Goal: Task Accomplishment & Management: Manage account settings

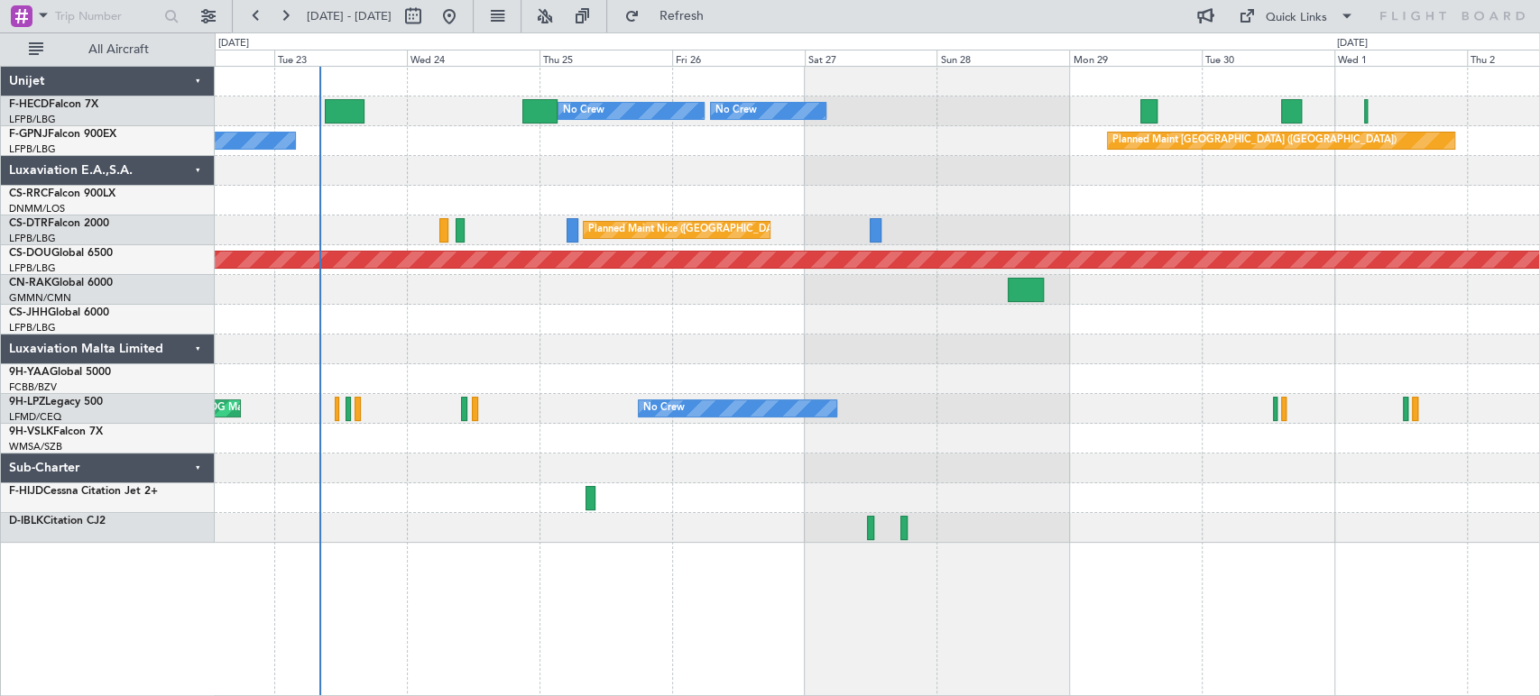
click at [504, 199] on div at bounding box center [877, 201] width 1324 height 30
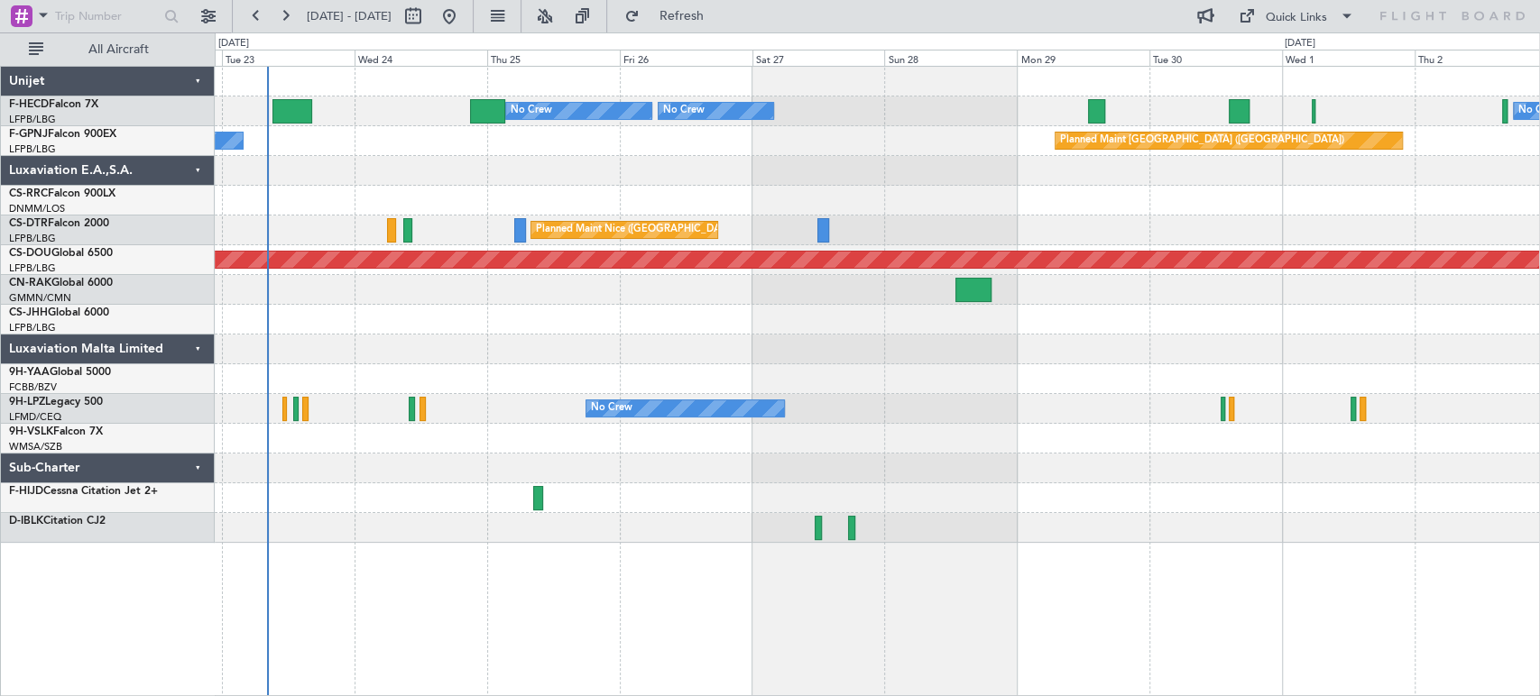
click at [397, 190] on div at bounding box center [877, 201] width 1324 height 30
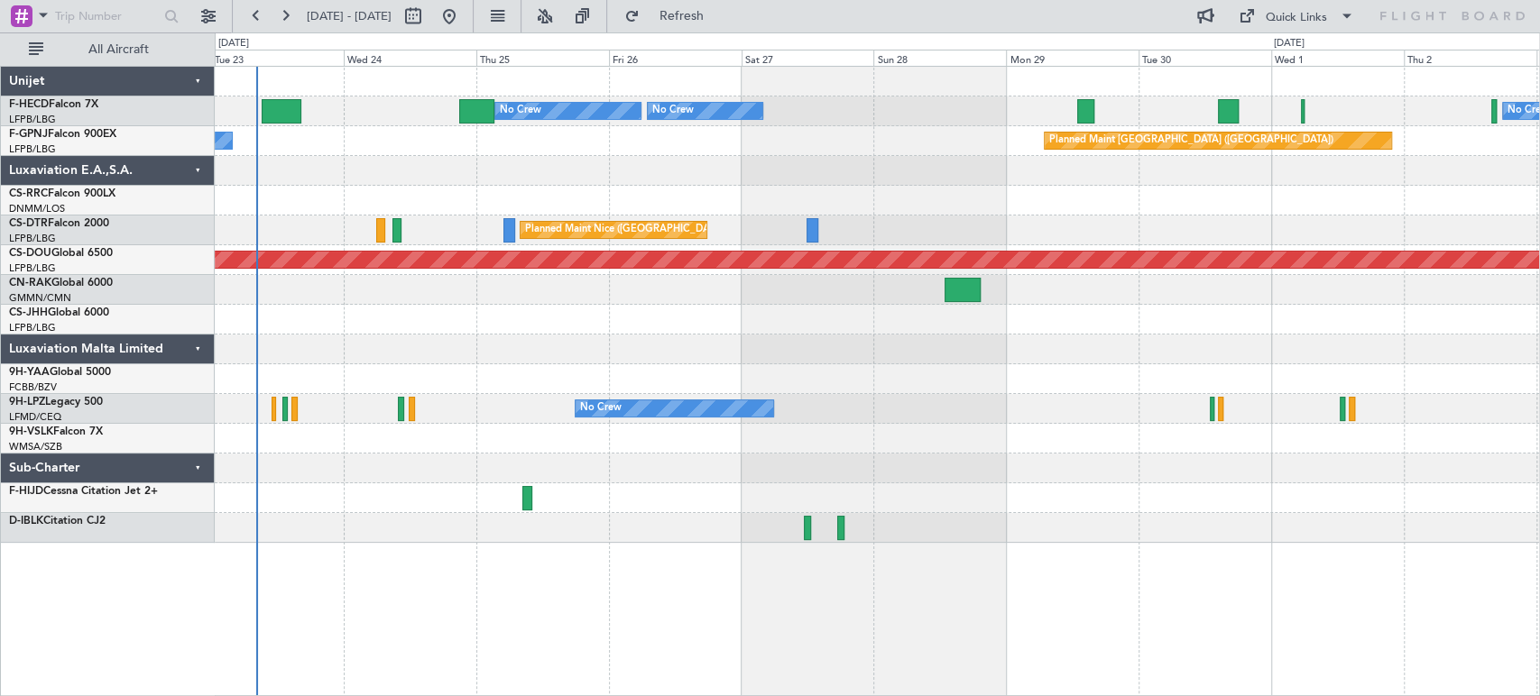
click at [550, 161] on div "No Crew Planned Maint Paris (Le Bourget) No Crew No Crew No Crew Planned Maint …" at bounding box center [877, 305] width 1324 height 476
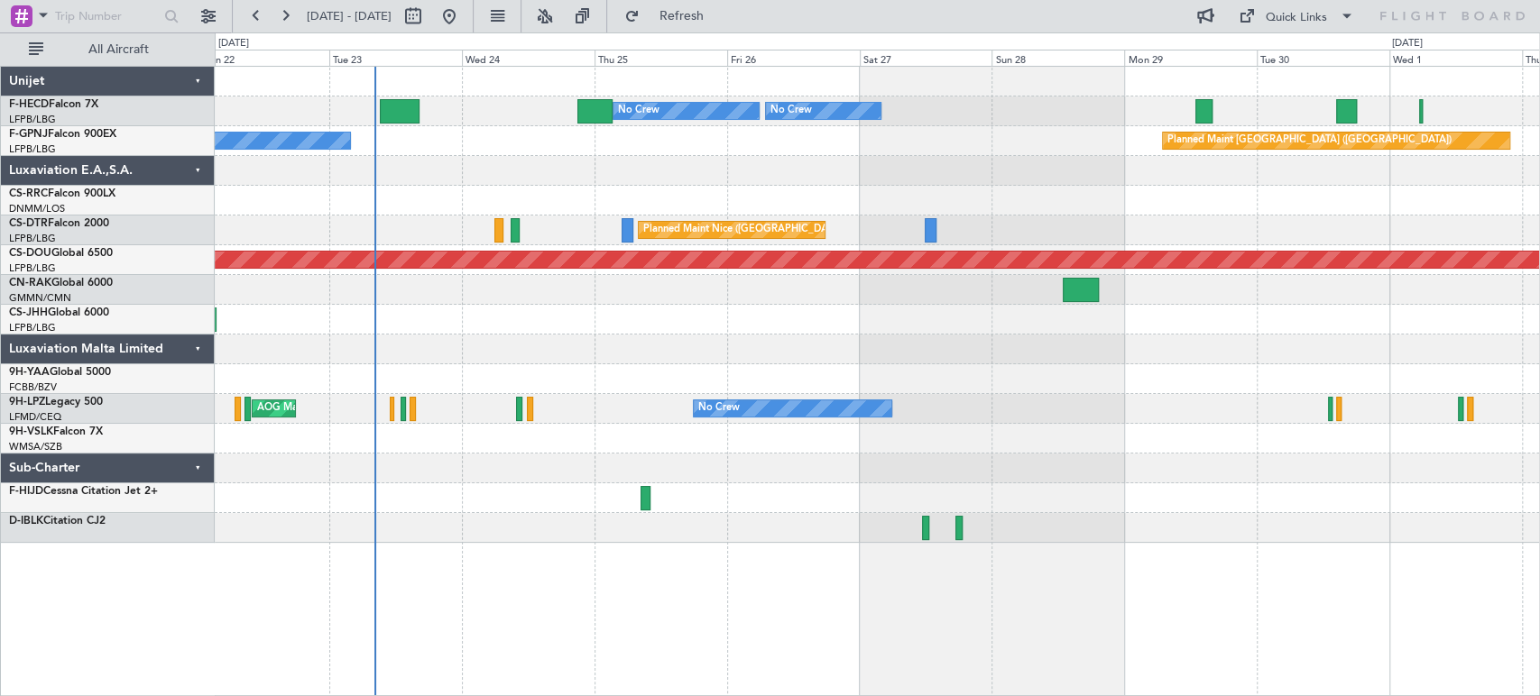
click at [460, 181] on div at bounding box center [877, 171] width 1324 height 30
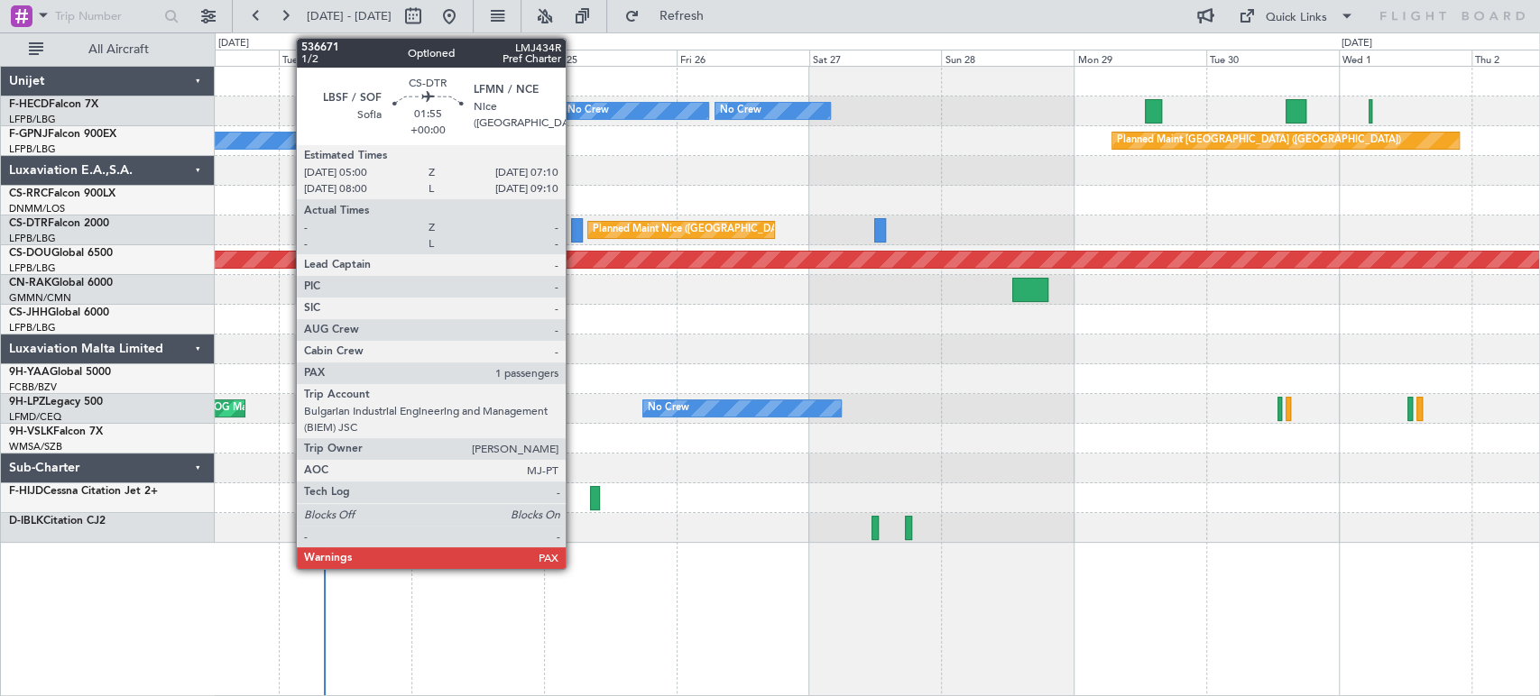
click at [574, 234] on div at bounding box center [577, 230] width 13 height 24
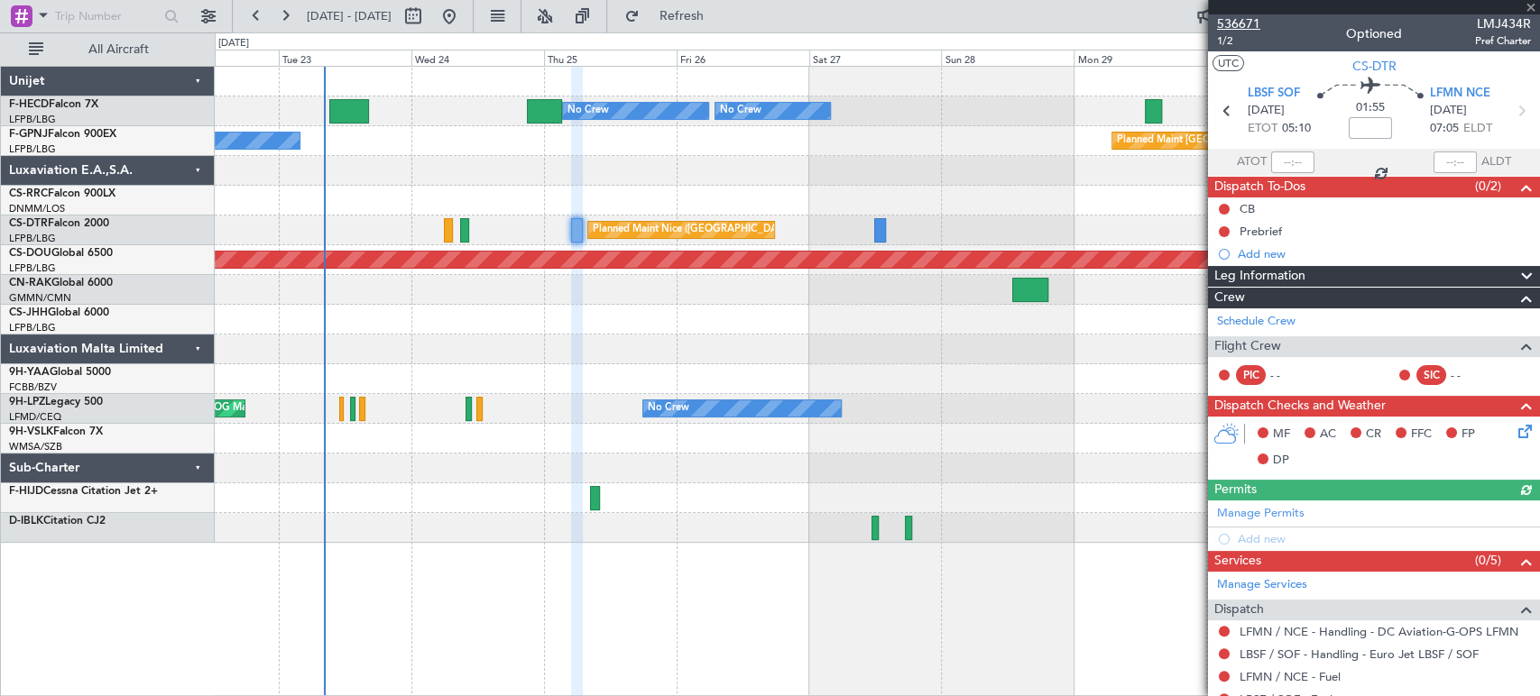
click at [1221, 17] on span "536671" at bounding box center [1238, 23] width 43 height 19
click at [718, 346] on div at bounding box center [877, 350] width 1324 height 30
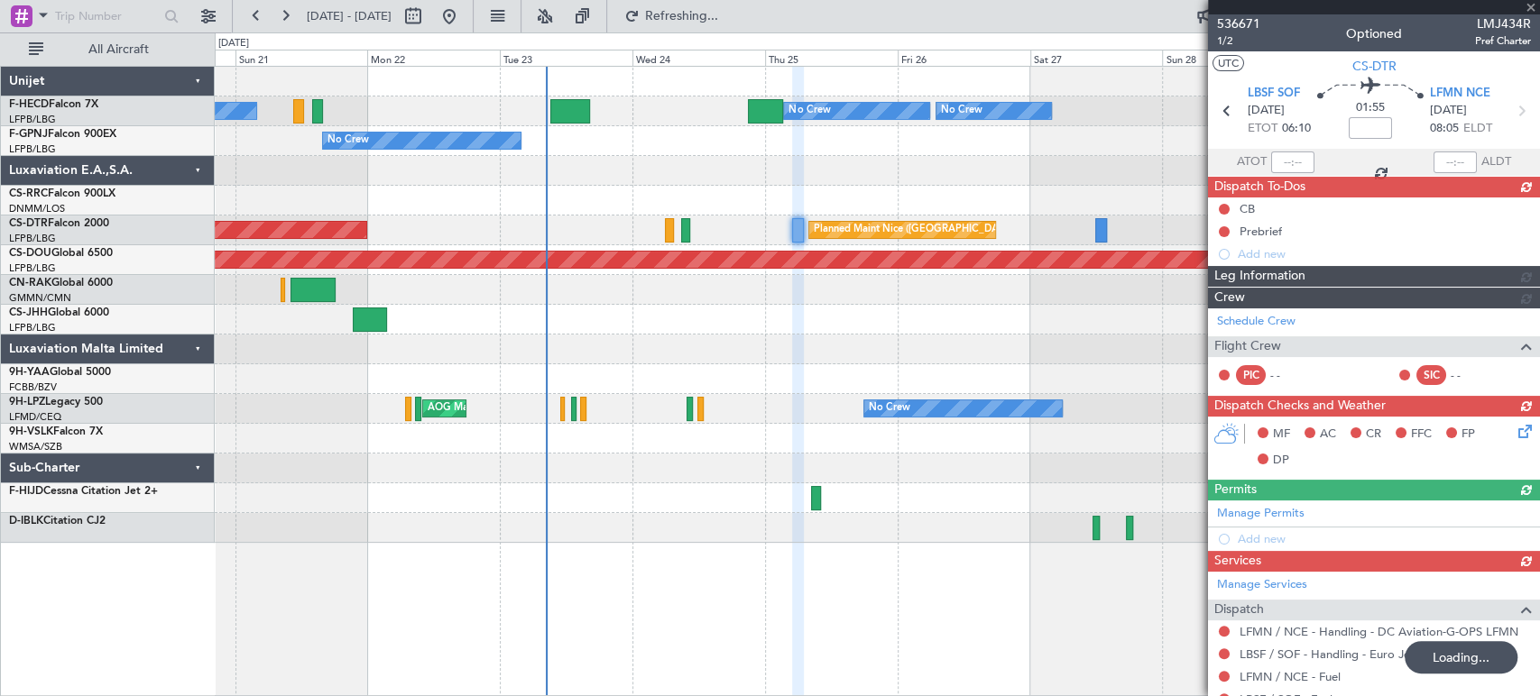
type input "2"
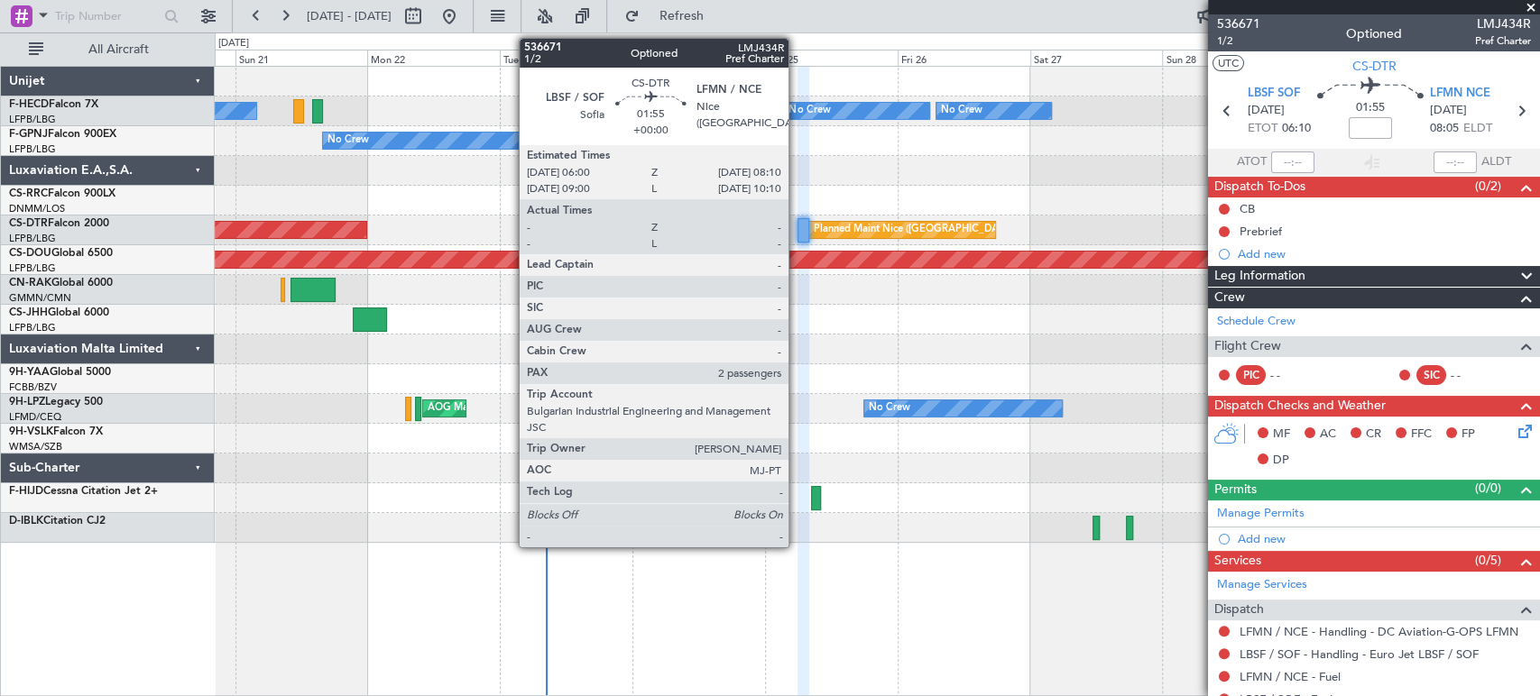
click at [801, 229] on div at bounding box center [803, 230] width 13 height 24
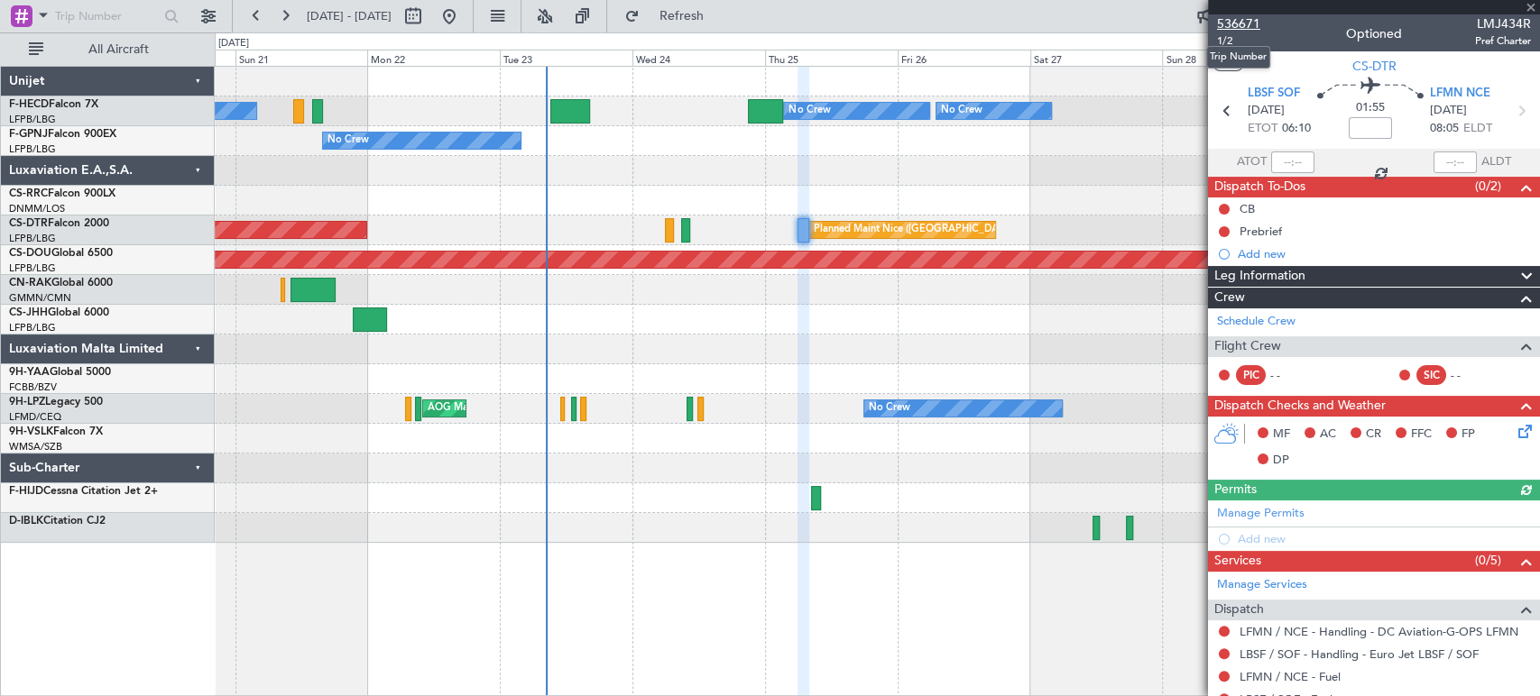
click at [1250, 25] on span "536671" at bounding box center [1238, 23] width 43 height 19
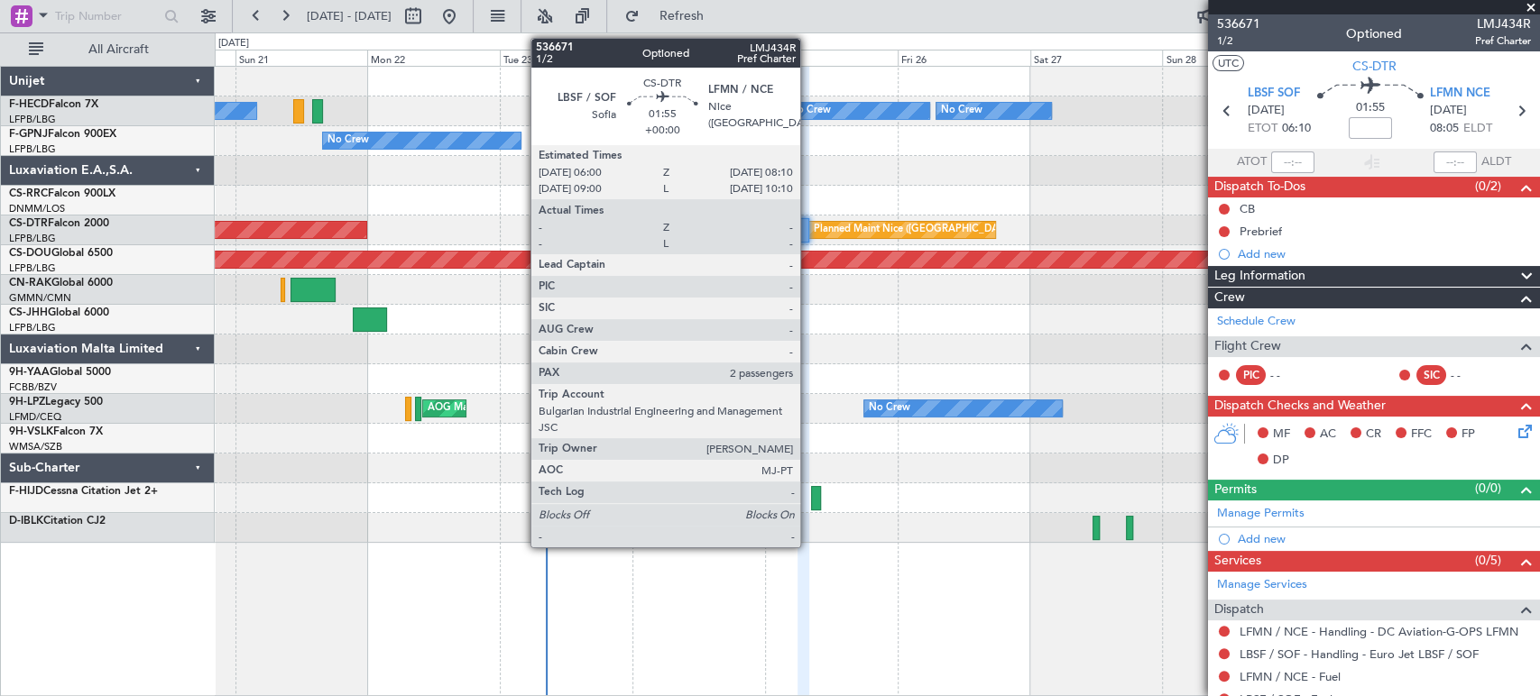
click at [808, 225] on div at bounding box center [803, 230] width 13 height 24
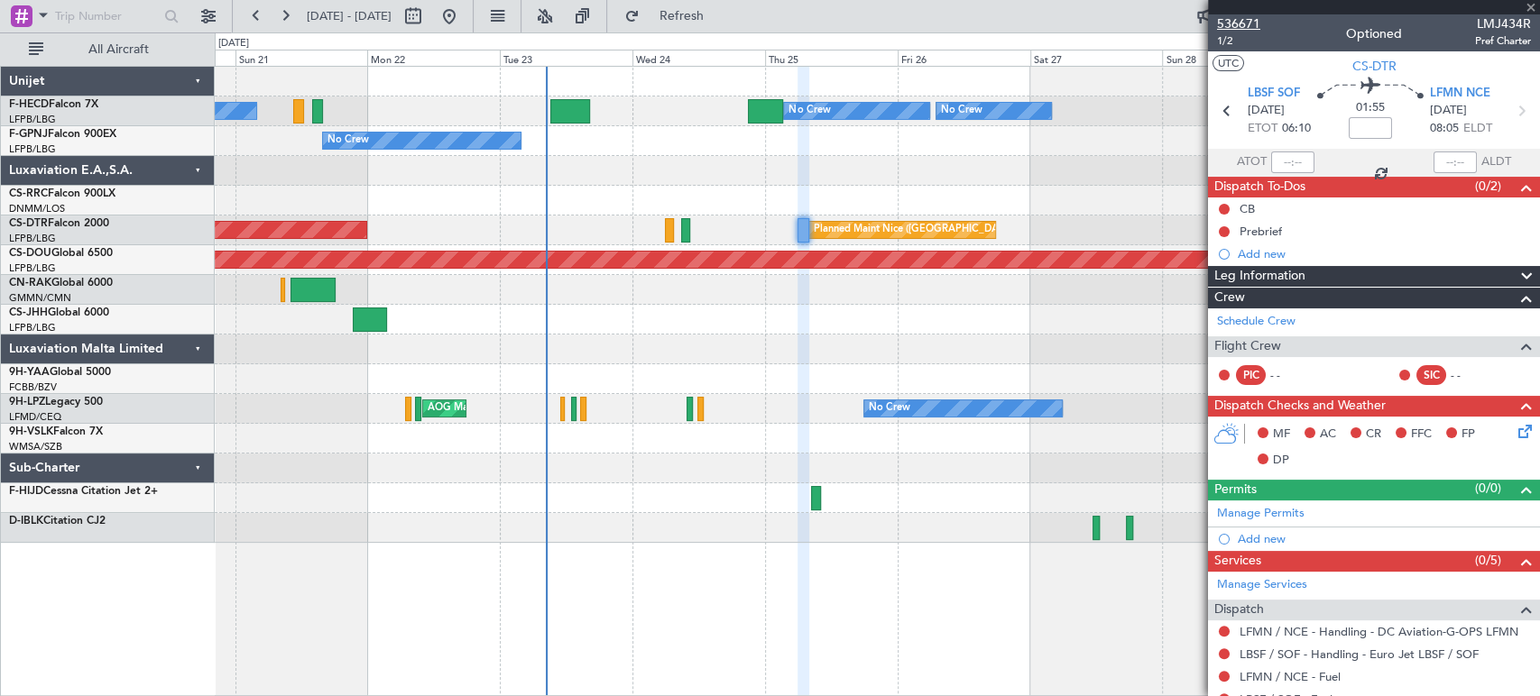
click at [1256, 20] on span "536671" at bounding box center [1238, 23] width 43 height 19
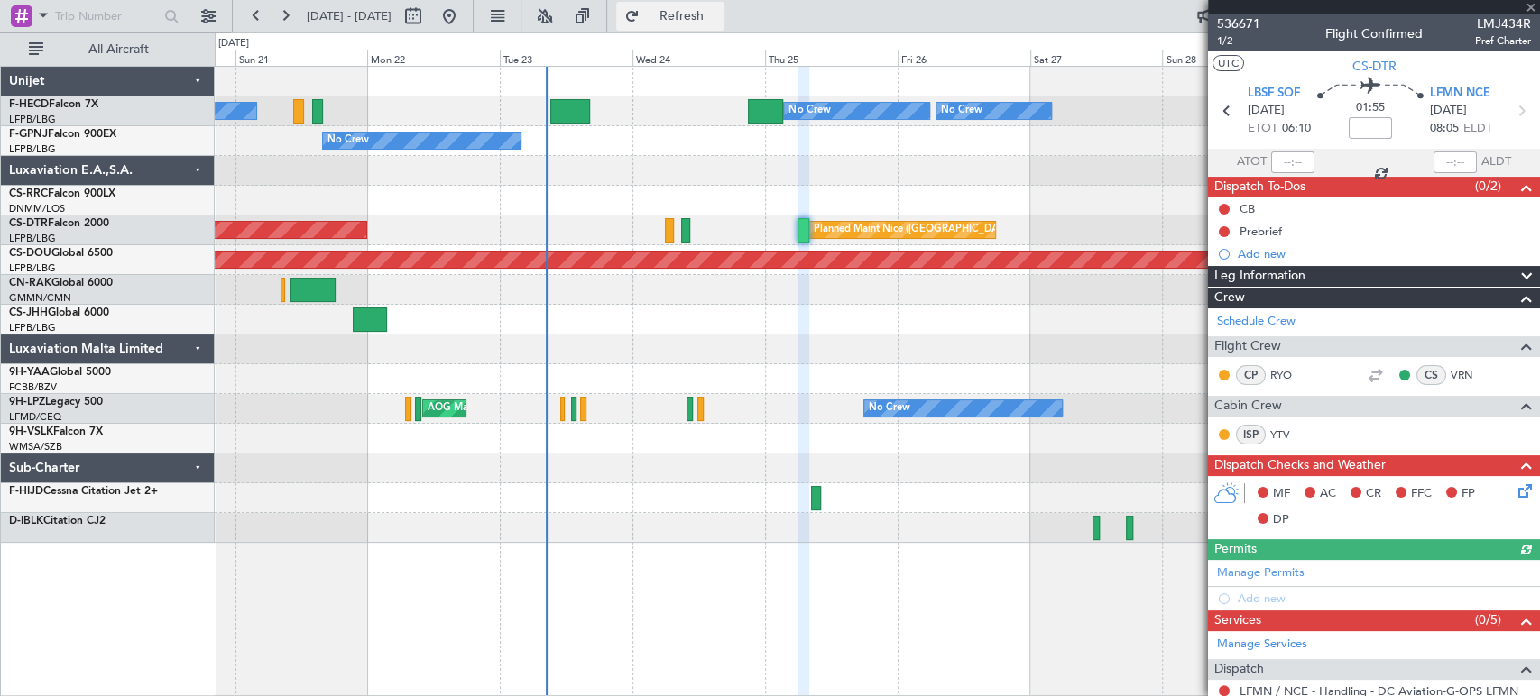
click at [686, 12] on button "Refresh" at bounding box center [670, 16] width 108 height 29
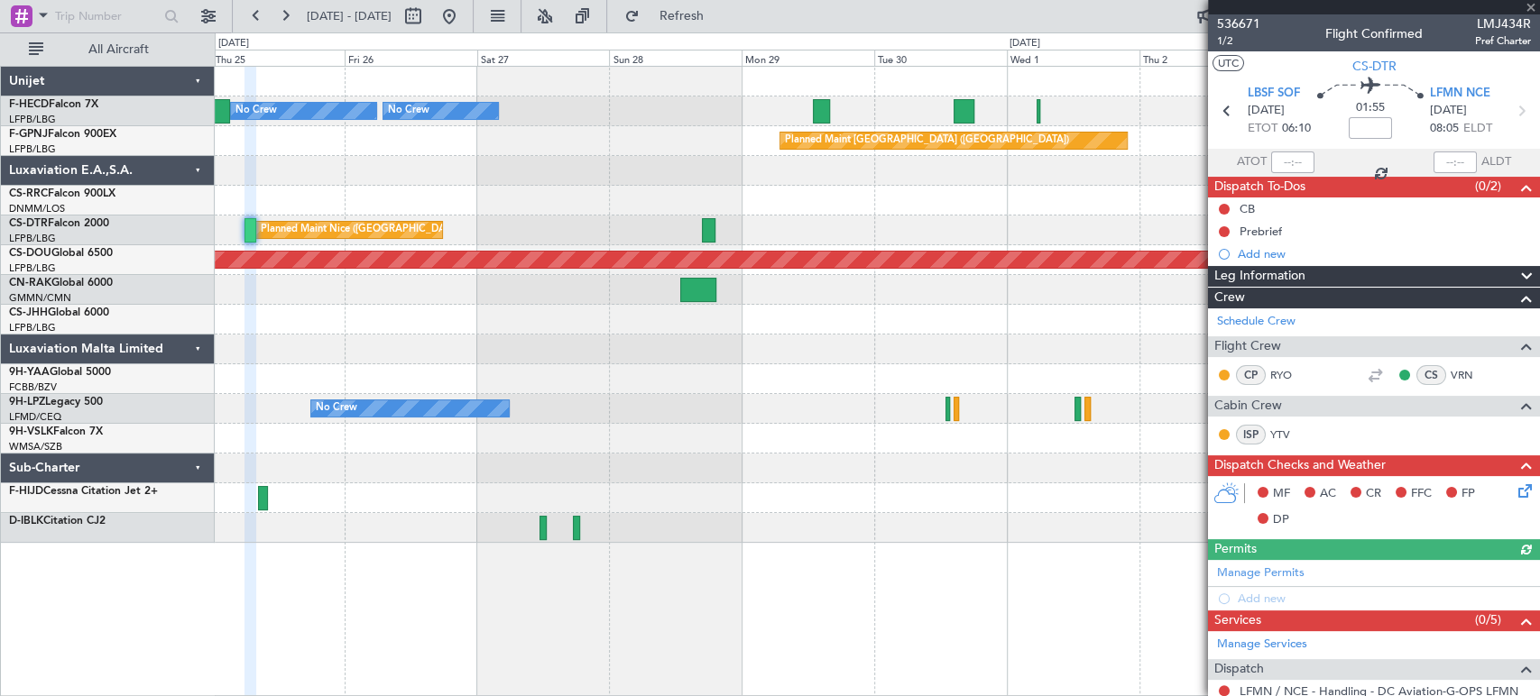
click at [483, 237] on div "Planned Maint Nice ([GEOGRAPHIC_DATA])" at bounding box center [877, 231] width 1324 height 30
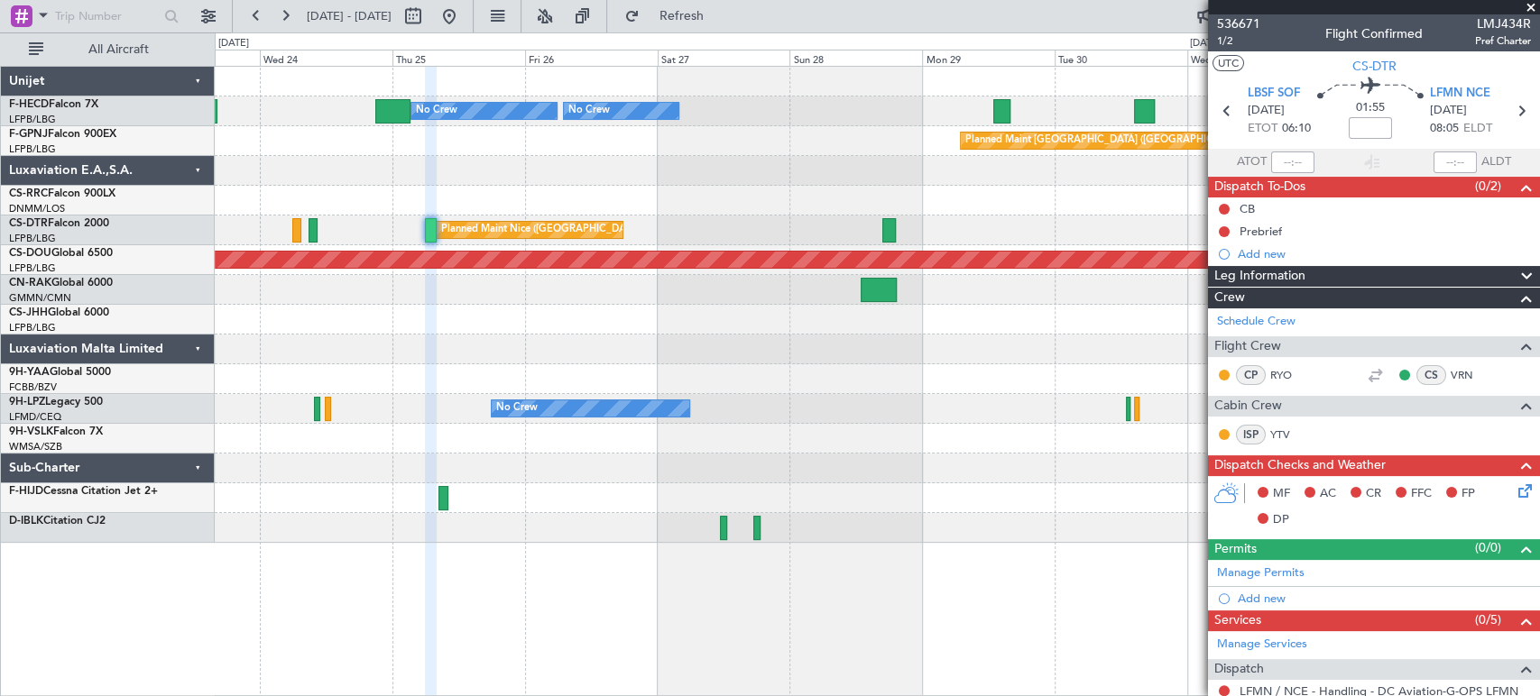
click at [905, 230] on div "Planned Maint Nice (Côte d'Azur Airport) AOG Maint Sofia" at bounding box center [877, 231] width 1324 height 30
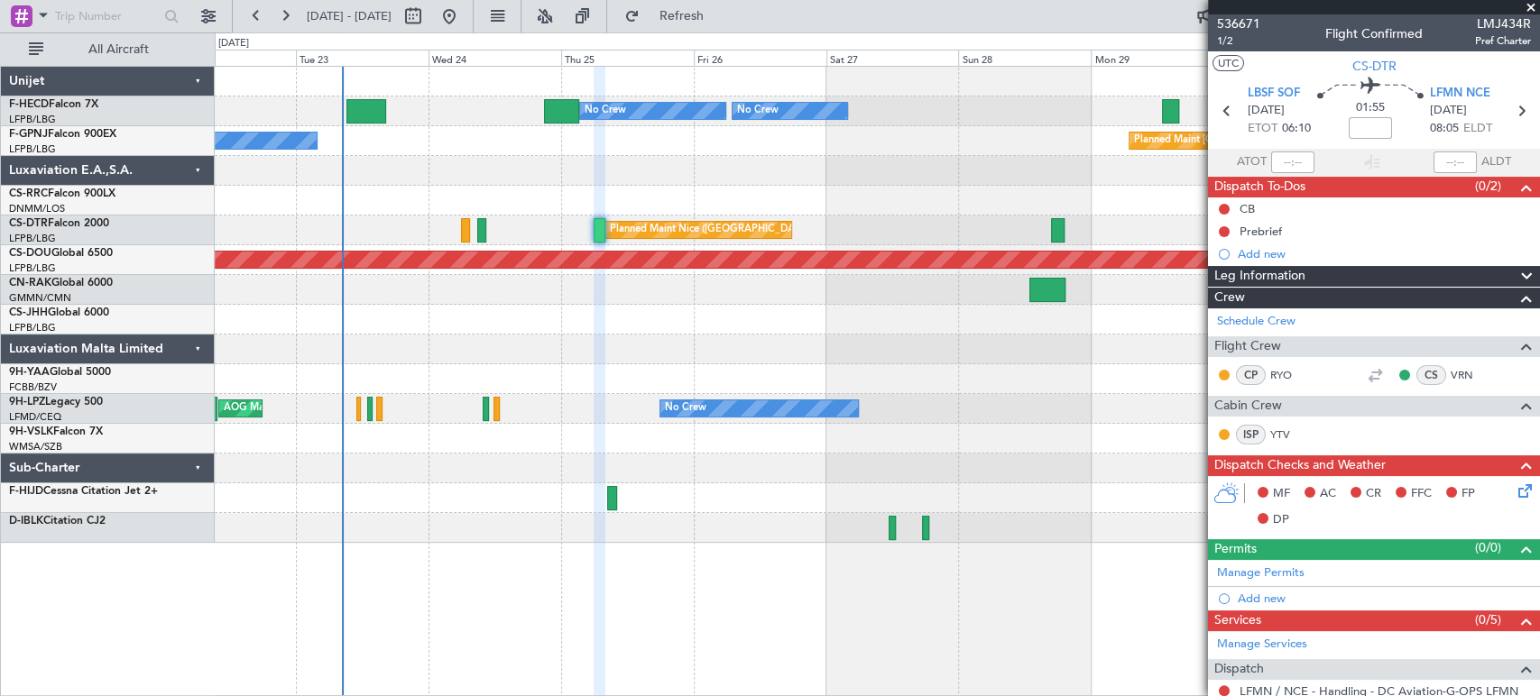
click at [551, 337] on div "No Crew Planned Maint Paris (Le Bourget) No Crew No Crew No Crew Planned Maint …" at bounding box center [877, 305] width 1324 height 476
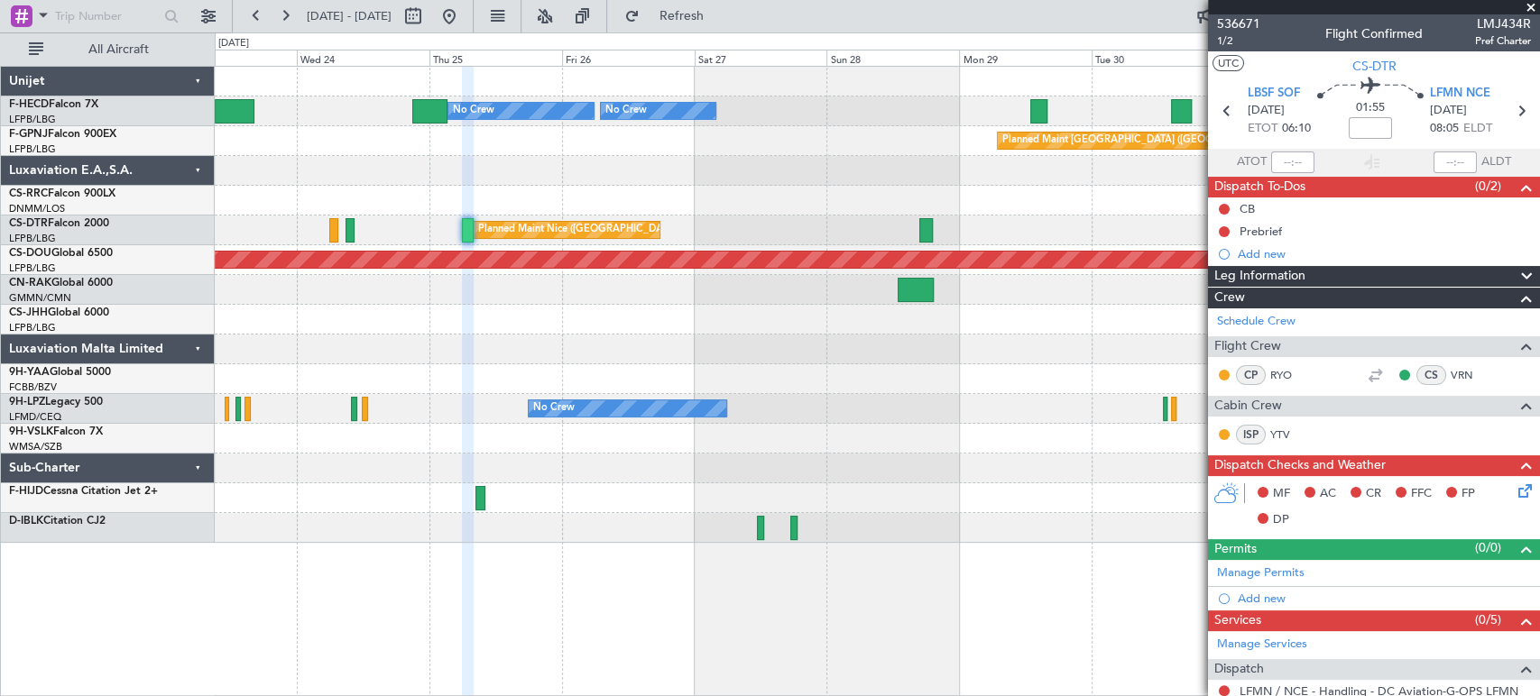
click at [518, 327] on div at bounding box center [877, 320] width 1324 height 30
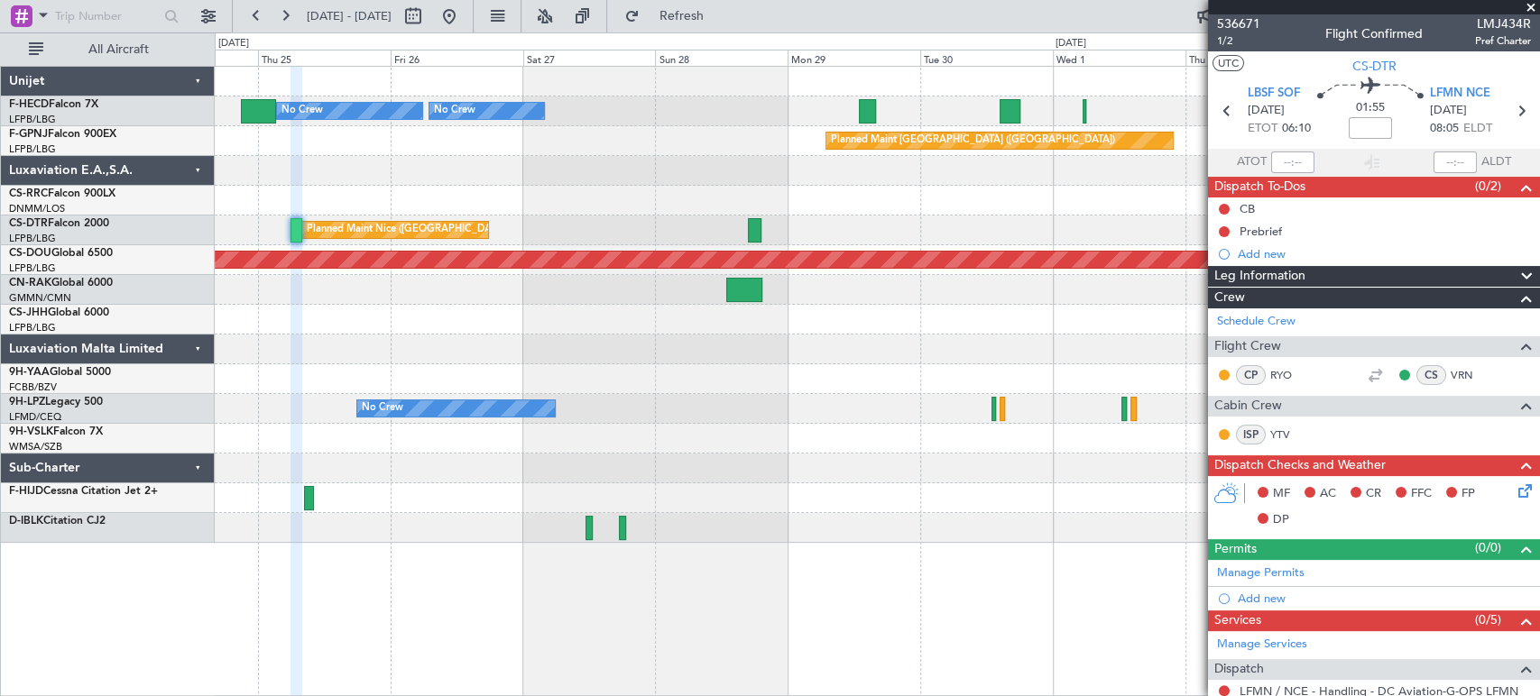
click at [995, 354] on div "No Crew Planned Maint Paris (Le Bourget) No Crew No Crew Planned Maint Paris (L…" at bounding box center [877, 305] width 1324 height 476
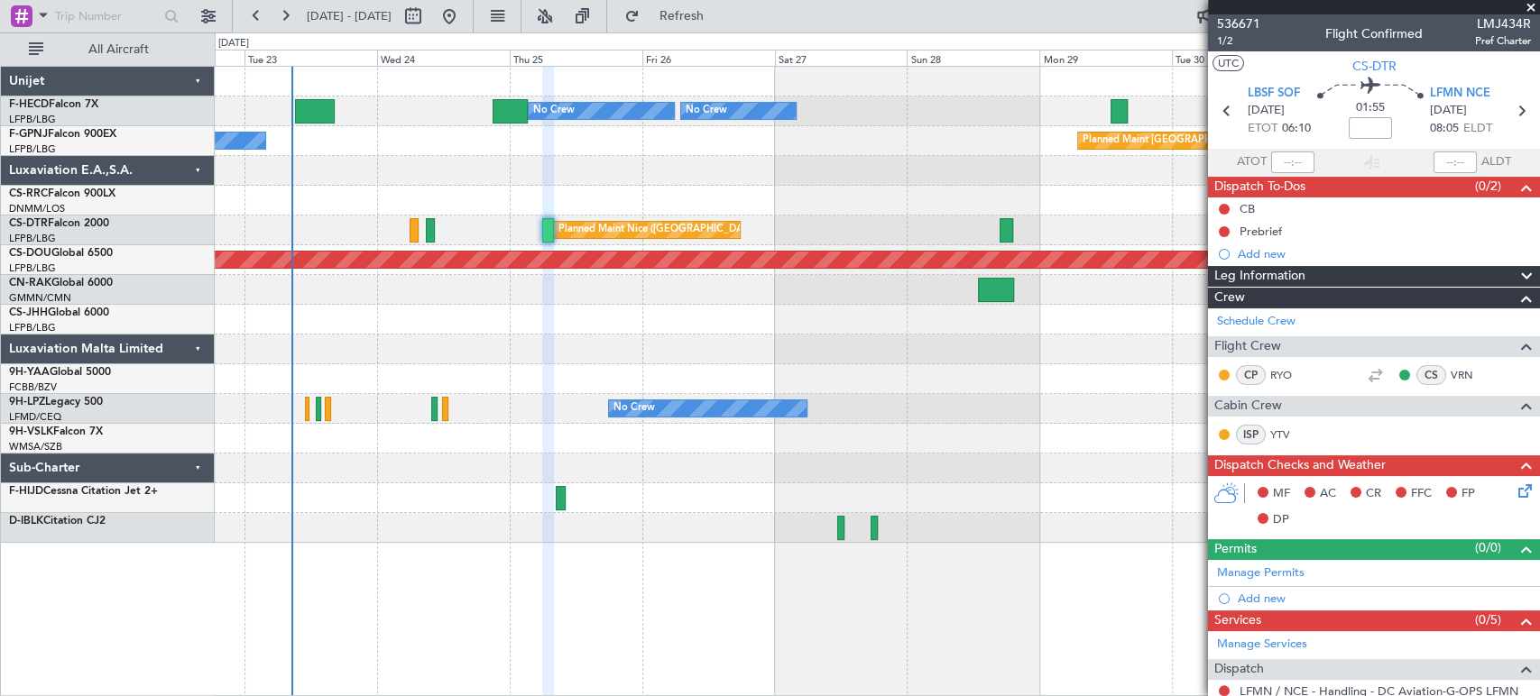
click at [735, 361] on div at bounding box center [877, 350] width 1324 height 30
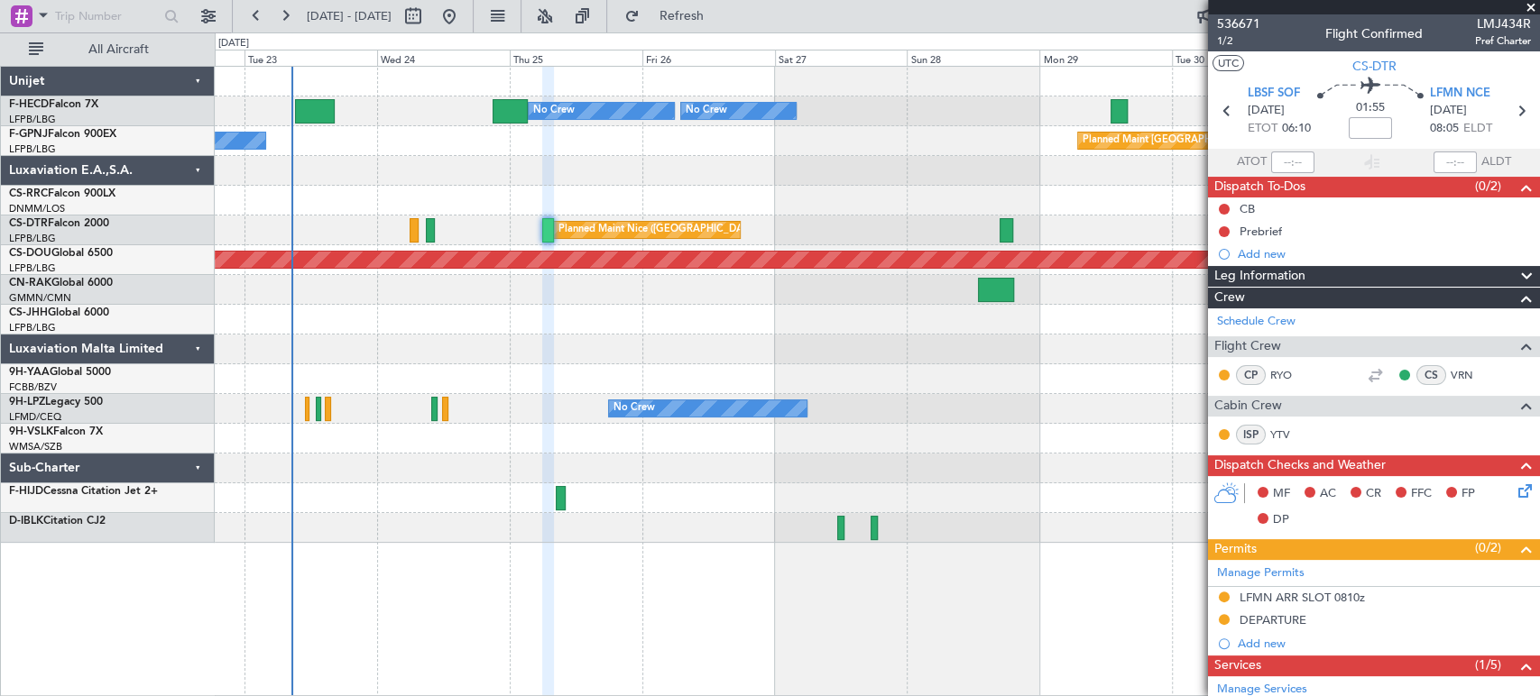
click at [516, 338] on div "Planned Maint Paris (Le Bourget) No Crew No Crew No Crew No Crew Planned Maint …" at bounding box center [877, 305] width 1324 height 476
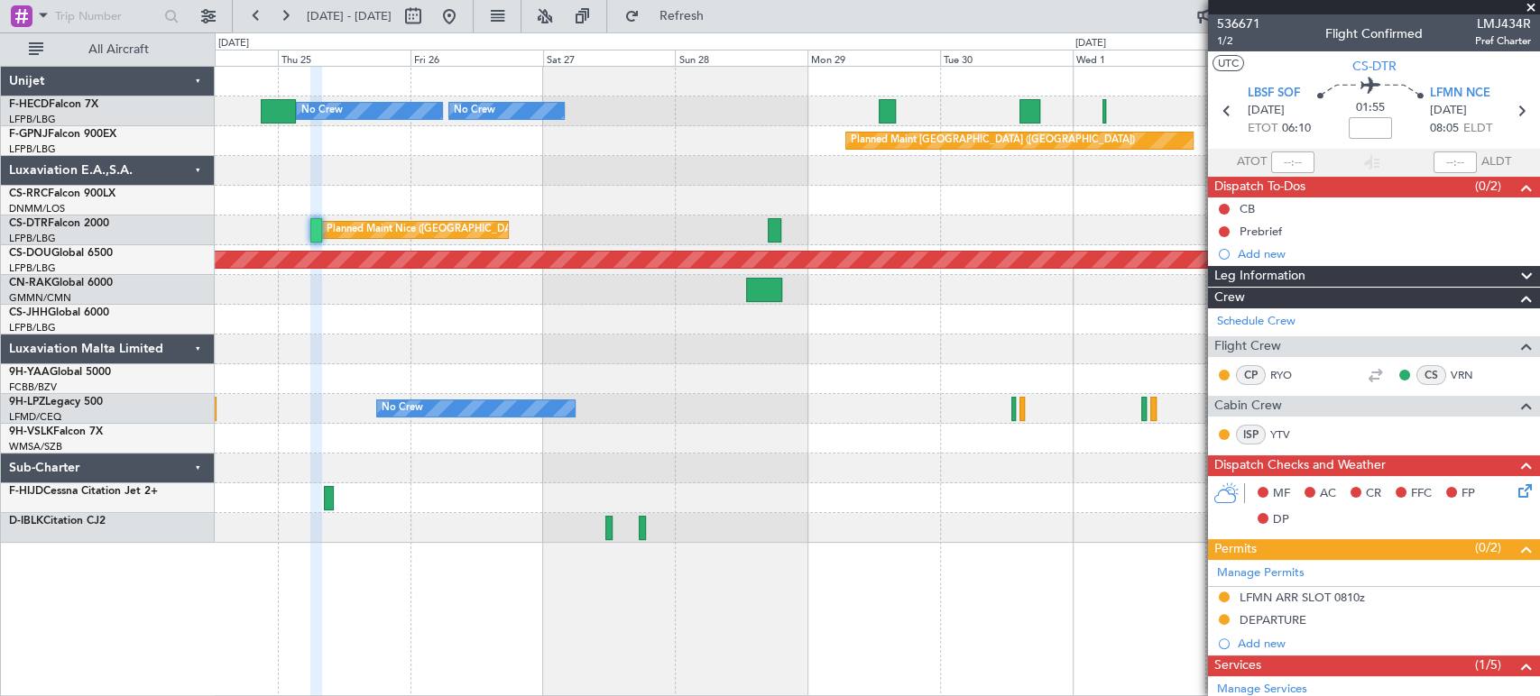
click at [898, 294] on div "Planned Maint Paris (Le Bourget) No Crew No Crew No Crew Planned Maint Paris (L…" at bounding box center [877, 305] width 1324 height 476
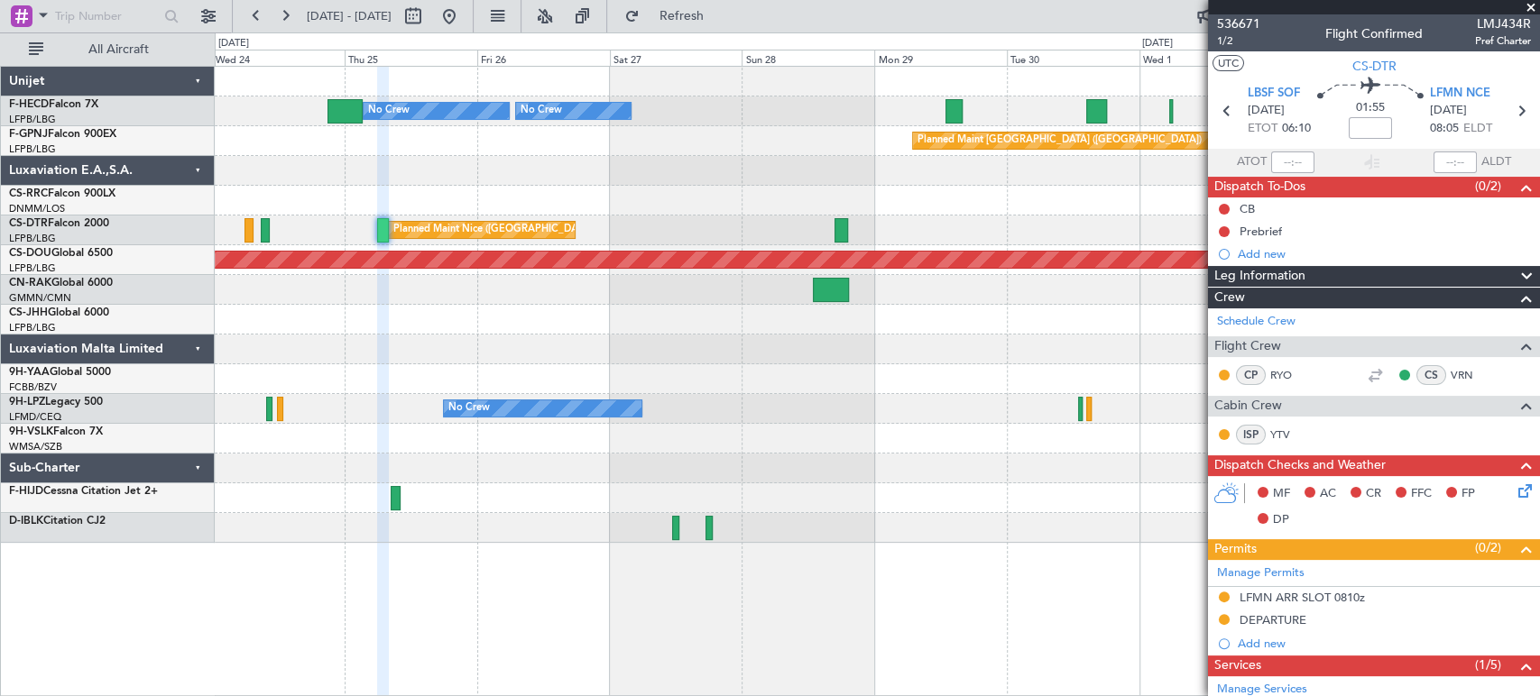
click at [548, 323] on div at bounding box center [877, 320] width 1324 height 30
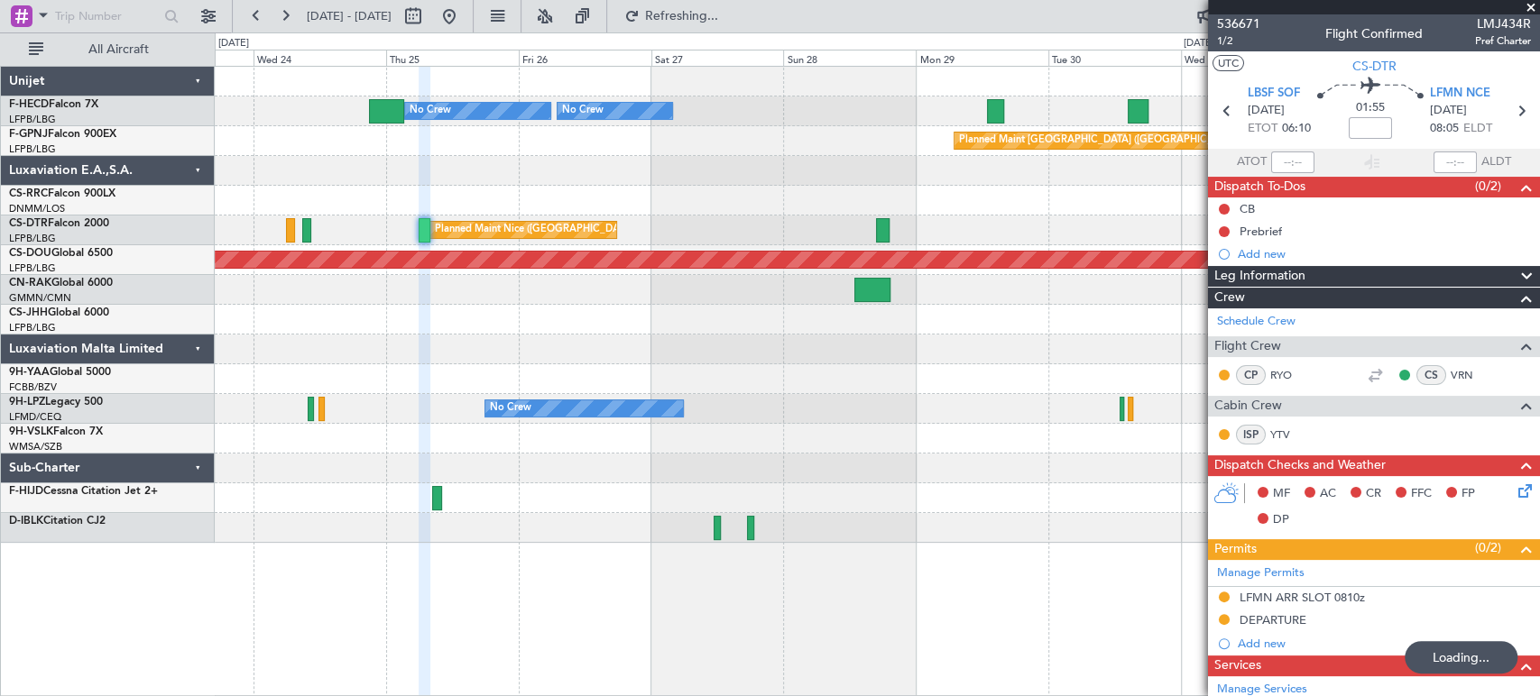
type input "+00:15"
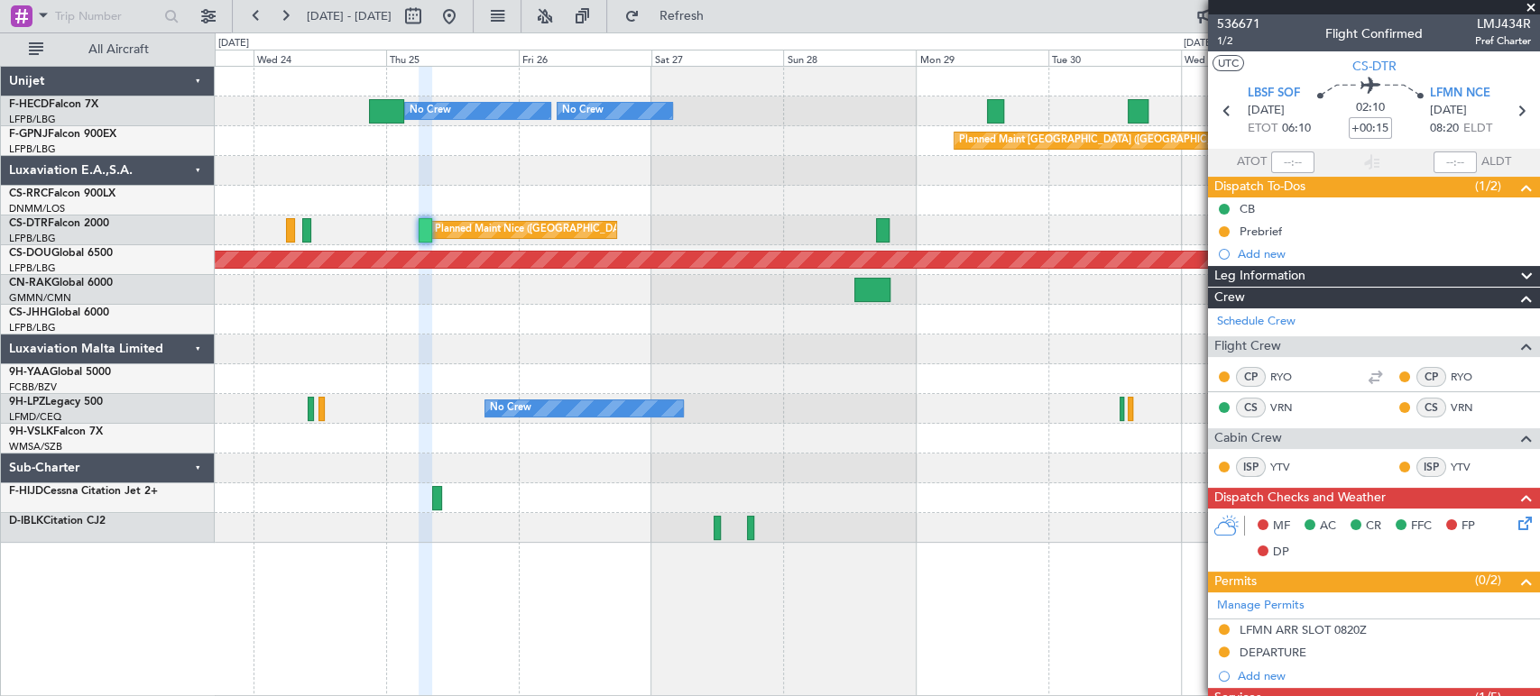
click at [1054, 142] on div "Planned Maint Paris (Le Bourget) No Crew" at bounding box center [877, 141] width 1324 height 30
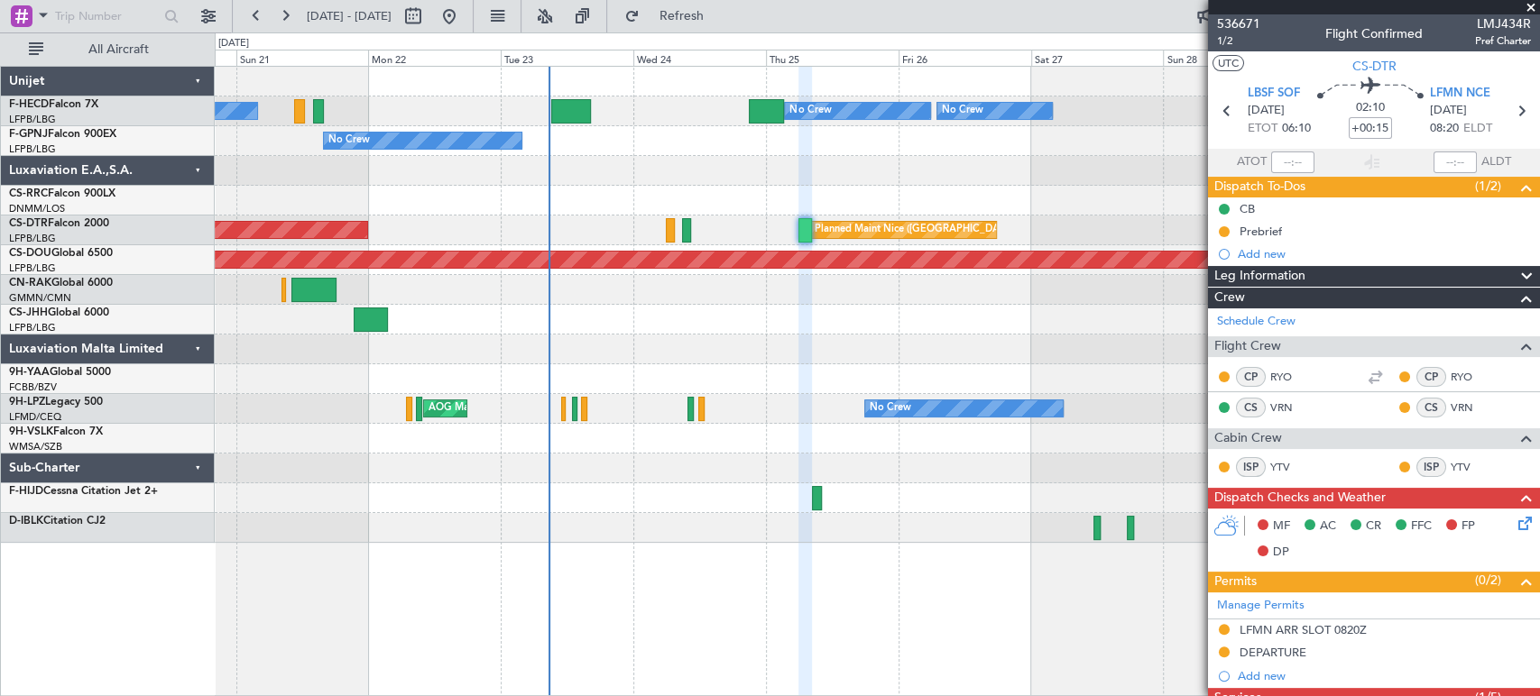
click at [528, 179] on div "Planned Maint Paris (Le Bourget) No Crew No Crew No Crew Planned Maint Paris (L…" at bounding box center [877, 305] width 1324 height 476
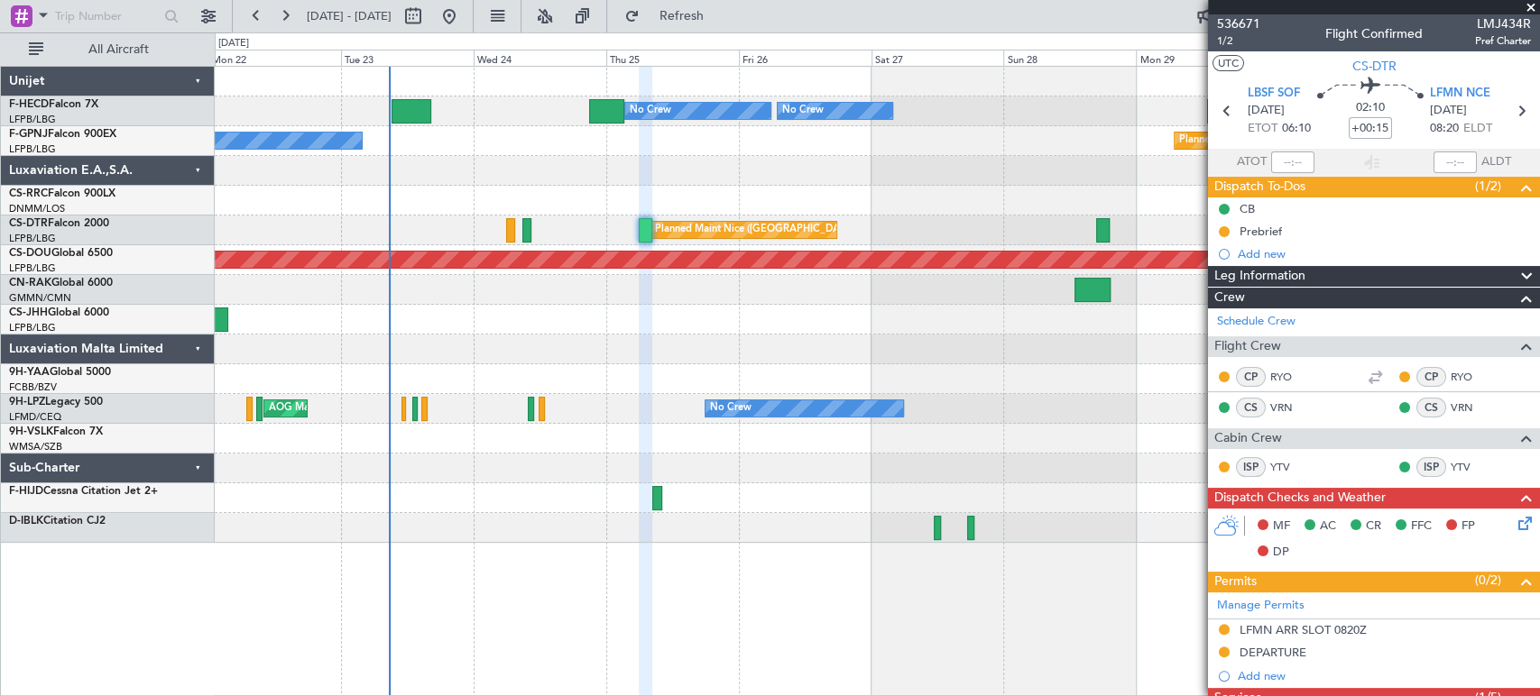
click at [673, 205] on div "No Crew Planned Maint Paris (Le Bourget) No Crew No Crew No Crew Planned Maint …" at bounding box center [877, 305] width 1324 height 476
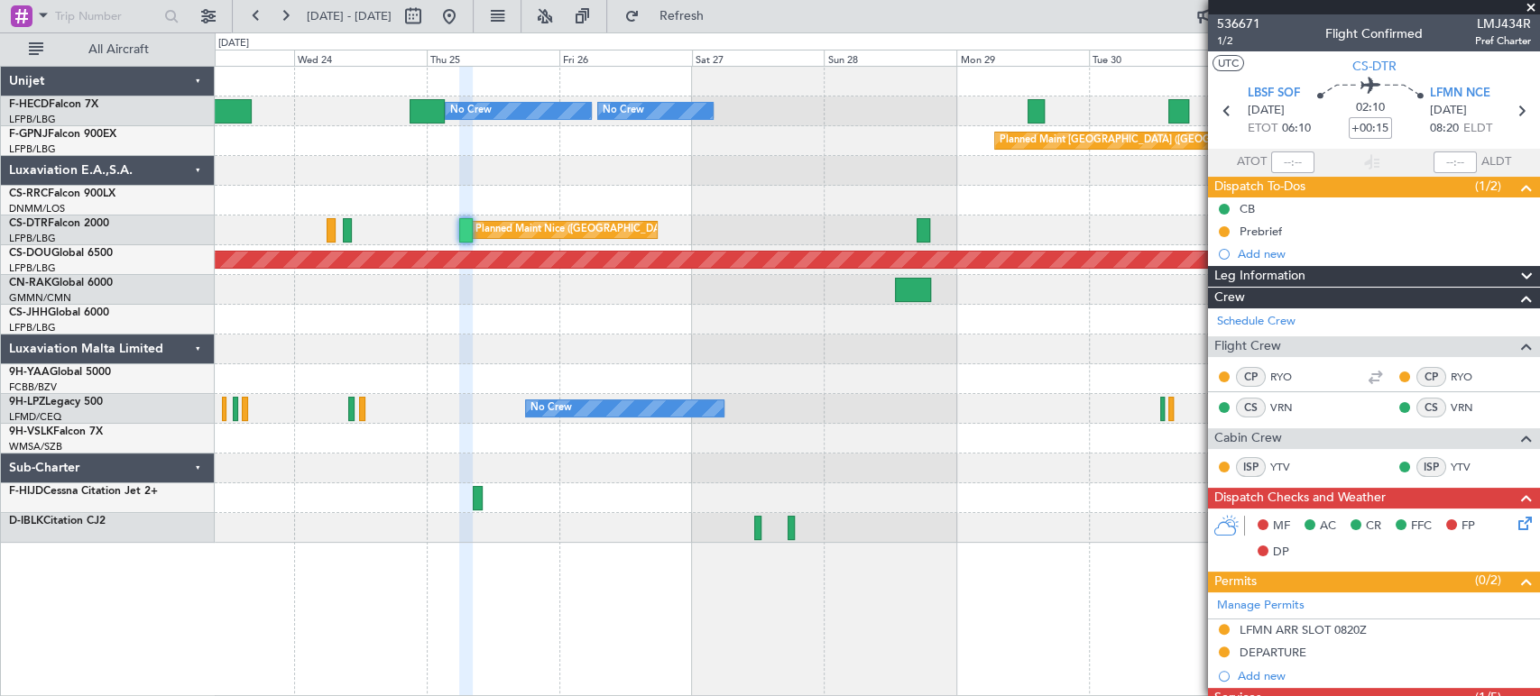
click at [339, 188] on div "No Crew Planned Maint Paris (Le Bourget) No Crew No Crew No Crew Planned Maint …" at bounding box center [877, 305] width 1324 height 476
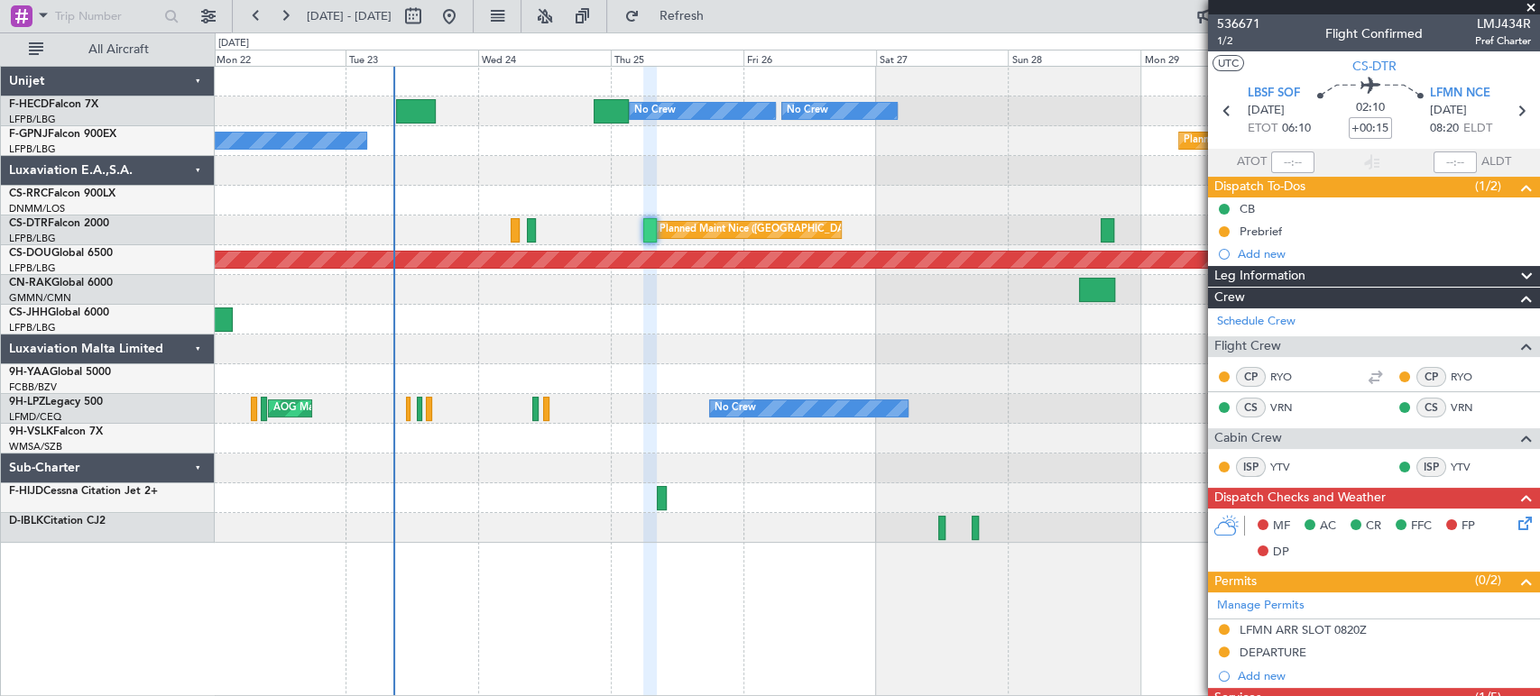
click at [718, 168] on div at bounding box center [877, 171] width 1324 height 30
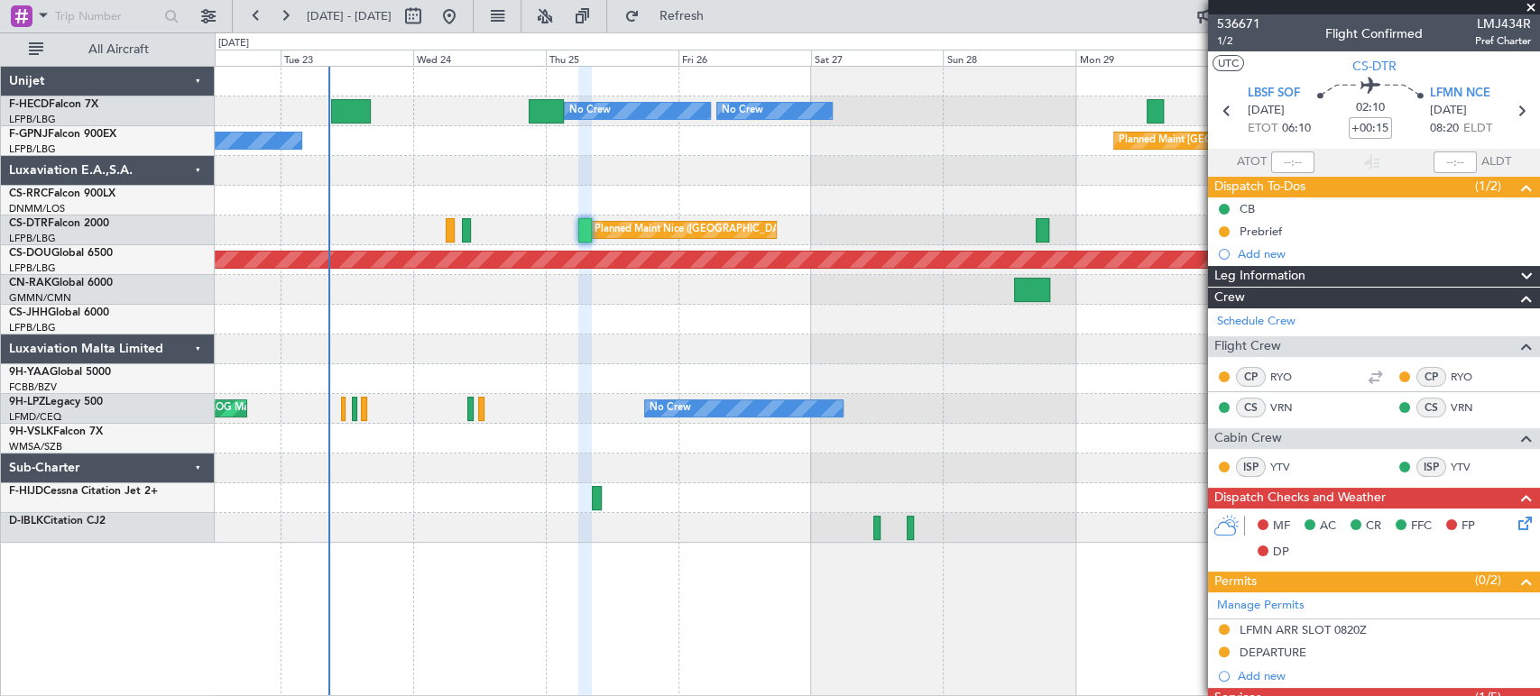
click at [572, 168] on div at bounding box center [877, 171] width 1324 height 30
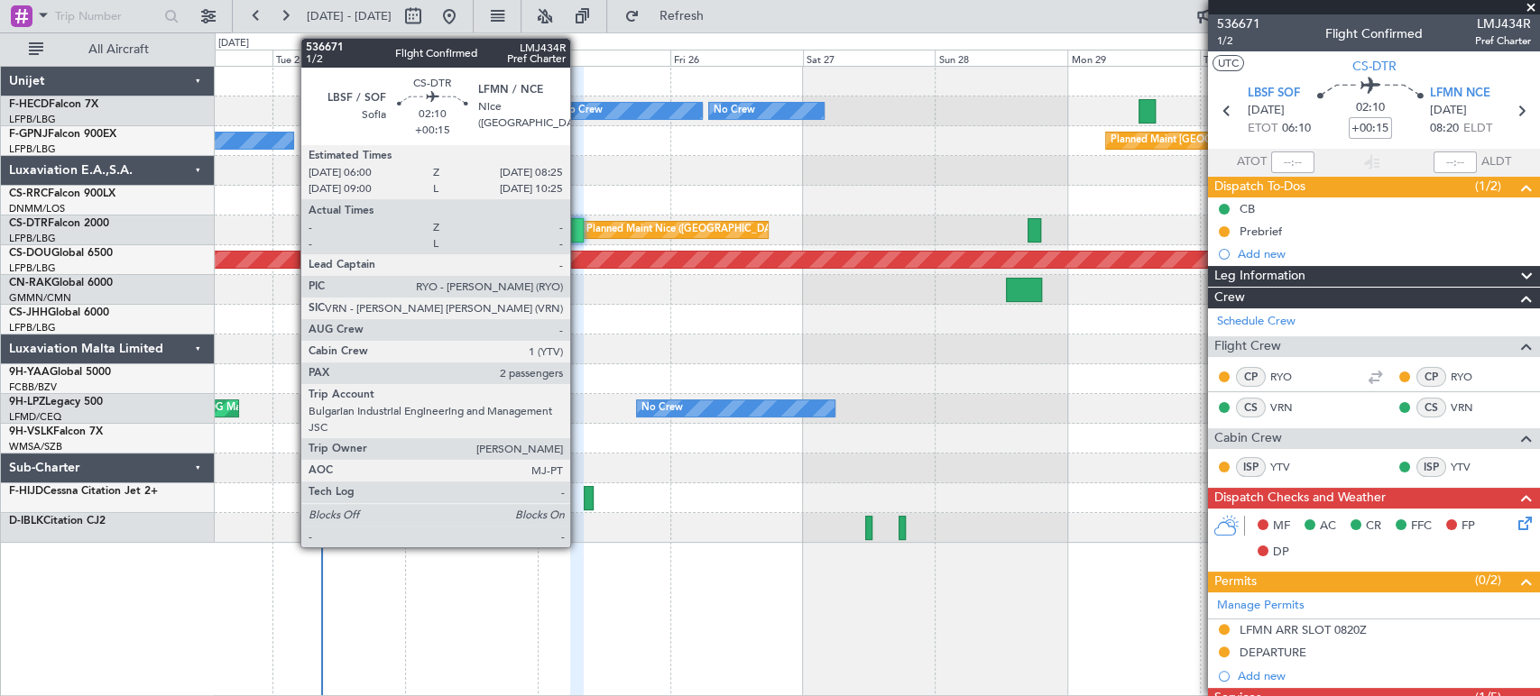
click at [578, 235] on div at bounding box center [577, 230] width 14 height 24
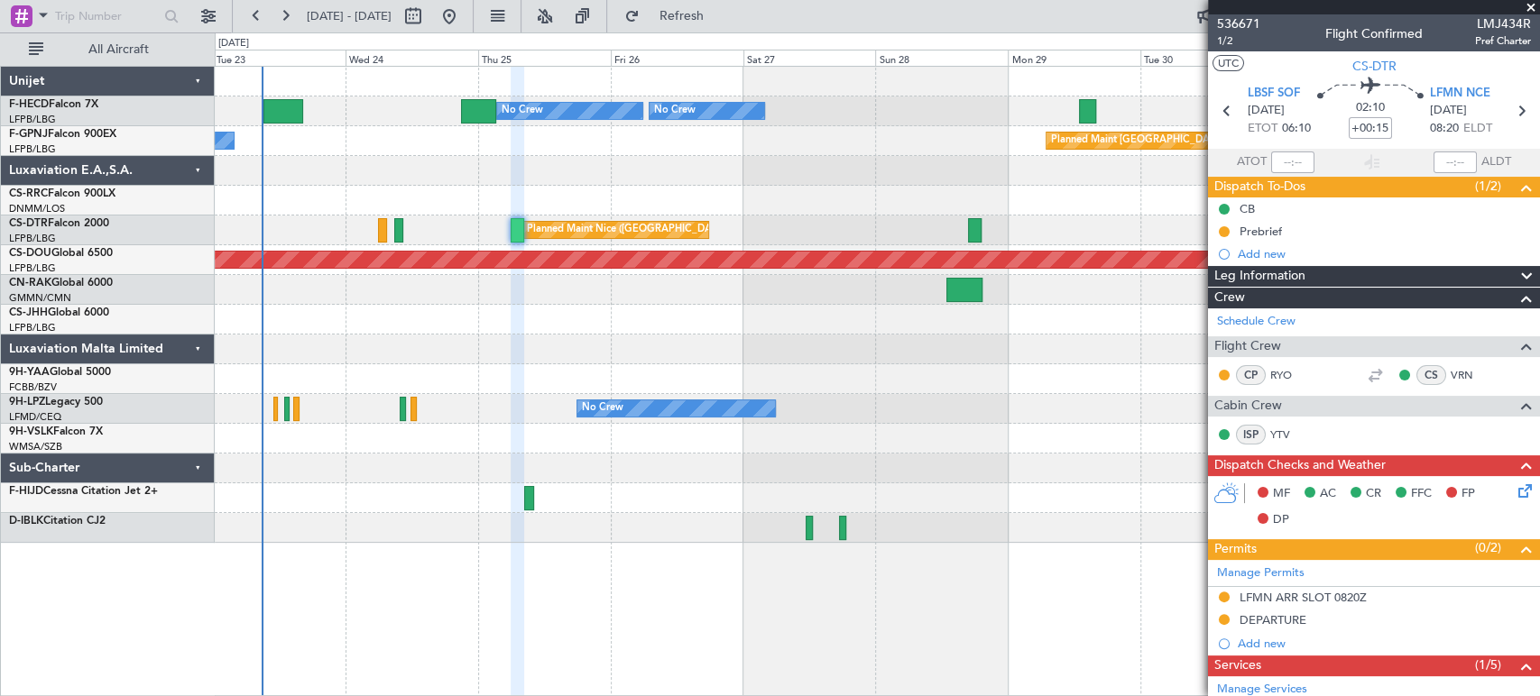
click at [880, 236] on div "Planned Maint Nice (Côte d'Azur Airport) AOG Maint Sofia" at bounding box center [877, 231] width 1324 height 30
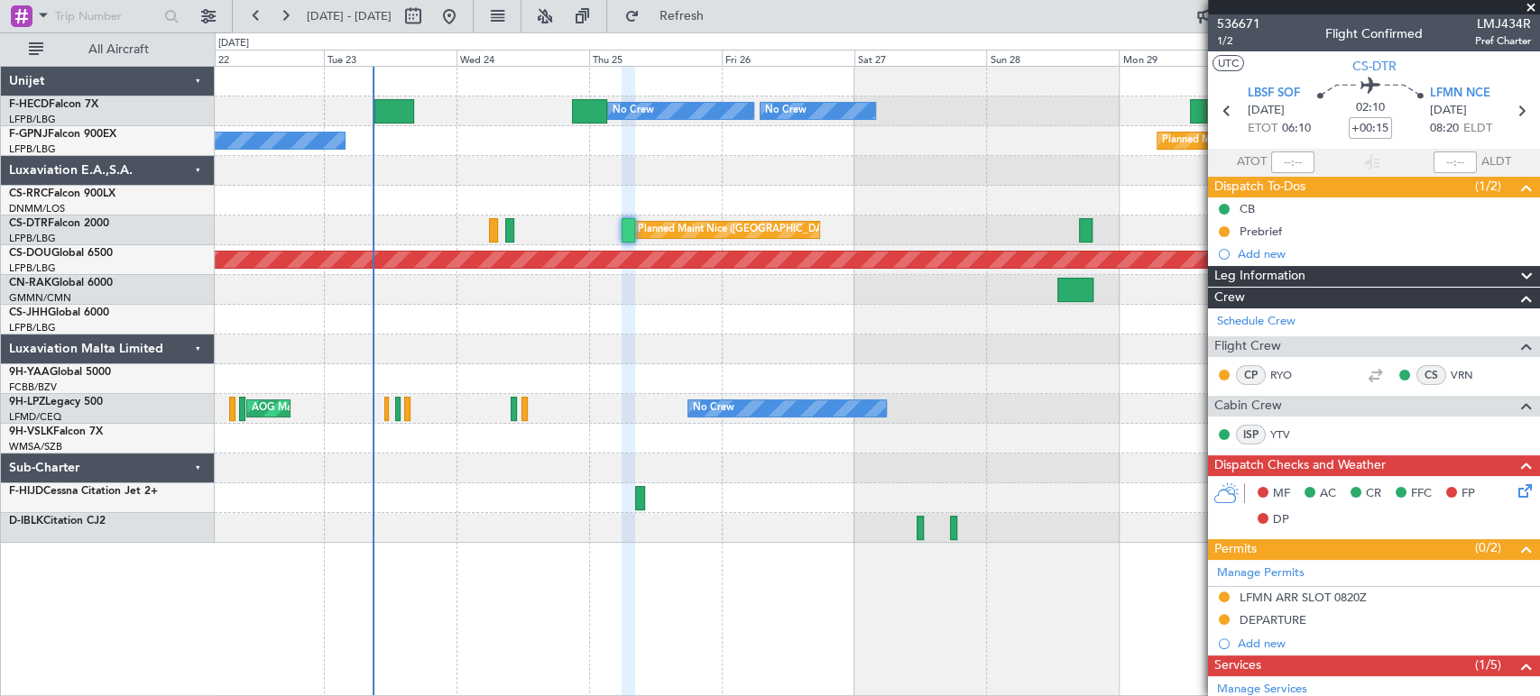
click at [508, 287] on div "No Crew Planned Maint Paris (Le Bourget) No Crew No Crew No Crew Planned Maint …" at bounding box center [877, 305] width 1324 height 476
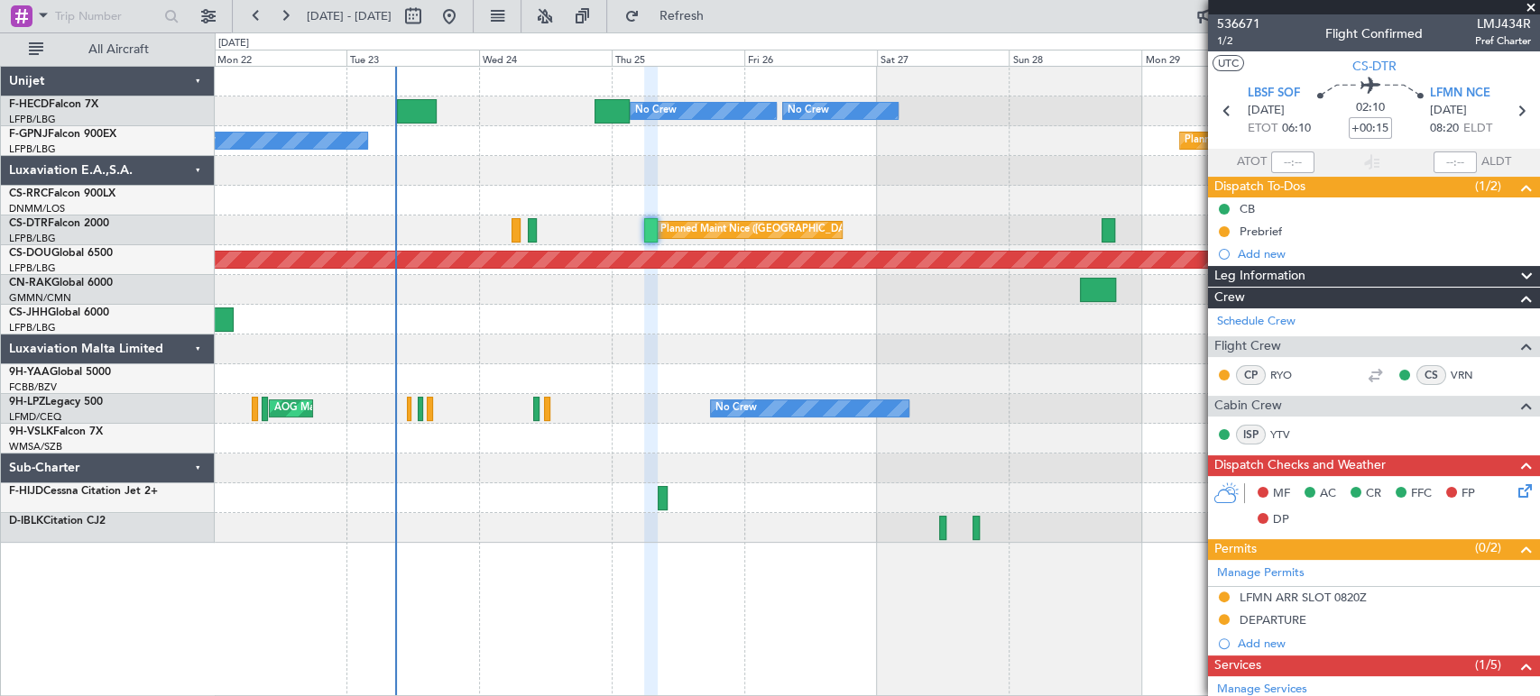
click at [553, 293] on div at bounding box center [877, 290] width 1324 height 30
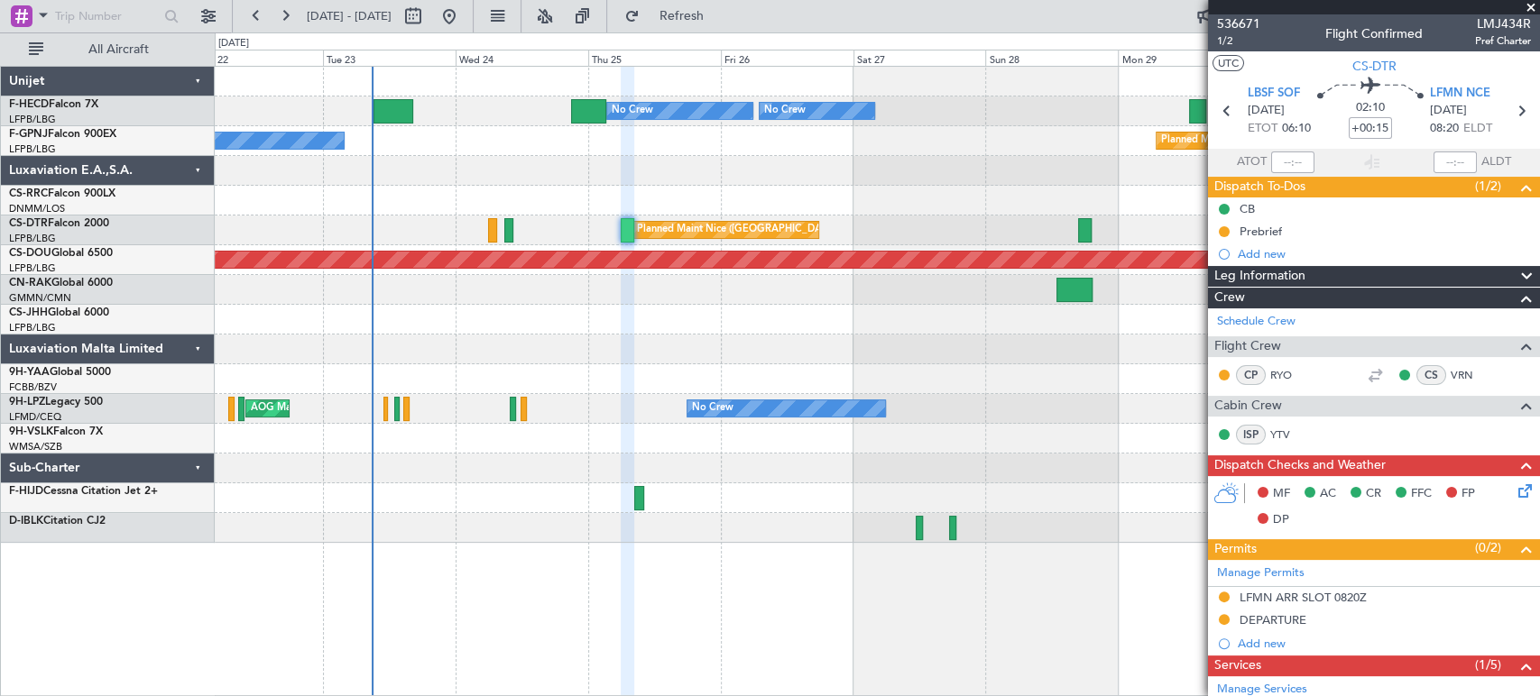
click at [464, 336] on div "No Crew Planned Maint Paris (Le Bourget) No Crew No Crew No Crew Planned Maint …" at bounding box center [877, 305] width 1324 height 476
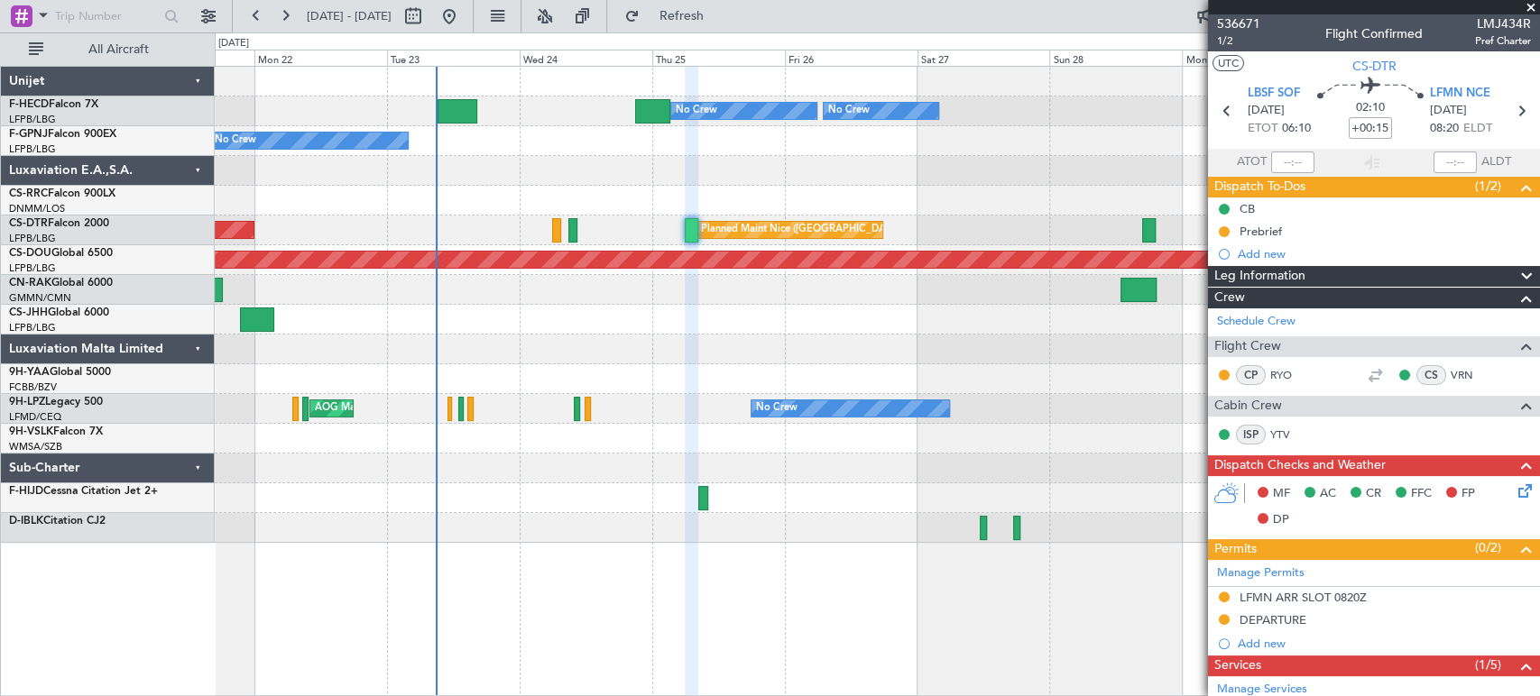
click at [575, 324] on div "No Crew Planned Maint Paris (Le Bourget) No Crew No Crew Planned Maint Paris (L…" at bounding box center [877, 305] width 1324 height 476
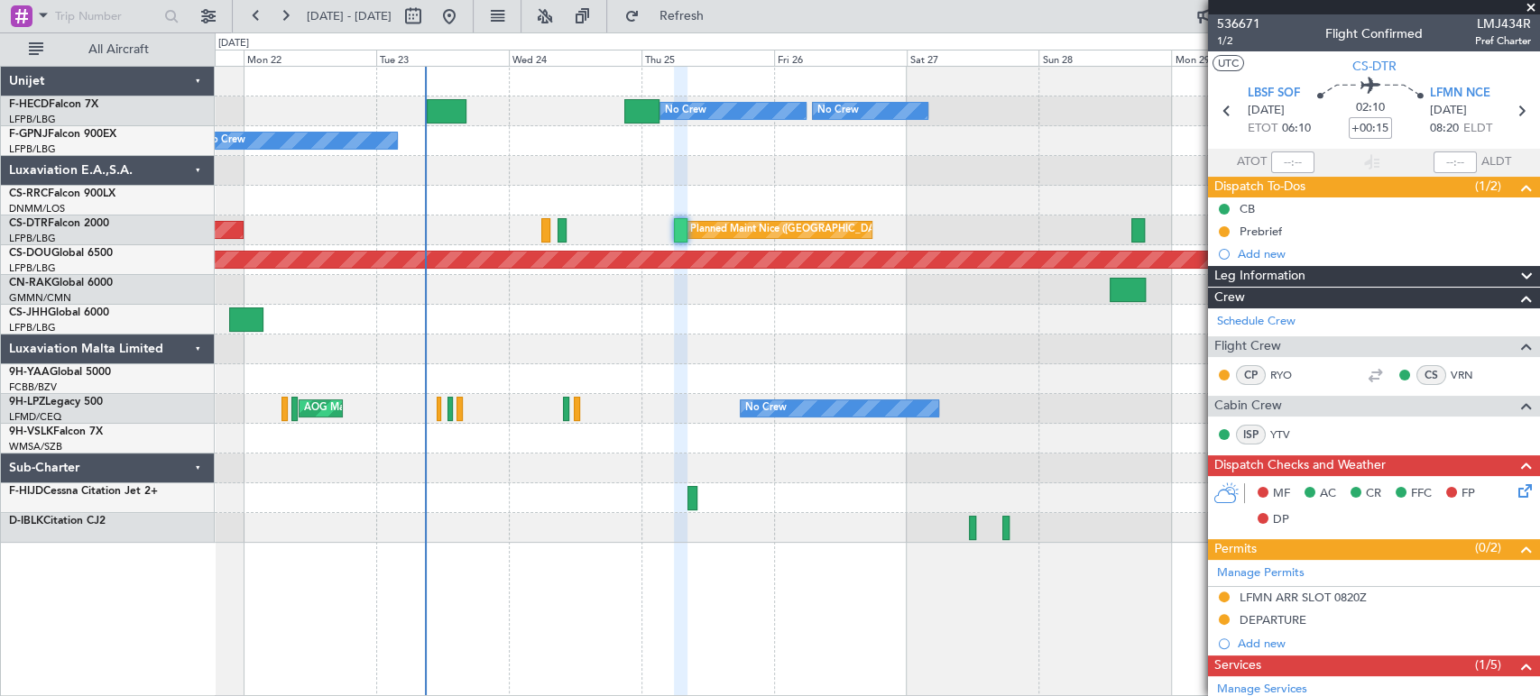
click at [563, 306] on div "No Crew Planned Maint Paris (Le Bourget) No Crew No Crew Planned Maint Paris (L…" at bounding box center [877, 305] width 1324 height 476
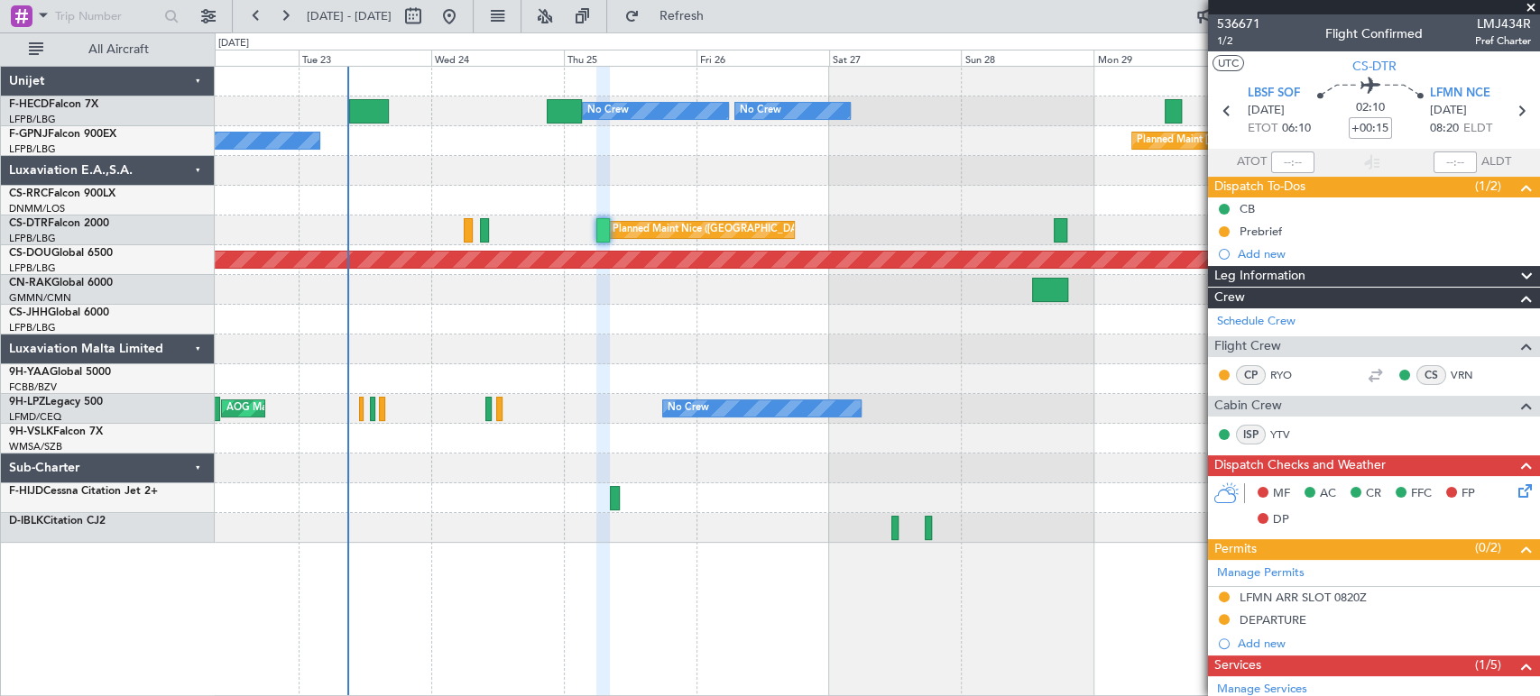
click at [623, 151] on div "Planned Maint Paris (Le Bourget) No Crew AOG Maint Paris (Le Bourget)" at bounding box center [877, 141] width 1324 height 30
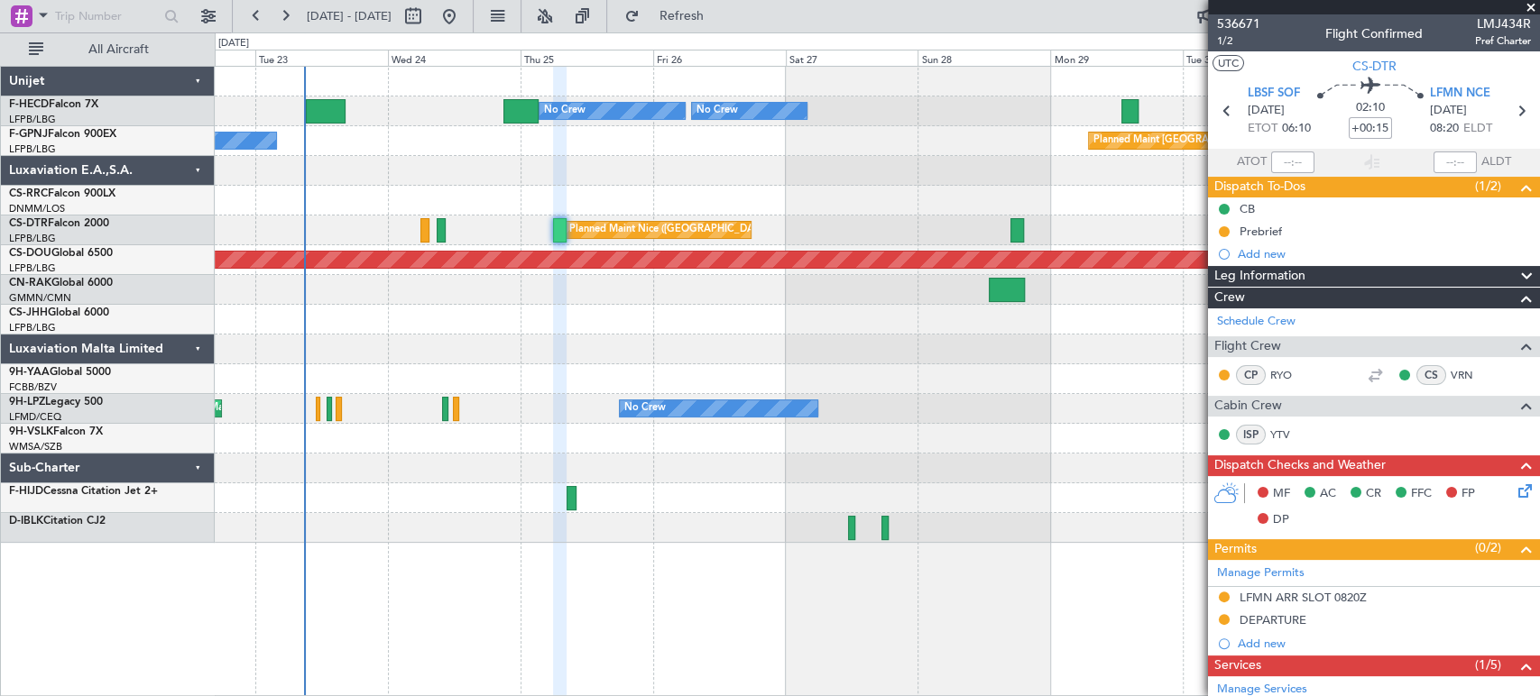
click at [570, 159] on div at bounding box center [877, 171] width 1324 height 30
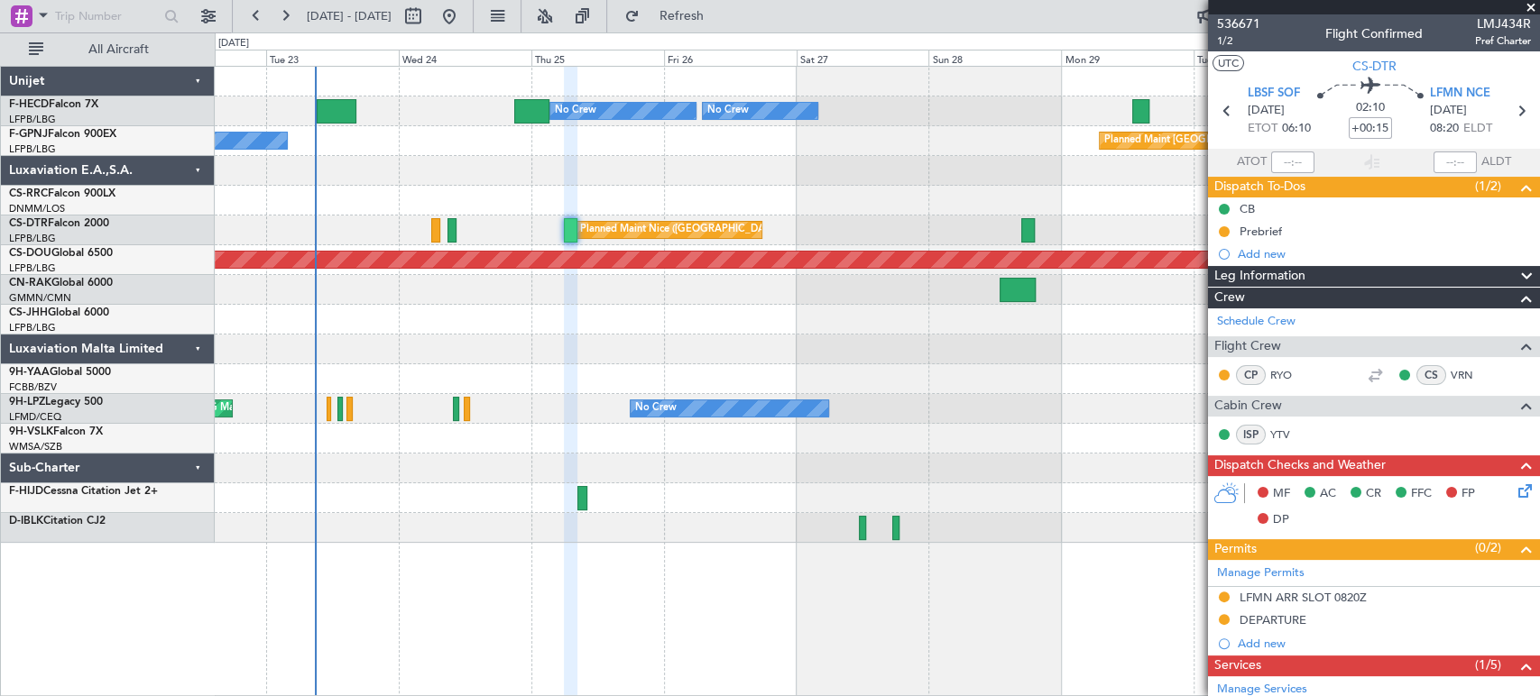
click at [545, 135] on div "Planned Maint Paris (Le Bourget) No Crew" at bounding box center [877, 141] width 1324 height 30
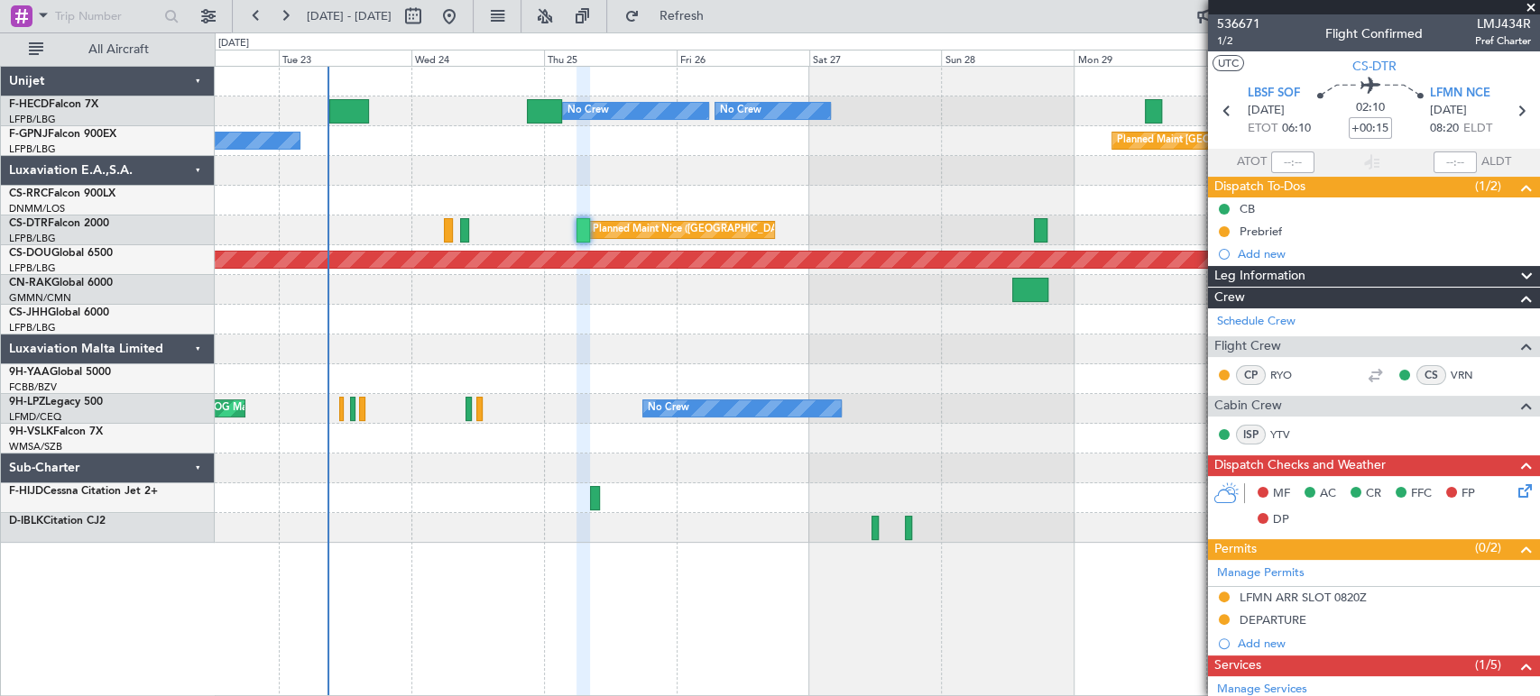
click at [588, 136] on div "Planned Maint Paris (Le Bourget) No Crew" at bounding box center [877, 141] width 1324 height 30
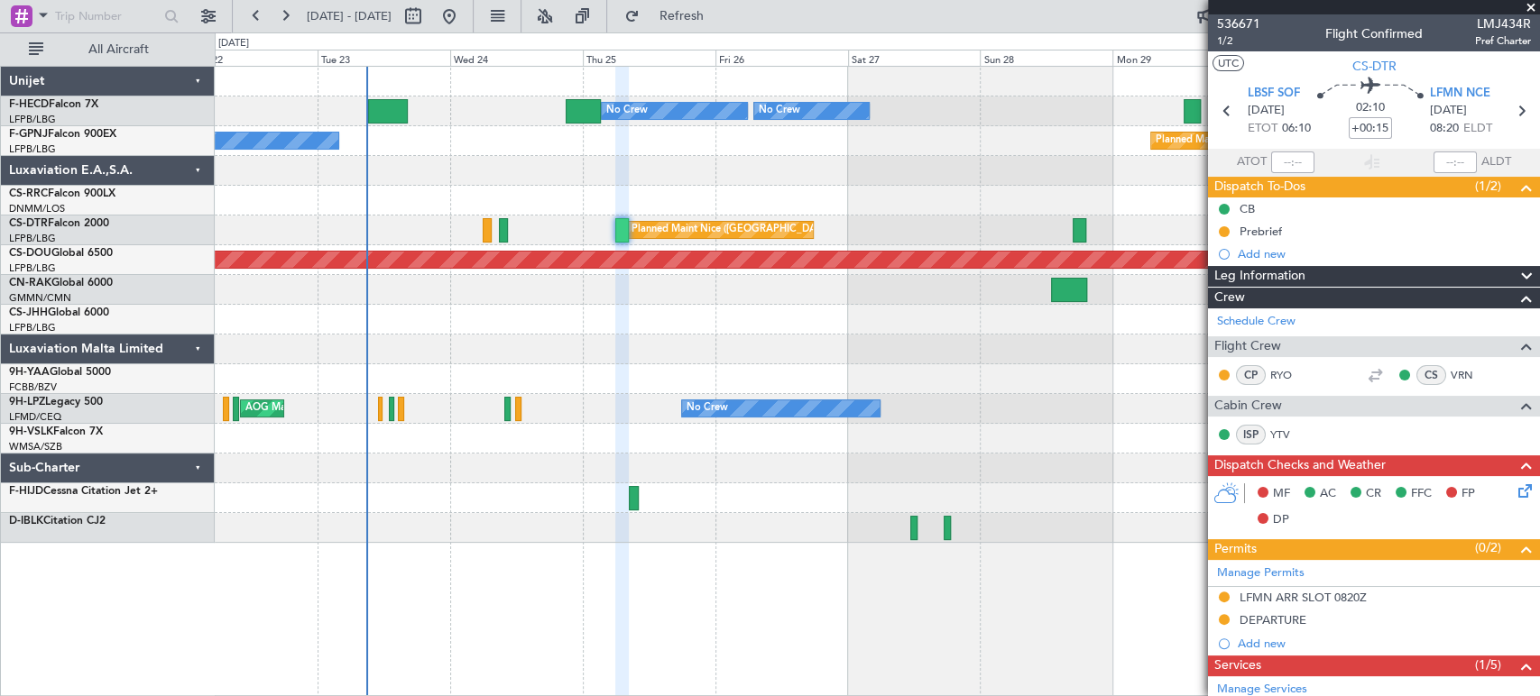
click at [541, 134] on div "Planned Maint Paris (Le Bourget) No Crew AOG Maint Paris (Le Bourget)" at bounding box center [877, 141] width 1324 height 30
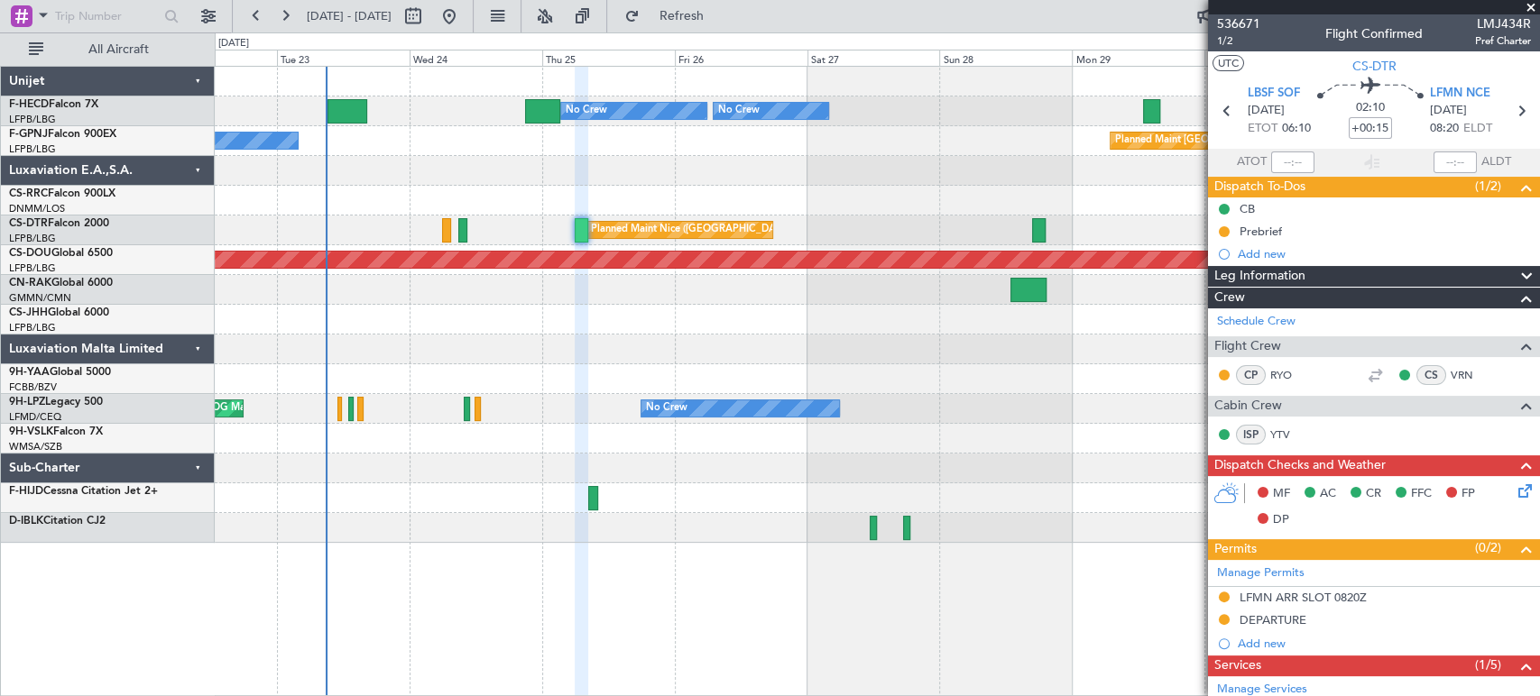
click at [440, 143] on div "Planned Maint Paris (Le Bourget) No Crew" at bounding box center [877, 141] width 1324 height 30
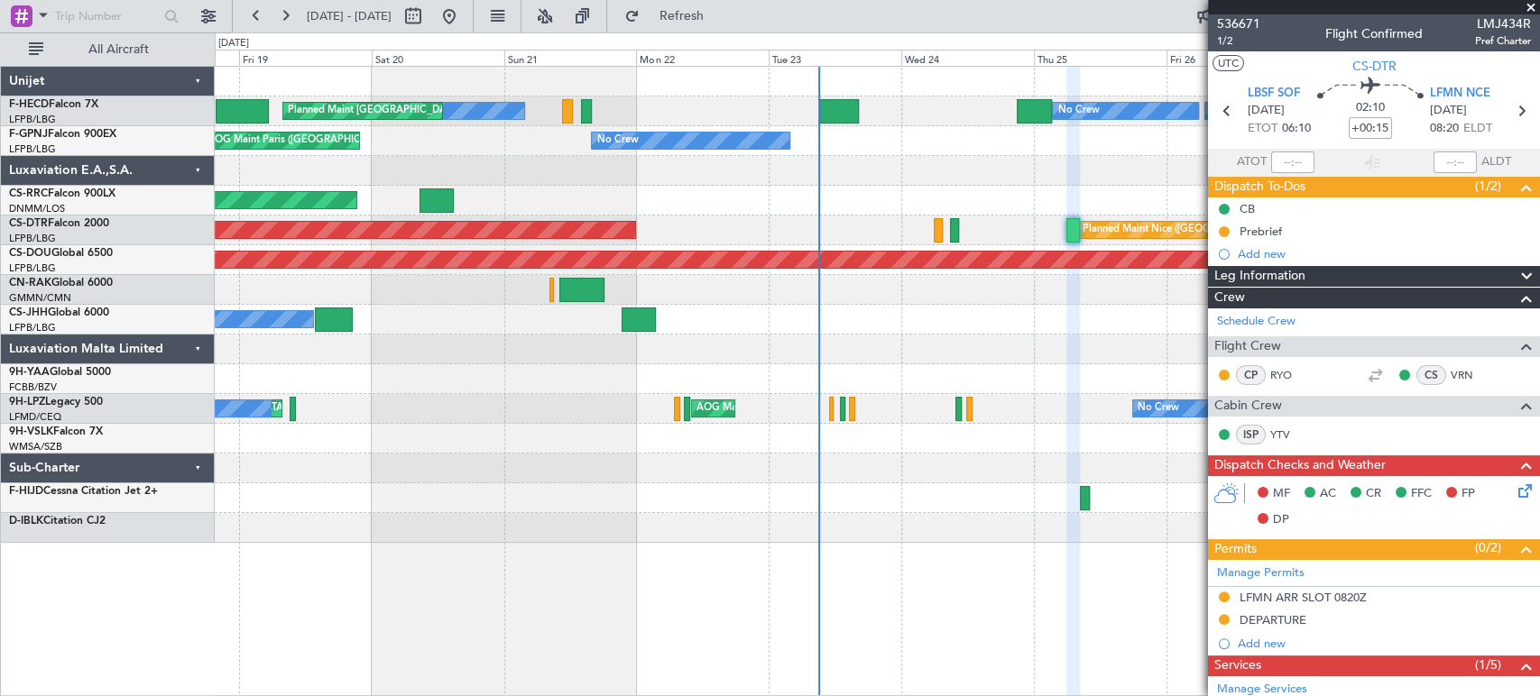
click at [760, 326] on div "Owner Planned Maint Paris (Le Bourget)" at bounding box center [877, 320] width 1324 height 30
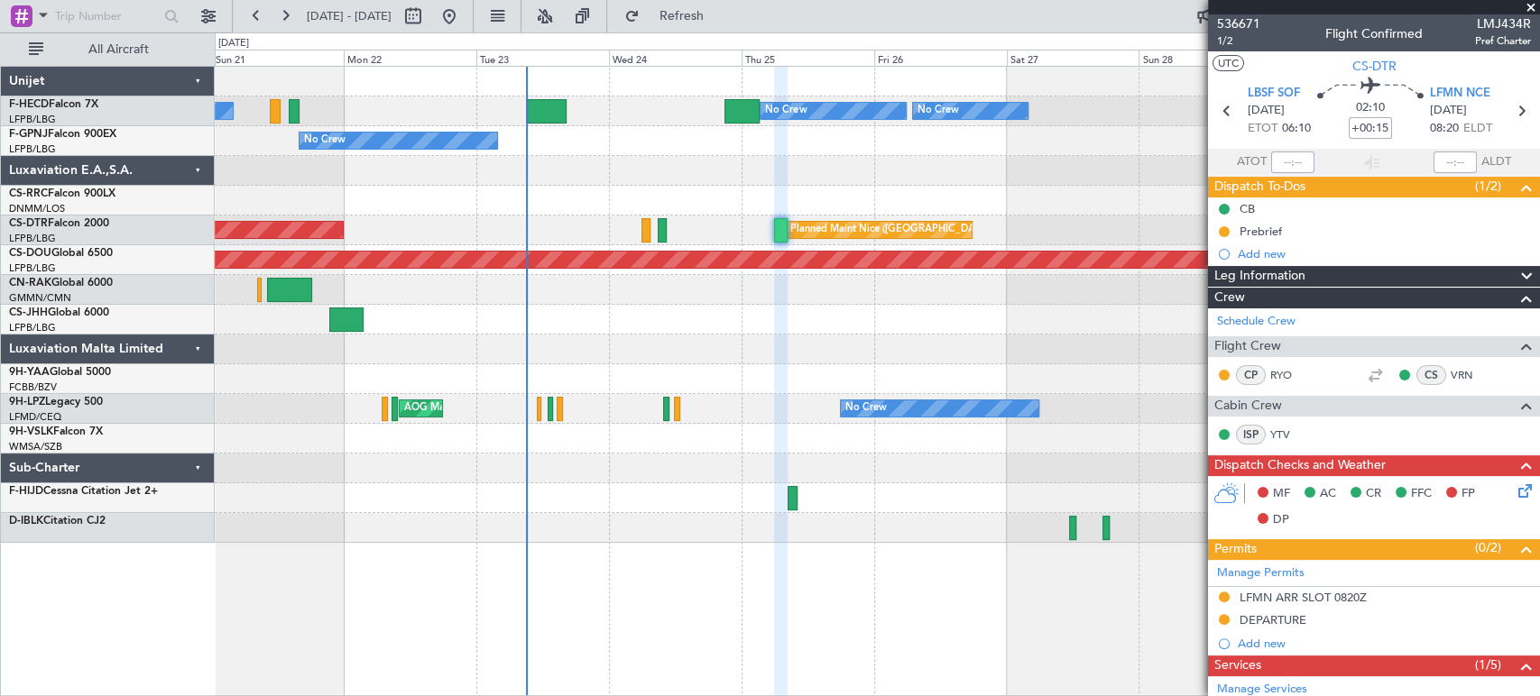
click at [498, 308] on div "Planned Maint Paris (Le Bourget) No Crew No Crew No Crew Planned Maint Paris (L…" at bounding box center [877, 305] width 1324 height 476
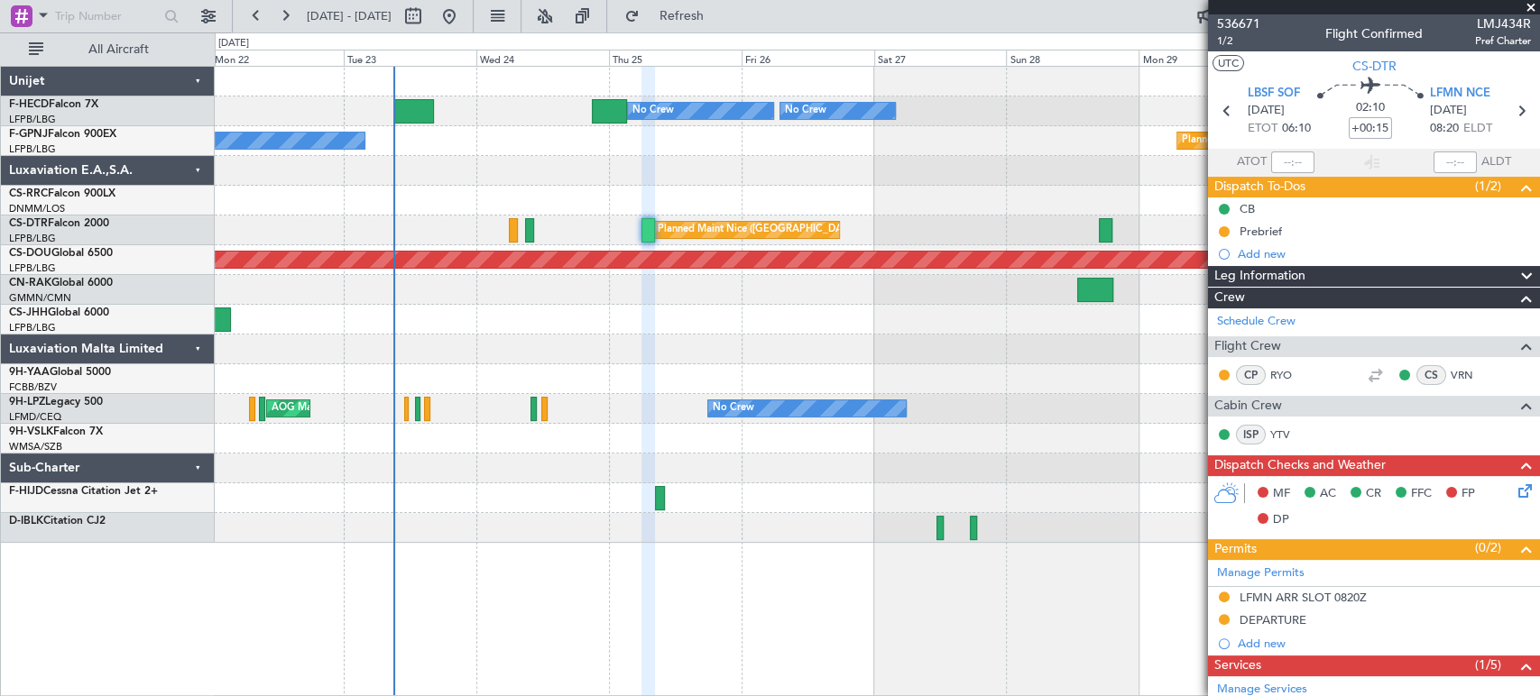
click at [529, 200] on div "No Crew Planned Maint Paris (Le Bourget) No Crew No Crew No Crew Planned Maint …" at bounding box center [877, 305] width 1324 height 476
click at [483, 169] on div at bounding box center [877, 171] width 1324 height 30
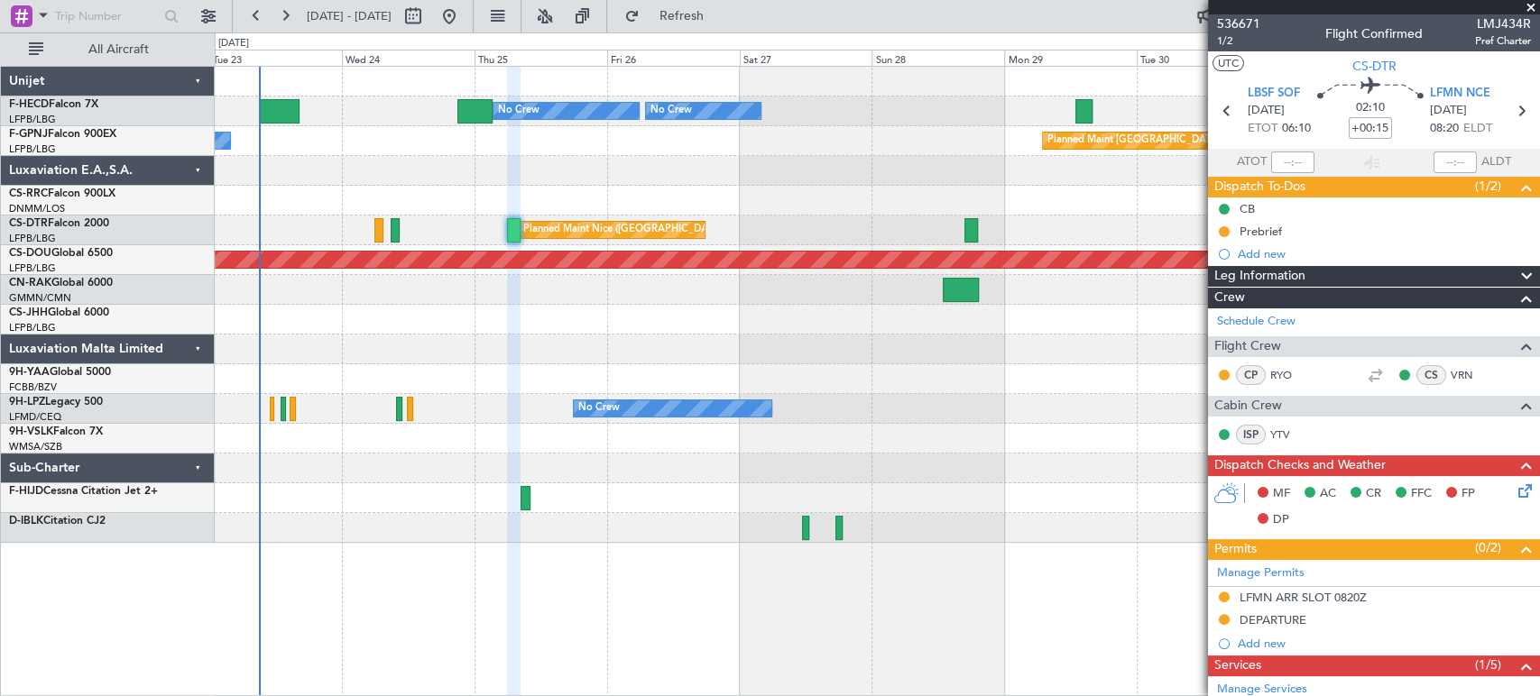
click at [433, 165] on div "No Crew Planned Maint Paris (Le Bourget) No Crew No Crew No Crew No Crew Planne…" at bounding box center [877, 305] width 1324 height 476
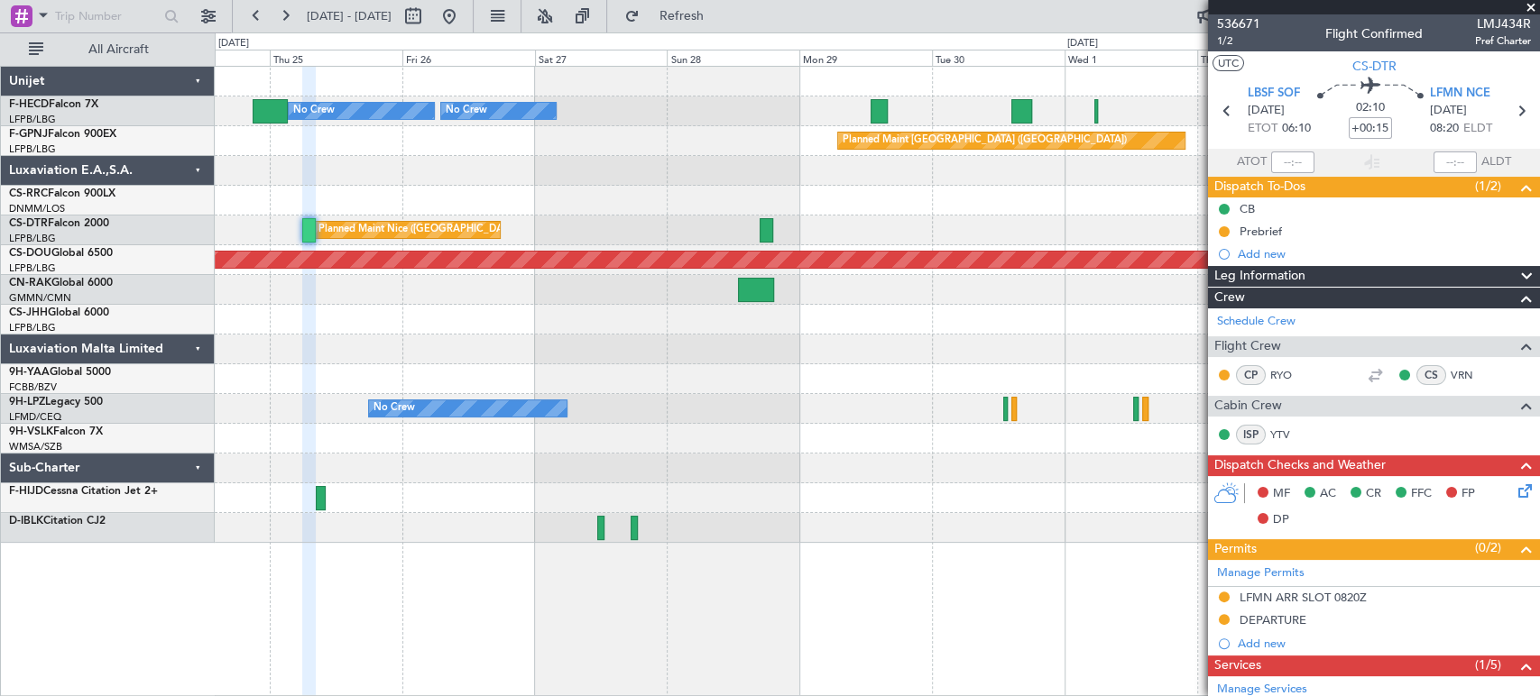
click at [481, 192] on div at bounding box center [877, 201] width 1324 height 30
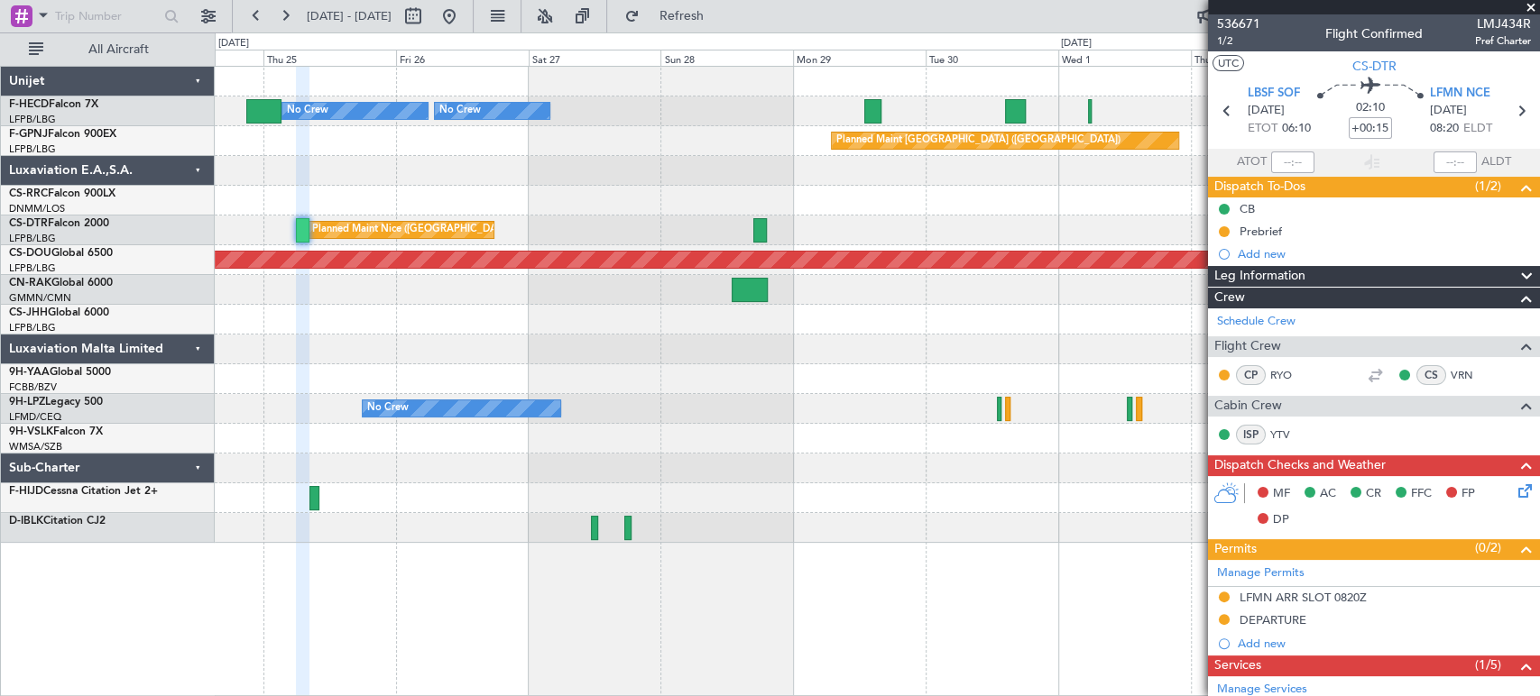
click at [602, 193] on div at bounding box center [877, 201] width 1324 height 30
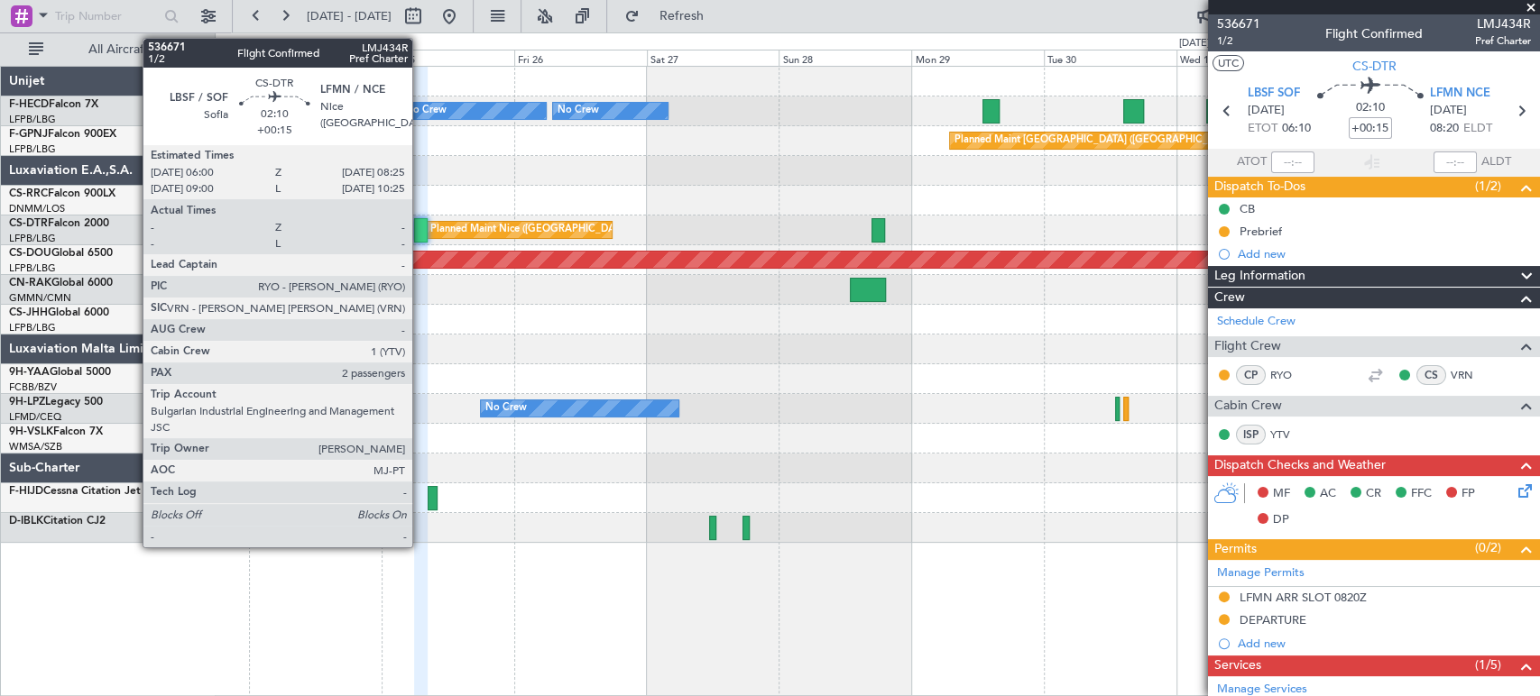
click at [420, 234] on div at bounding box center [421, 230] width 14 height 24
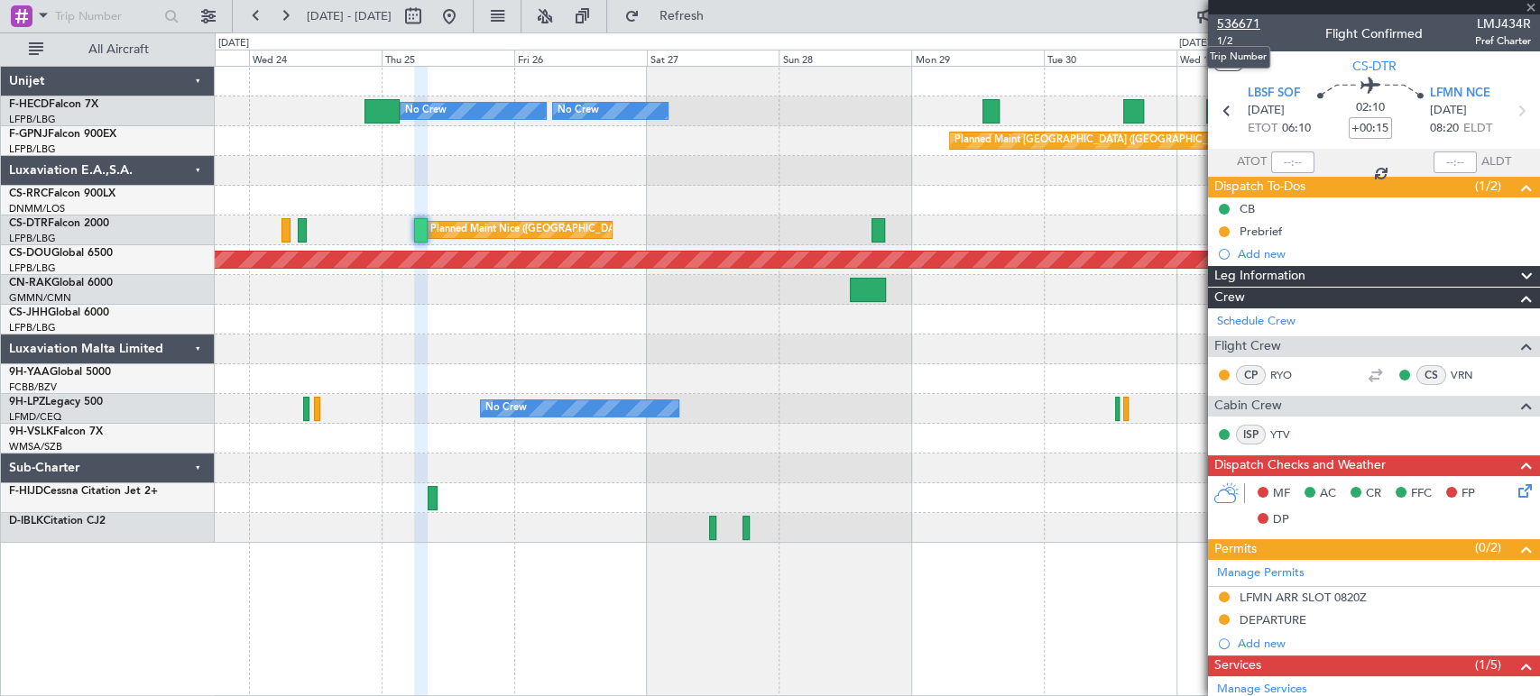
click at [1235, 24] on span "536671" at bounding box center [1238, 23] width 43 height 19
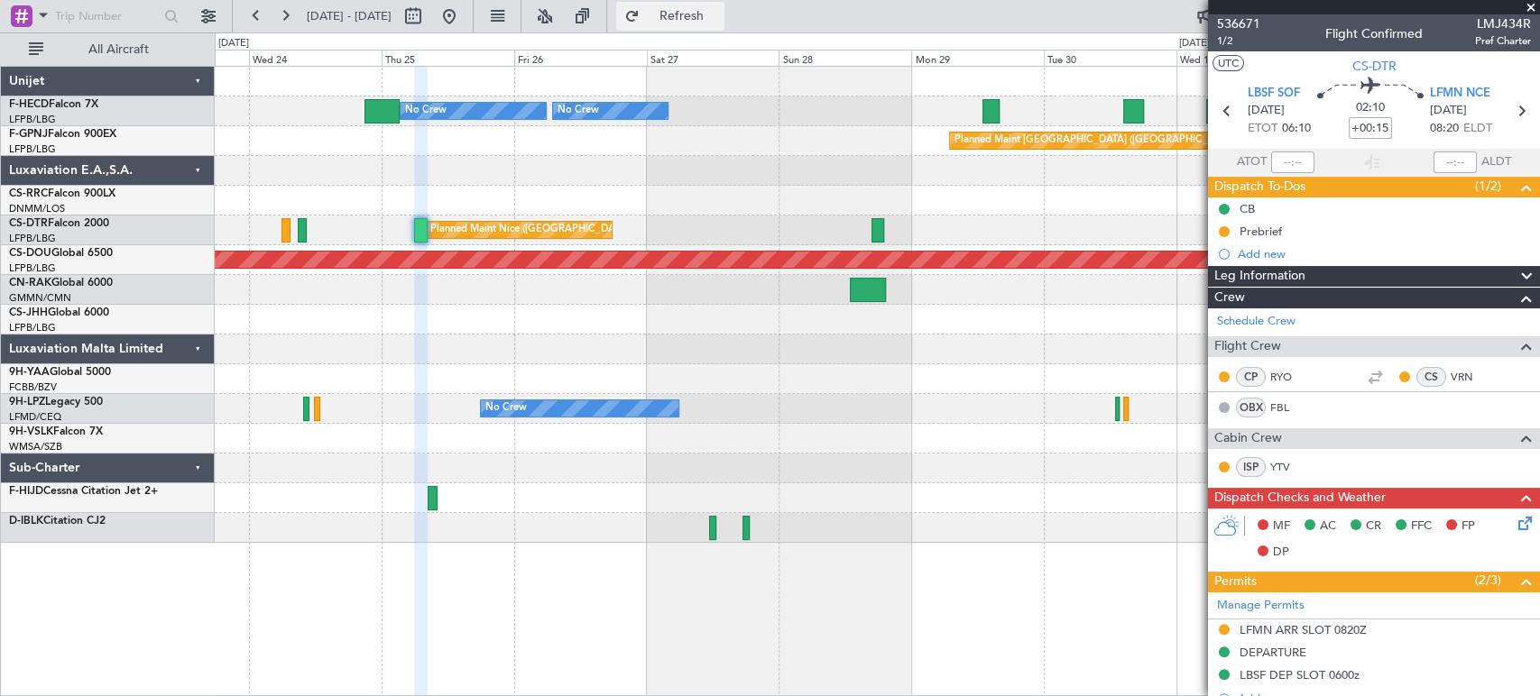
click at [719, 17] on span "Refresh" at bounding box center [681, 16] width 76 height 13
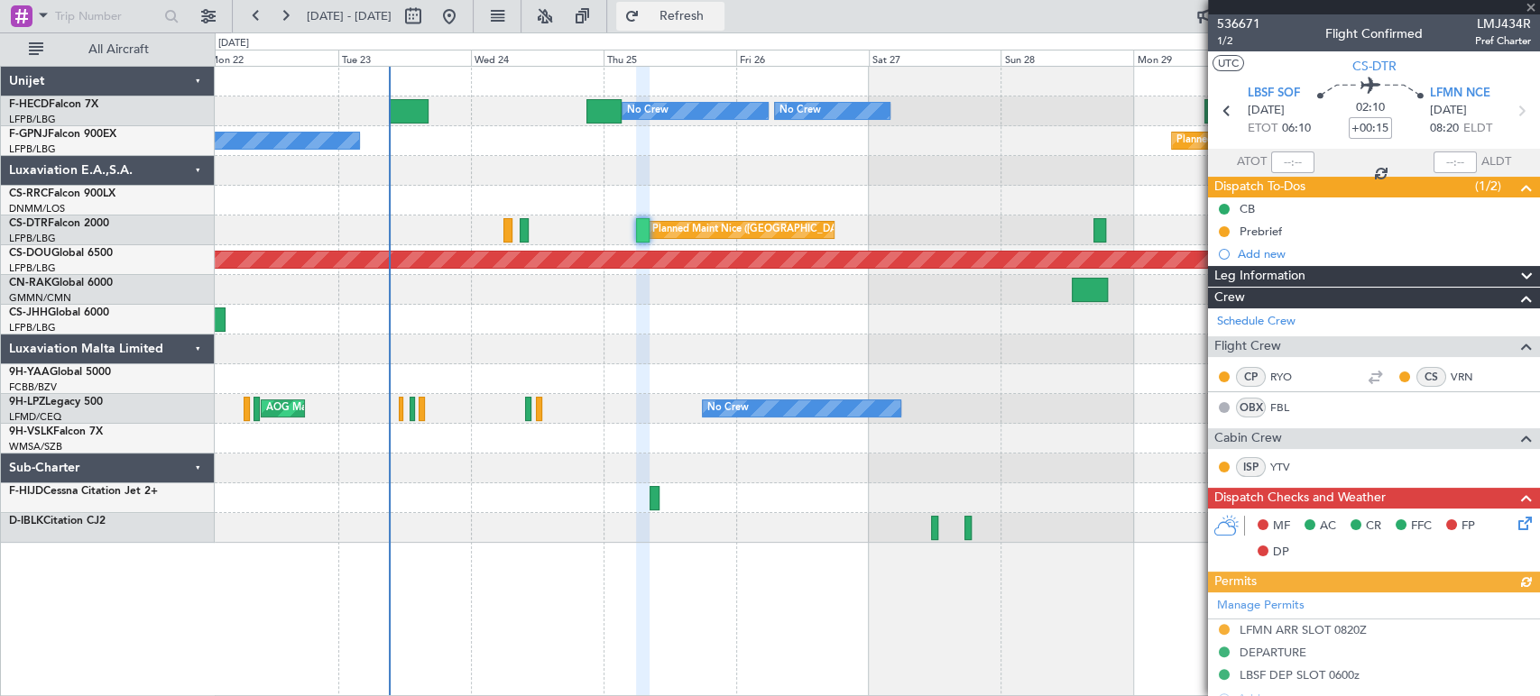
click at [719, 11] on span "Refresh" at bounding box center [681, 16] width 76 height 13
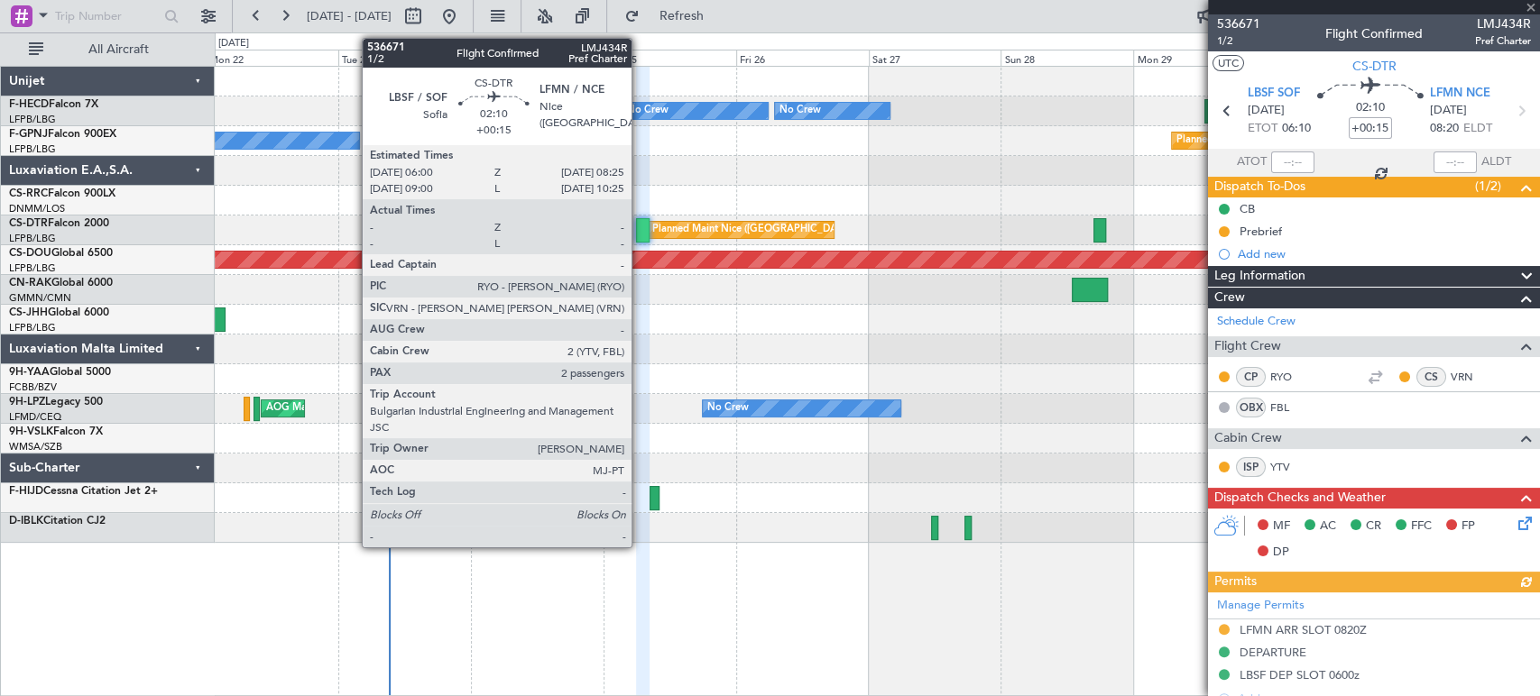
click at [640, 232] on div at bounding box center [643, 230] width 14 height 24
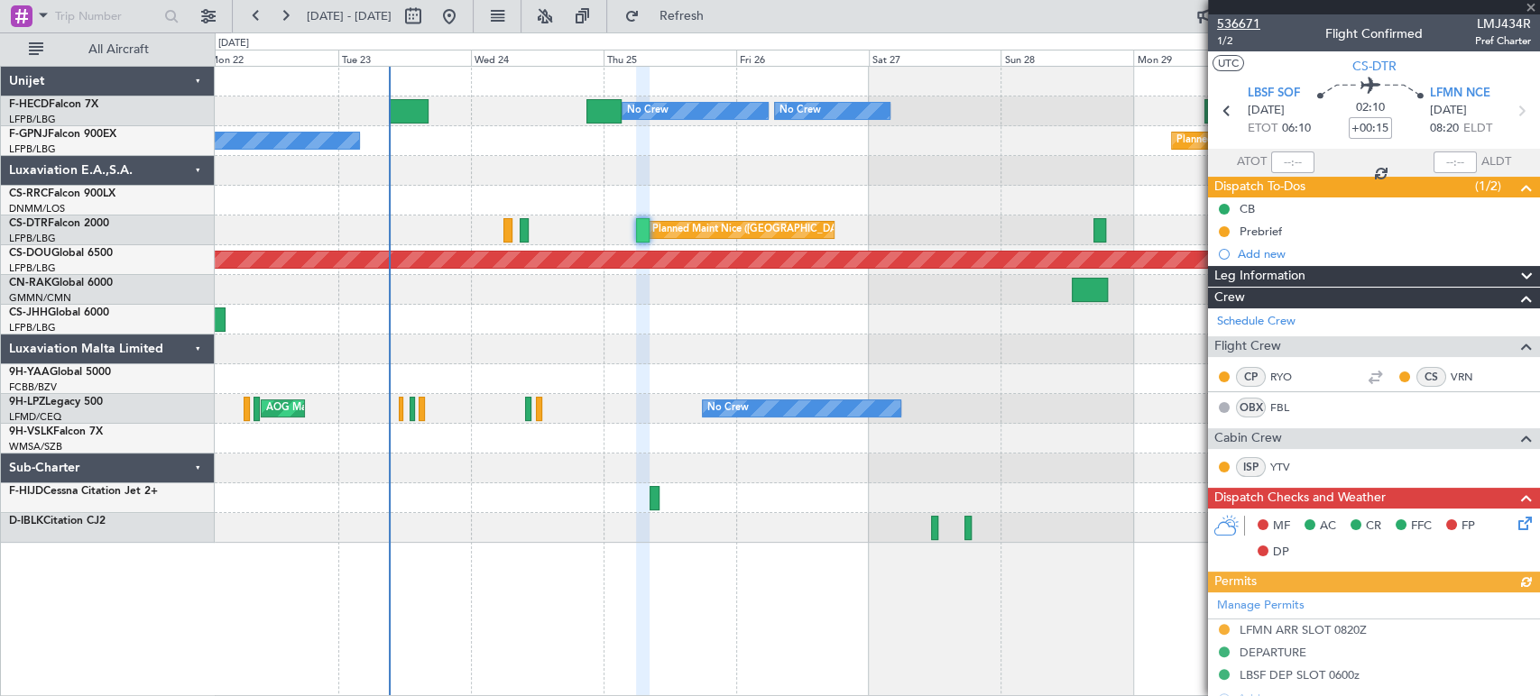
click at [1235, 24] on span "536671" at bounding box center [1238, 23] width 43 height 19
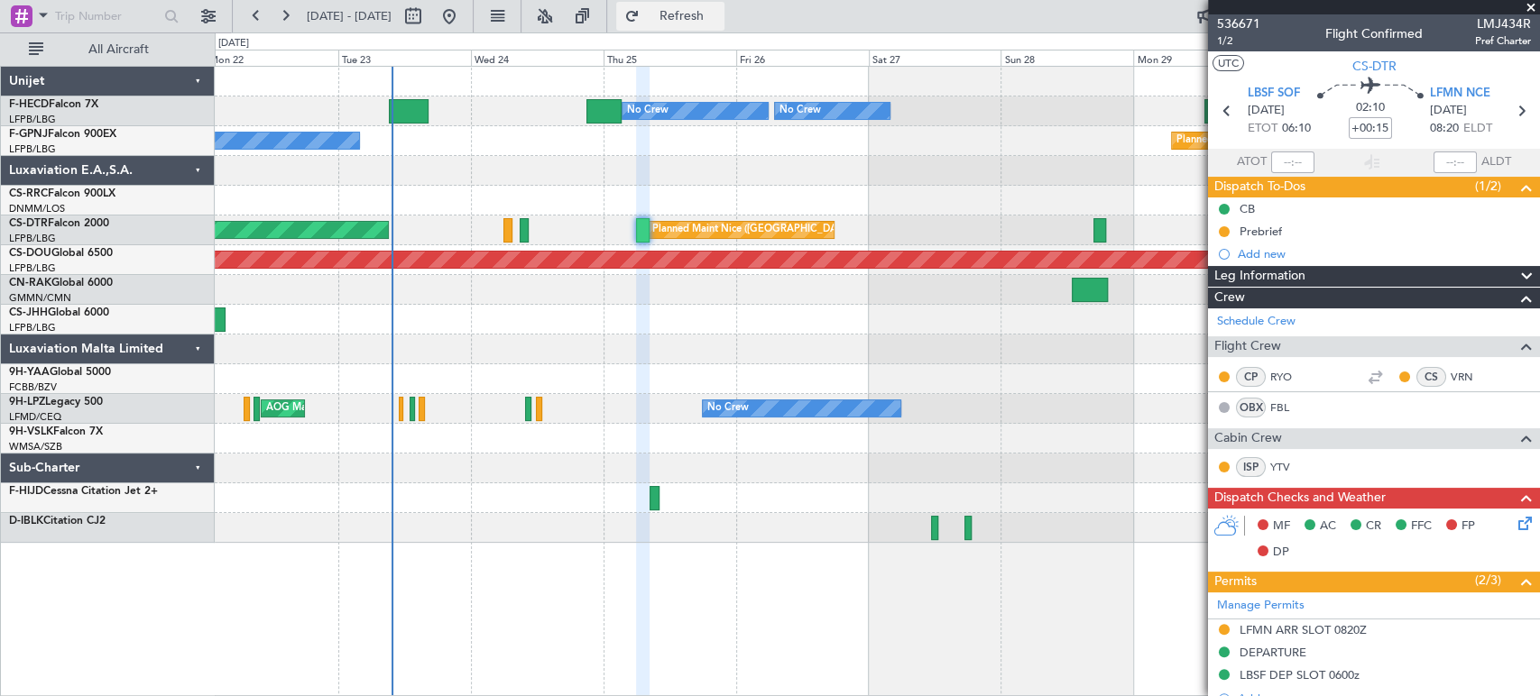
click at [719, 13] on span "Refresh" at bounding box center [681, 16] width 76 height 13
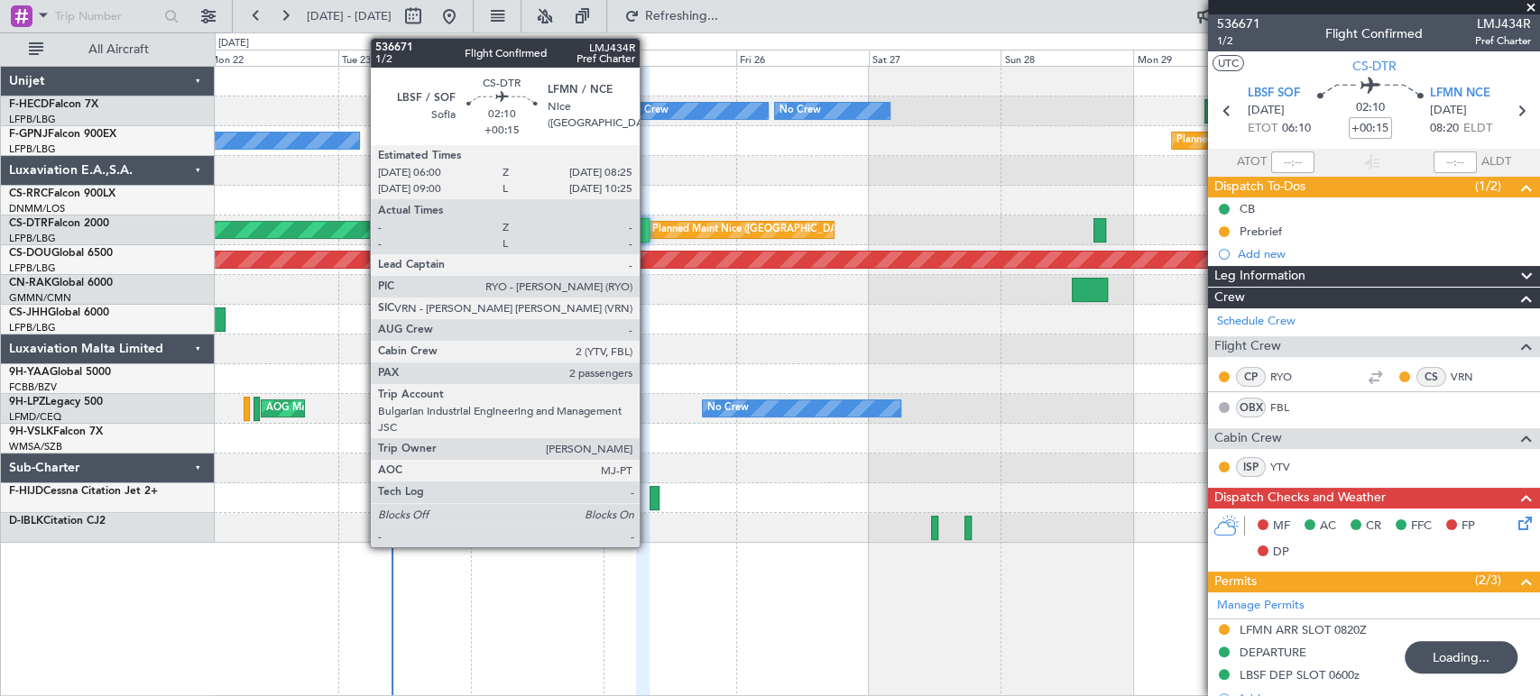
click at [648, 229] on div at bounding box center [643, 230] width 14 height 24
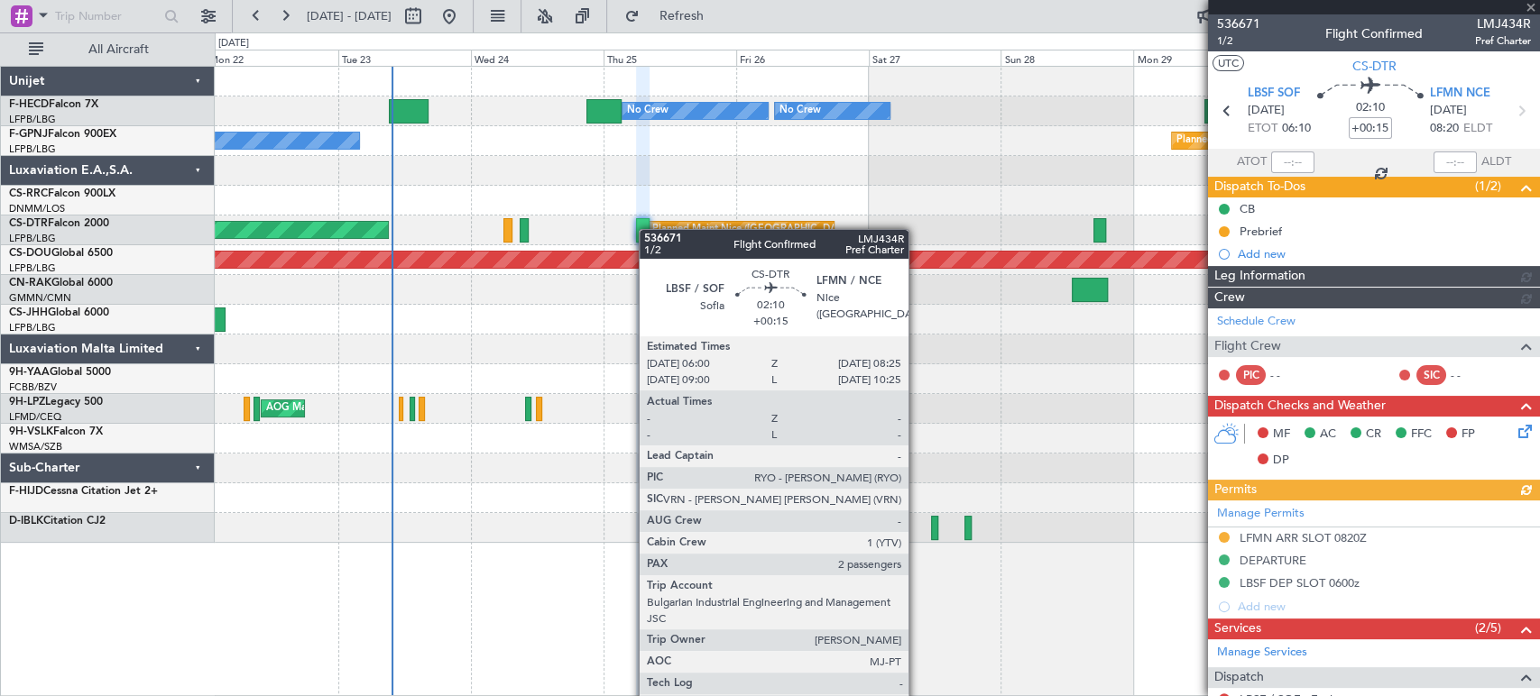
click at [648, 229] on div at bounding box center [643, 230] width 14 height 24
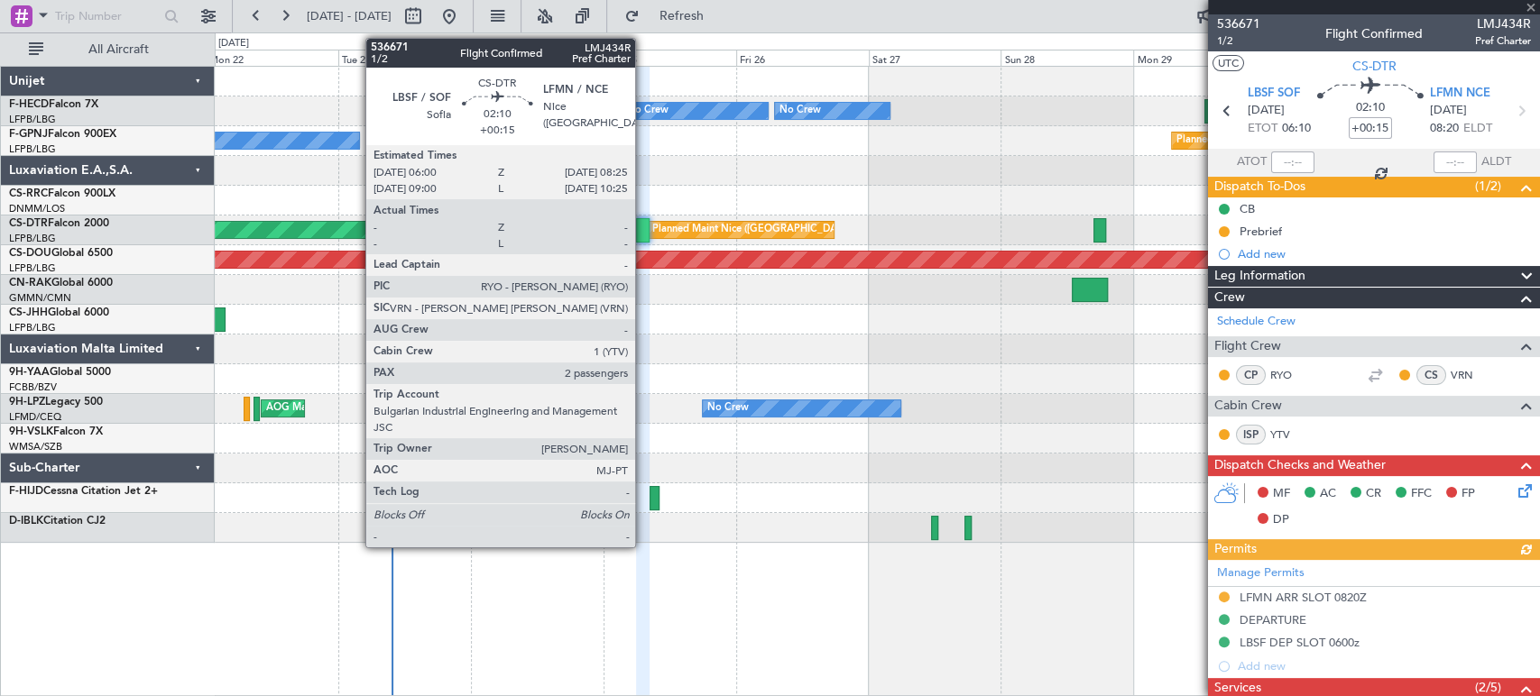
click at [645, 226] on div at bounding box center [643, 230] width 14 height 24
click at [640, 222] on div at bounding box center [643, 230] width 14 height 24
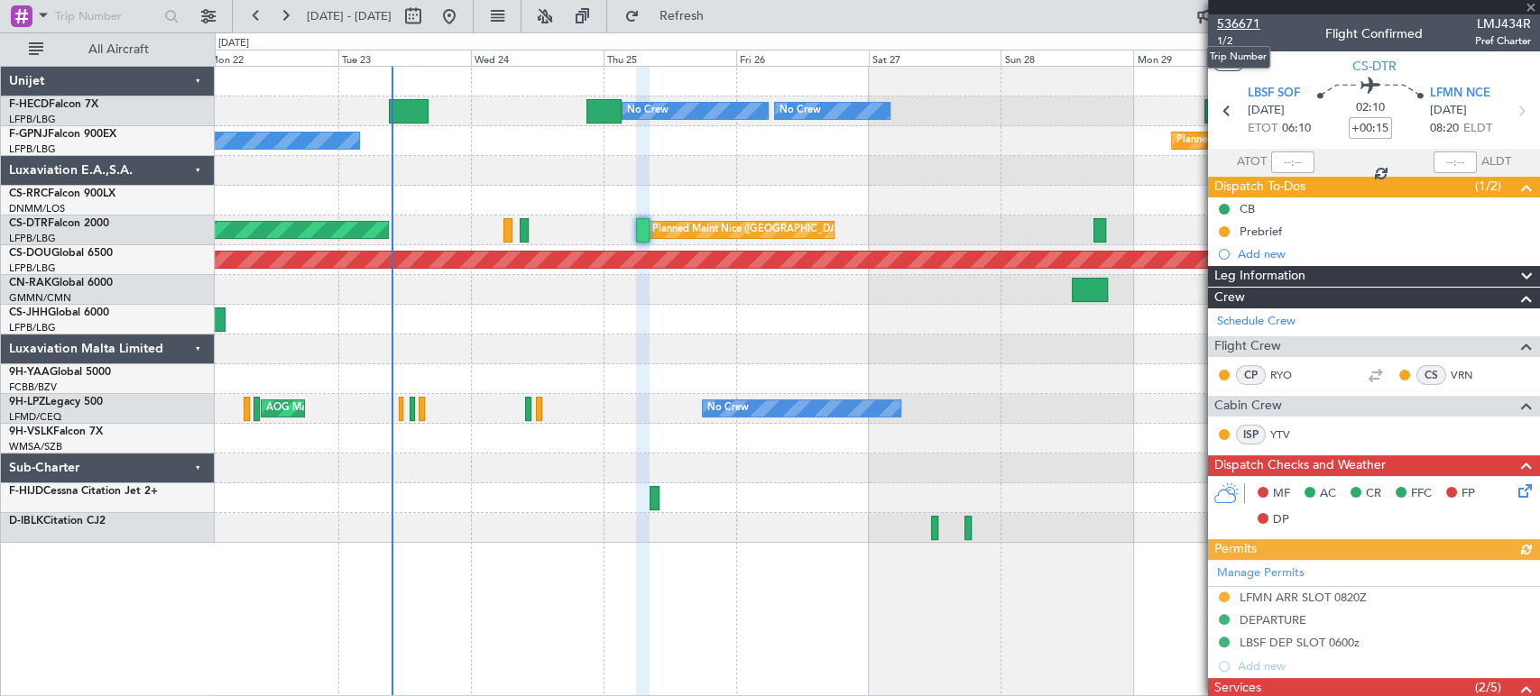
click at [1256, 20] on span "536671" at bounding box center [1238, 23] width 43 height 19
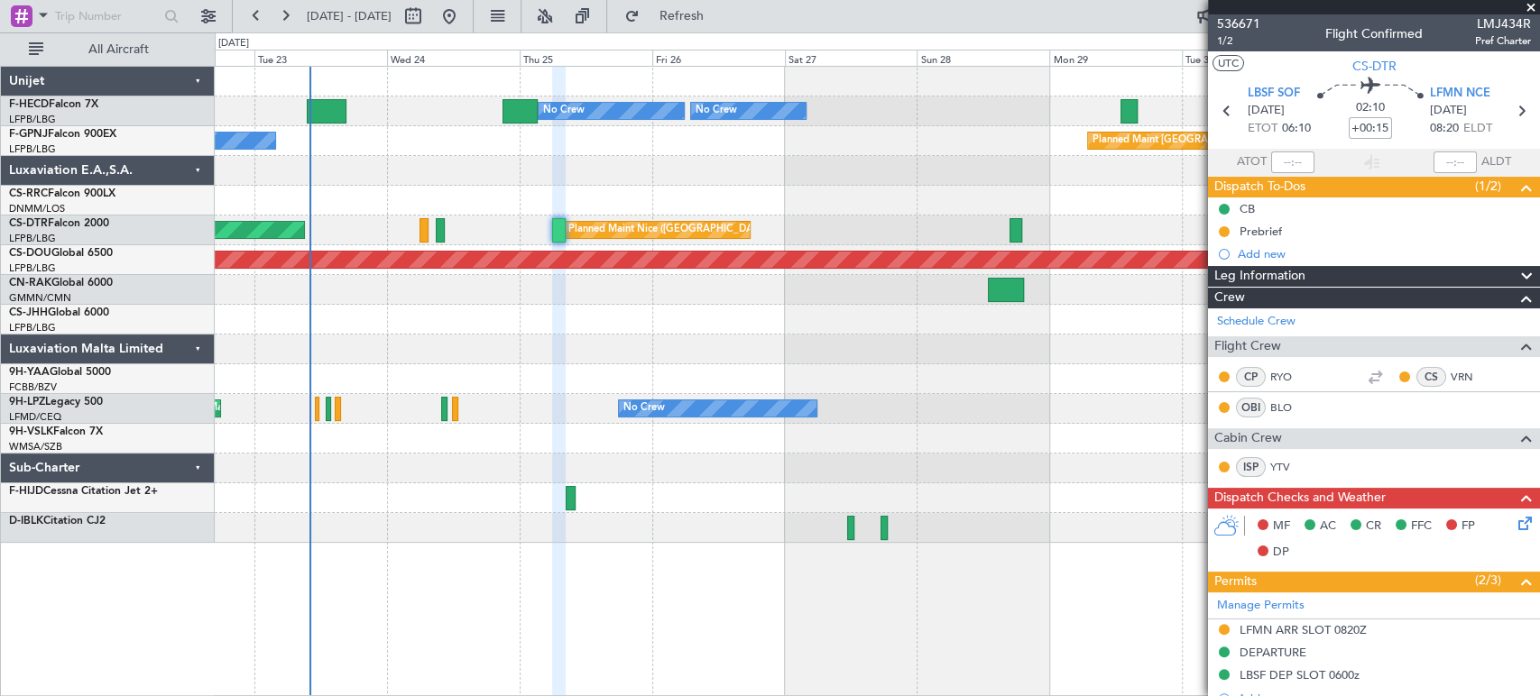
click at [362, 151] on div "Planned Maint Paris (Le Bourget) No Crew No Crew No Crew No Crew Planned Maint …" at bounding box center [877, 305] width 1324 height 476
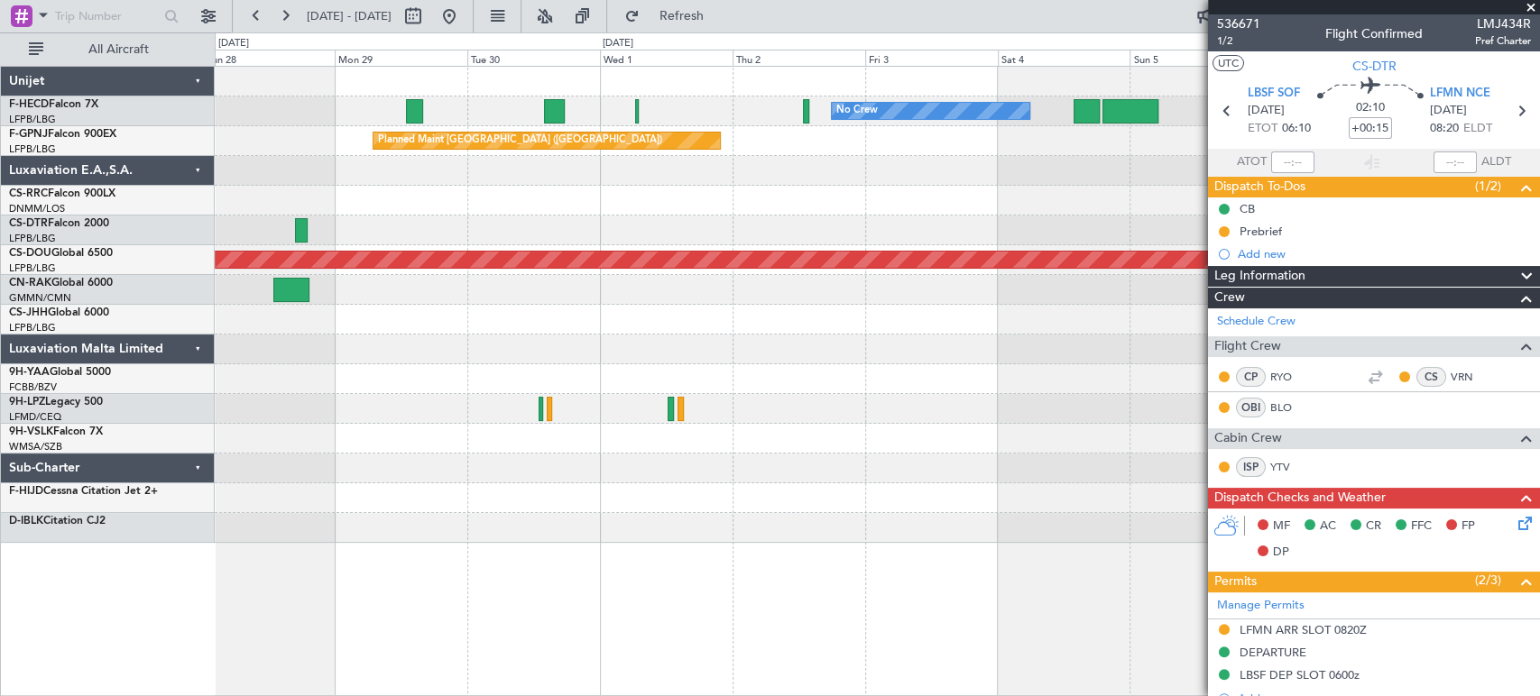
click at [373, 146] on div "Planned Maint [GEOGRAPHIC_DATA] ([GEOGRAPHIC_DATA])" at bounding box center [546, 141] width 346 height 16
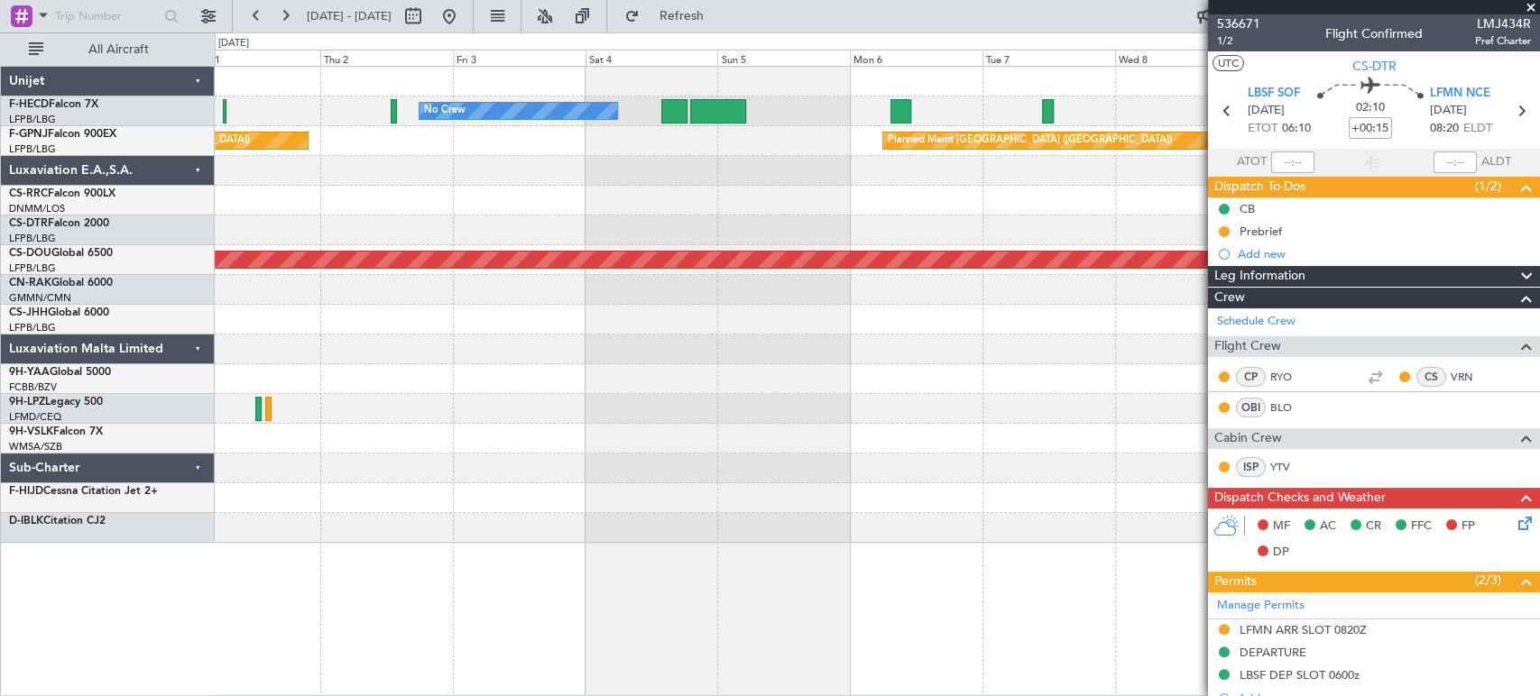
click at [888, 133] on div "Planned Maint [GEOGRAPHIC_DATA] ([GEOGRAPHIC_DATA])" at bounding box center [1030, 140] width 284 height 27
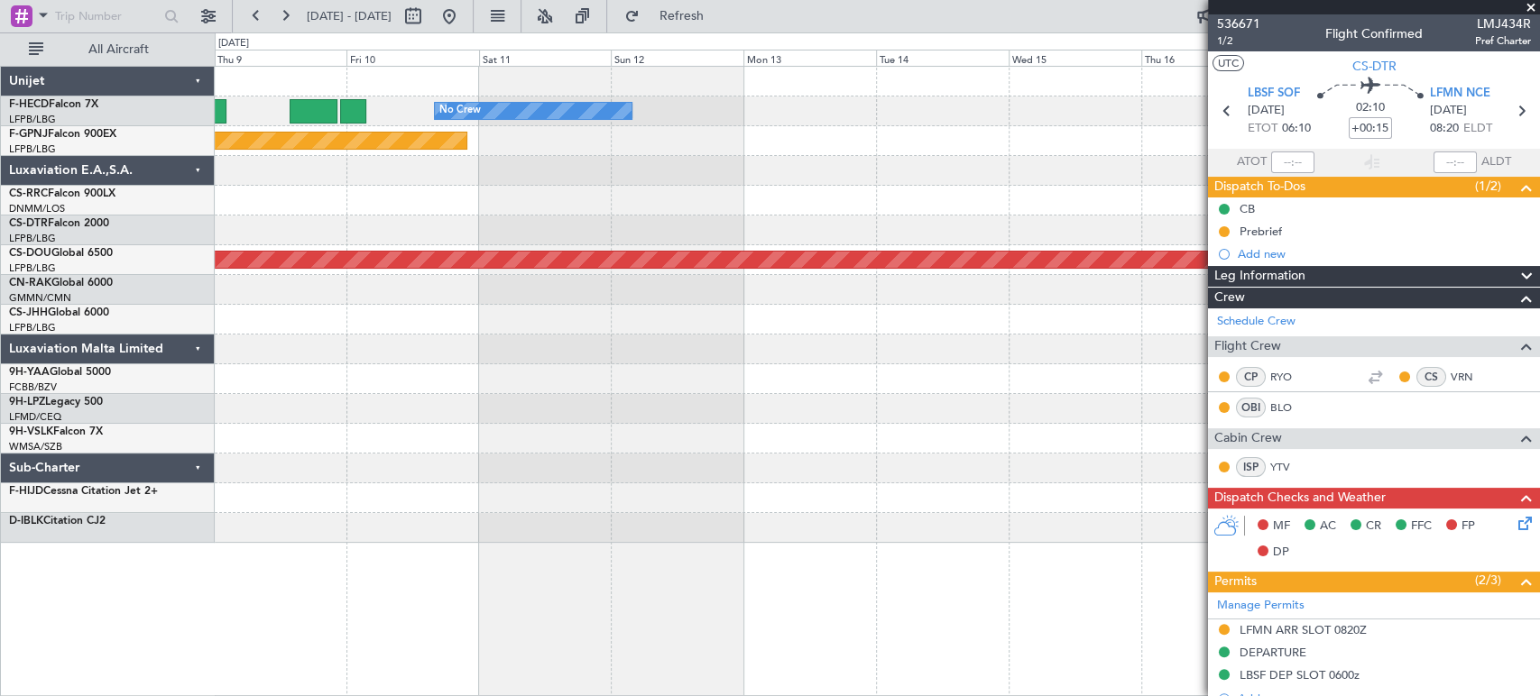
click at [358, 126] on div "Planned Maint [GEOGRAPHIC_DATA] ([GEOGRAPHIC_DATA])" at bounding box center [877, 141] width 1324 height 30
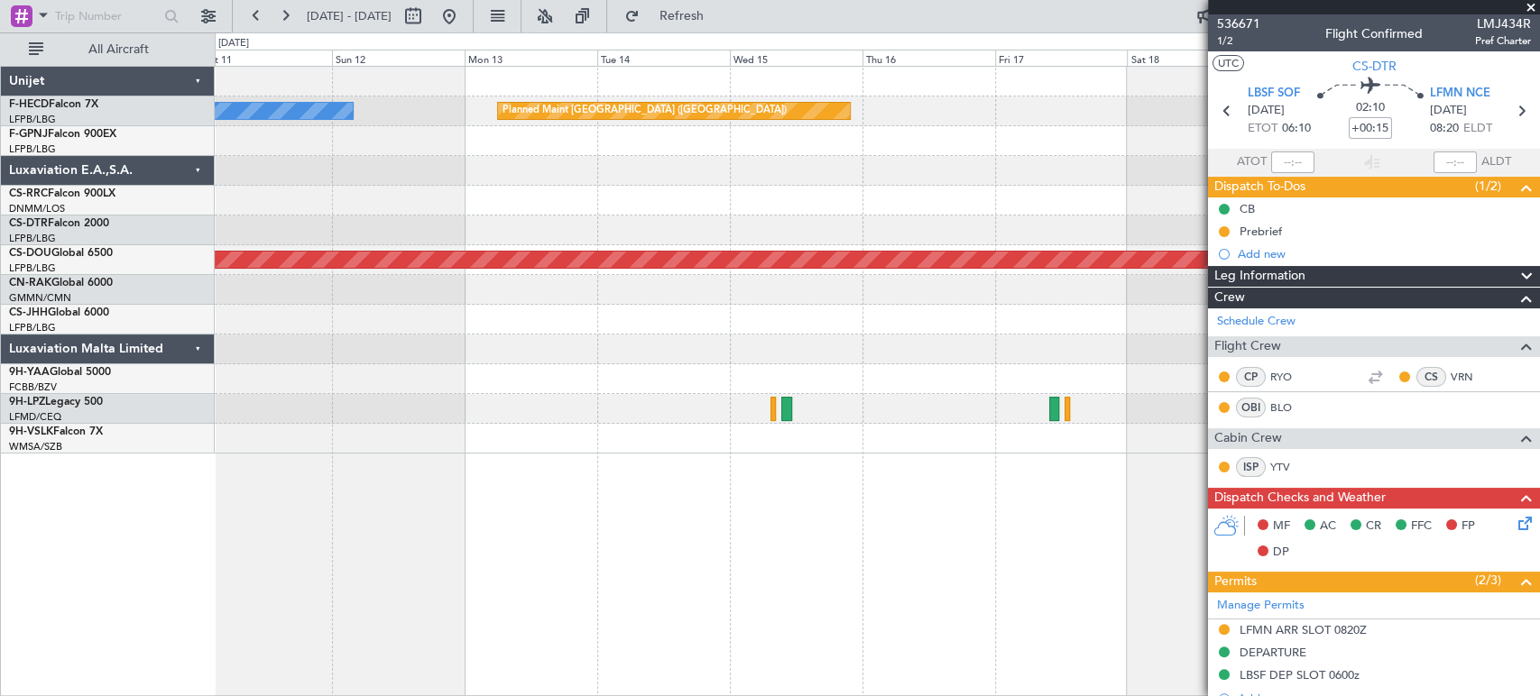
click at [469, 148] on div "No Crew Planned Maint Paris (Le Bourget) Planned Maint Paris (Le Bourget) Plann…" at bounding box center [877, 260] width 1324 height 387
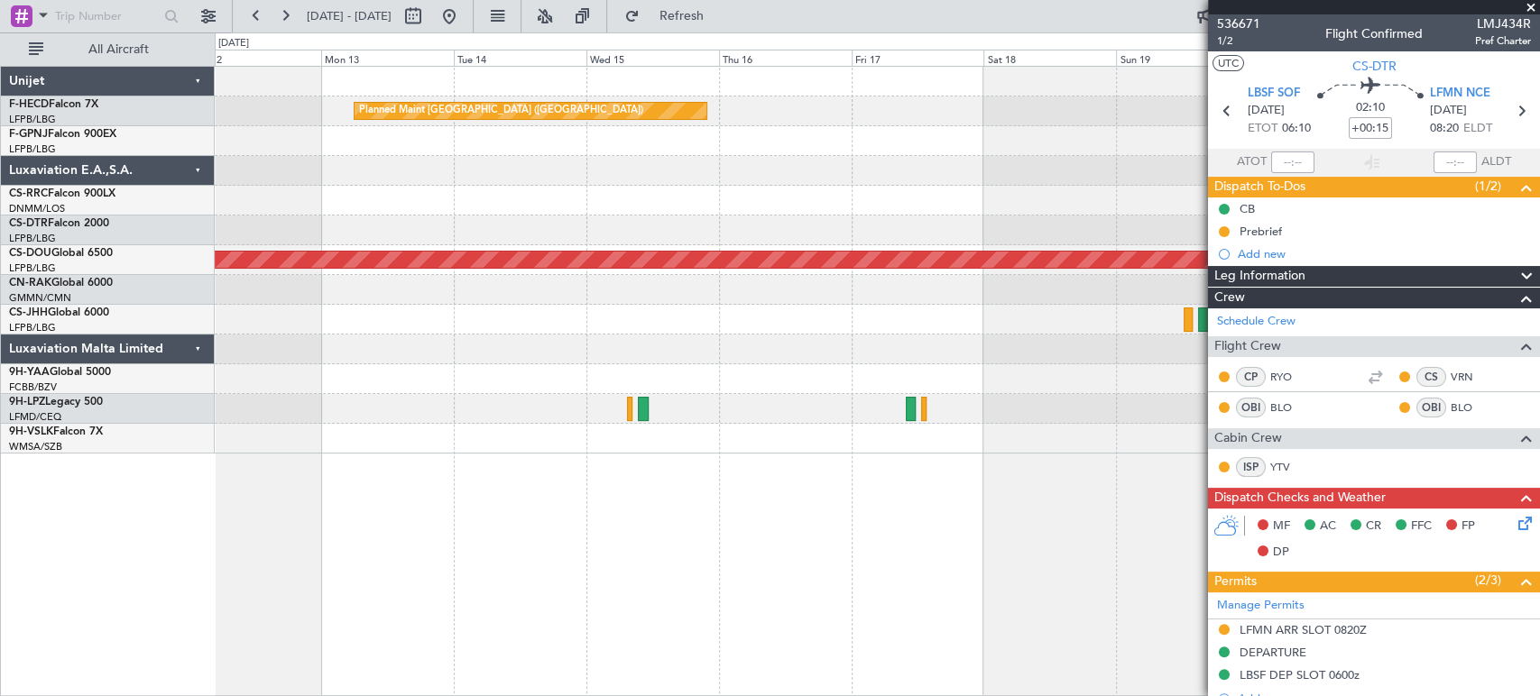
click at [1009, 308] on div at bounding box center [877, 320] width 1324 height 30
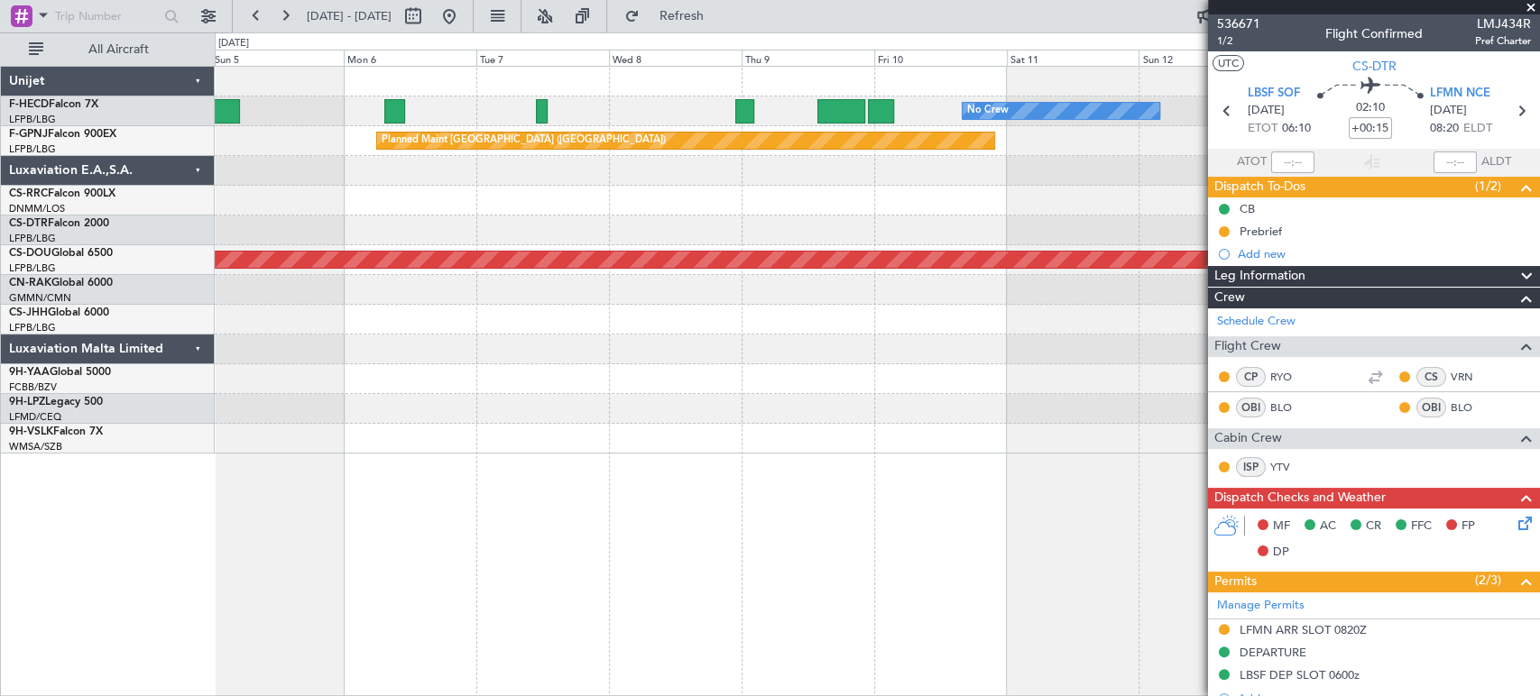
click at [870, 243] on div at bounding box center [877, 231] width 1324 height 30
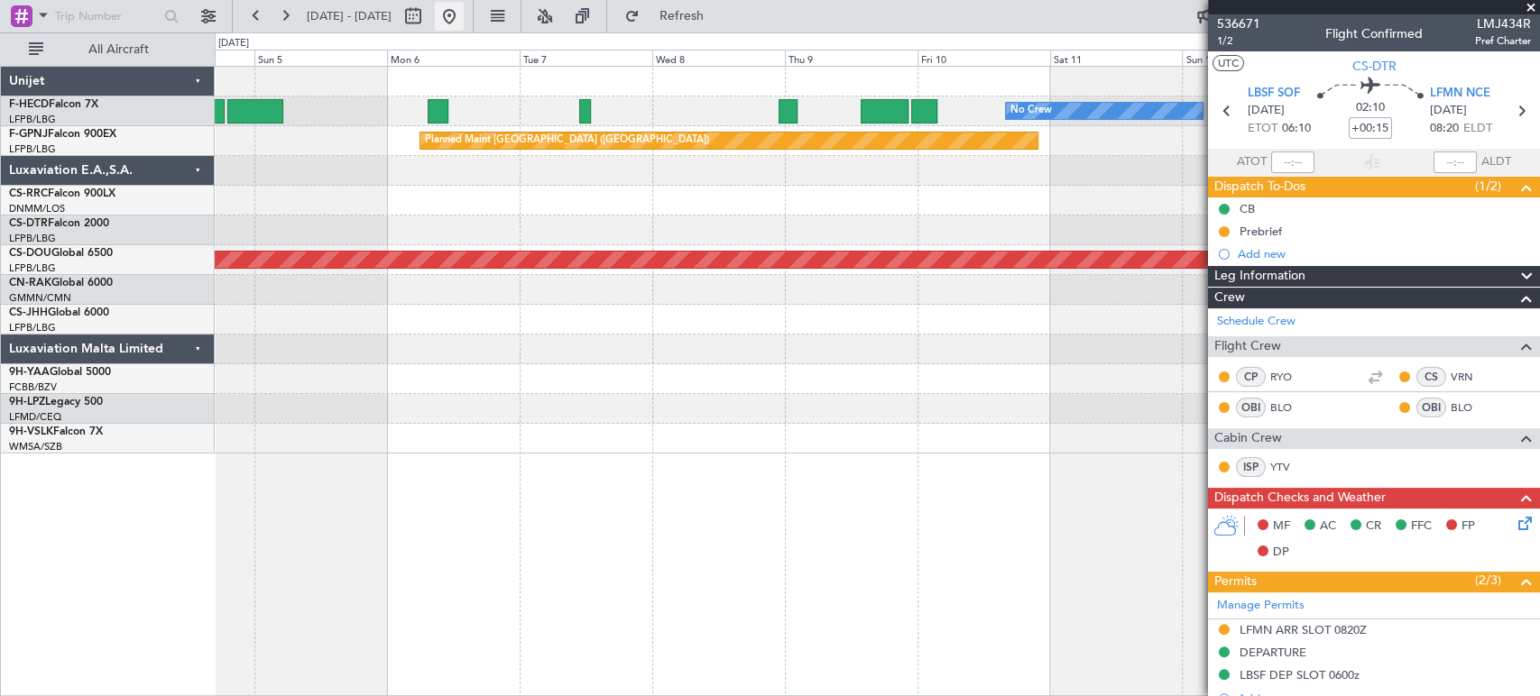
click at [464, 16] on button at bounding box center [449, 16] width 29 height 29
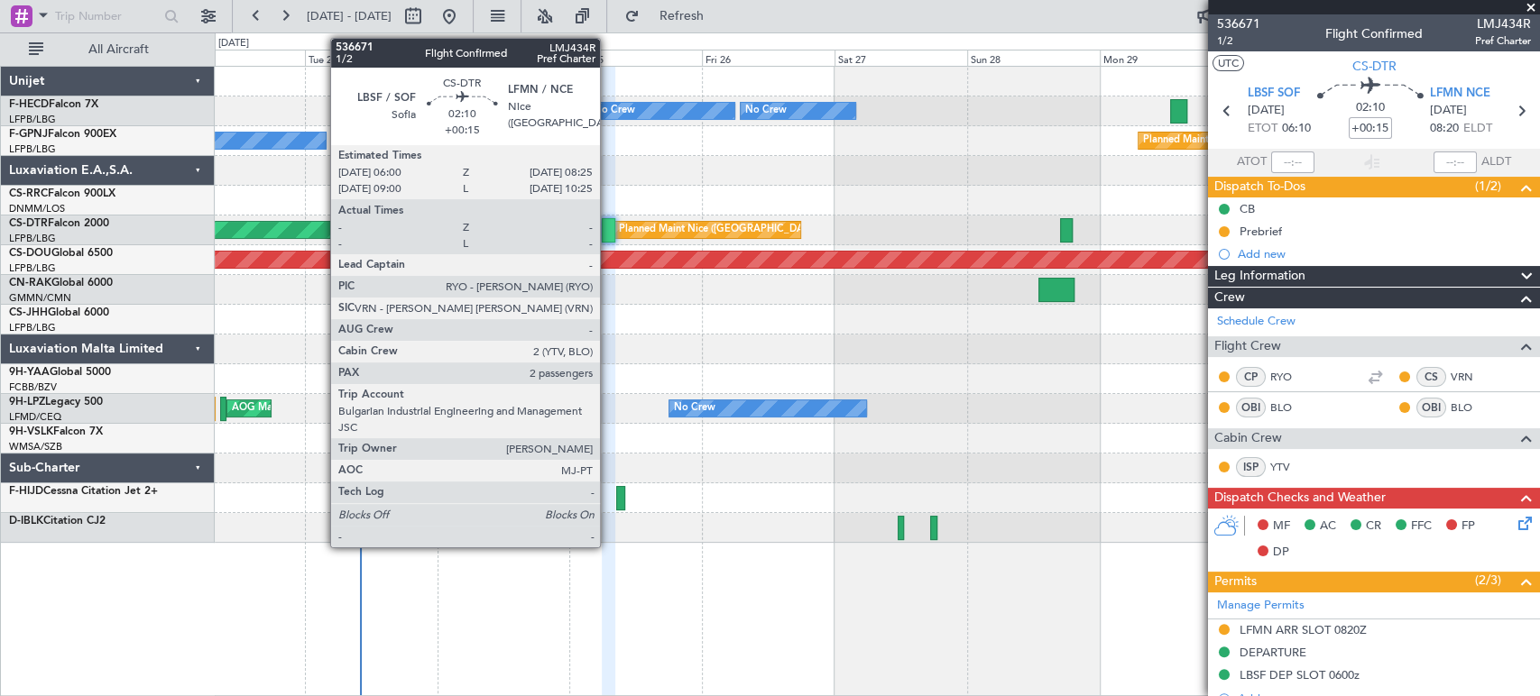
click at [608, 229] on div at bounding box center [609, 230] width 14 height 24
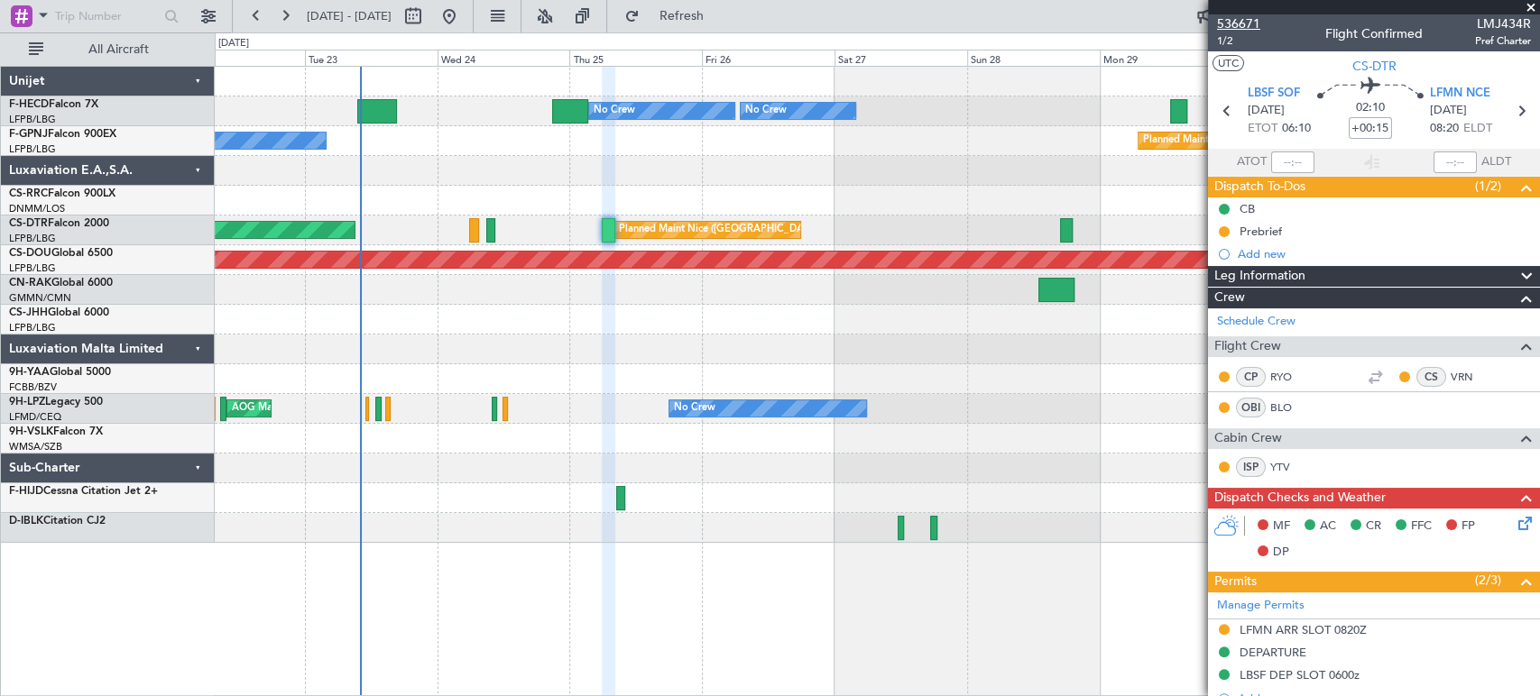
click at [1248, 23] on span "536671" at bounding box center [1238, 23] width 43 height 19
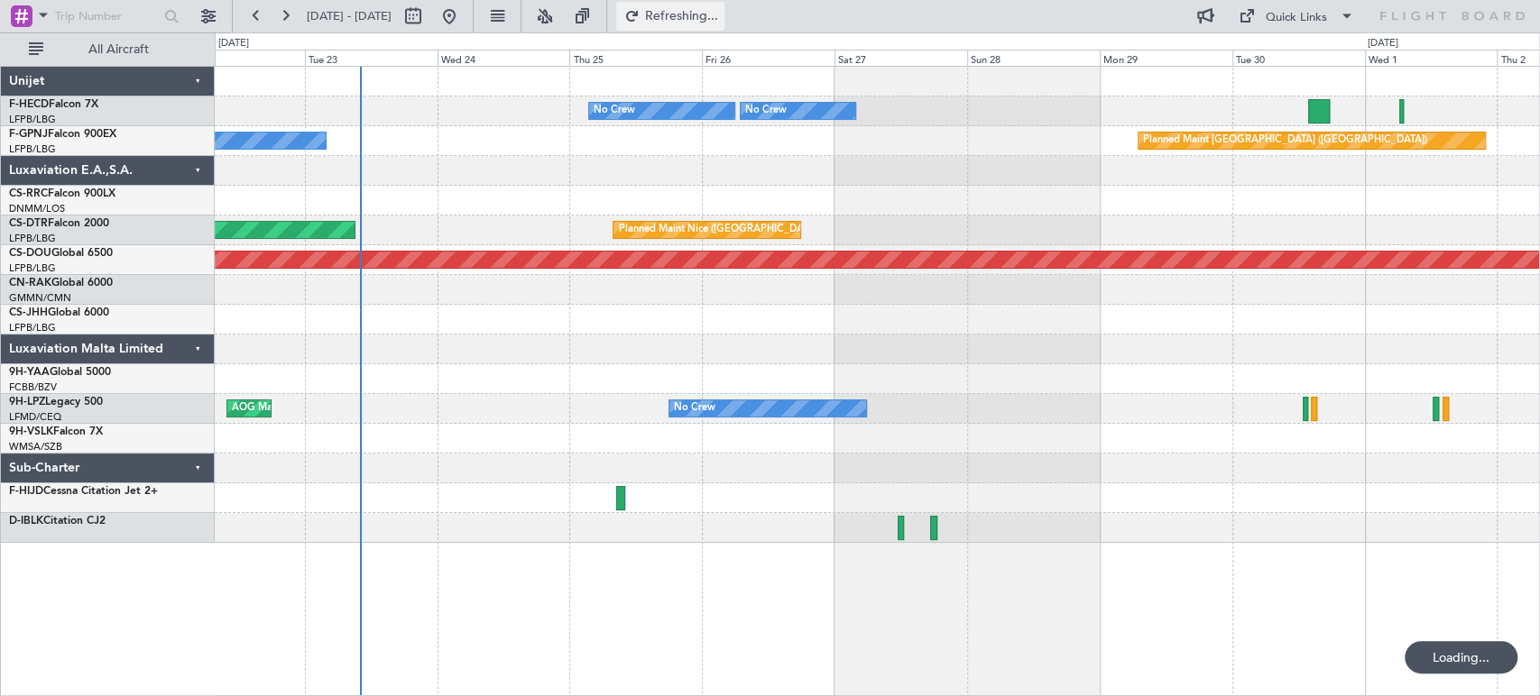
click at [719, 10] on span "Refreshing..." at bounding box center [681, 16] width 76 height 13
click at [719, 10] on span "Refresh" at bounding box center [681, 16] width 76 height 13
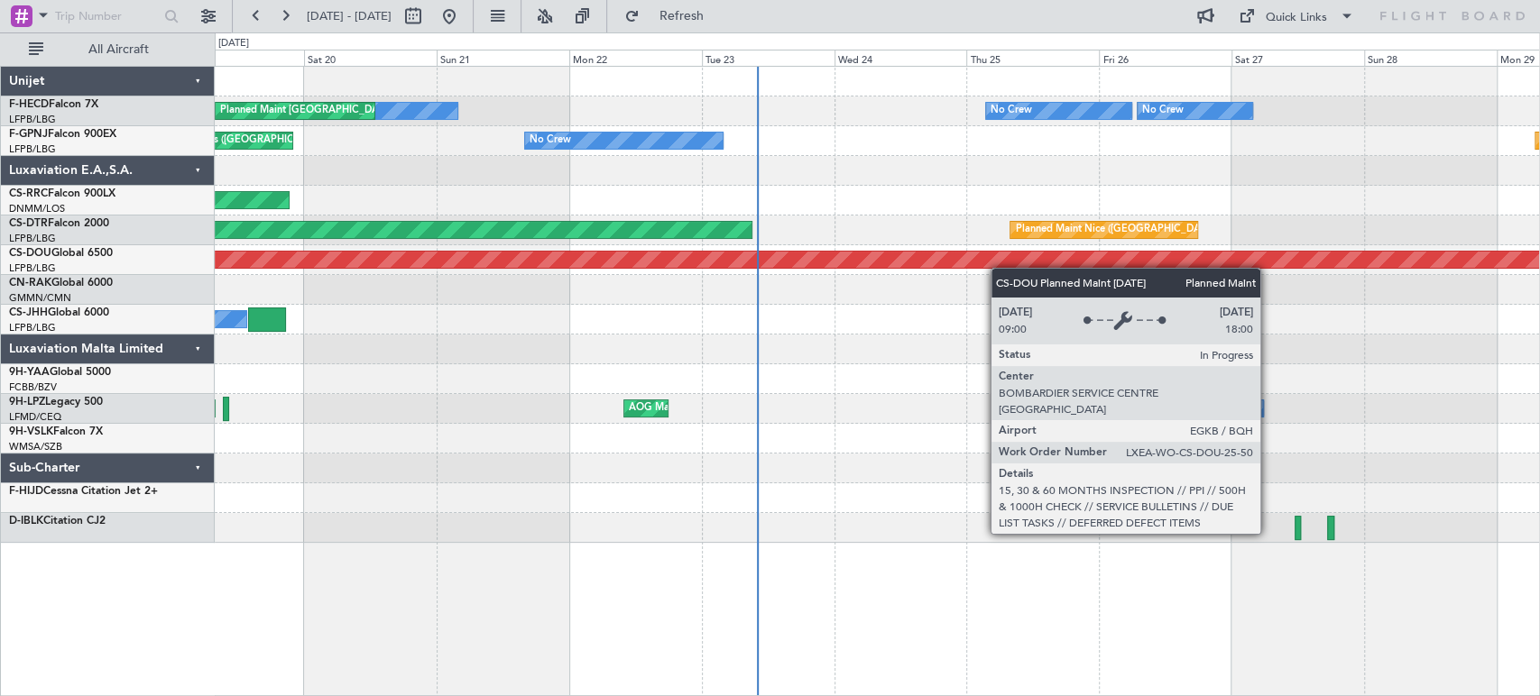
click at [1055, 260] on div "Planned Maint Paris (Le Bourget) No Crew No Crew No Crew Planned Maint Paris (L…" at bounding box center [877, 305] width 1324 height 476
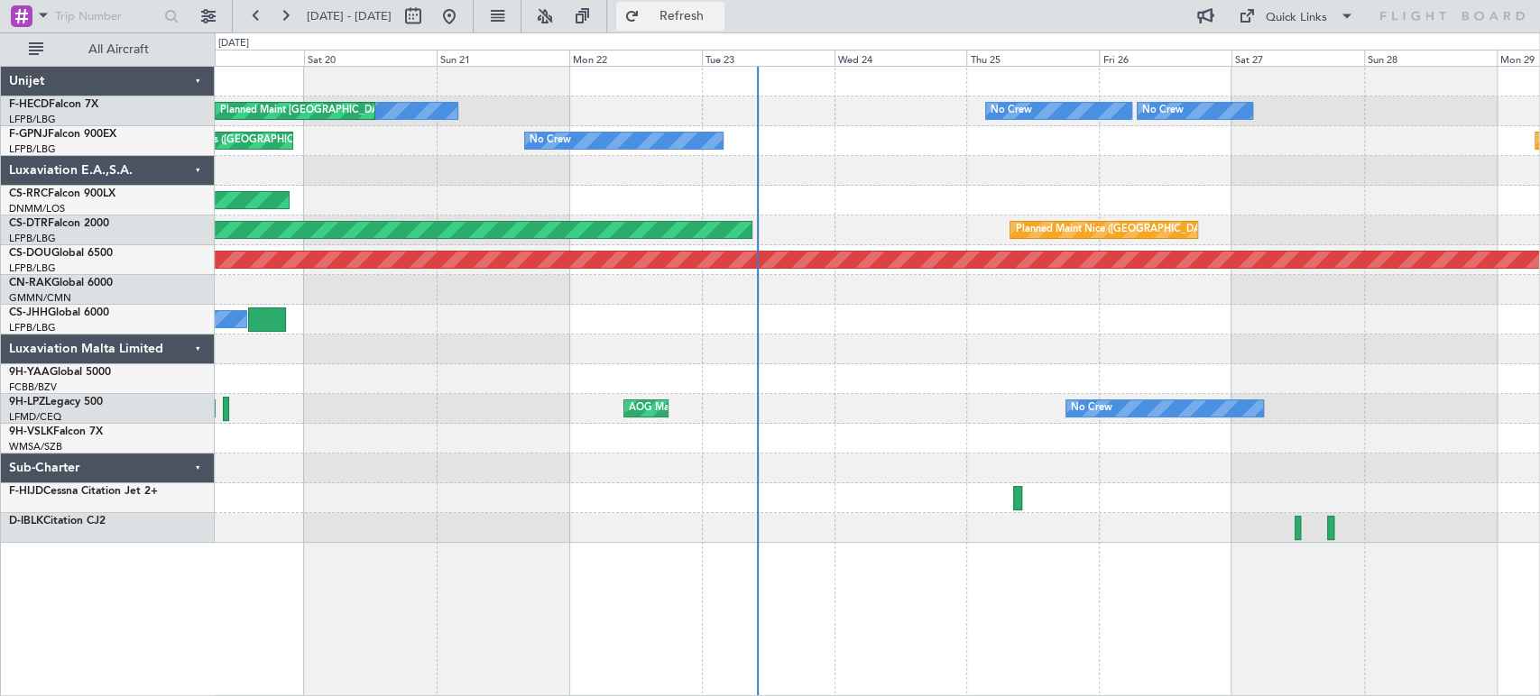
click at [716, 18] on span "Refresh" at bounding box center [681, 16] width 76 height 13
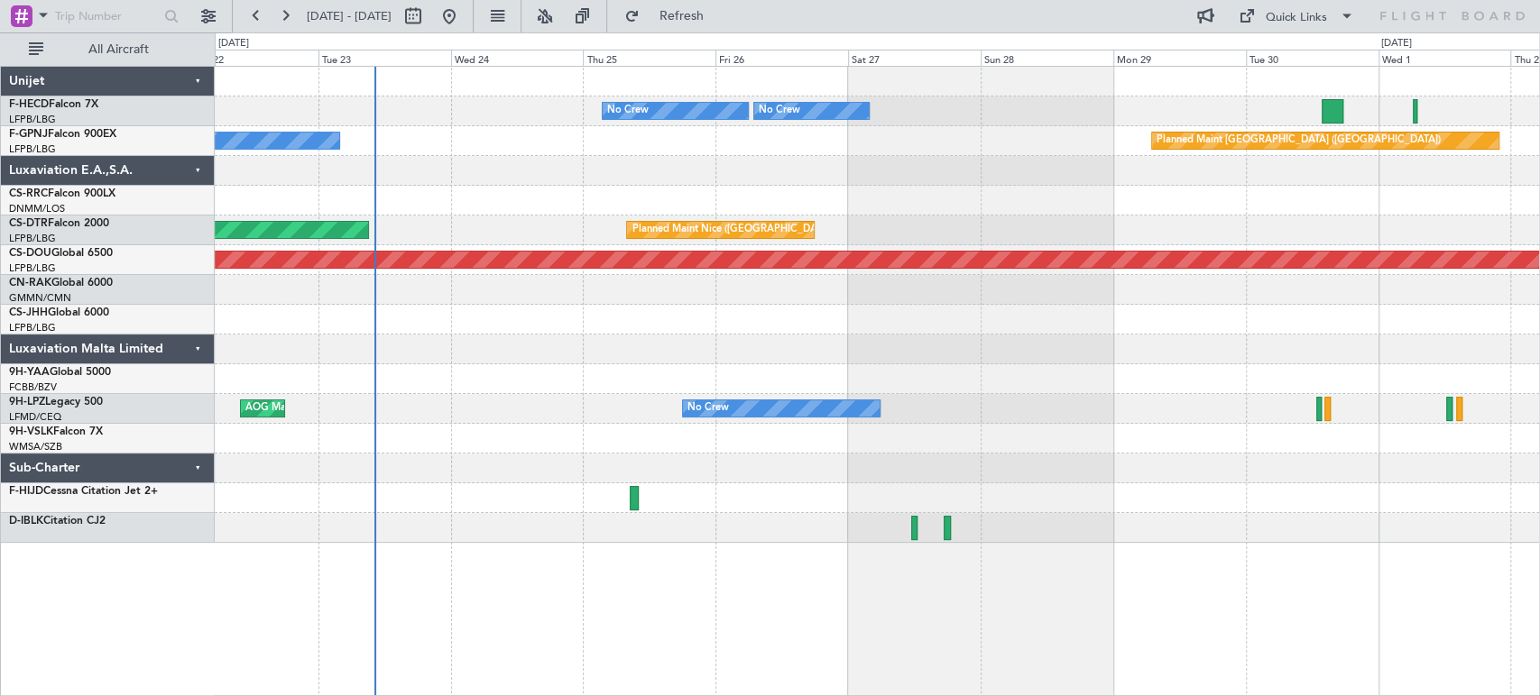
click at [814, 125] on div "Planned Maint Paris (Le Bourget) No Crew No Crew No Crew No Crew Planned Maint …" at bounding box center [877, 305] width 1324 height 476
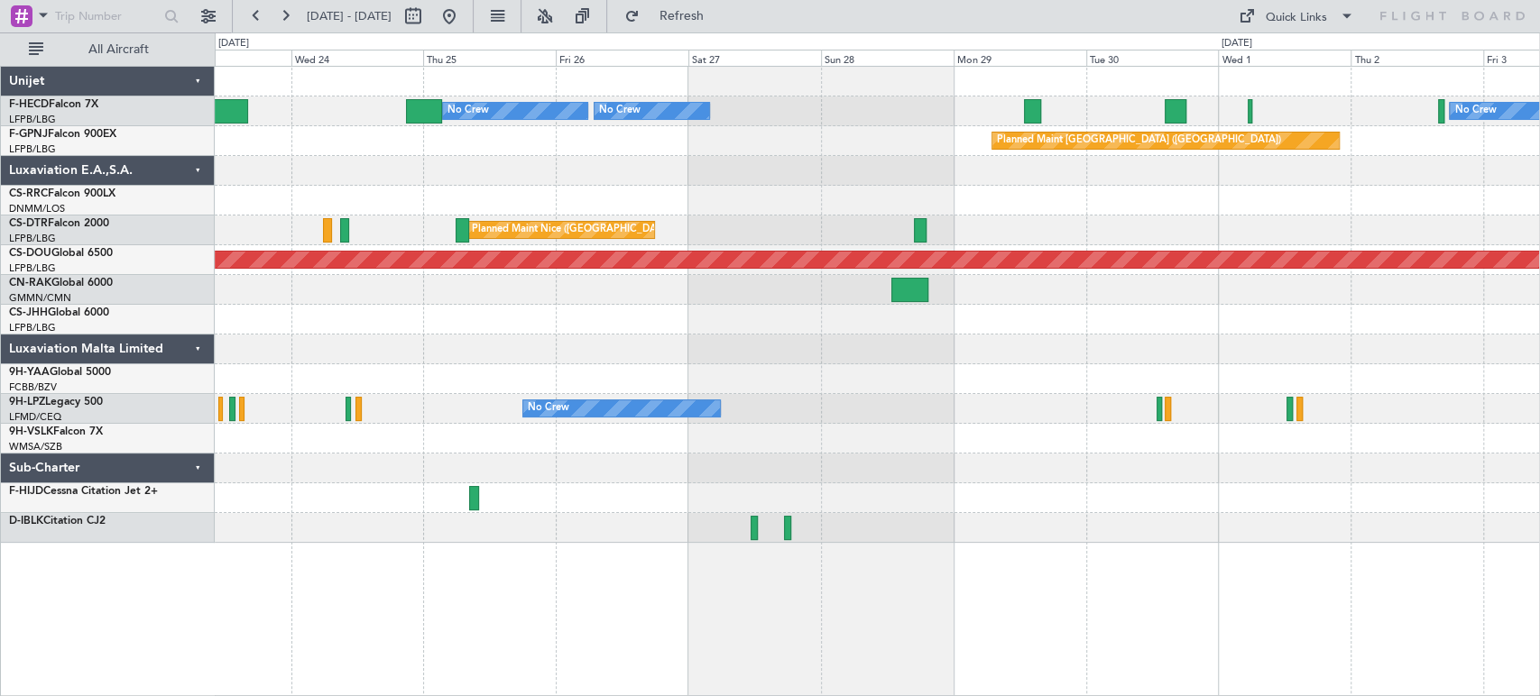
click at [364, 166] on div at bounding box center [877, 171] width 1324 height 30
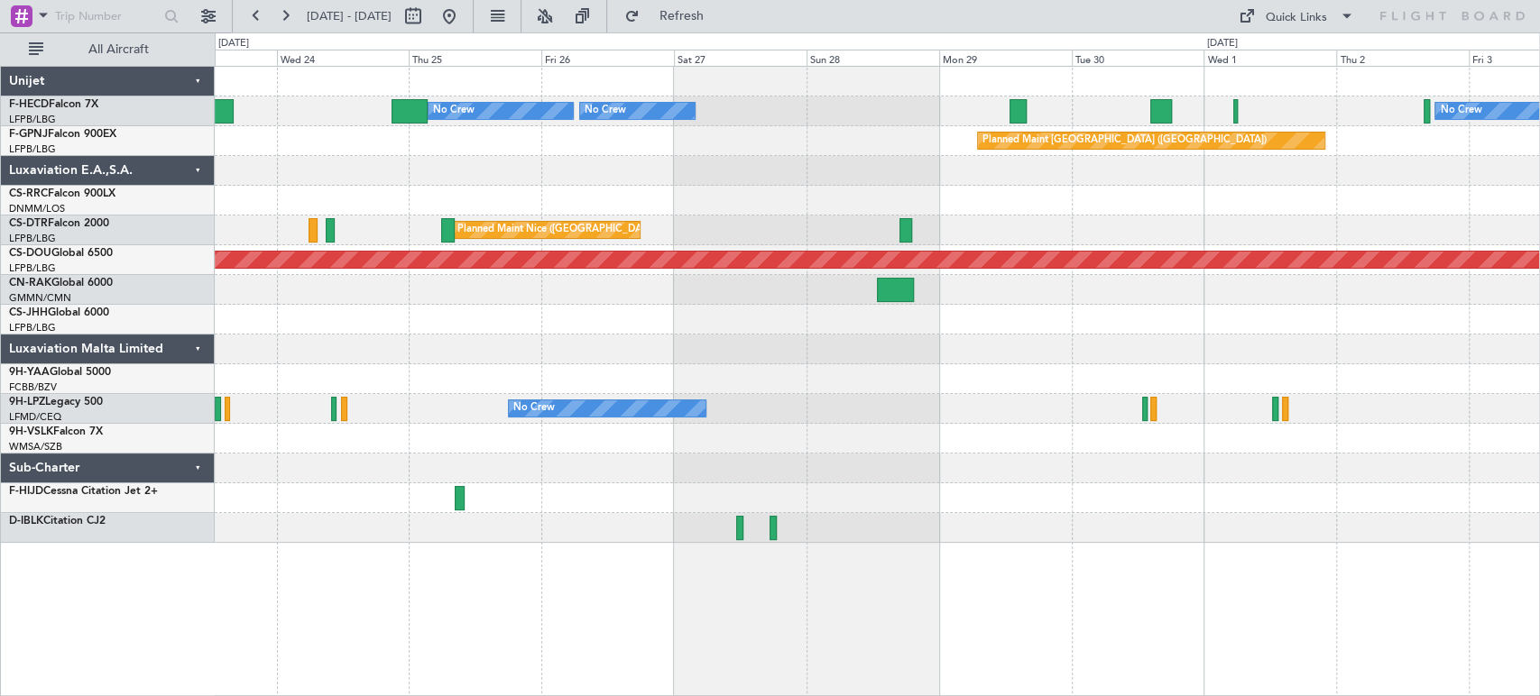
click at [732, 128] on div "Planned Maint [GEOGRAPHIC_DATA] ([GEOGRAPHIC_DATA]) No Crew No Crew No Crew No …" at bounding box center [877, 305] width 1324 height 476
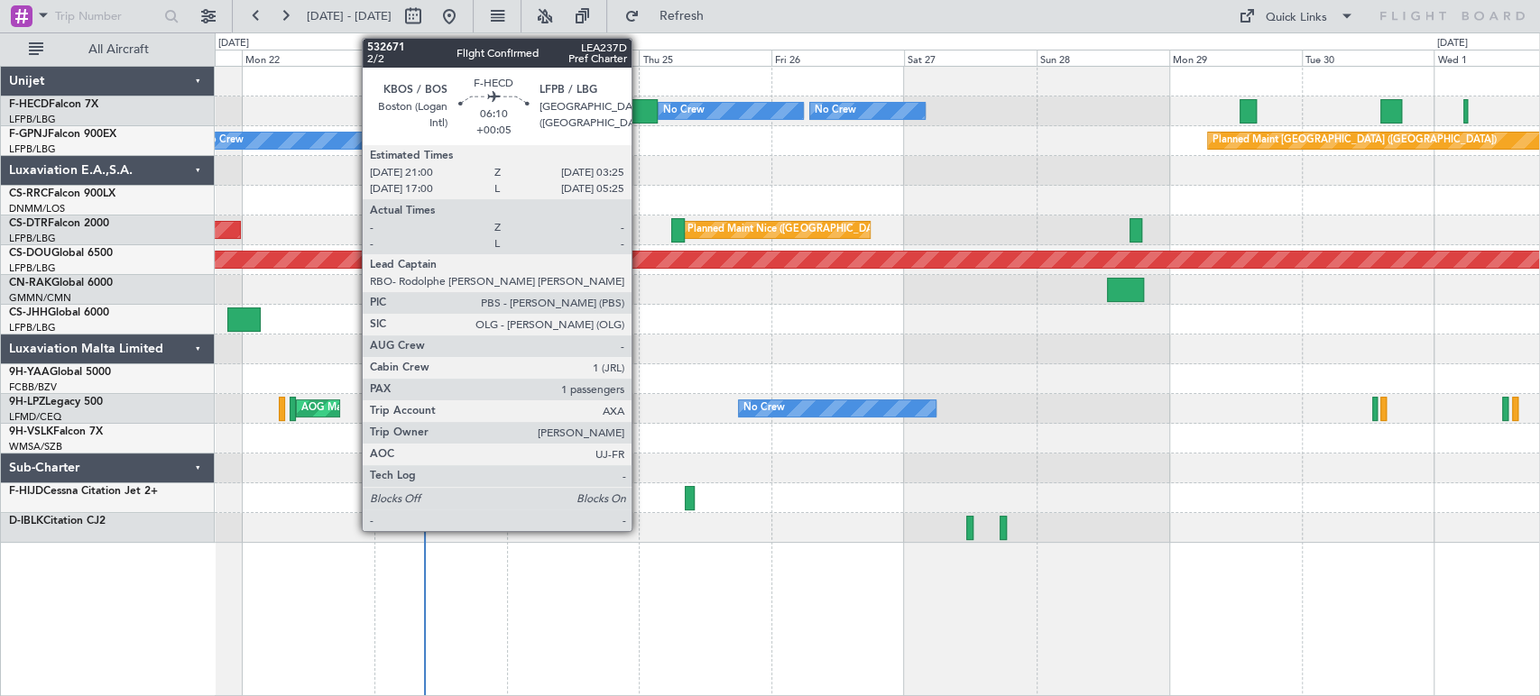
click at [640, 114] on div at bounding box center [639, 111] width 36 height 24
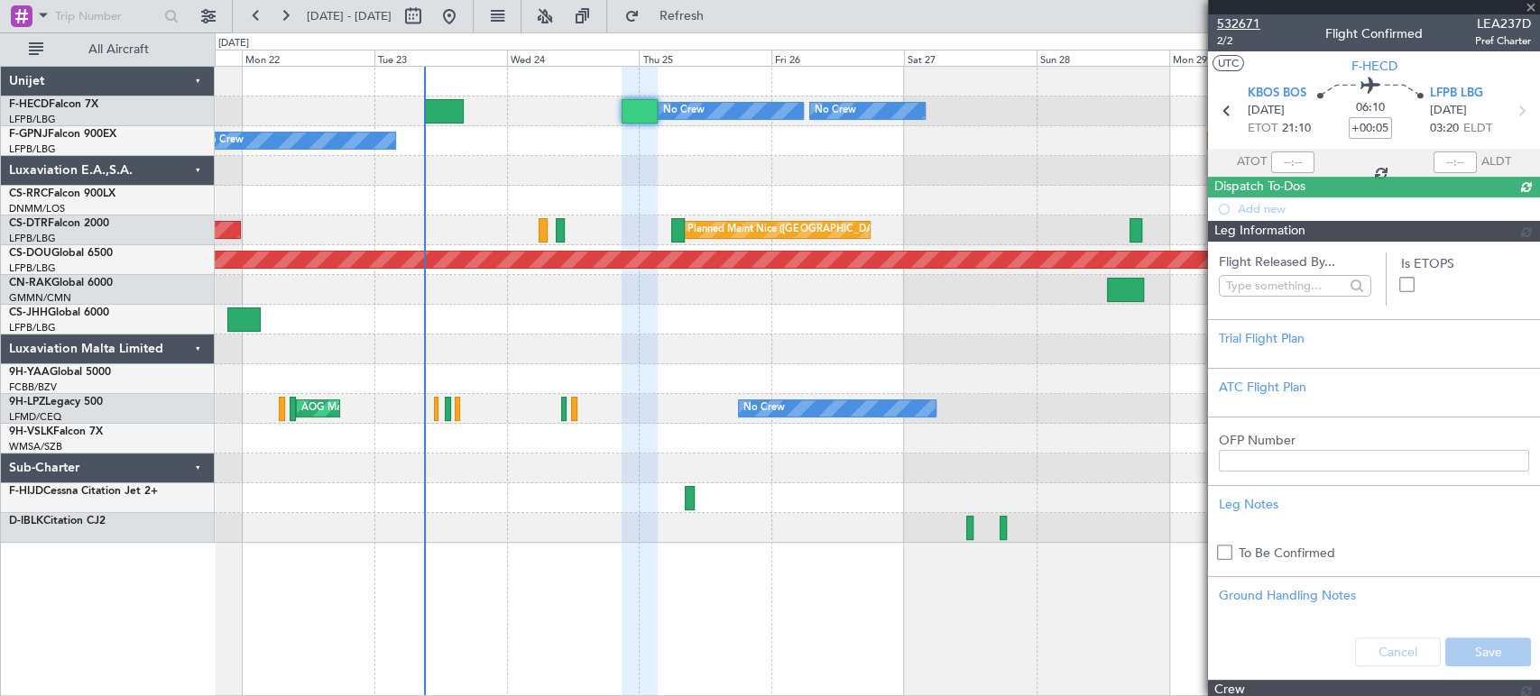
click at [1237, 24] on span "532671" at bounding box center [1238, 23] width 43 height 19
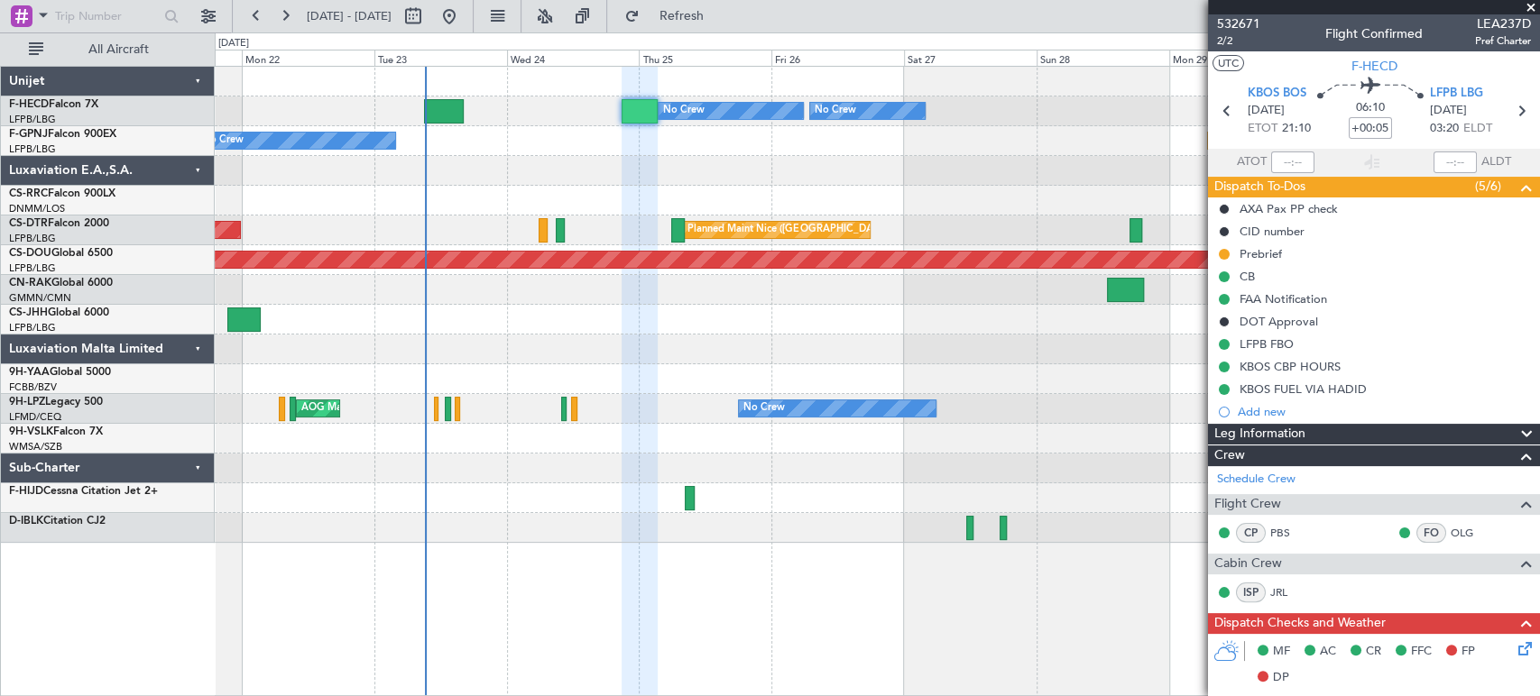
click at [660, 137] on div "Planned Maint Paris (Le Bourget) No Crew AOG Maint Paris (Le Bourget)" at bounding box center [877, 141] width 1324 height 30
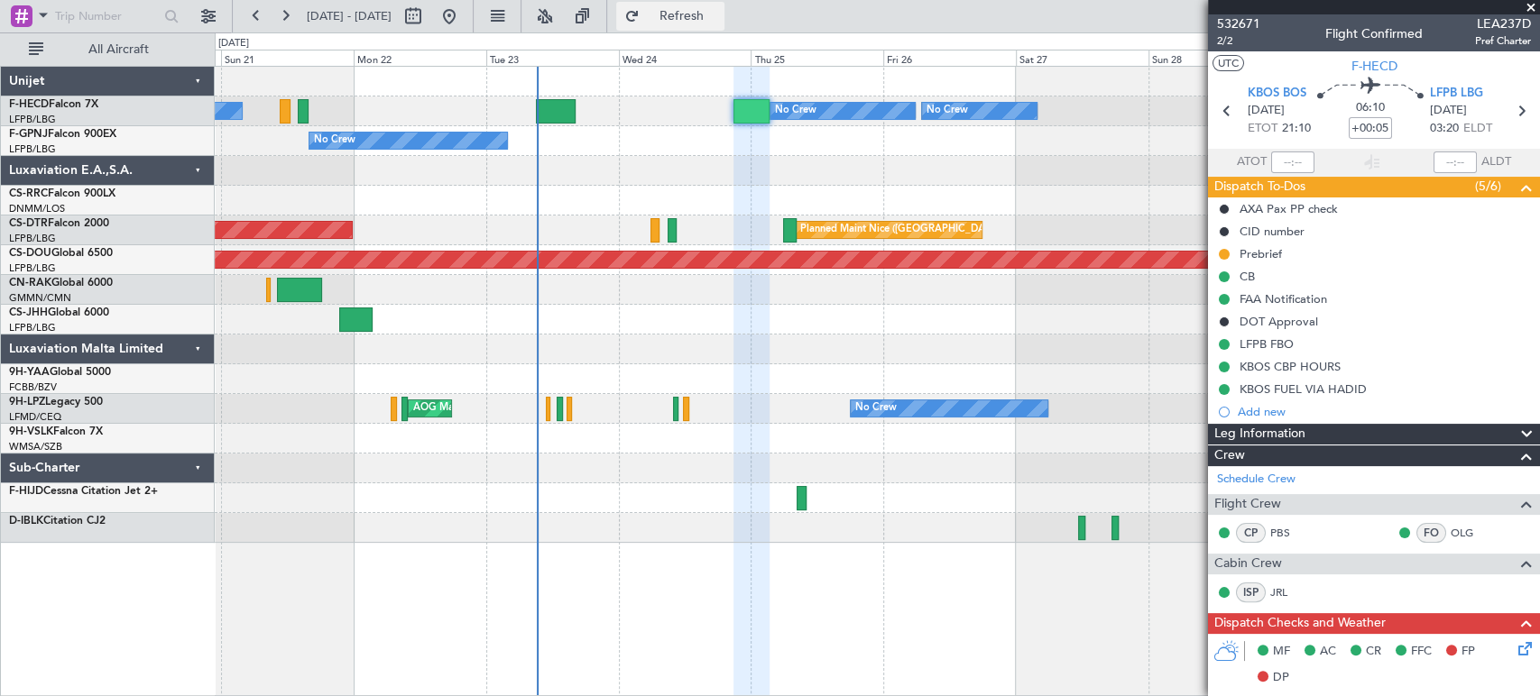
click at [724, 25] on button "Refresh" at bounding box center [670, 16] width 108 height 29
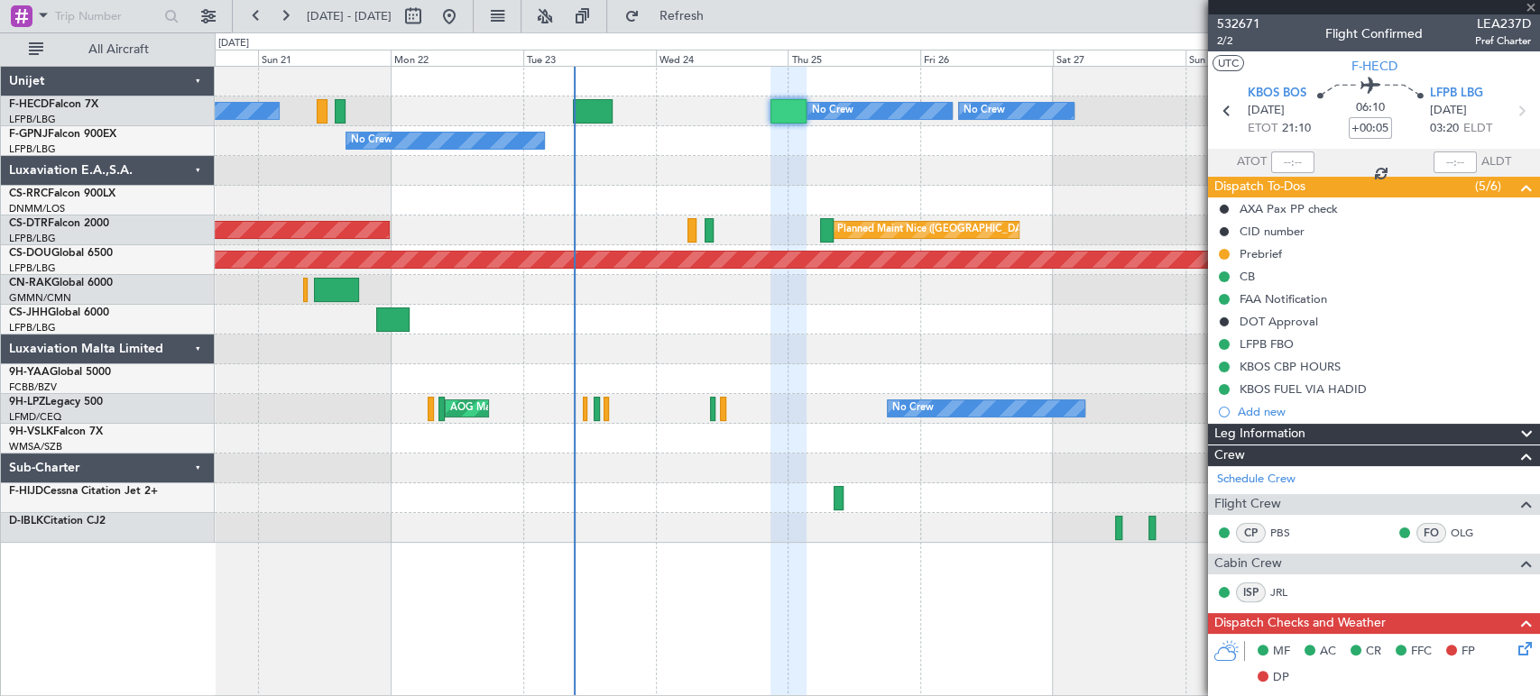
click at [728, 229] on div "Planned Maint Nice (Côte d'Azur Airport) AOG Maint Sofia" at bounding box center [877, 231] width 1324 height 30
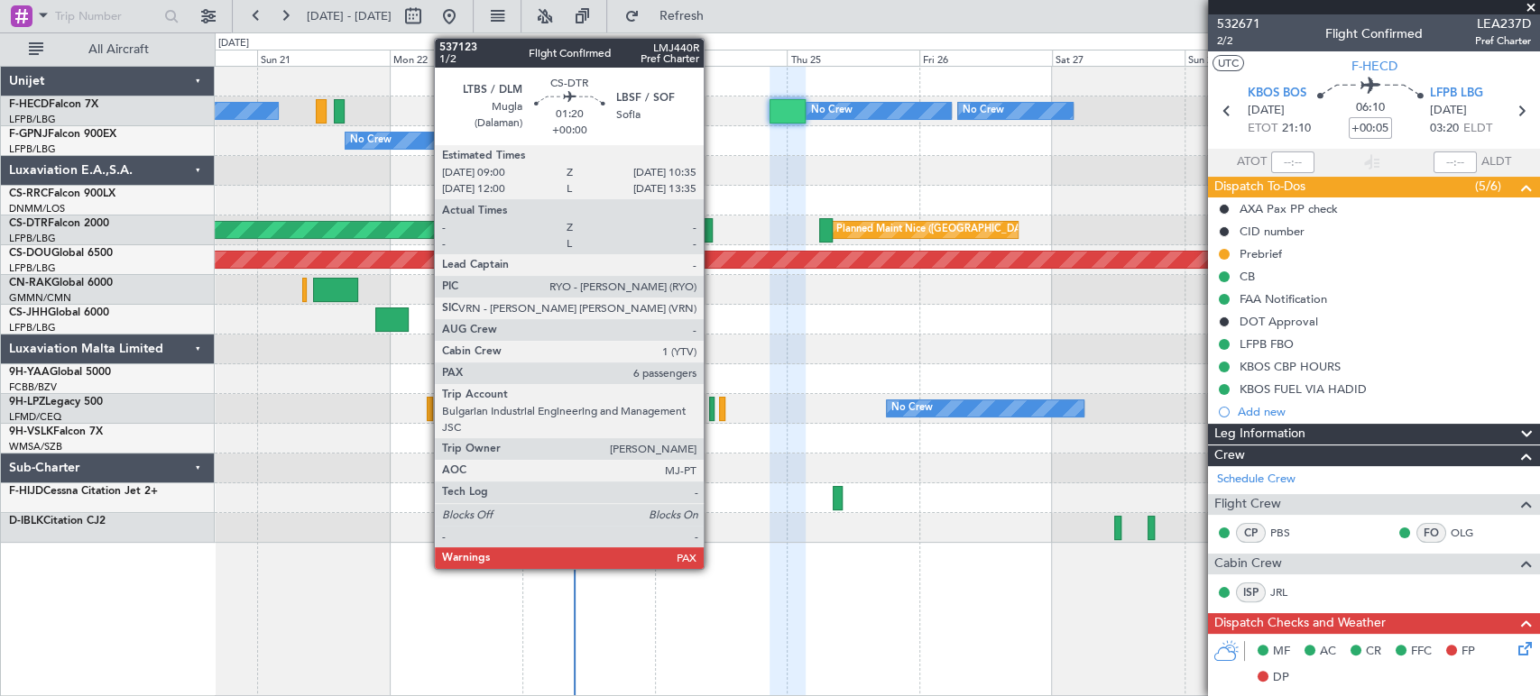
click at [712, 235] on div at bounding box center [708, 230] width 9 height 24
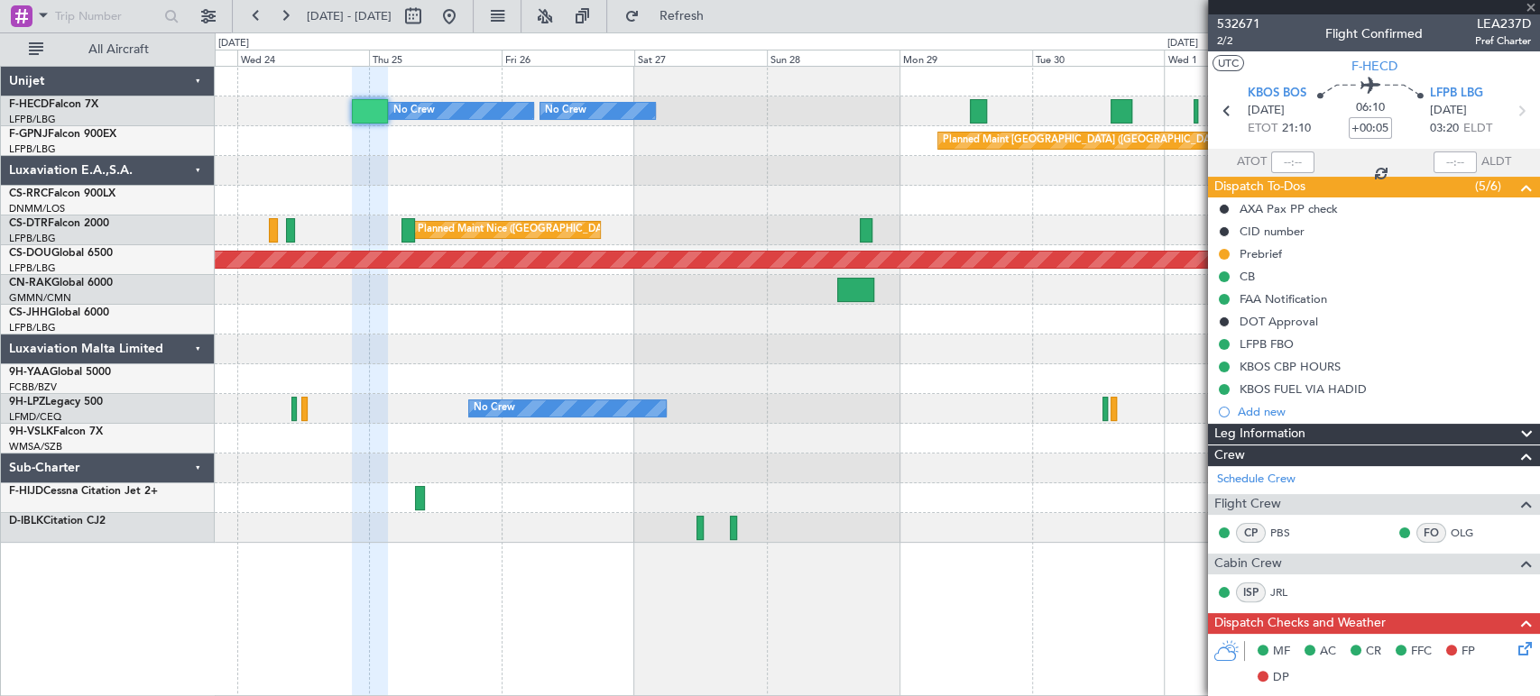
click at [400, 355] on div "Planned Maint Paris (Le Bourget) No Crew No Crew No Crew Planned Maint Paris (L…" at bounding box center [877, 305] width 1324 height 476
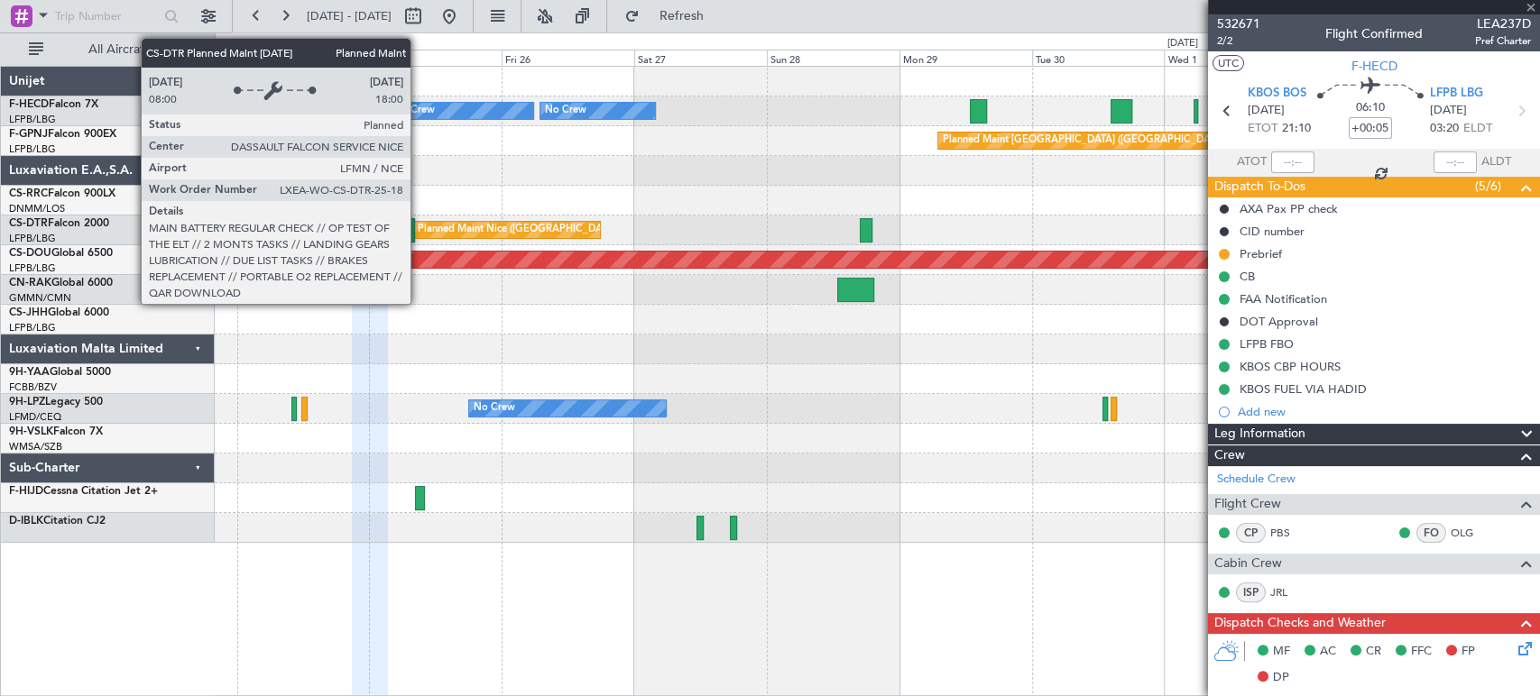
type input "6"
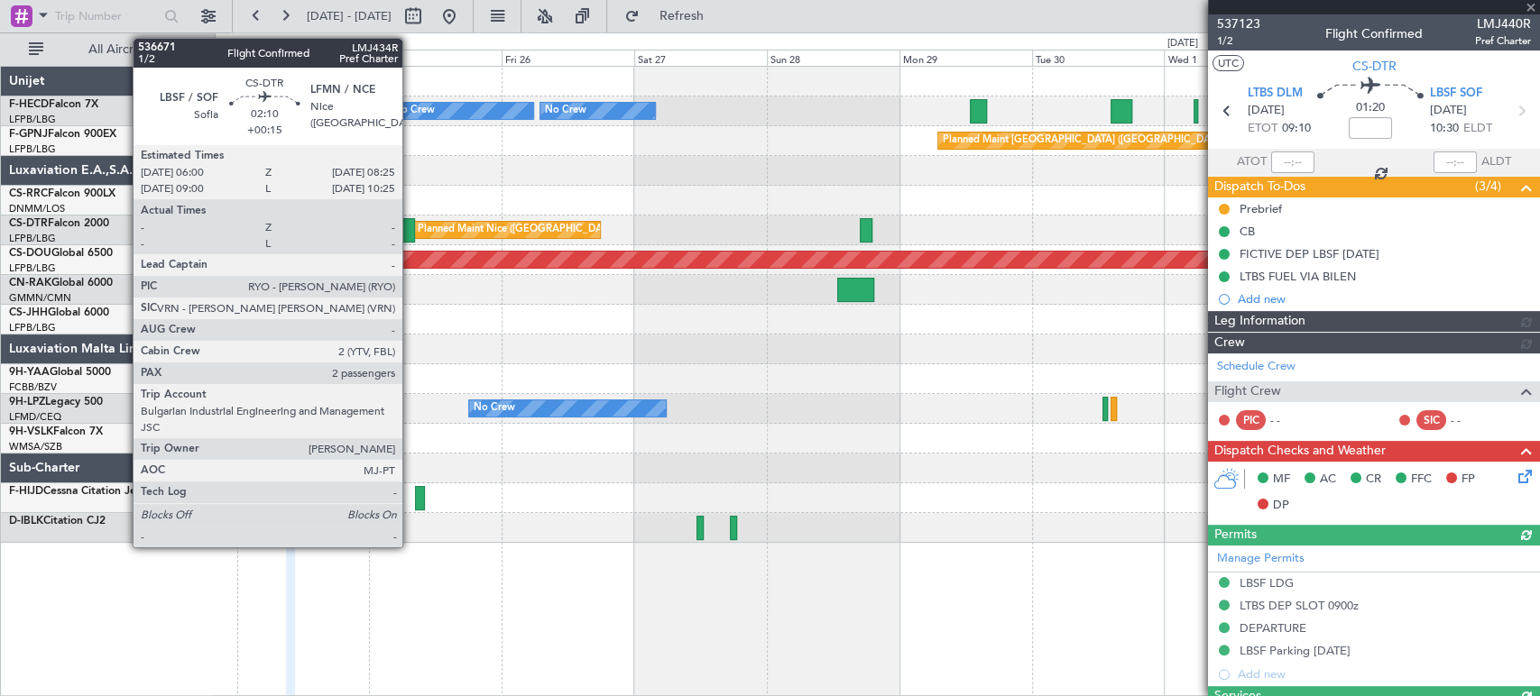
click at [410, 226] on div at bounding box center [408, 230] width 14 height 24
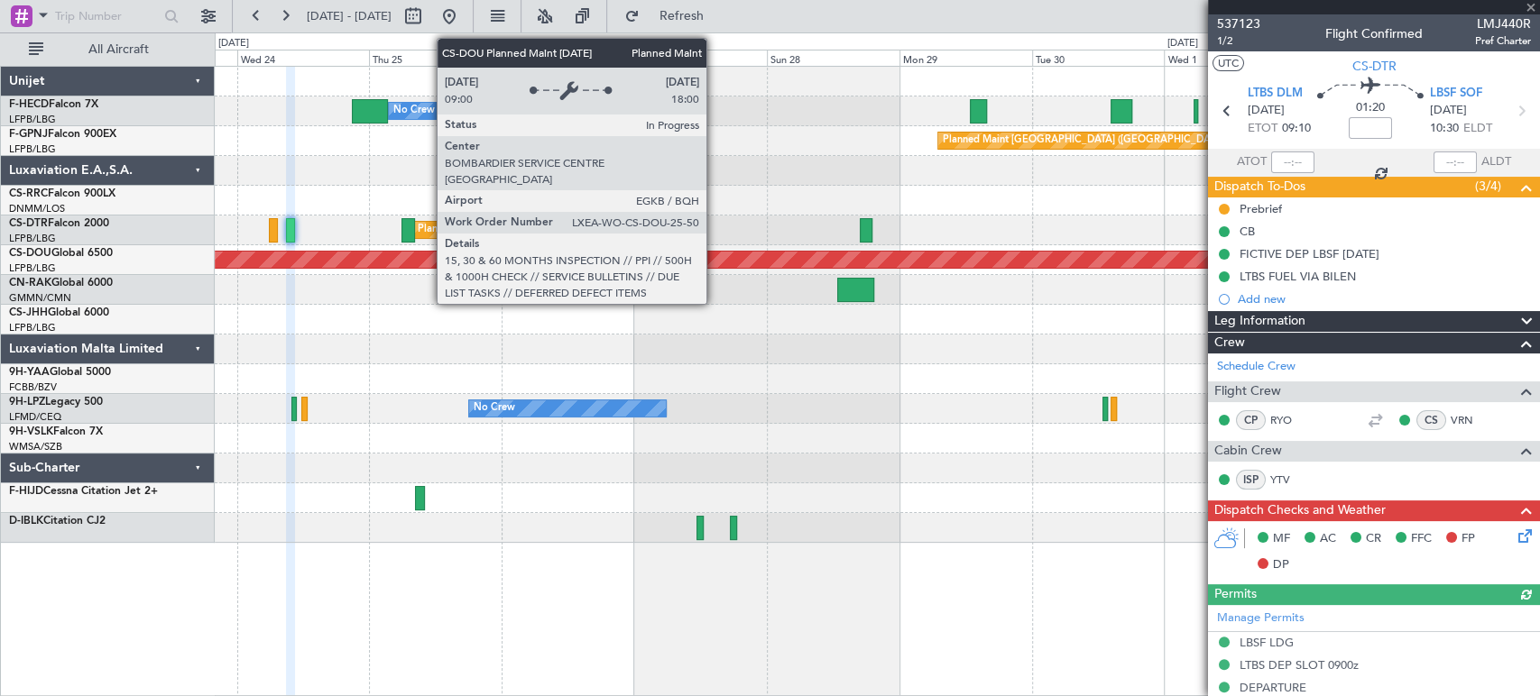
type input "+00:15"
type input "2"
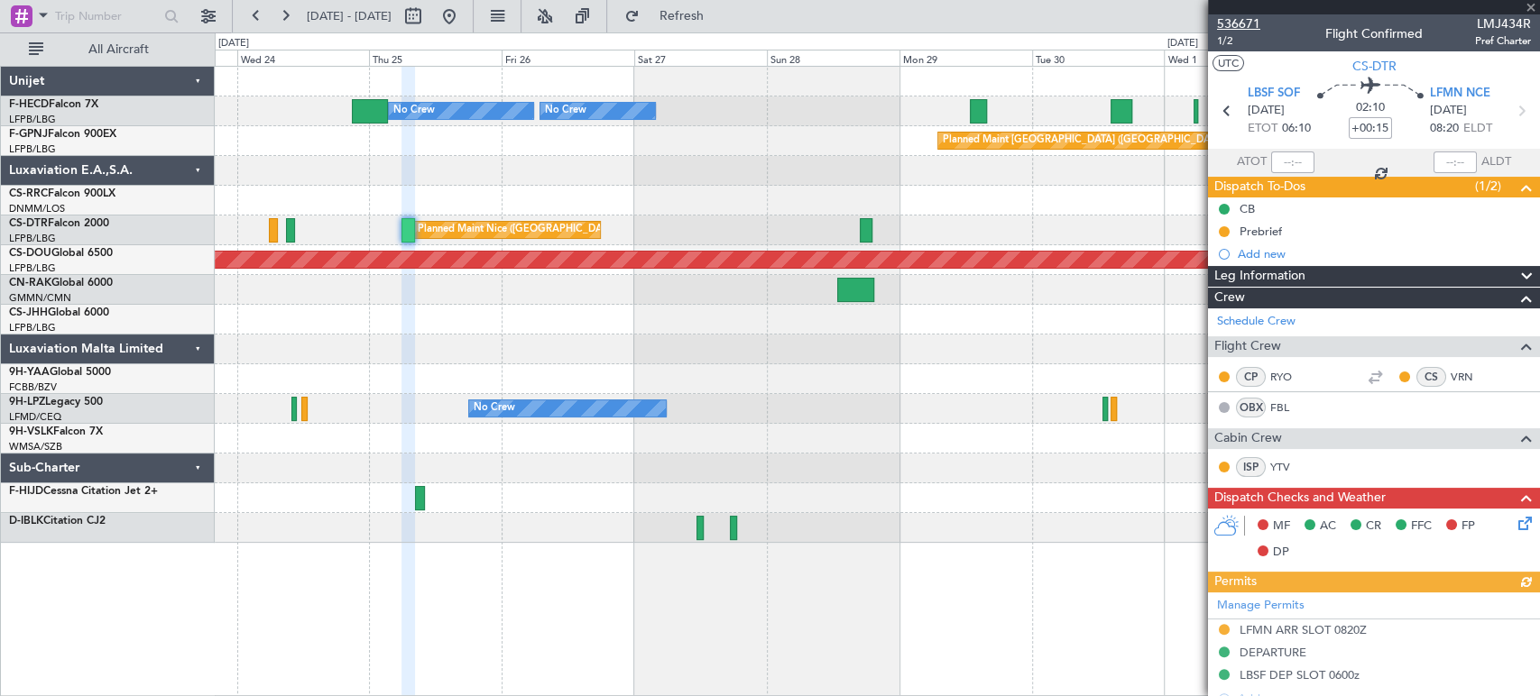
click at [1251, 19] on span "536671" at bounding box center [1238, 23] width 43 height 19
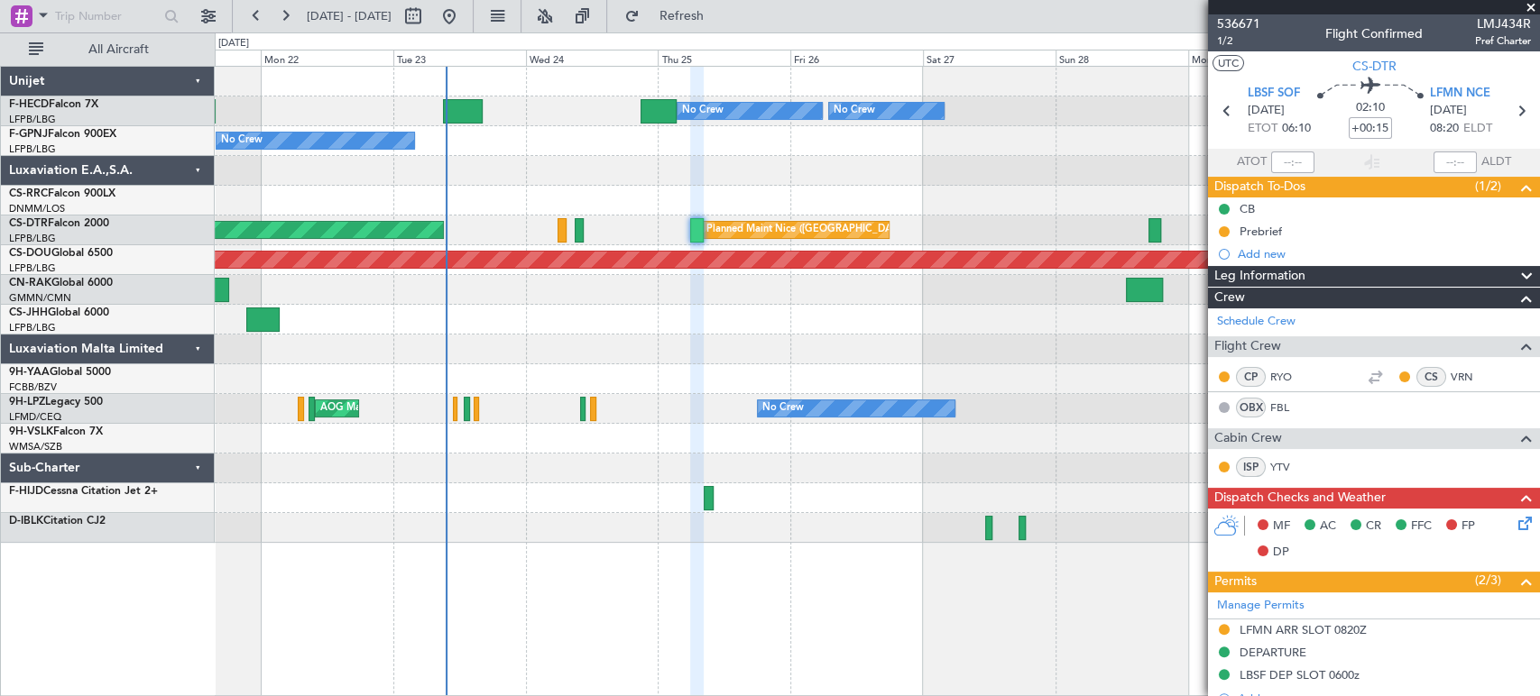
click at [853, 200] on div "Planned Maint Paris (Le Bourget) No Crew No Crew No Crew Planned Maint Paris (L…" at bounding box center [877, 305] width 1324 height 476
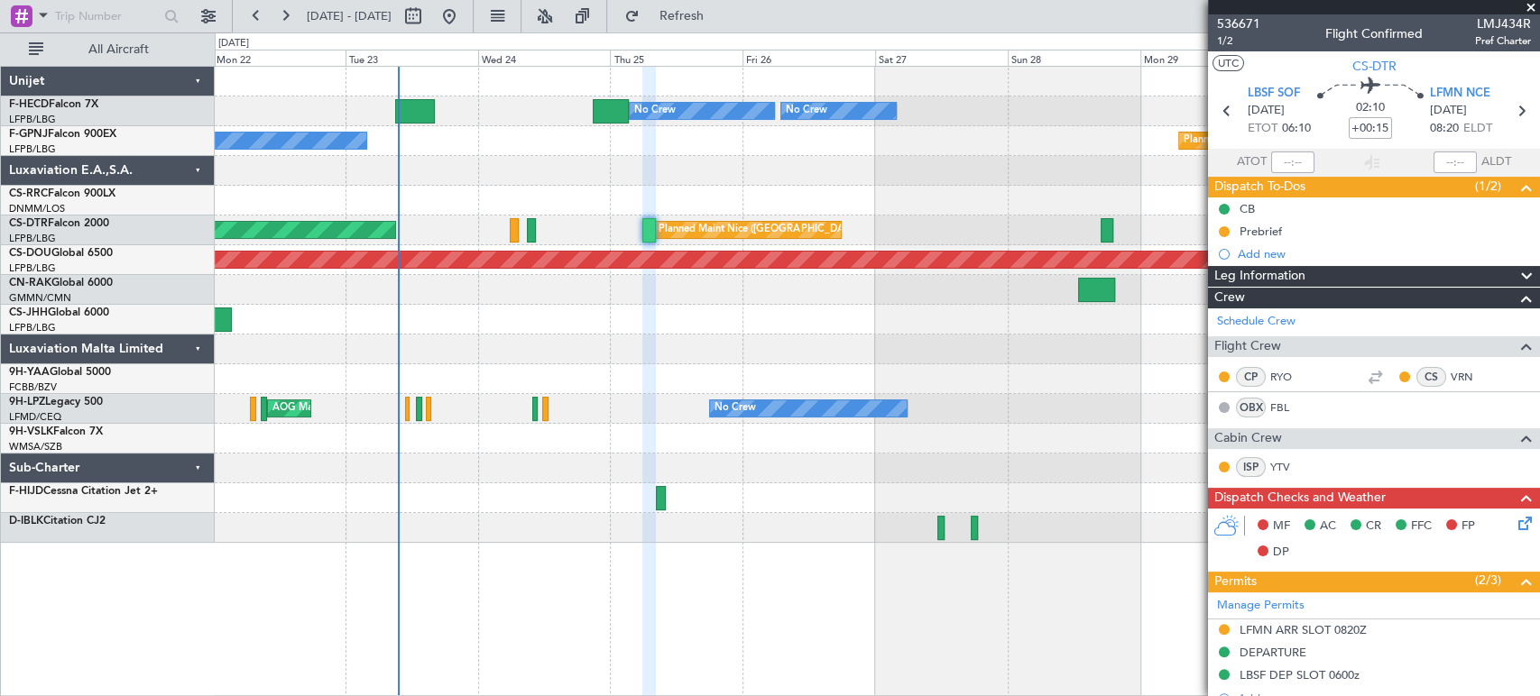
click at [675, 209] on div "Planned Maint [GEOGRAPHIC_DATA] ([GEOGRAPHIC_DATA])" at bounding box center [877, 201] width 1324 height 30
click at [719, 13] on span "Refresh" at bounding box center [681, 16] width 76 height 13
click at [1242, 21] on span "536671" at bounding box center [1238, 23] width 43 height 19
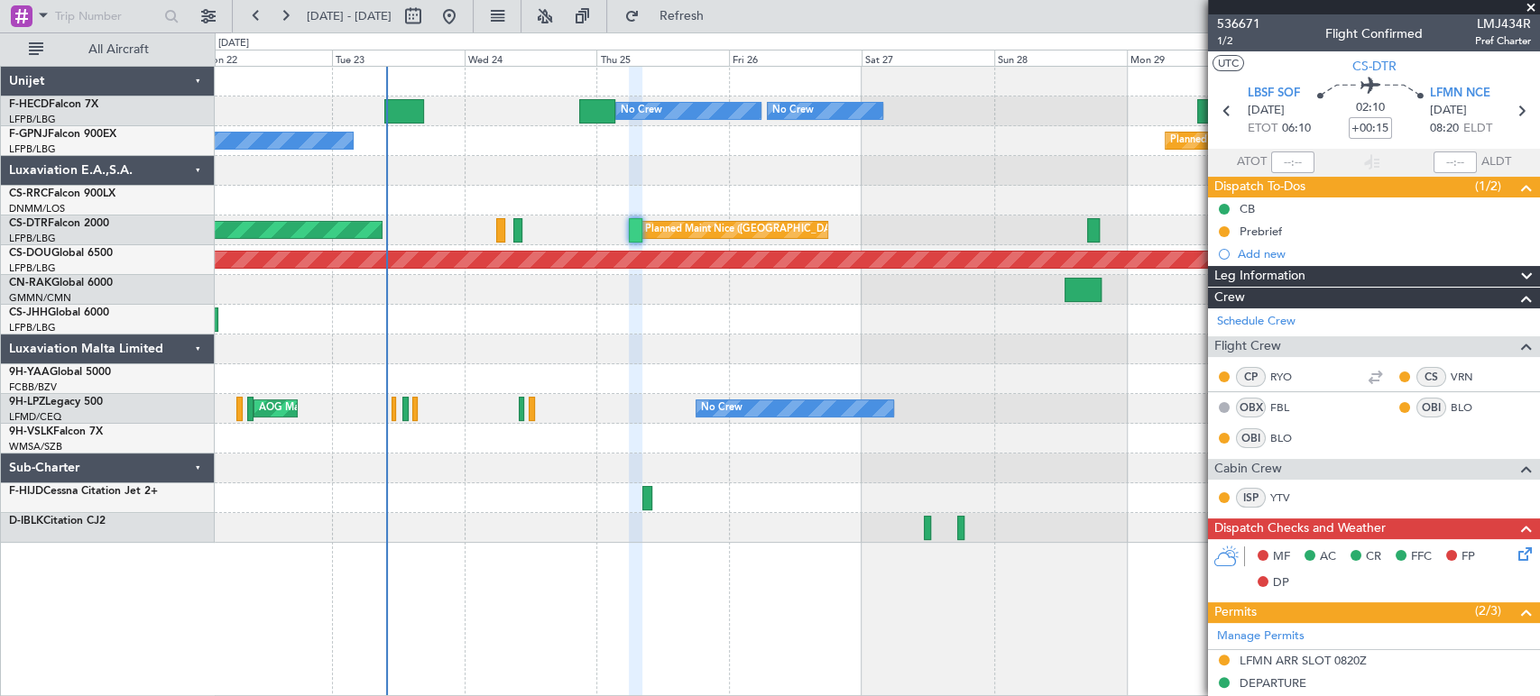
click at [870, 496] on div "No Crew Planned Maint Paris (Le Bourget) No Crew No Crew No Crew Planned Maint …" at bounding box center [877, 305] width 1324 height 476
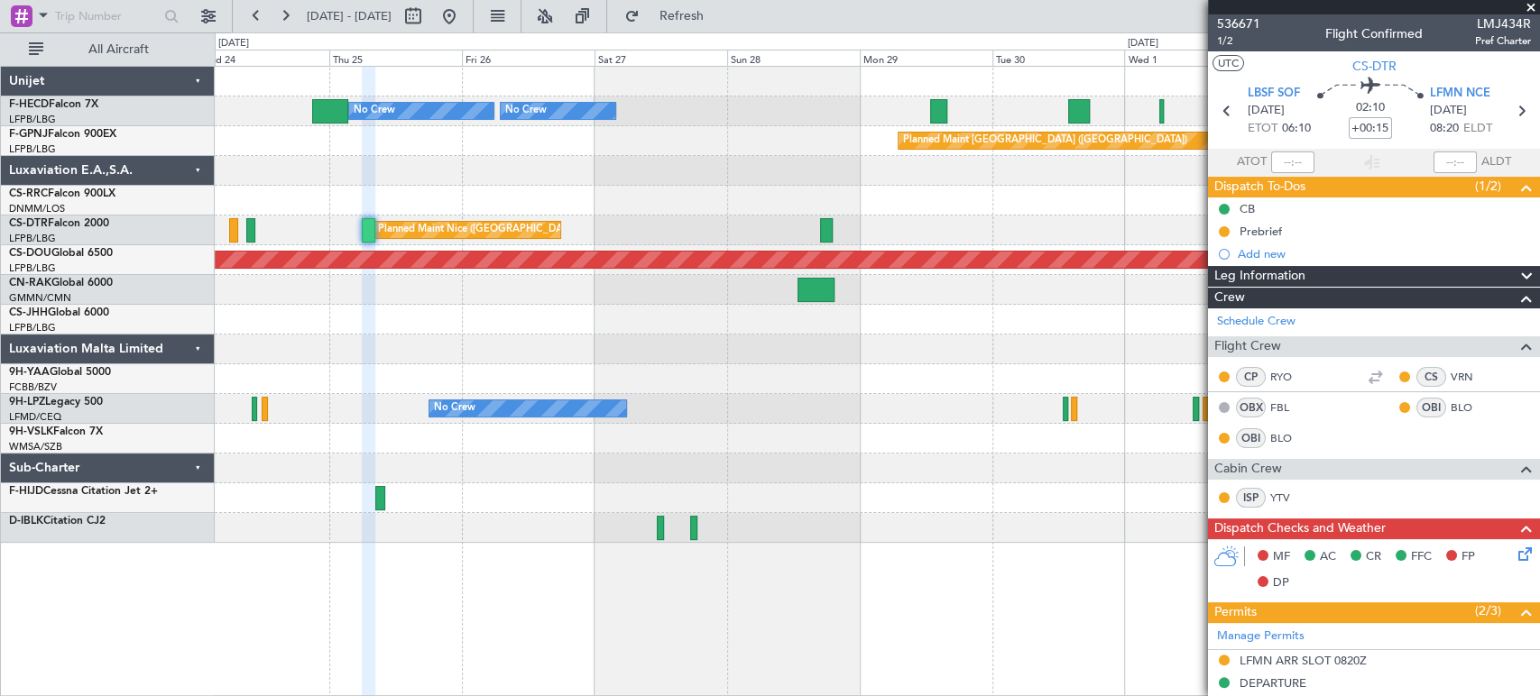
click at [345, 195] on div at bounding box center [877, 201] width 1324 height 30
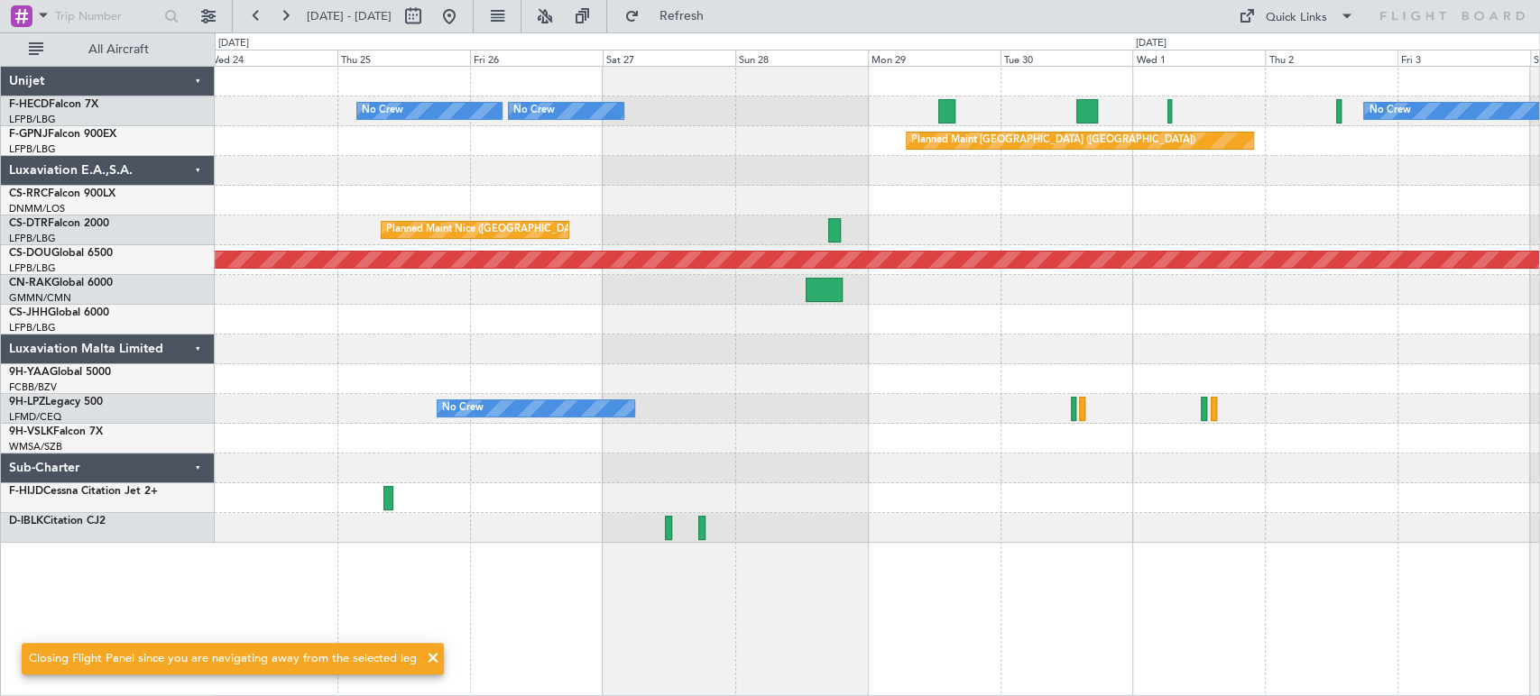
click at [1040, 146] on div "Planned Maint Paris (Le Bourget) No Crew Planned Maint Paris (Le Bourget)" at bounding box center [877, 141] width 1324 height 30
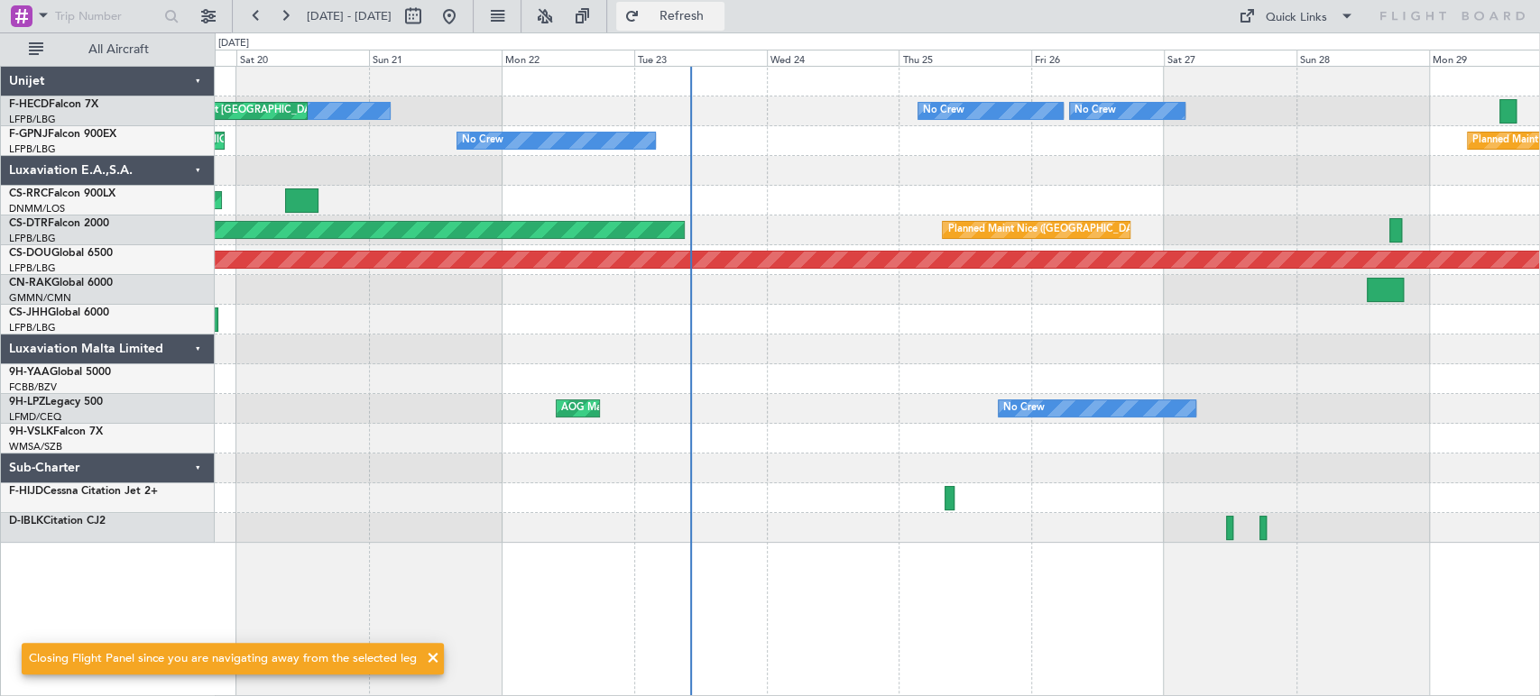
click at [719, 16] on span "Refresh" at bounding box center [681, 16] width 76 height 13
click at [719, 16] on span "Refreshing..." at bounding box center [681, 16] width 76 height 13
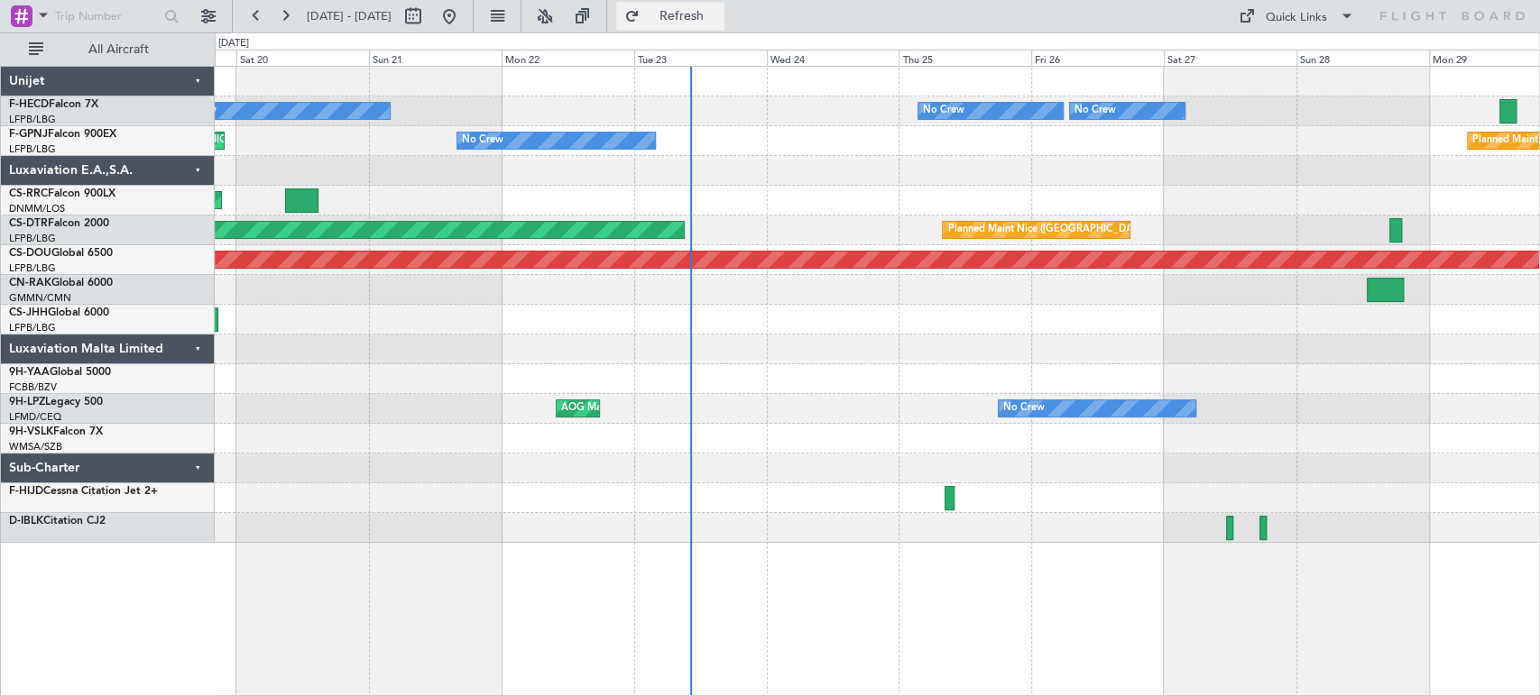
click at [724, 5] on button "Refresh" at bounding box center [670, 16] width 108 height 29
click at [715, 199] on div "Planned Maint Paris (Le Bourget) No Crew No Crew Planned Maint Paris (Le Bourge…" at bounding box center [877, 305] width 1324 height 476
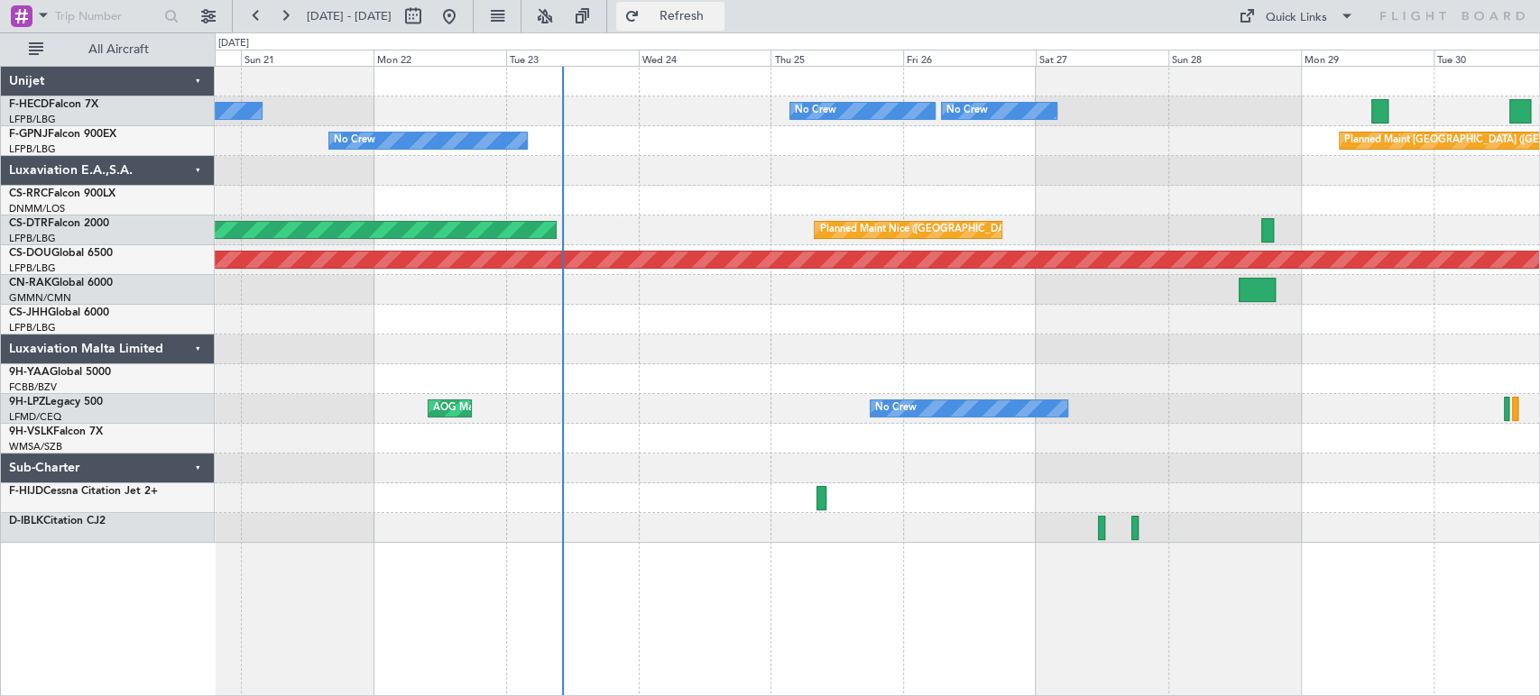
click at [706, 17] on span "Refresh" at bounding box center [681, 16] width 76 height 13
click at [547, 183] on div at bounding box center [877, 171] width 1324 height 30
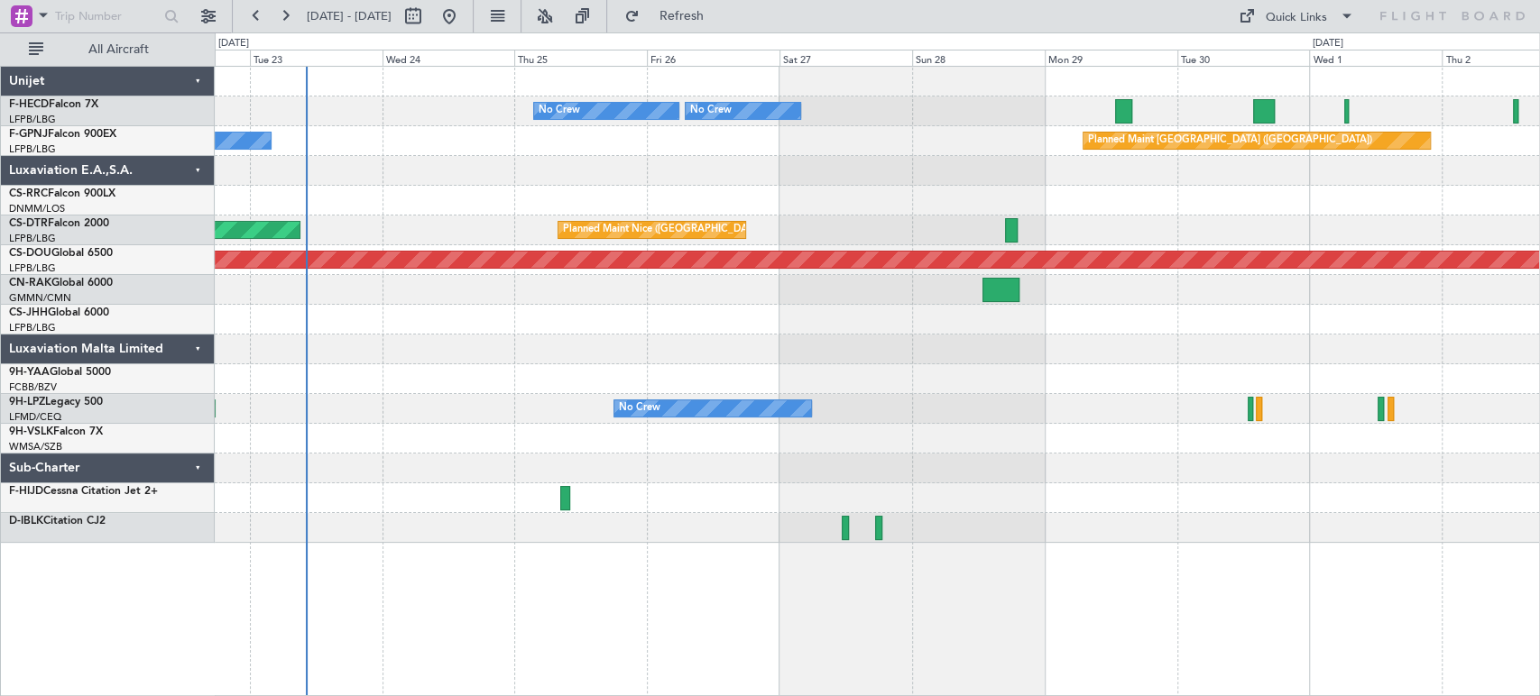
click at [626, 183] on div at bounding box center [877, 171] width 1324 height 30
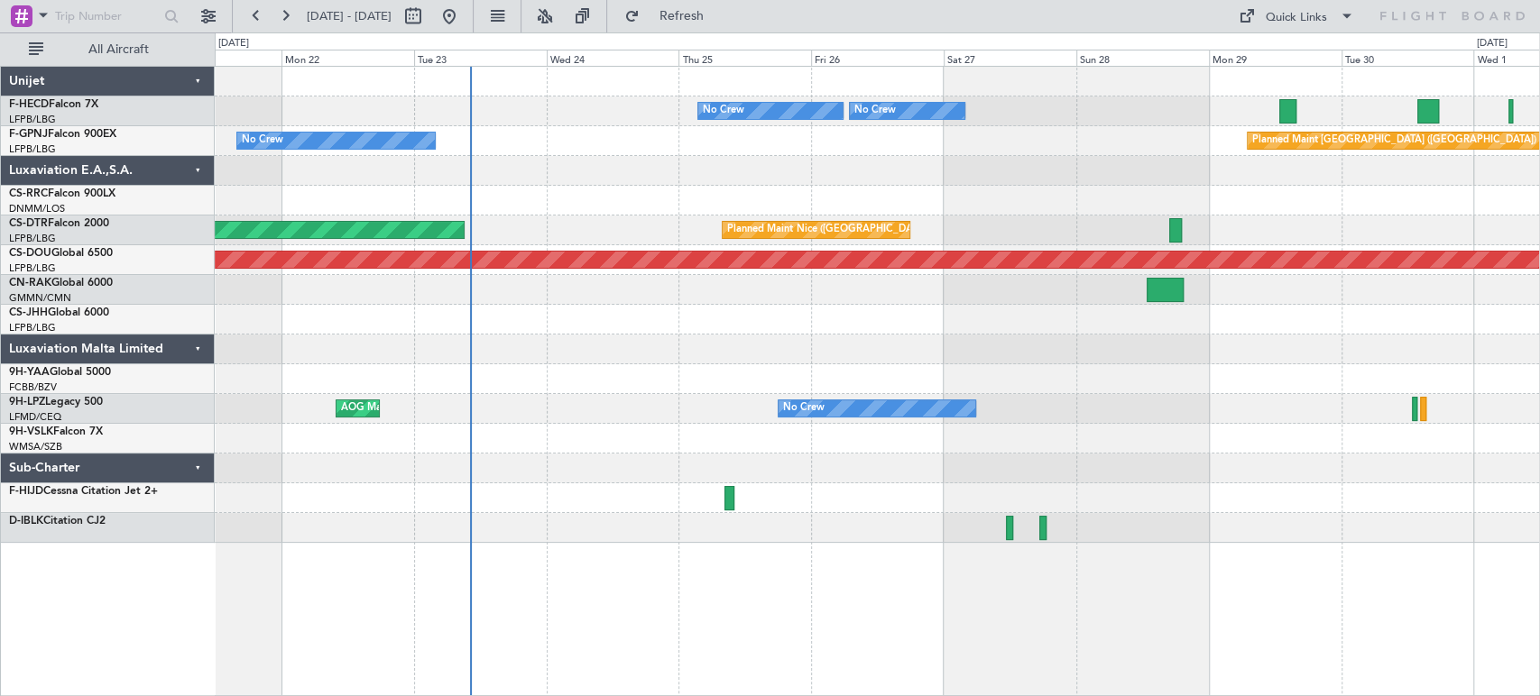
click at [807, 181] on div at bounding box center [877, 171] width 1324 height 30
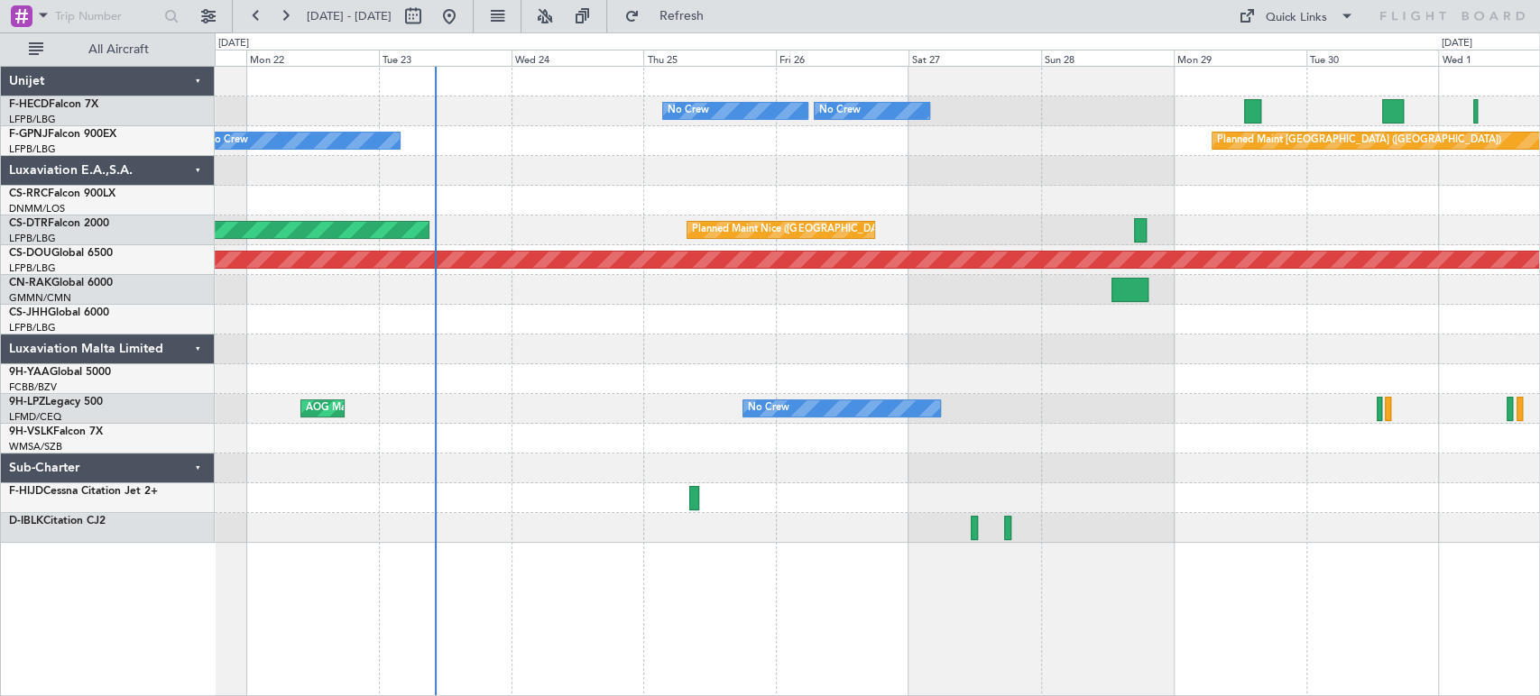
click at [540, 196] on div "No Crew Planned Maint Paris (Le Bourget) No Crew No Crew Planned Maint Paris (L…" at bounding box center [877, 305] width 1324 height 476
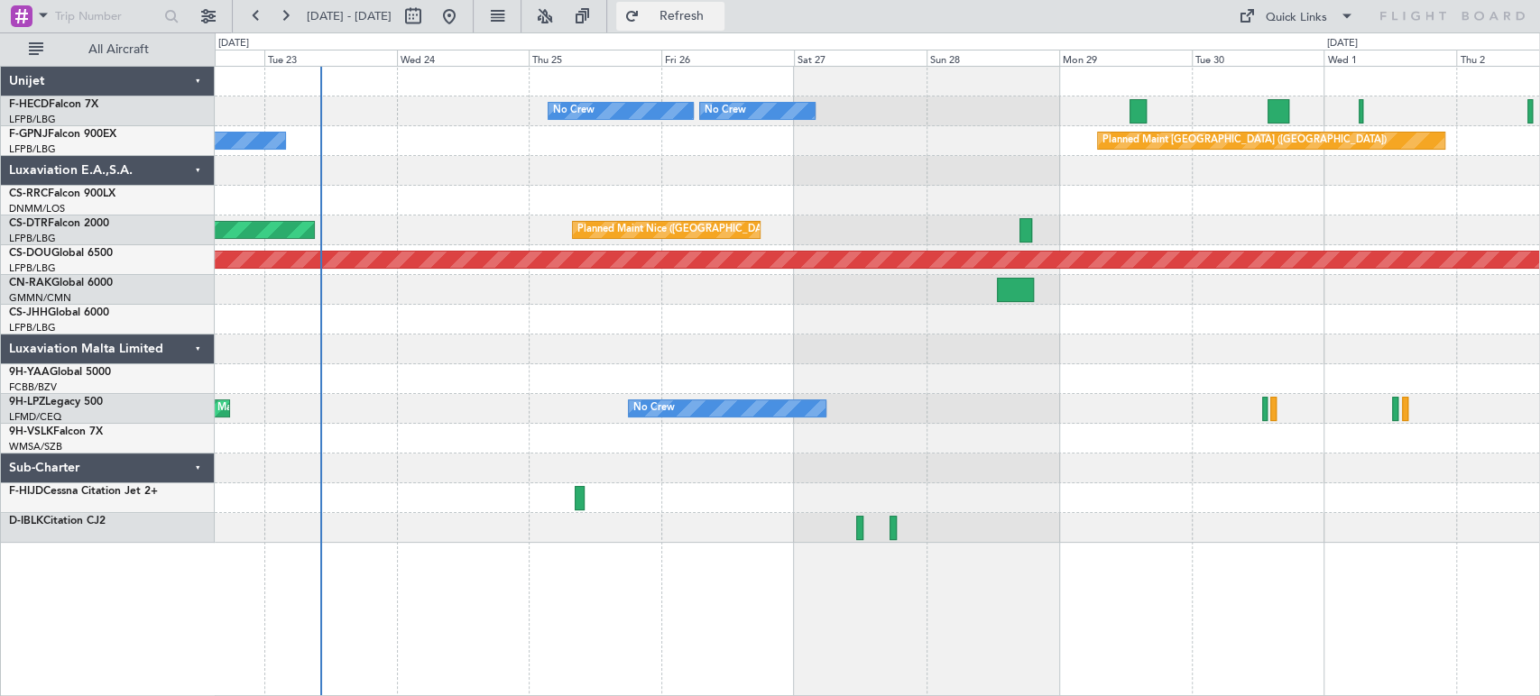
click at [719, 11] on span "Refresh" at bounding box center [681, 16] width 76 height 13
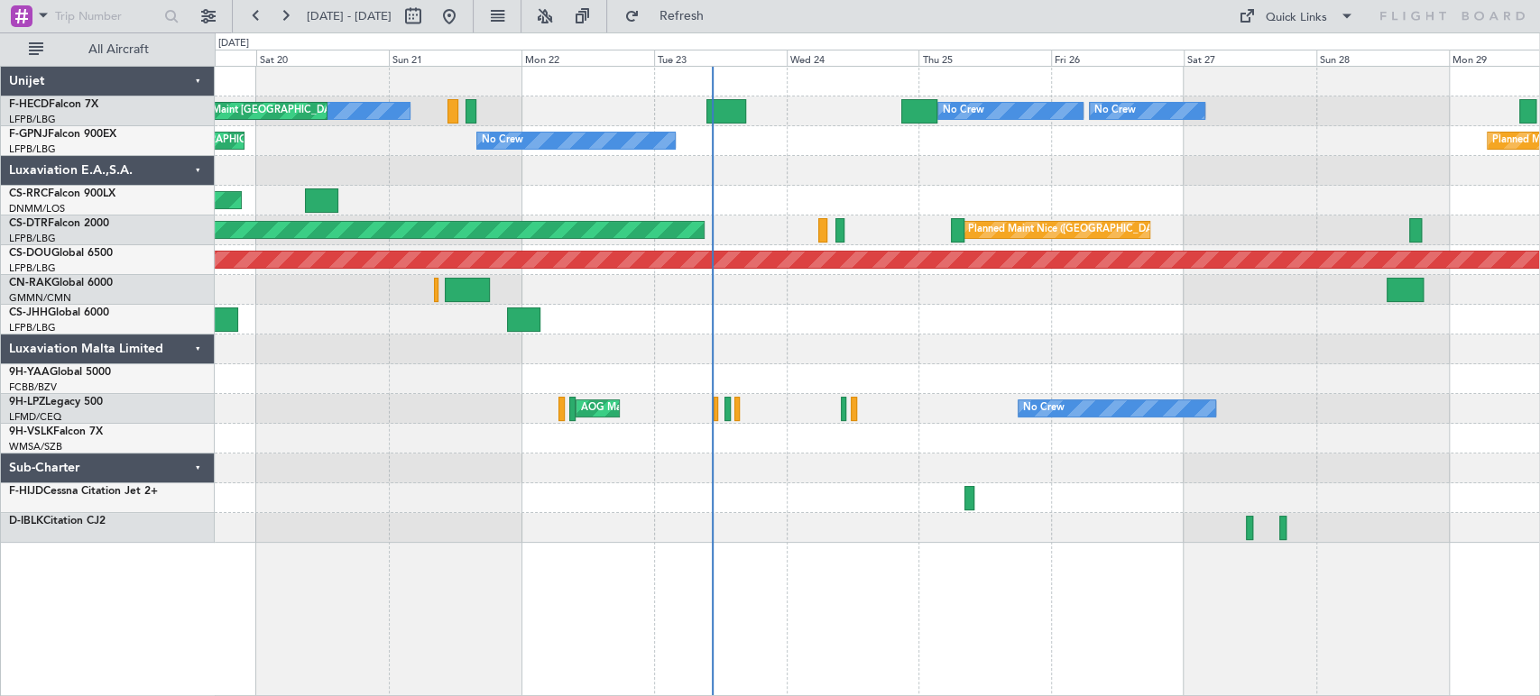
click at [1069, 128] on div "Planned Maint Paris (Le Bourget) No Crew No Crew No Crew Planned Maint Paris (L…" at bounding box center [877, 305] width 1324 height 476
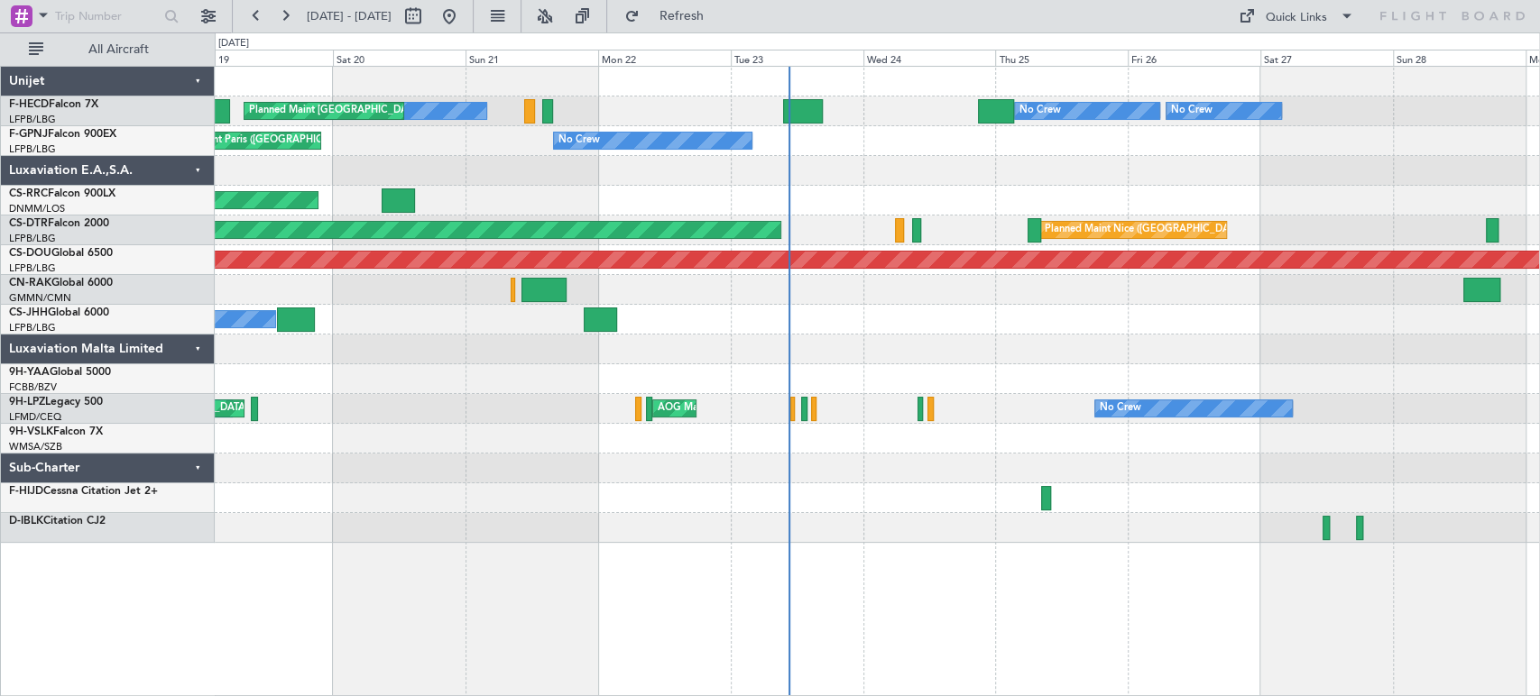
click at [855, 135] on div "No Crew AOG Maint Paris (Le Bourget) Planned Maint Paris (Le Bourget)" at bounding box center [877, 141] width 1324 height 30
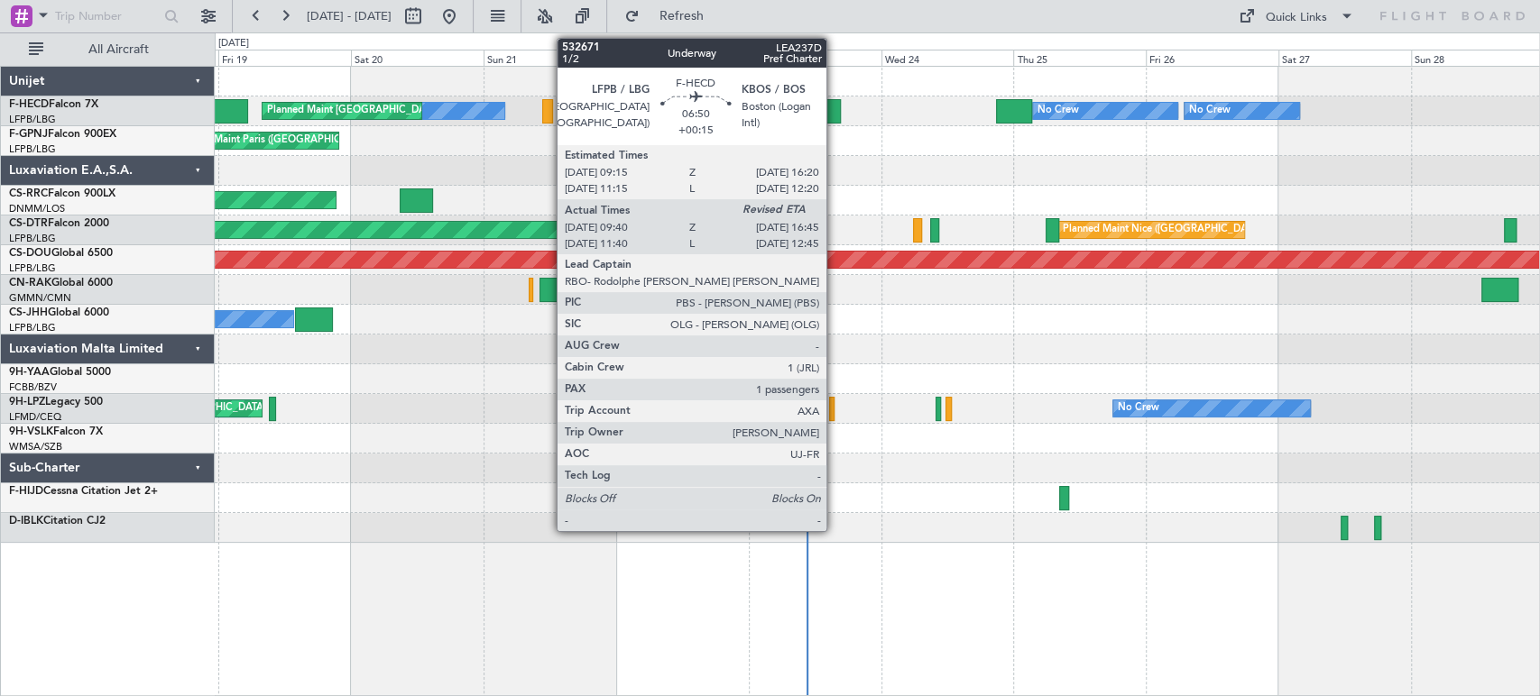
click at [811, 97] on div "Planned Maint Paris (Le Bourget) No Crew No Crew No Crew Planned Maint Paris (L…" at bounding box center [877, 112] width 1324 height 30
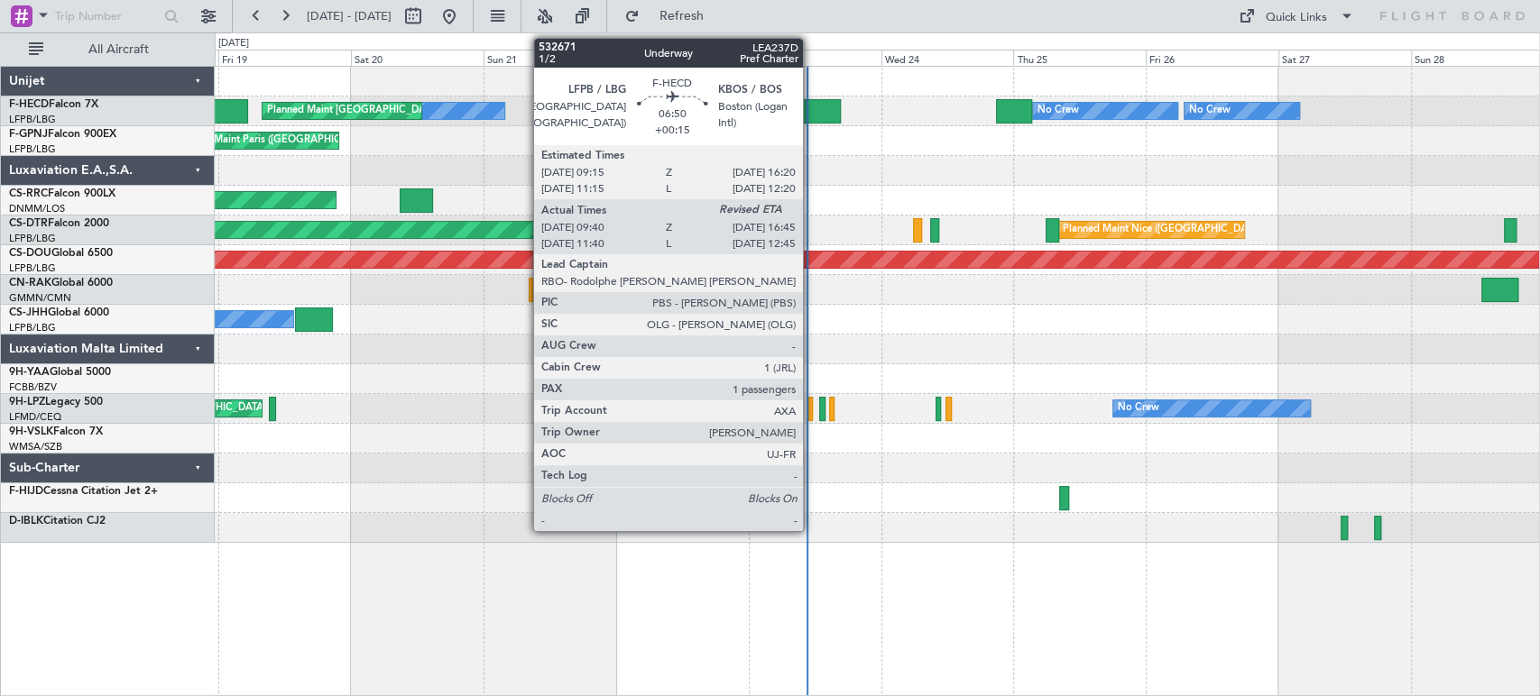
click at [811, 105] on div at bounding box center [821, 111] width 40 height 24
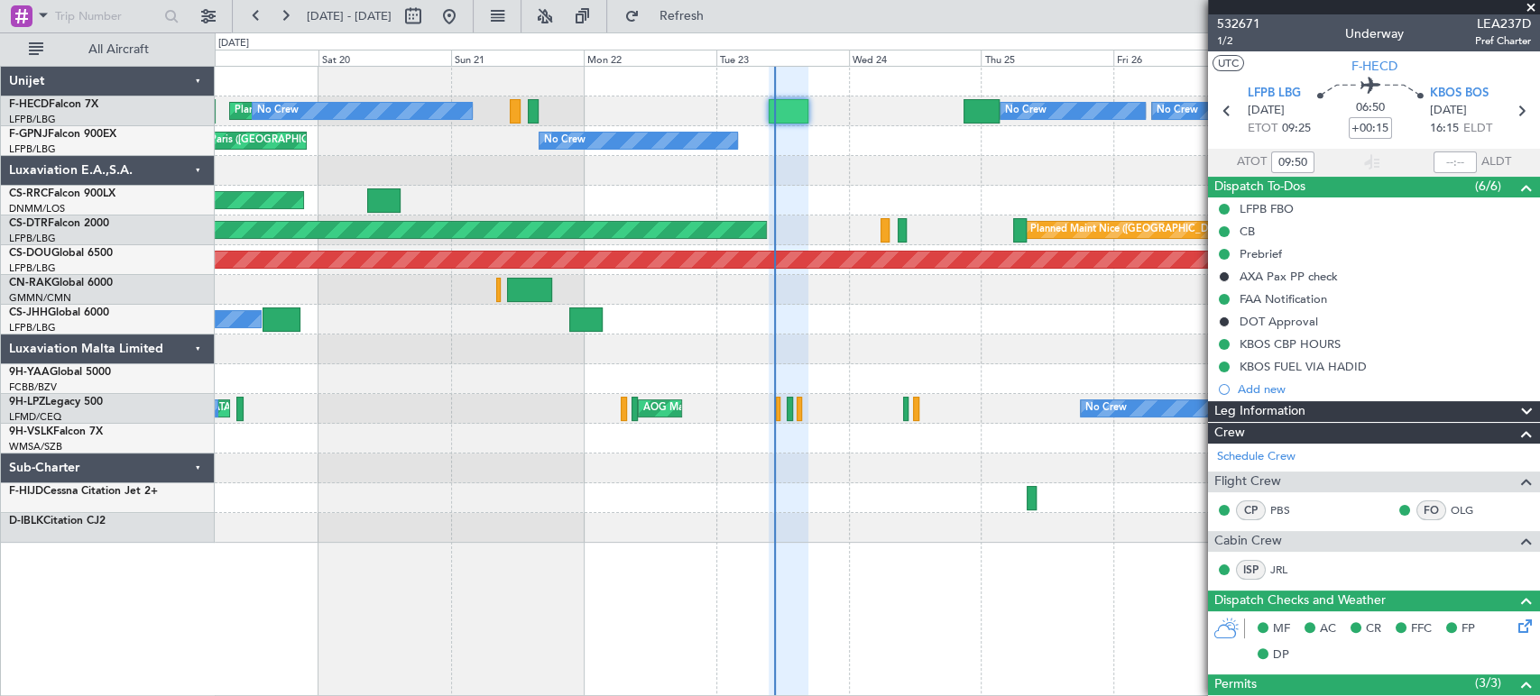
click at [0, 381] on html "18 Sep 2025 - 28 Sep 2025 Refresh Quick Links All Aircraft Planned Maint Paris …" at bounding box center [770, 348] width 1540 height 696
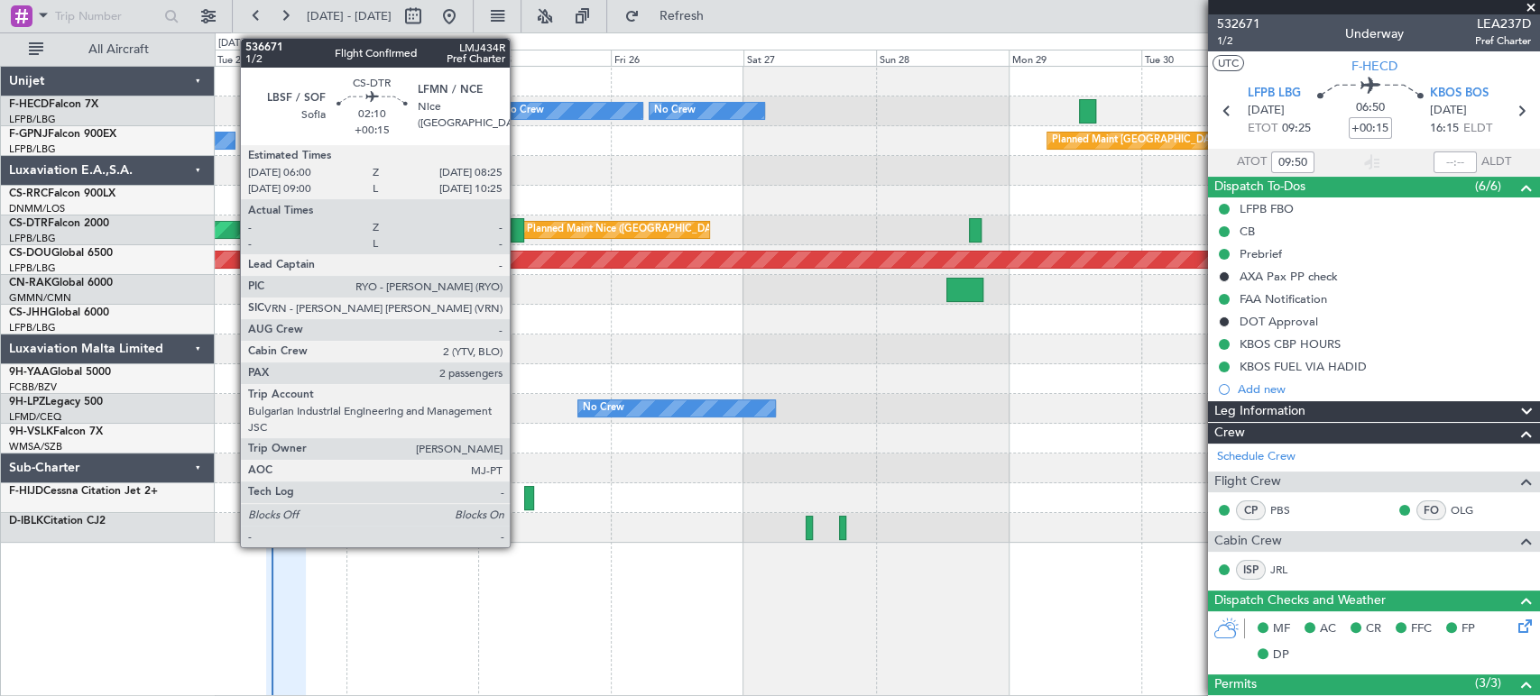
click at [518, 233] on div at bounding box center [518, 230] width 14 height 24
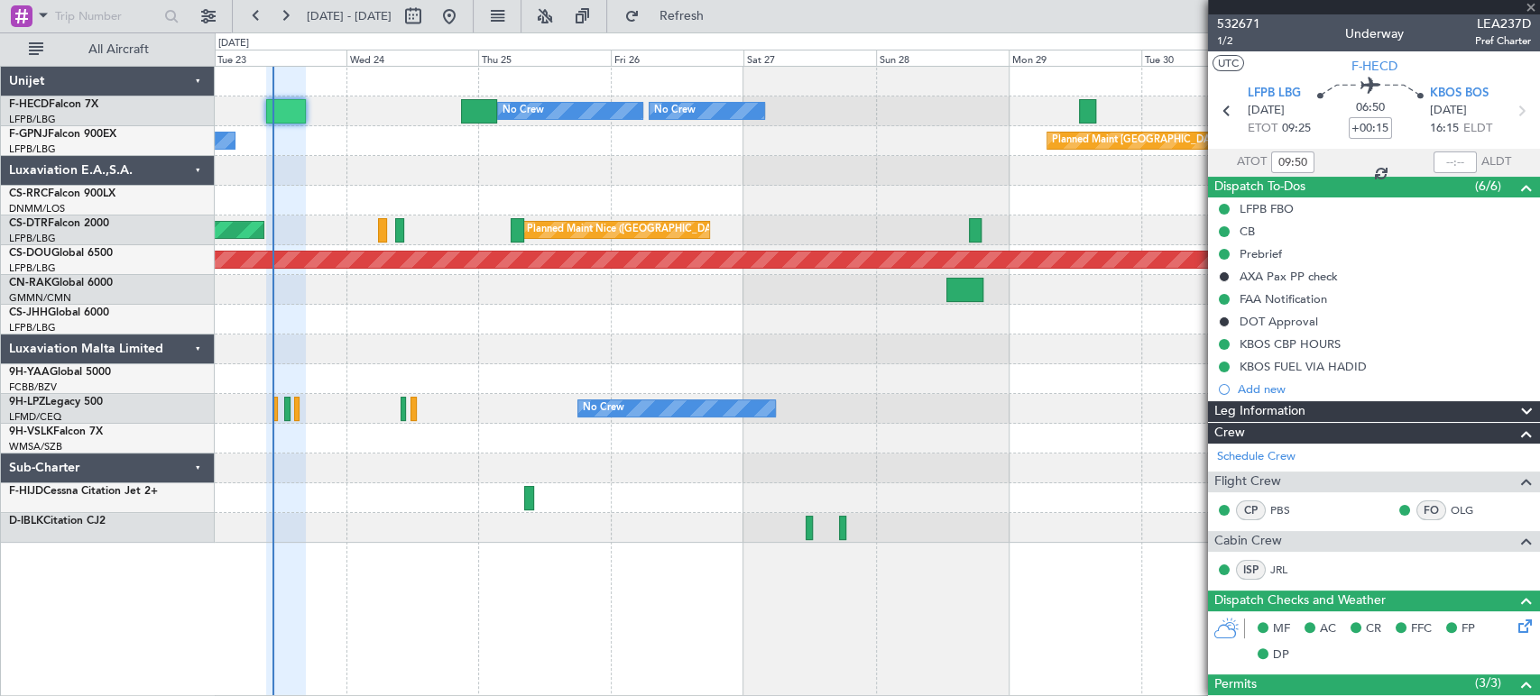
type input "2"
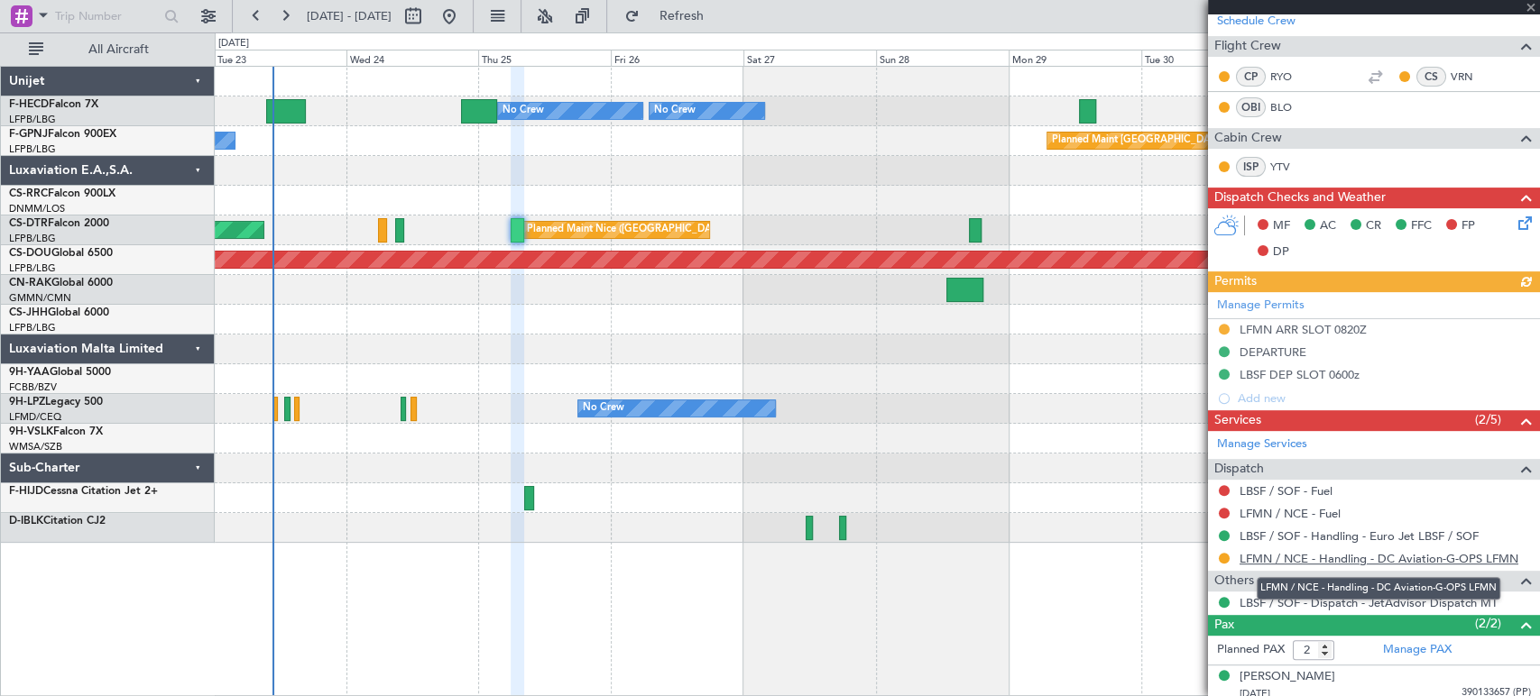
scroll to position [347, 0]
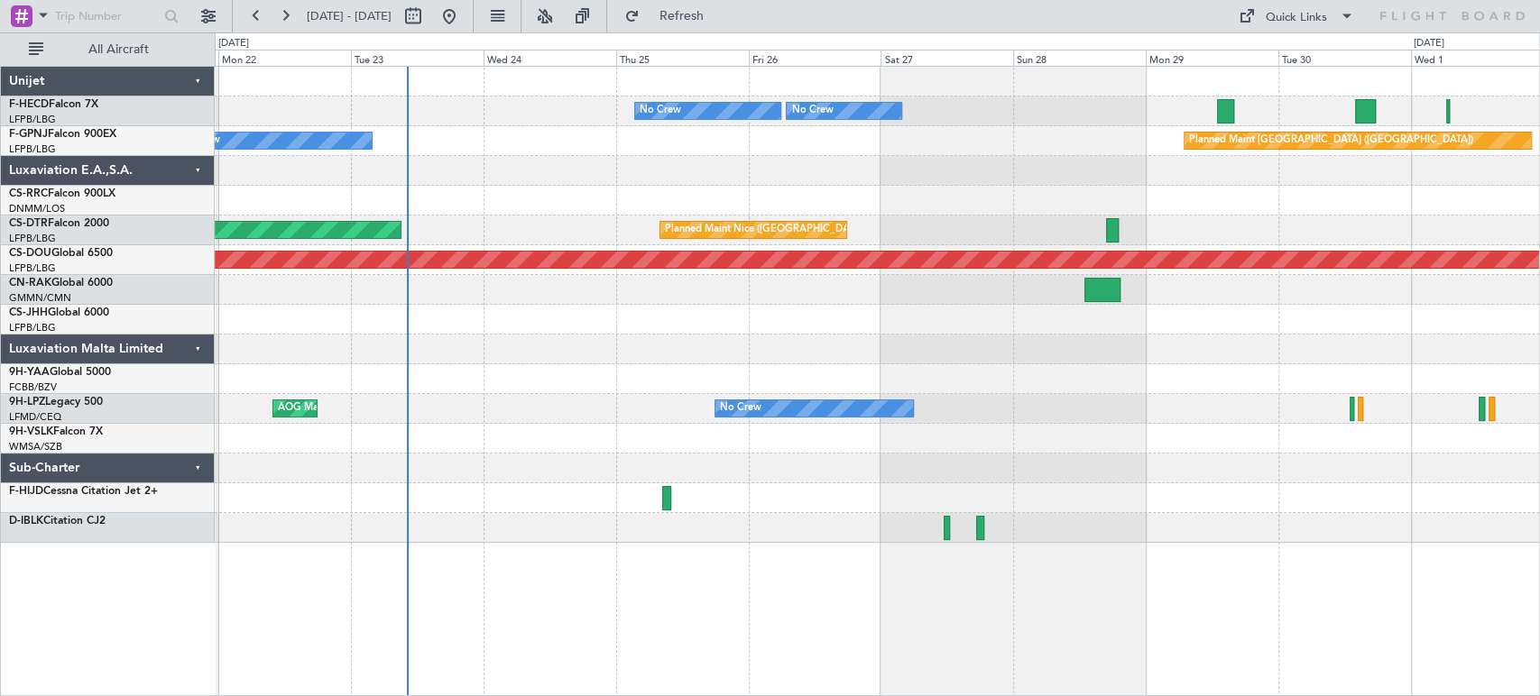
click at [651, 312] on div "No Crew Planned Maint Paris (Le Bourget) No Crew No Crew No Crew Planned Maint …" at bounding box center [877, 305] width 1324 height 476
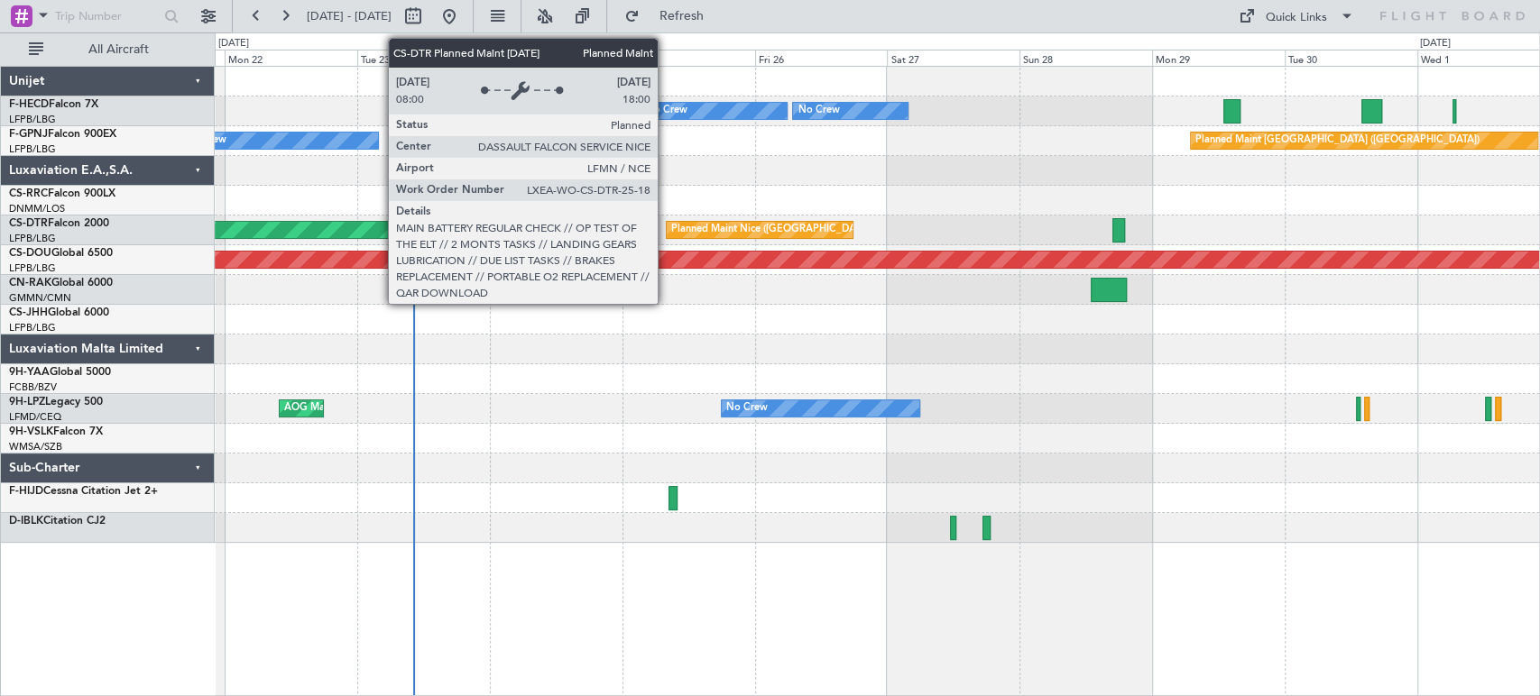
click at [735, 226] on div "Planned Maint Nice ([GEOGRAPHIC_DATA])" at bounding box center [771, 229] width 201 height 27
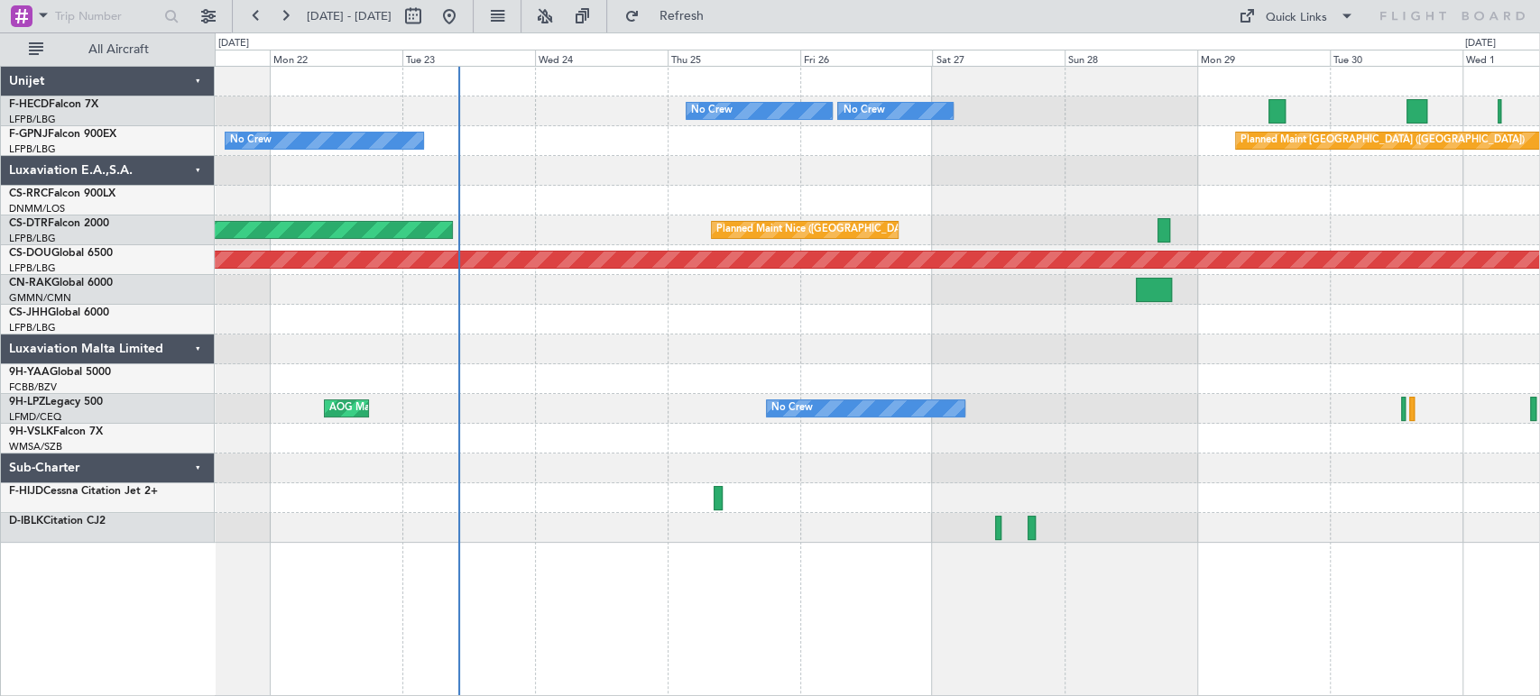
click at [713, 0] on fb-refresh-button "Refresh" at bounding box center [670, 16] width 126 height 32
click at [719, 23] on span "Refresh" at bounding box center [681, 16] width 76 height 13
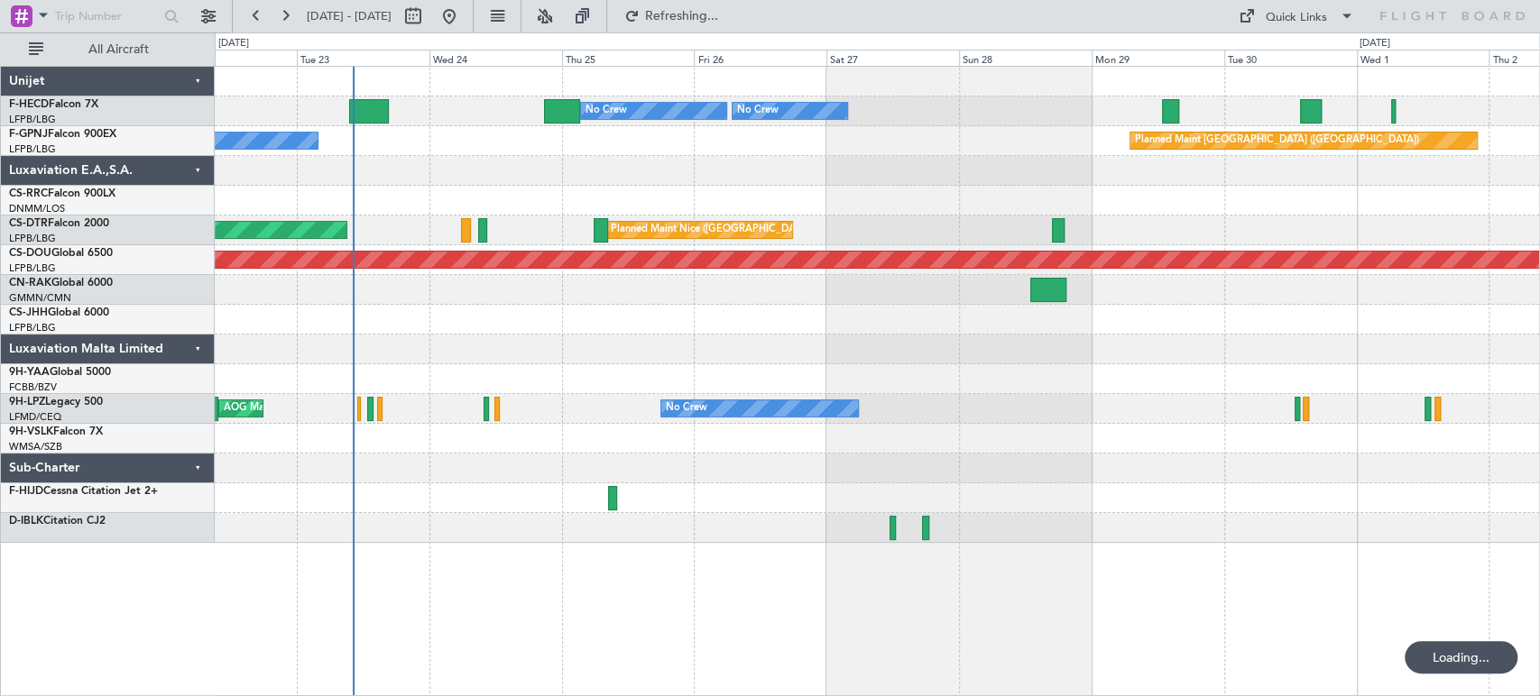
click at [501, 265] on div "Planned Maint London ([GEOGRAPHIC_DATA])" at bounding box center [1075, 260] width 3576 height 16
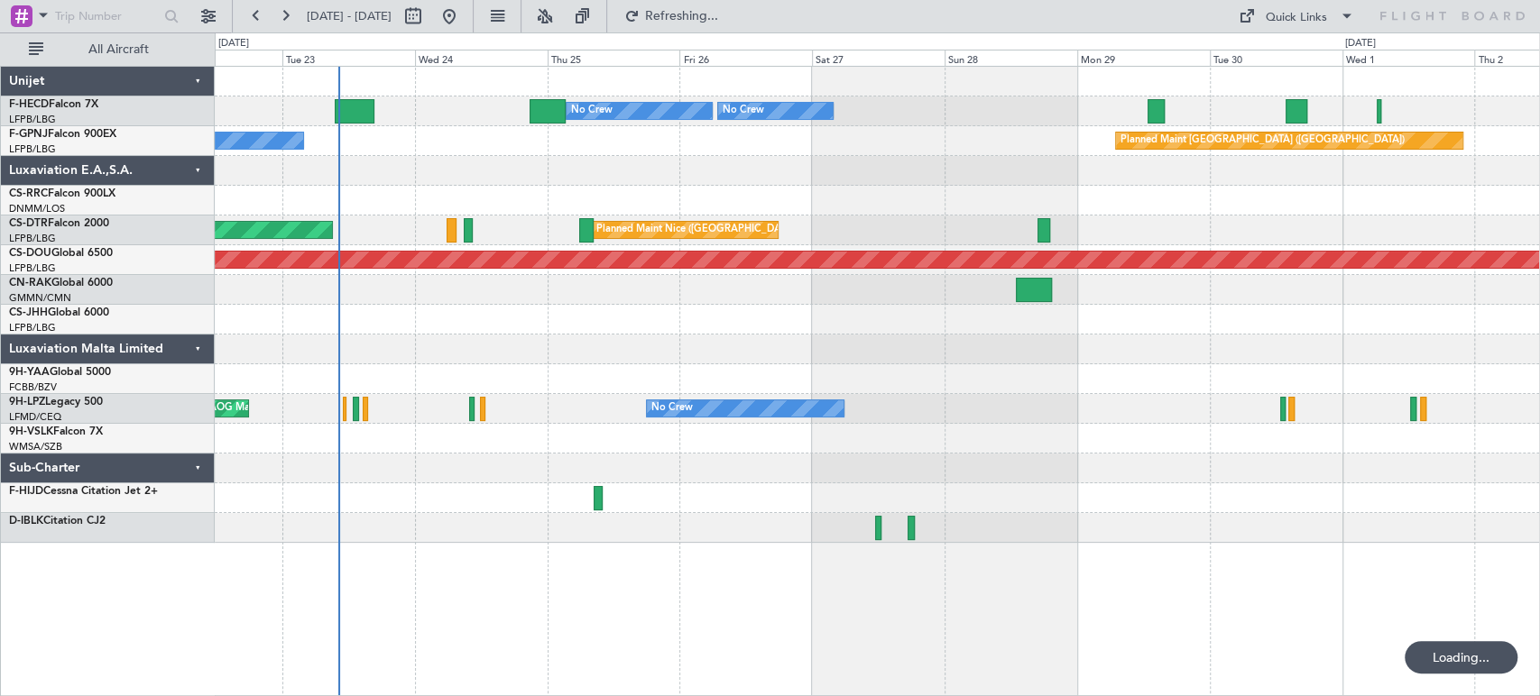
click at [402, 474] on div "No Crew Planned Maint [GEOGRAPHIC_DATA] ([GEOGRAPHIC_DATA]) No Crew No Crew No …" at bounding box center [877, 305] width 1324 height 476
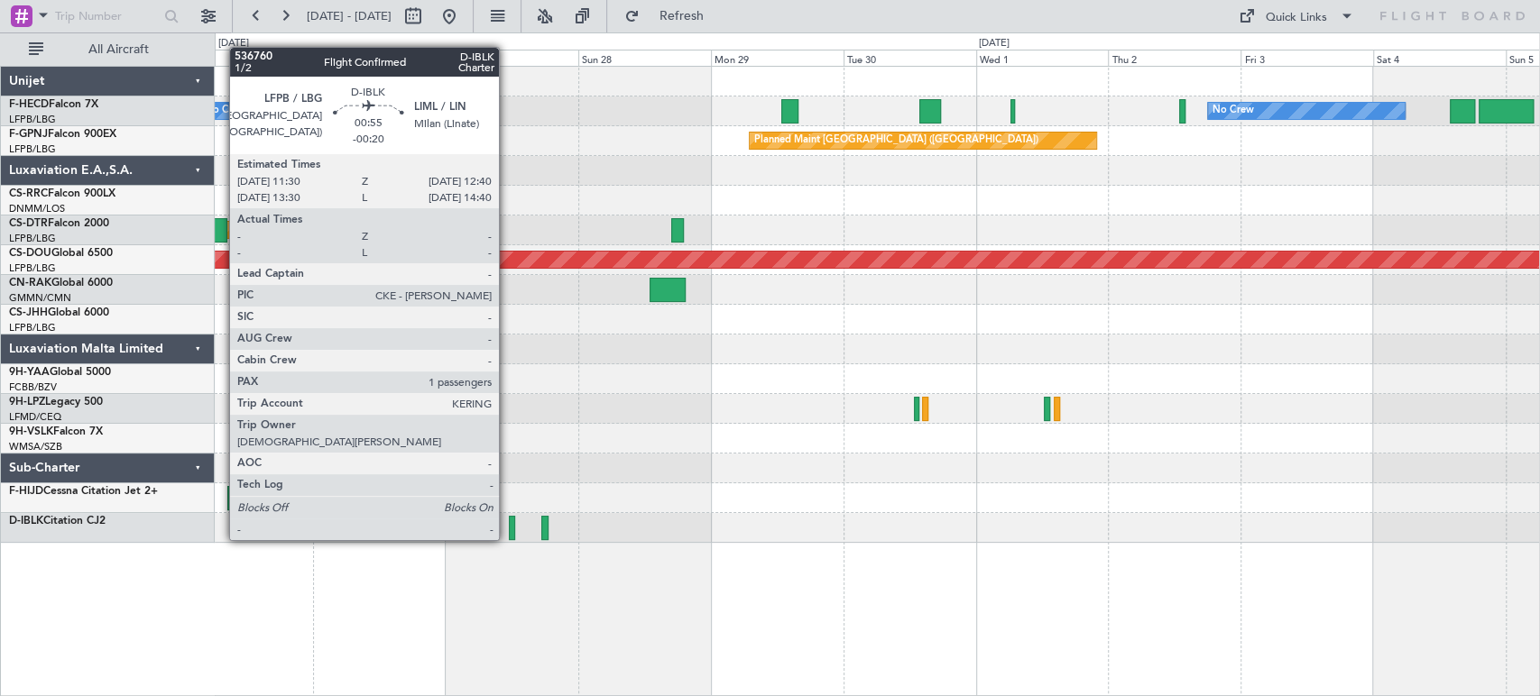
click at [509, 522] on div at bounding box center [512, 528] width 7 height 24
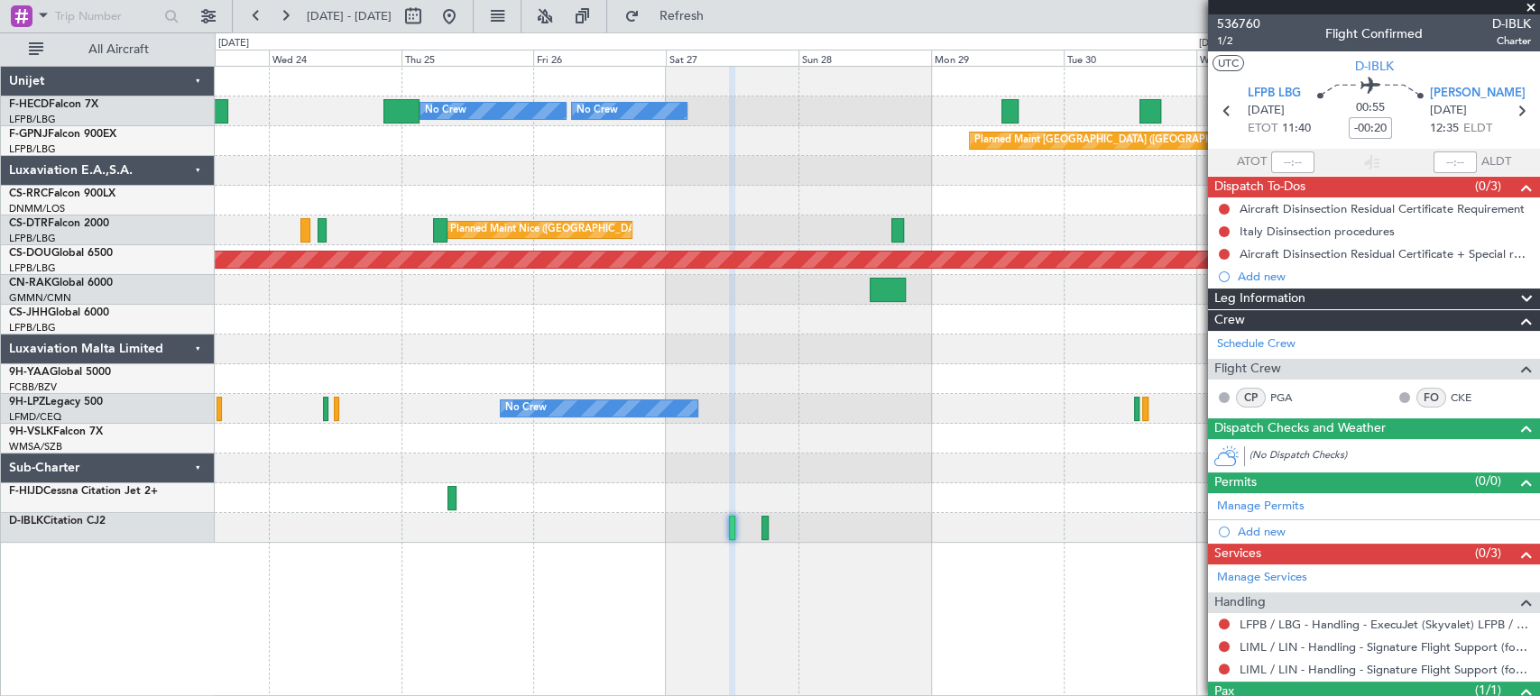
click at [1017, 224] on div "Planned Maint Nice ([GEOGRAPHIC_DATA]) AOG Maint Sofia" at bounding box center [877, 231] width 1324 height 30
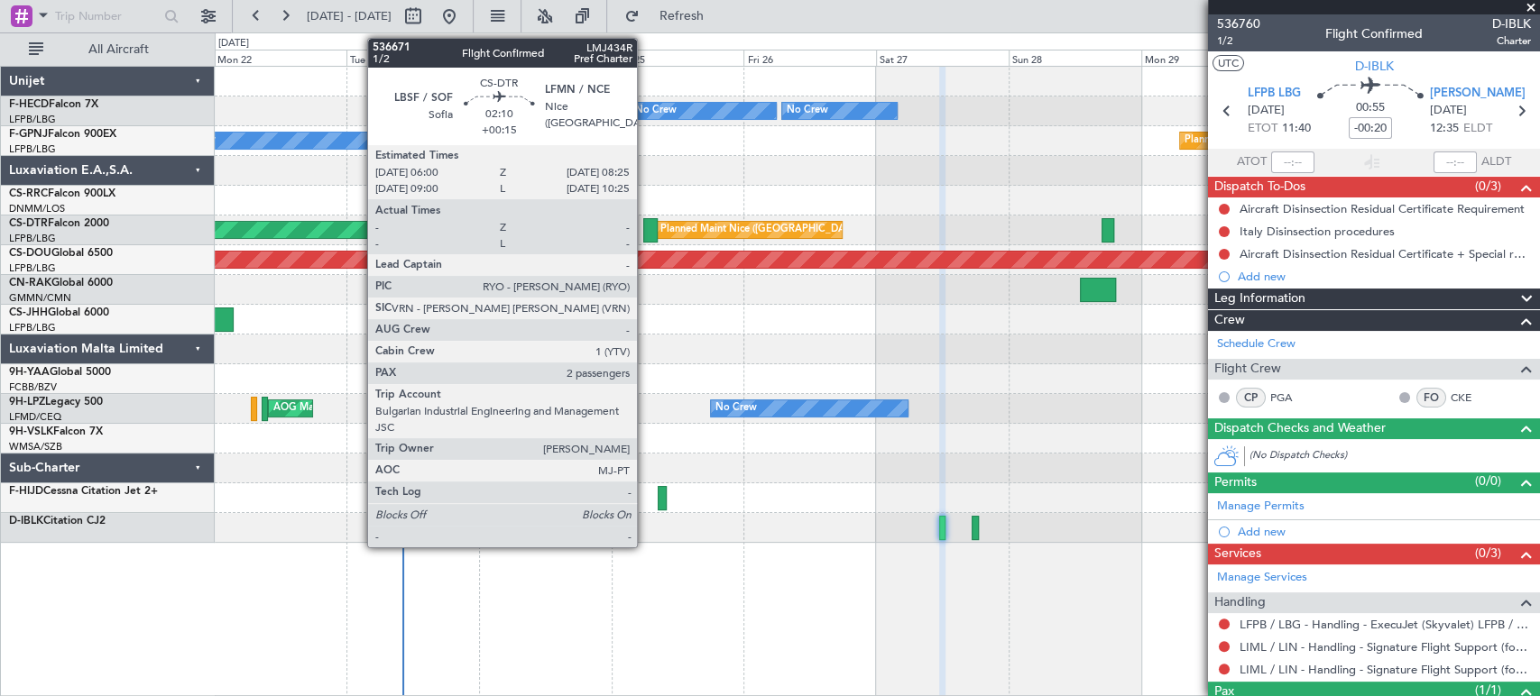
click at [647, 226] on div at bounding box center [650, 230] width 14 height 24
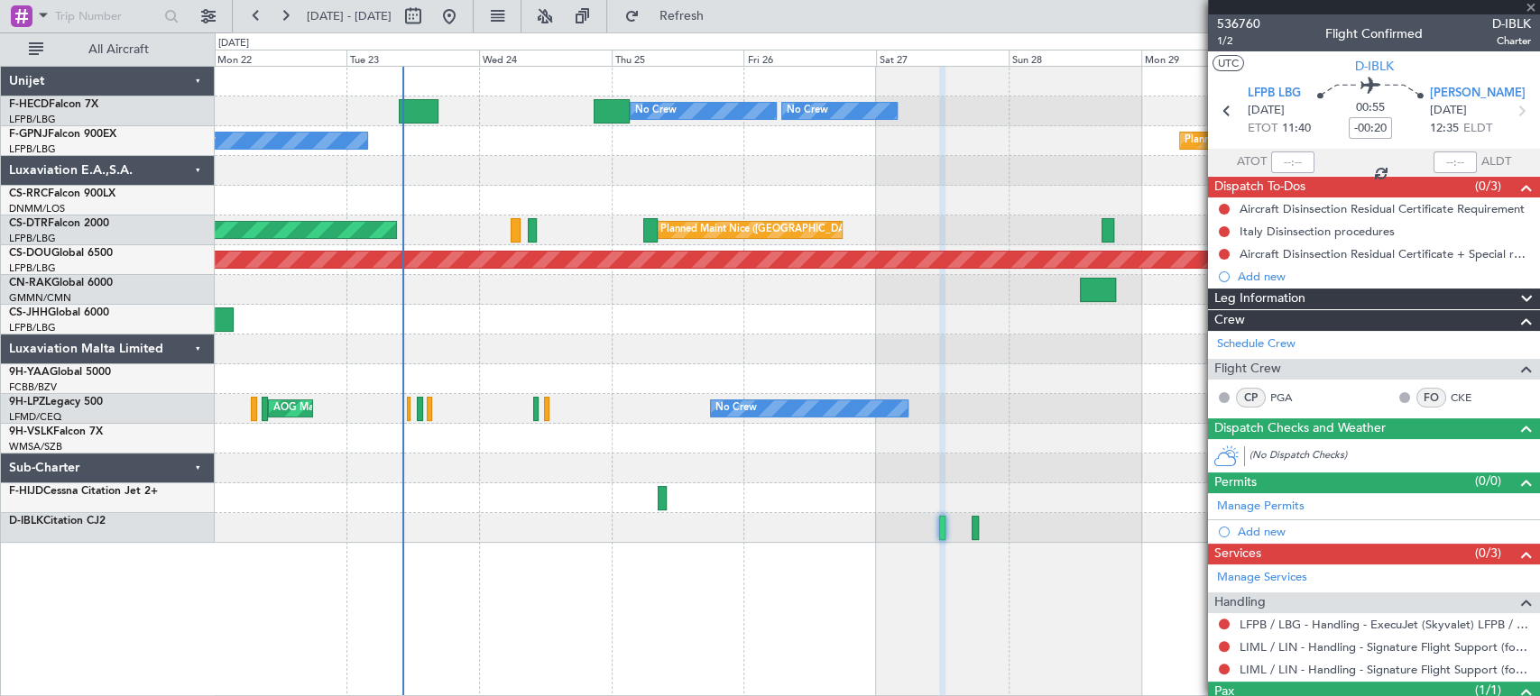
type input "+00:15"
type input "2"
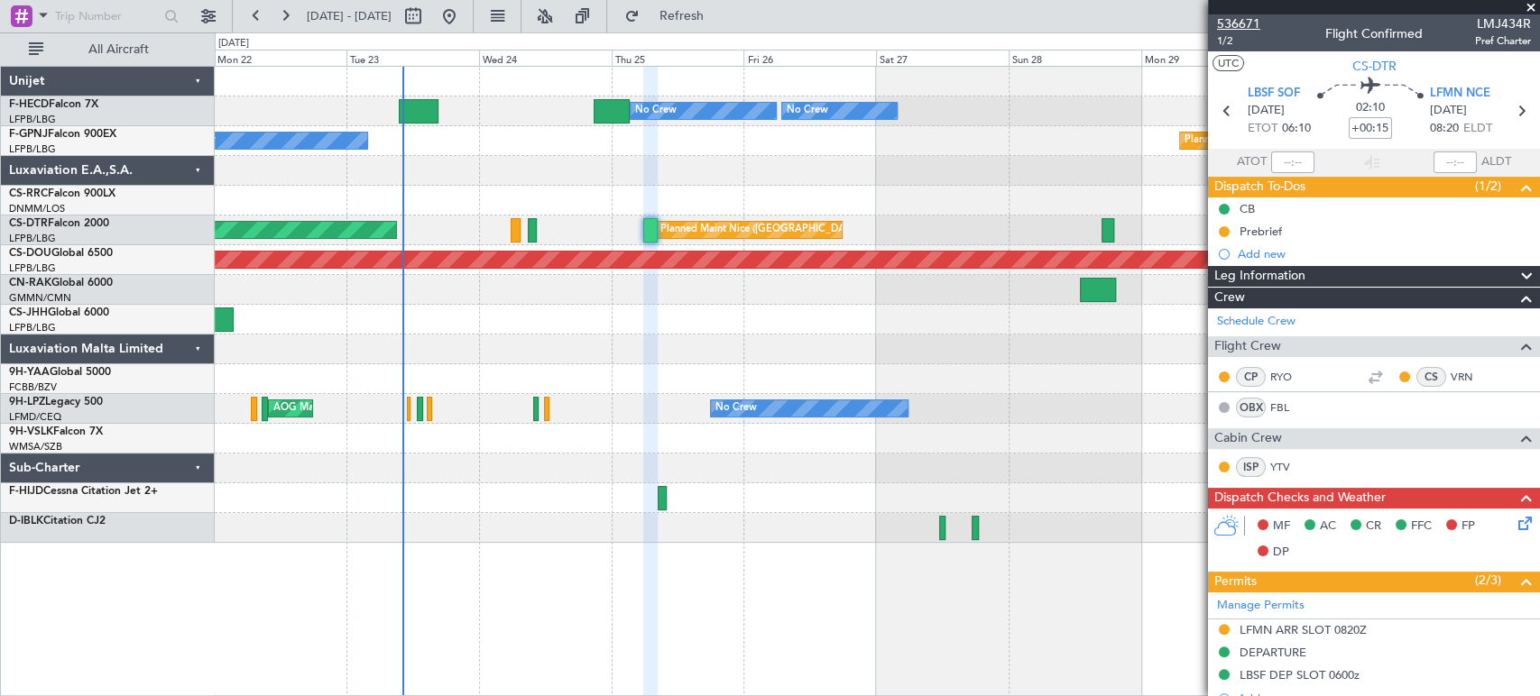
click at [1242, 22] on span "536671" at bounding box center [1238, 23] width 43 height 19
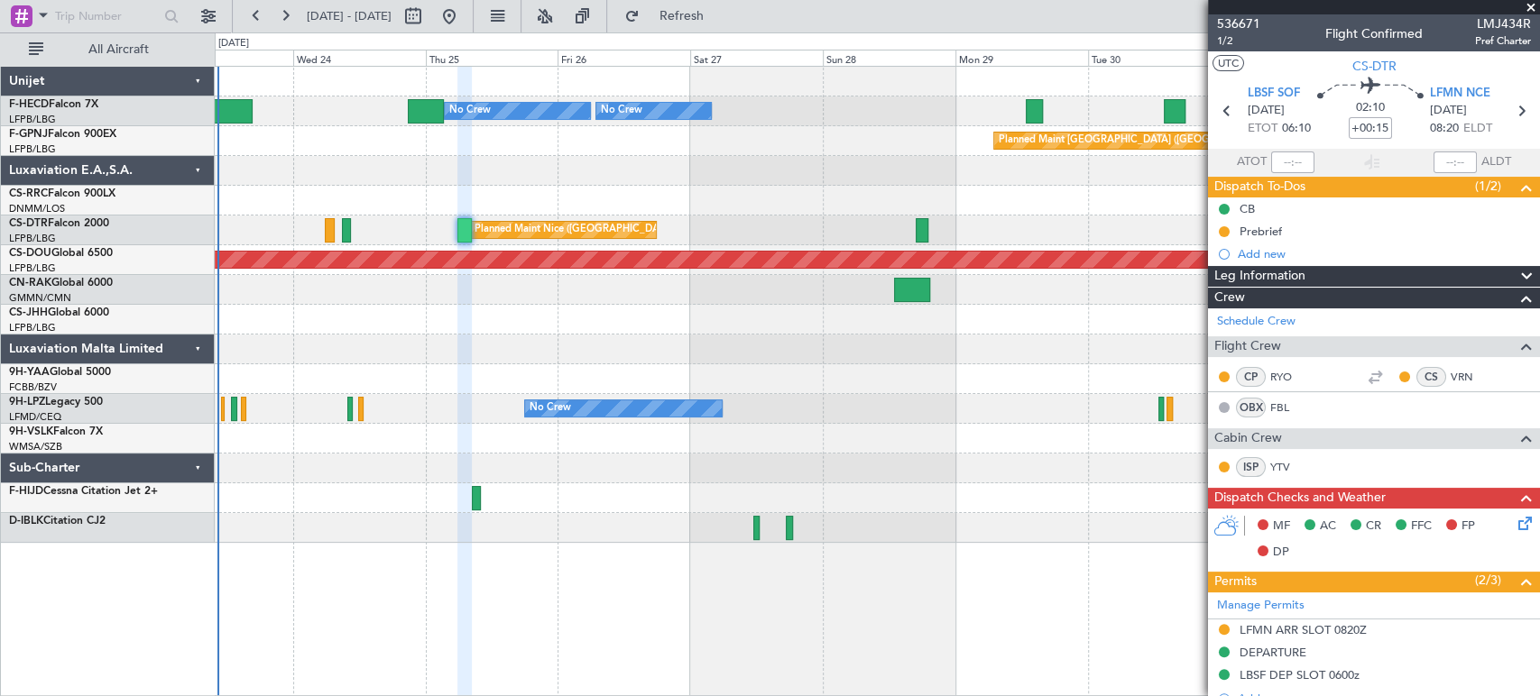
click at [548, 337] on div "No Crew Planned Maint Paris (Le Bourget) No Crew No Crew No Crew Planned Maint …" at bounding box center [877, 305] width 1324 height 476
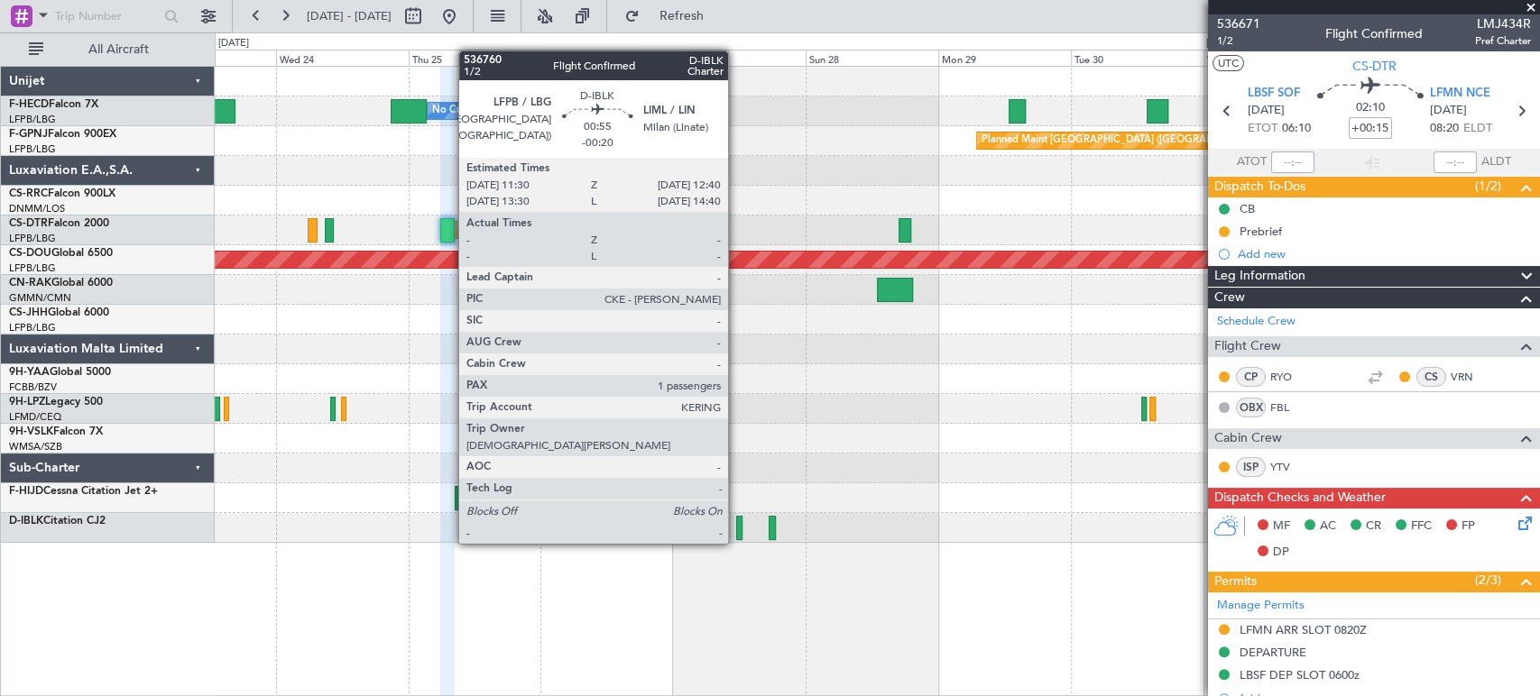
click at [736, 526] on div at bounding box center [739, 528] width 7 height 24
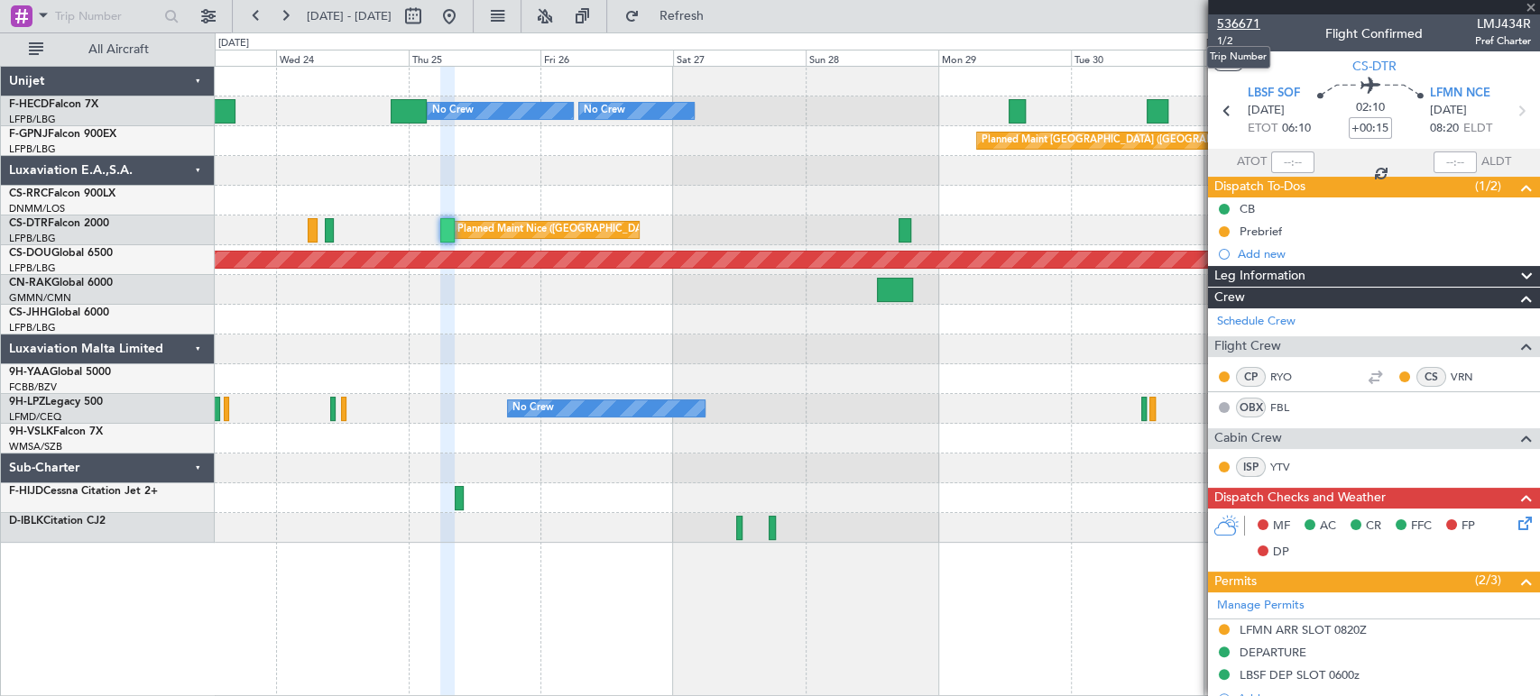
type input "-00:20"
type input "1"
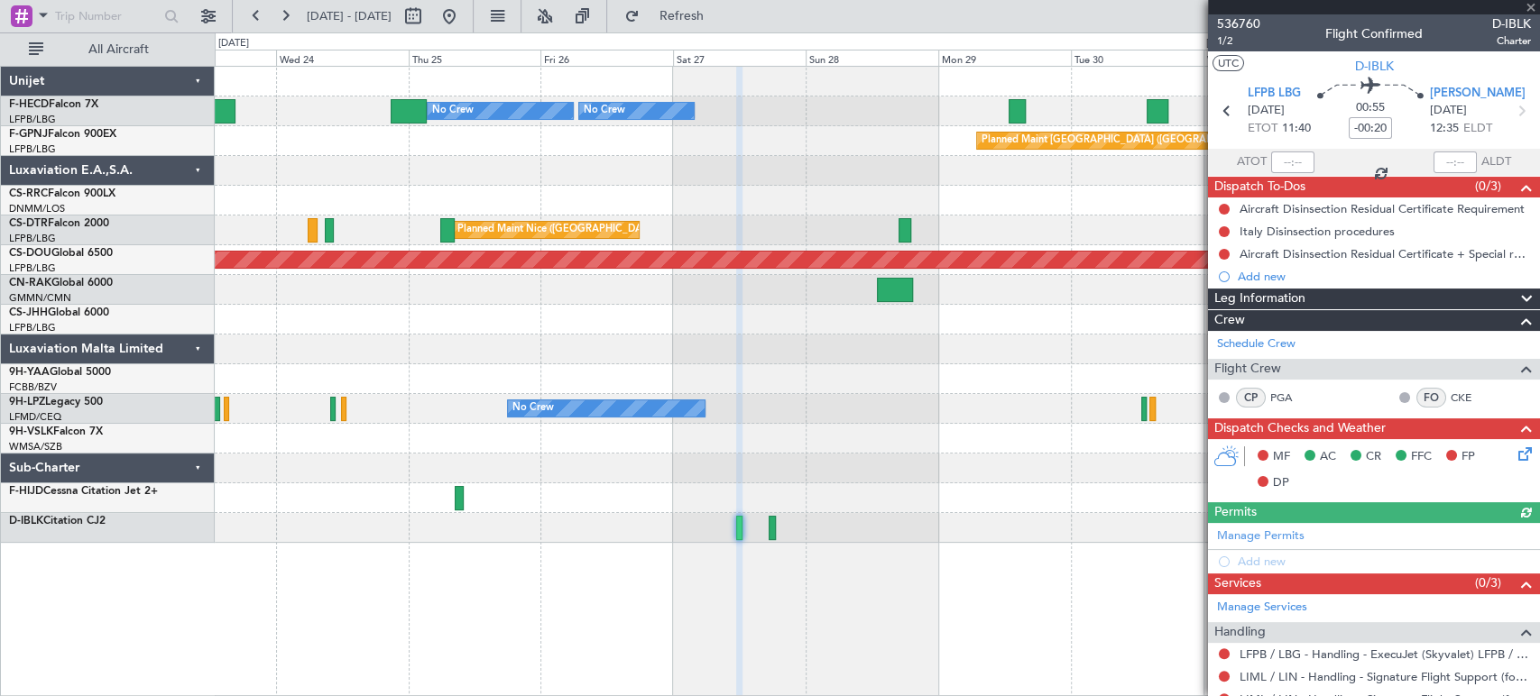
click at [1214, 24] on div "536760 1/2 Flight Confirmed D-IBLK Charter" at bounding box center [1374, 32] width 332 height 36
click at [1238, 20] on span "536760" at bounding box center [1238, 23] width 43 height 19
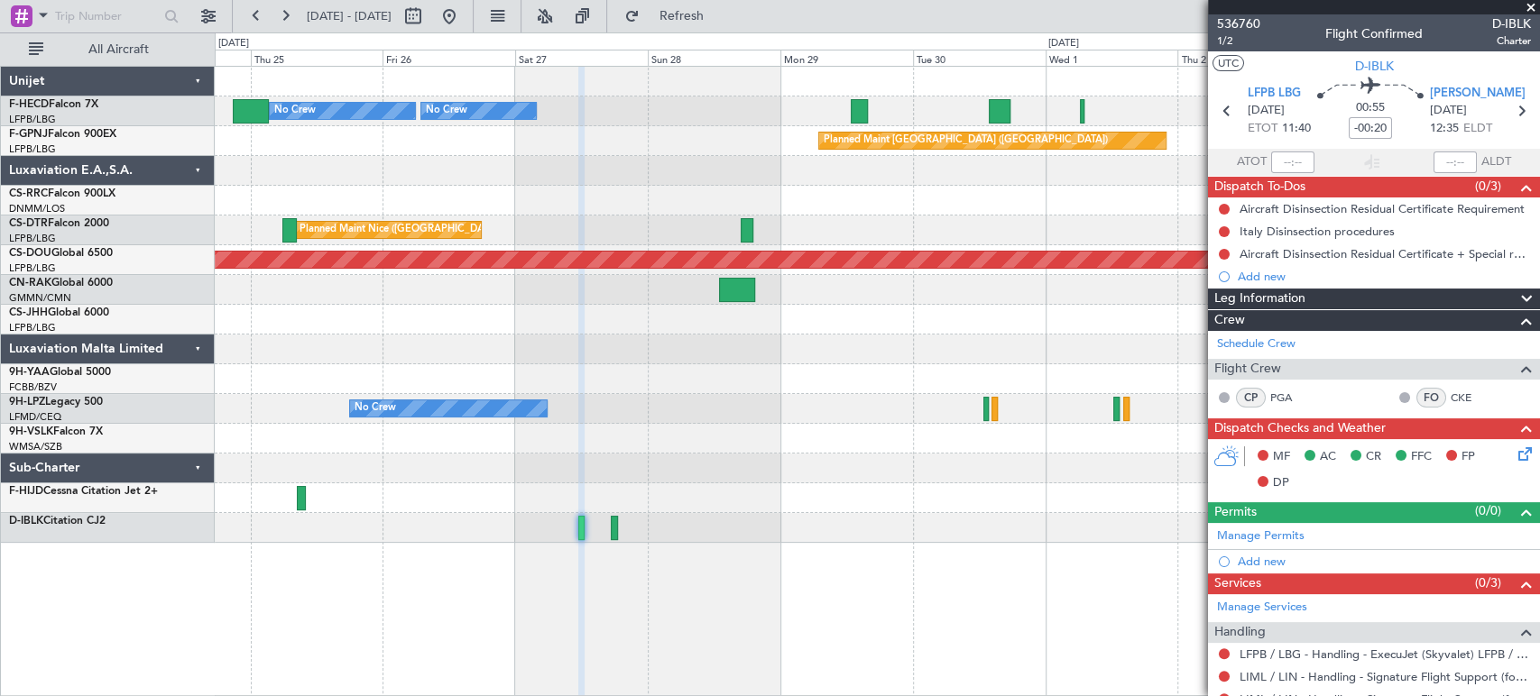
click at [238, 226] on div "No Crew Planned Maint Paris (Le Bourget) No Crew No Crew Planned Maint Paris (L…" at bounding box center [877, 305] width 1324 height 476
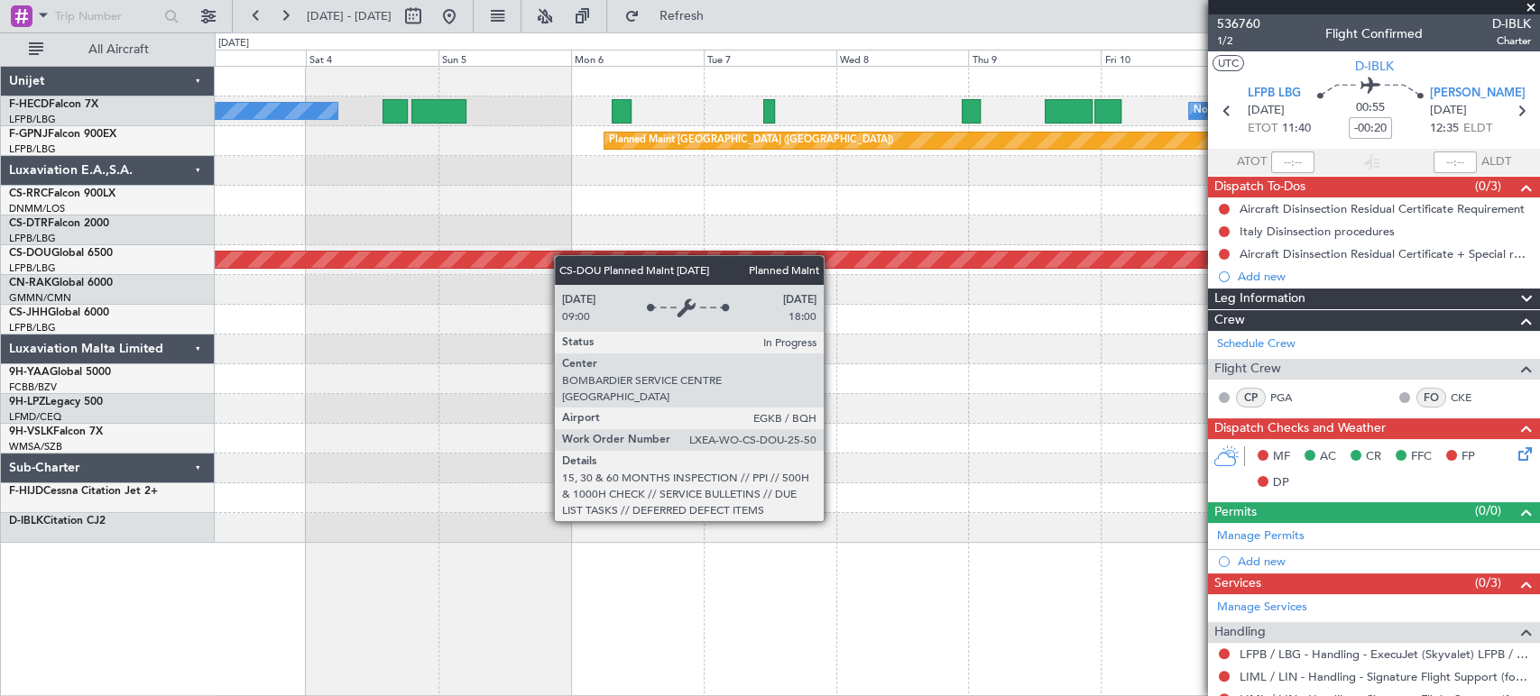
click at [245, 257] on div "No Crew No Crew Planned Maint Paris (Le Bourget) Planned Maint Paris (Le Bourge…" at bounding box center [877, 305] width 1324 height 476
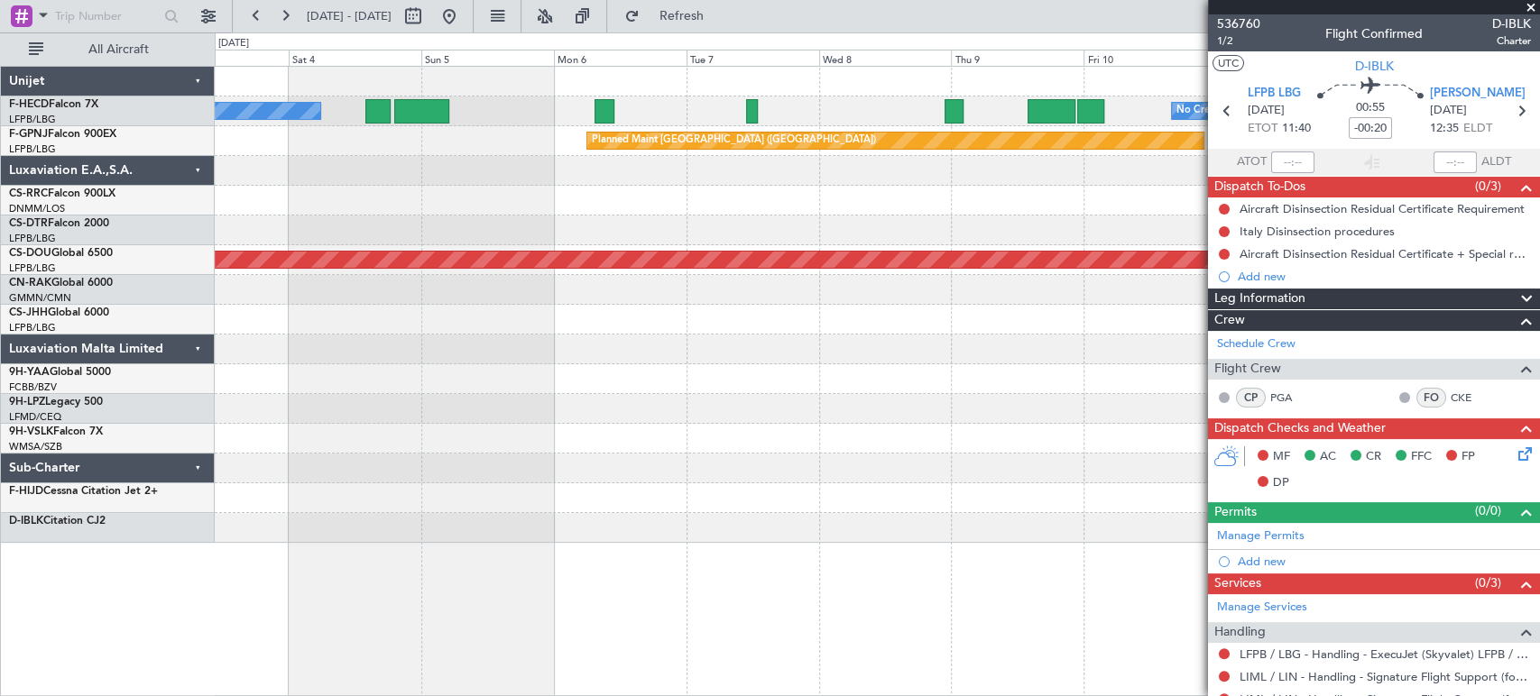
click at [52, 212] on div "No Crew No Crew Planned Maint Paris (Le Bourget) Planned Maint Paris (Le Bourge…" at bounding box center [770, 364] width 1540 height 664
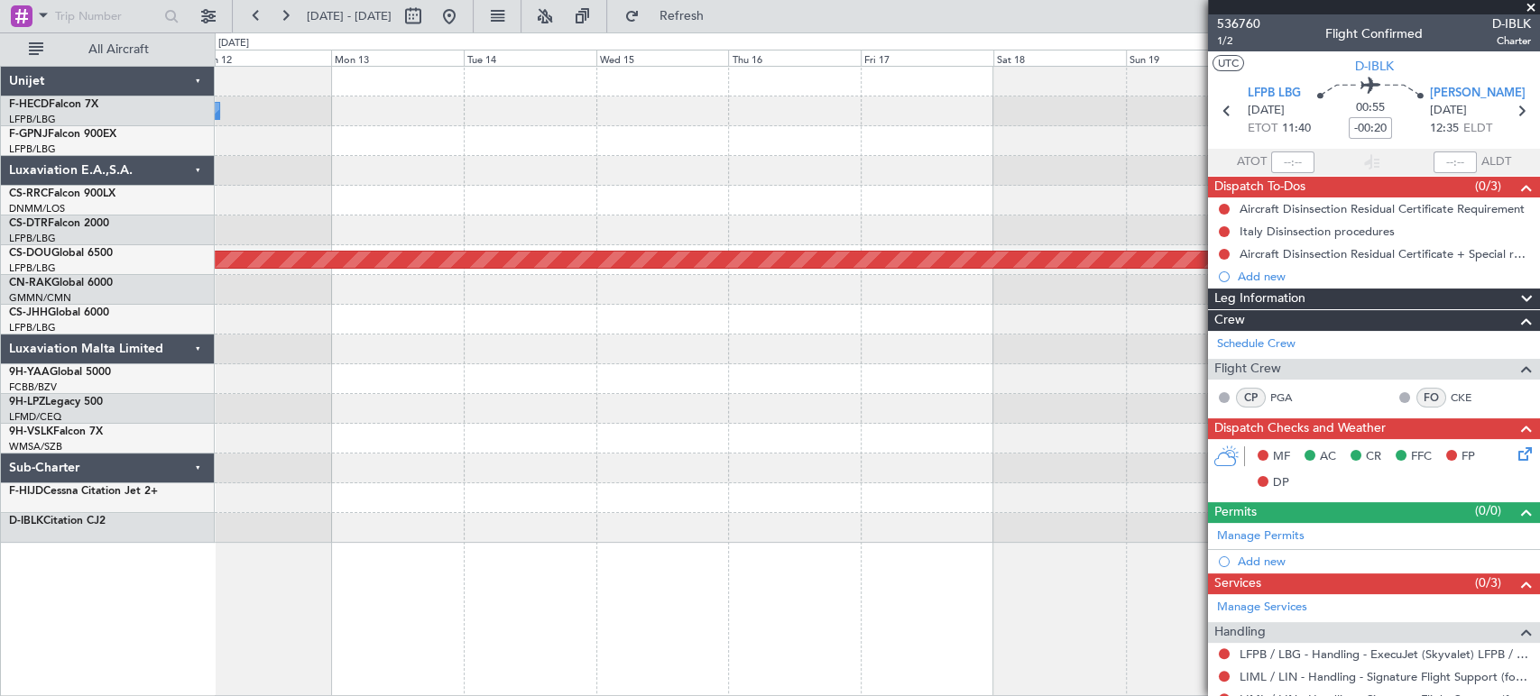
click at [274, 202] on div "No Crew Planned Maint Paris (Le Bourget) Planned Maint London (Biggin Hill)" at bounding box center [877, 305] width 1324 height 476
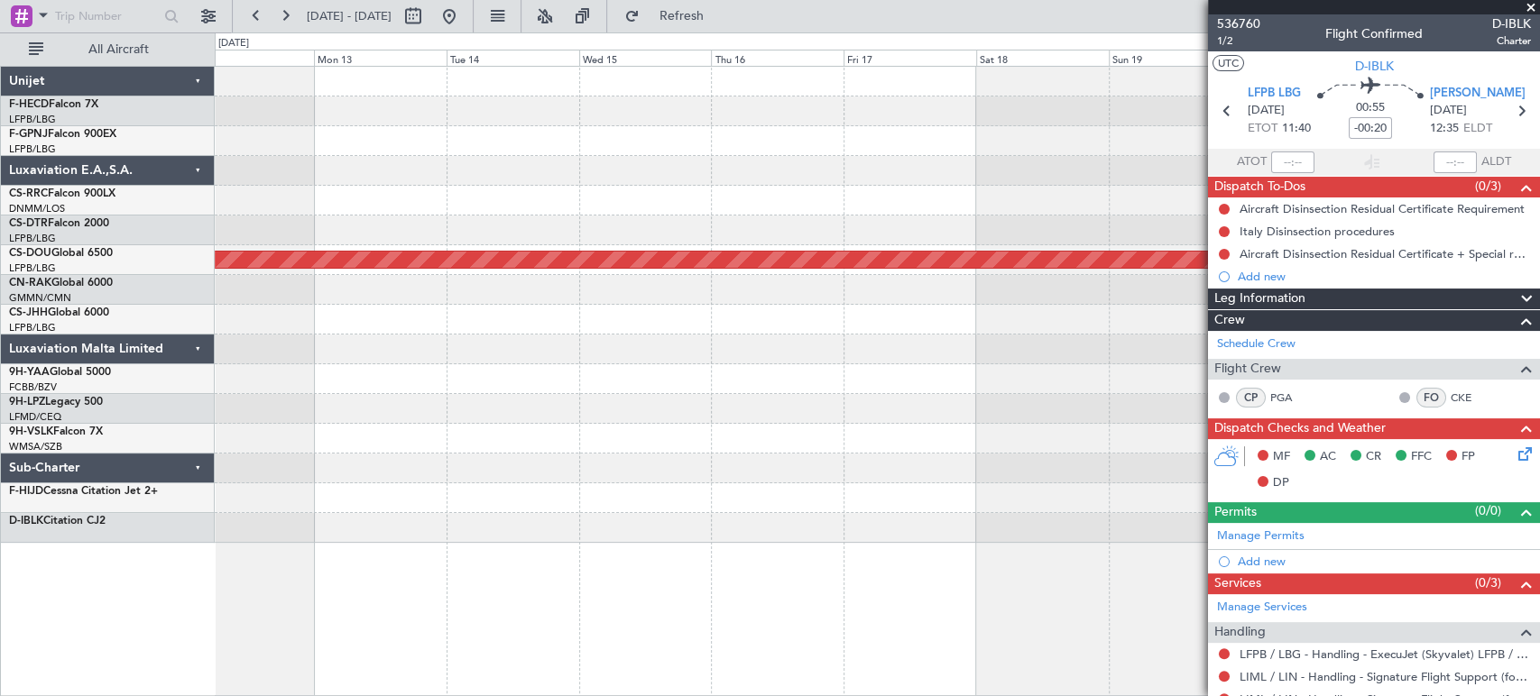
click at [614, 169] on div "No Crew Planned Maint Paris (Le Bourget) Planned Maint London (Biggin Hill)" at bounding box center [877, 305] width 1324 height 476
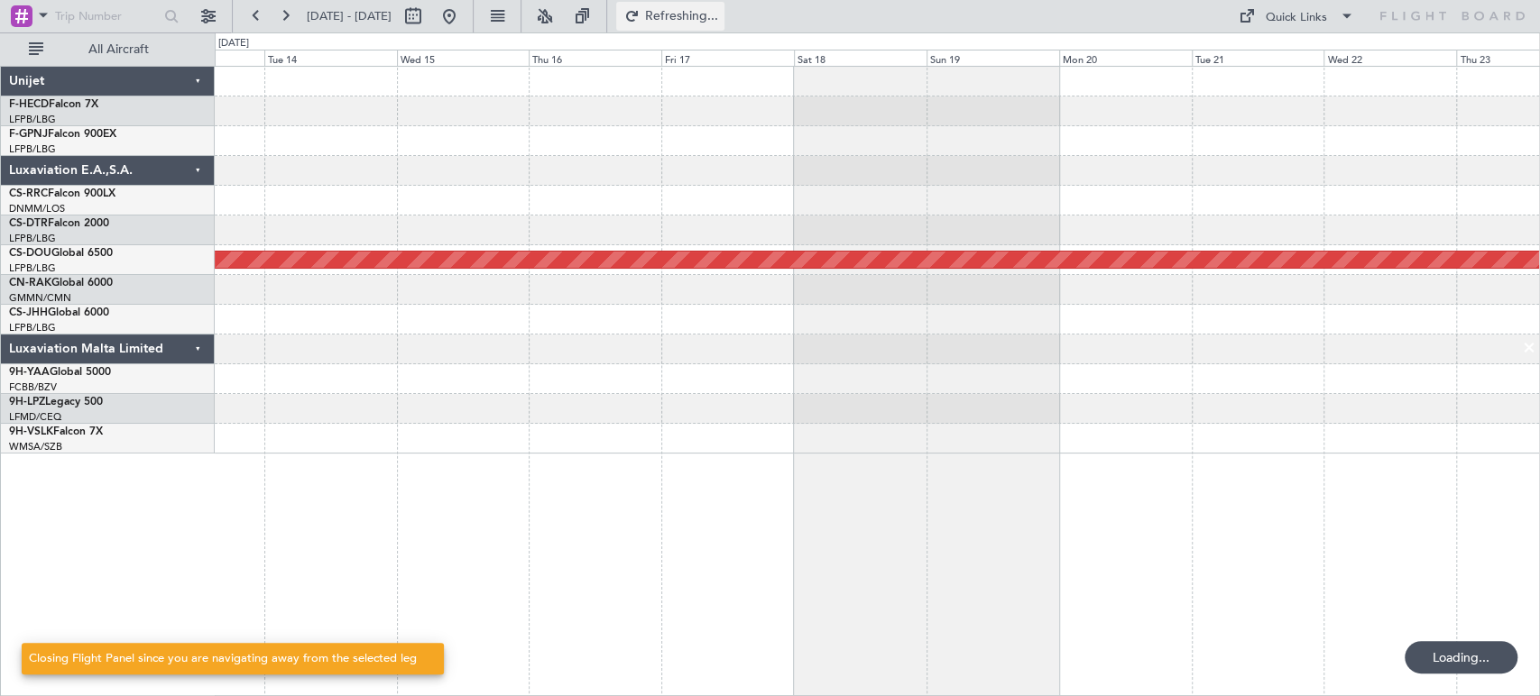
click at [719, 17] on span "Refreshing..." at bounding box center [681, 16] width 76 height 13
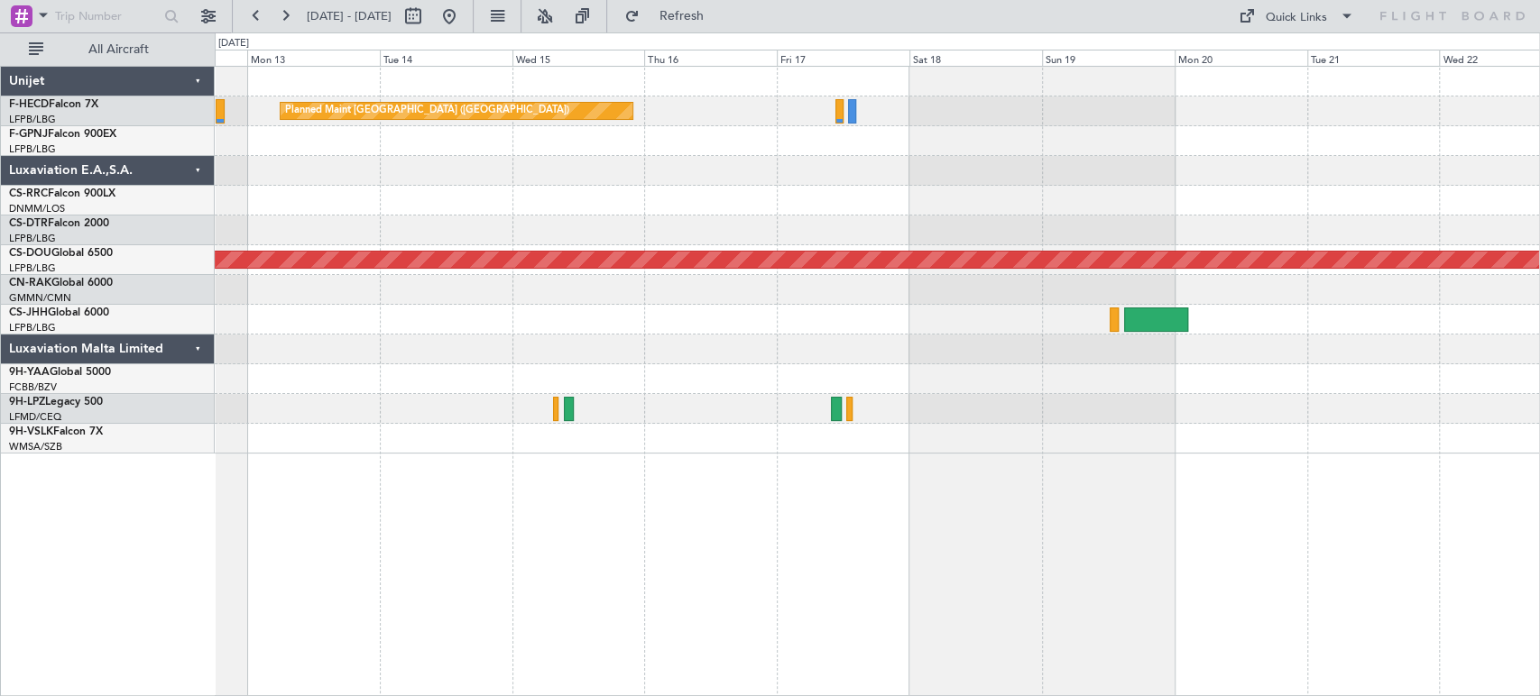
click at [1301, 147] on div "Planned Maint Paris (Le Bourget) No Crew Planned Maint Paris (Le Bourget) Plann…" at bounding box center [877, 260] width 1324 height 387
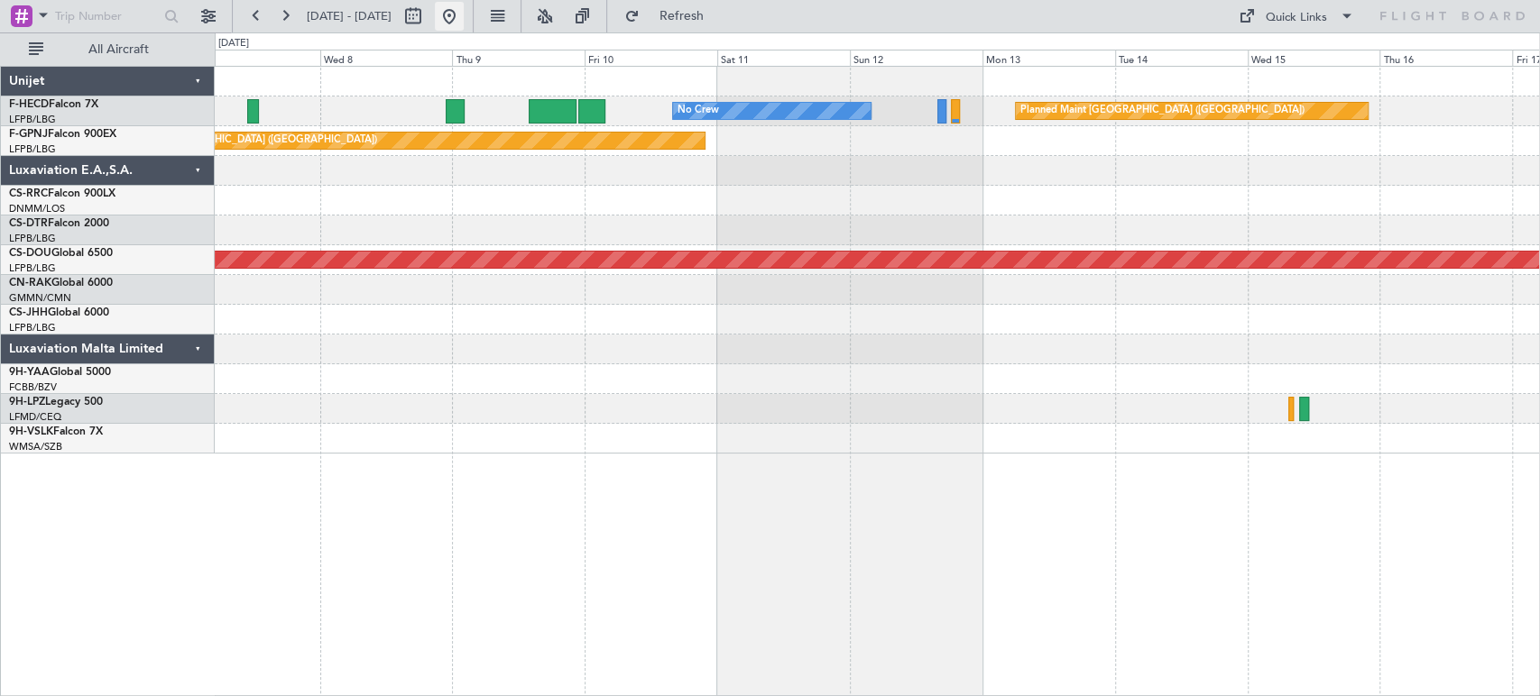
click at [464, 10] on button at bounding box center [449, 16] width 29 height 29
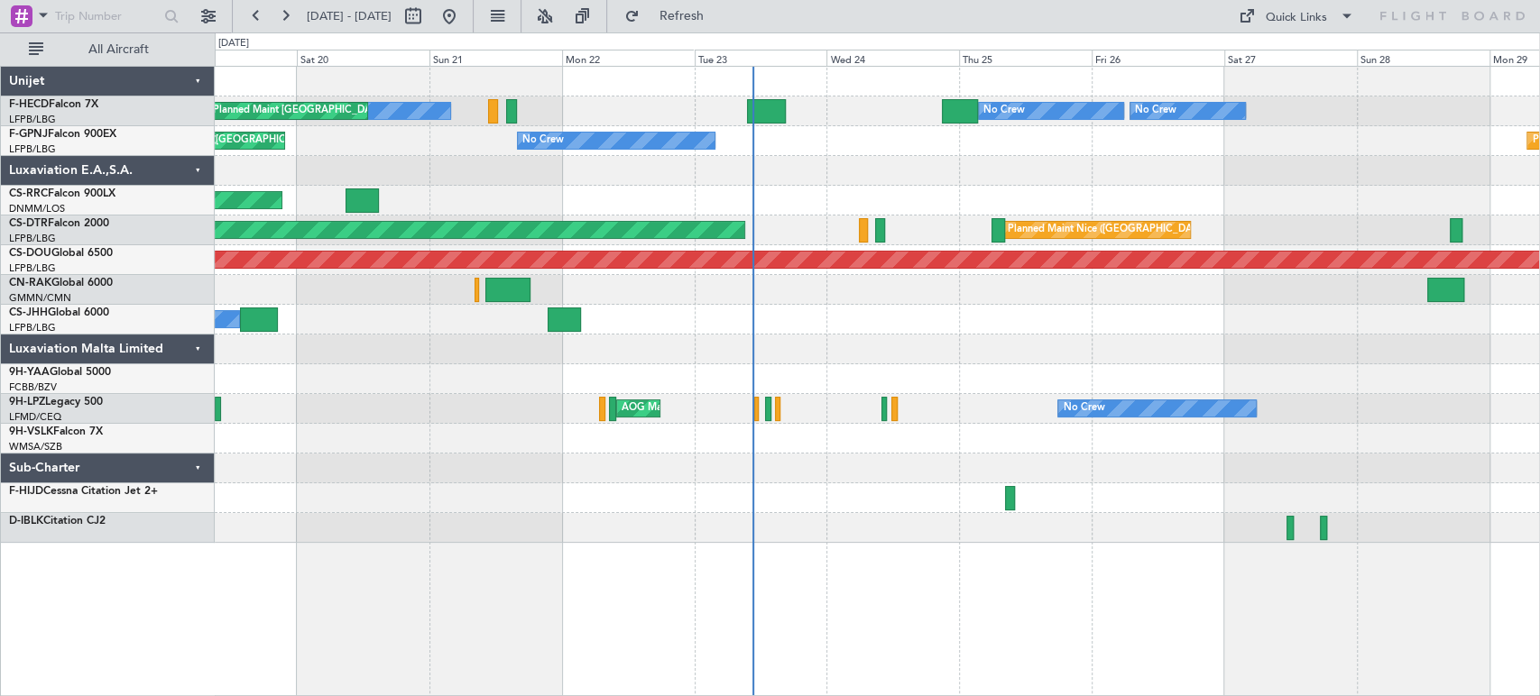
click at [770, 146] on div "No Crew Planned Maint Paris (Le Bourget) No Crew No Crew Planned Maint Paris (L…" at bounding box center [877, 305] width 1324 height 476
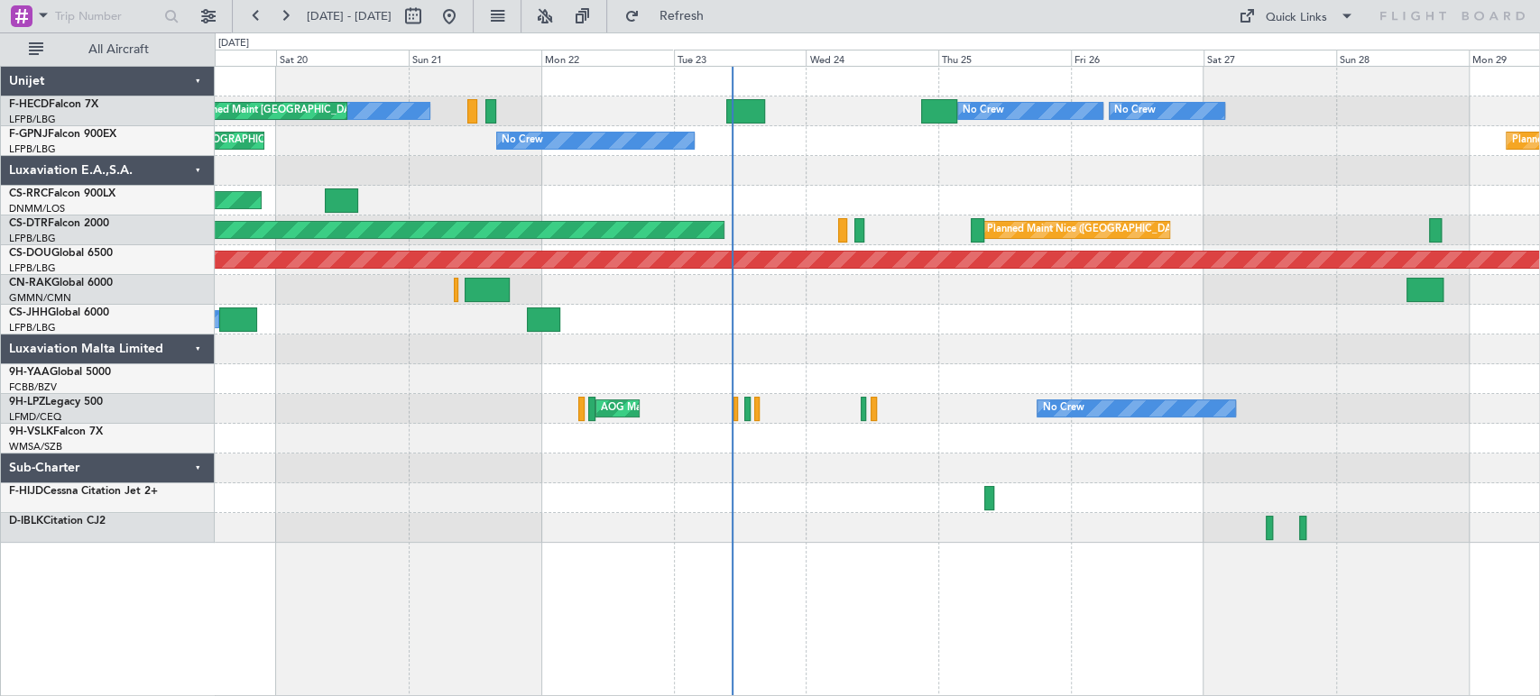
click at [589, 182] on div at bounding box center [877, 171] width 1324 height 30
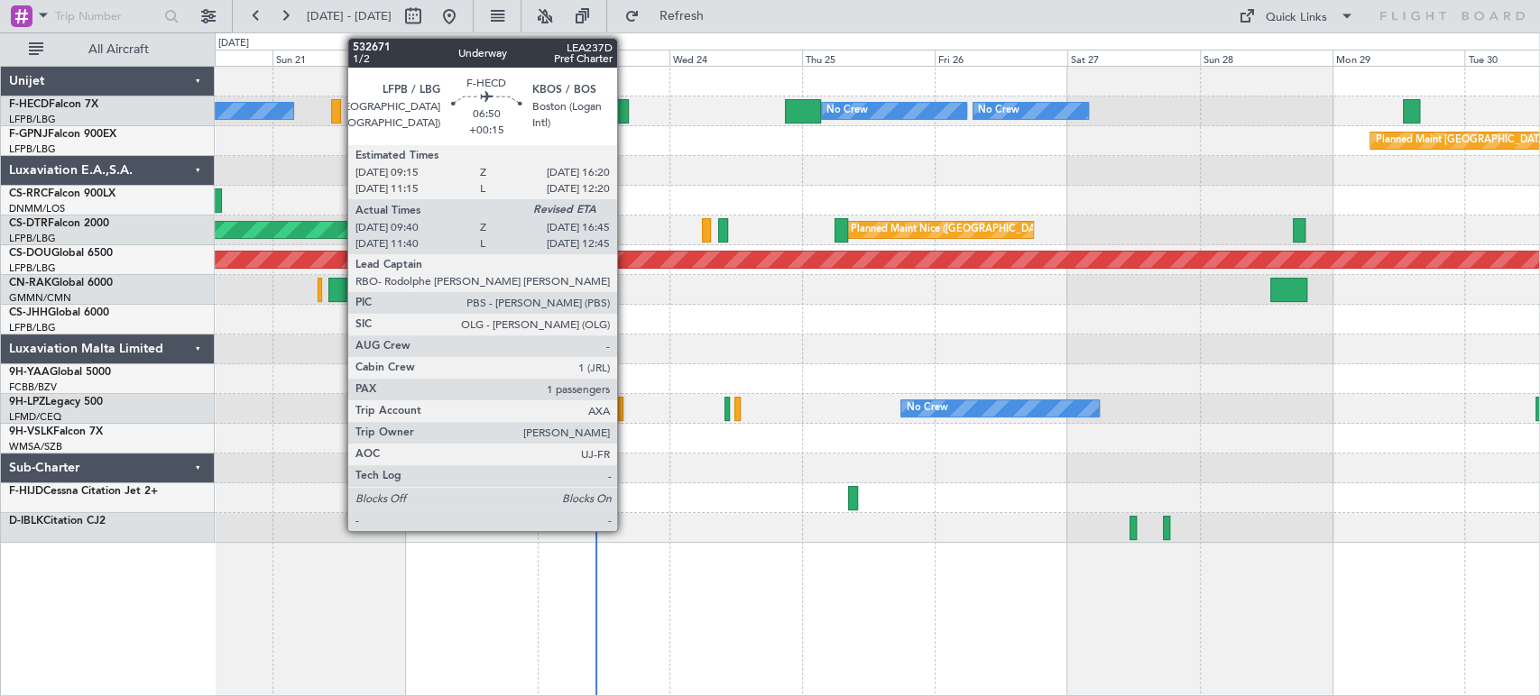
click at [626, 107] on div at bounding box center [610, 111] width 40 height 24
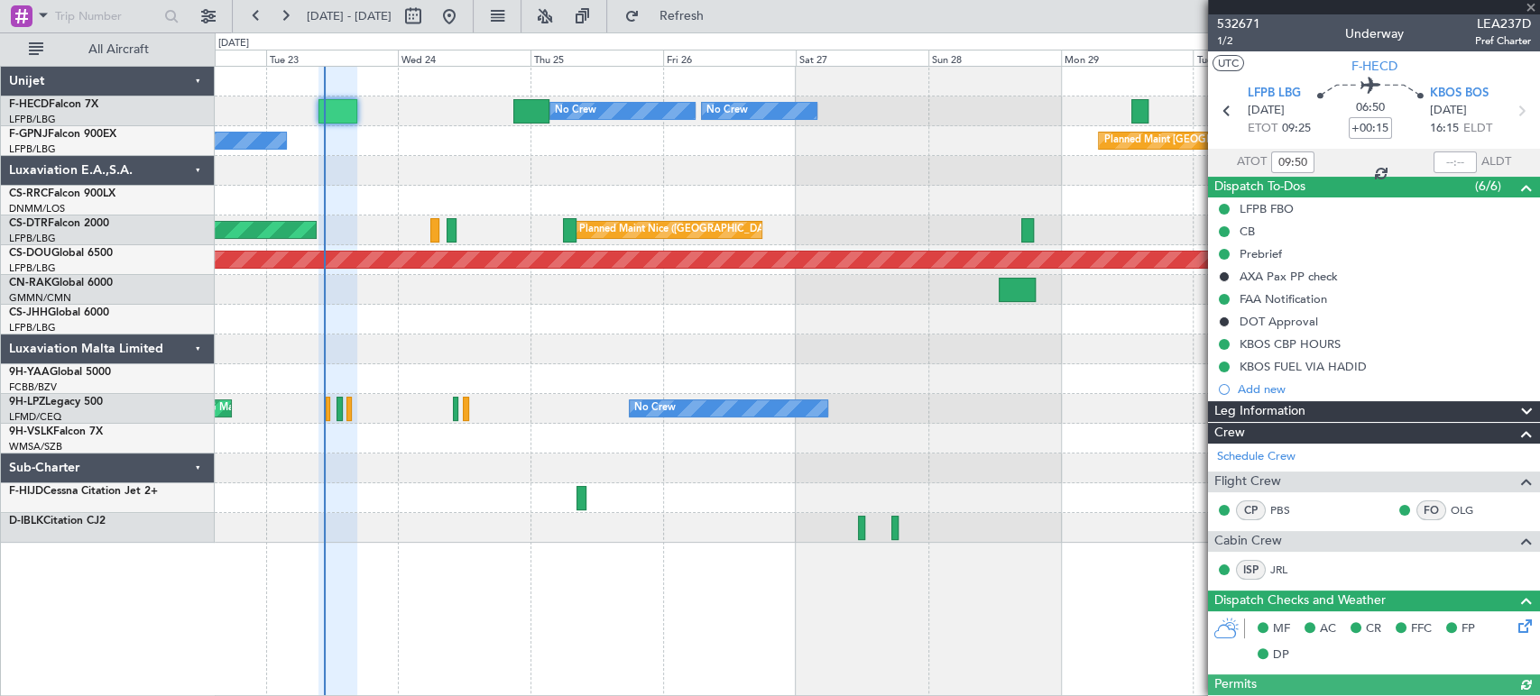
click at [512, 170] on div at bounding box center [877, 171] width 1324 height 30
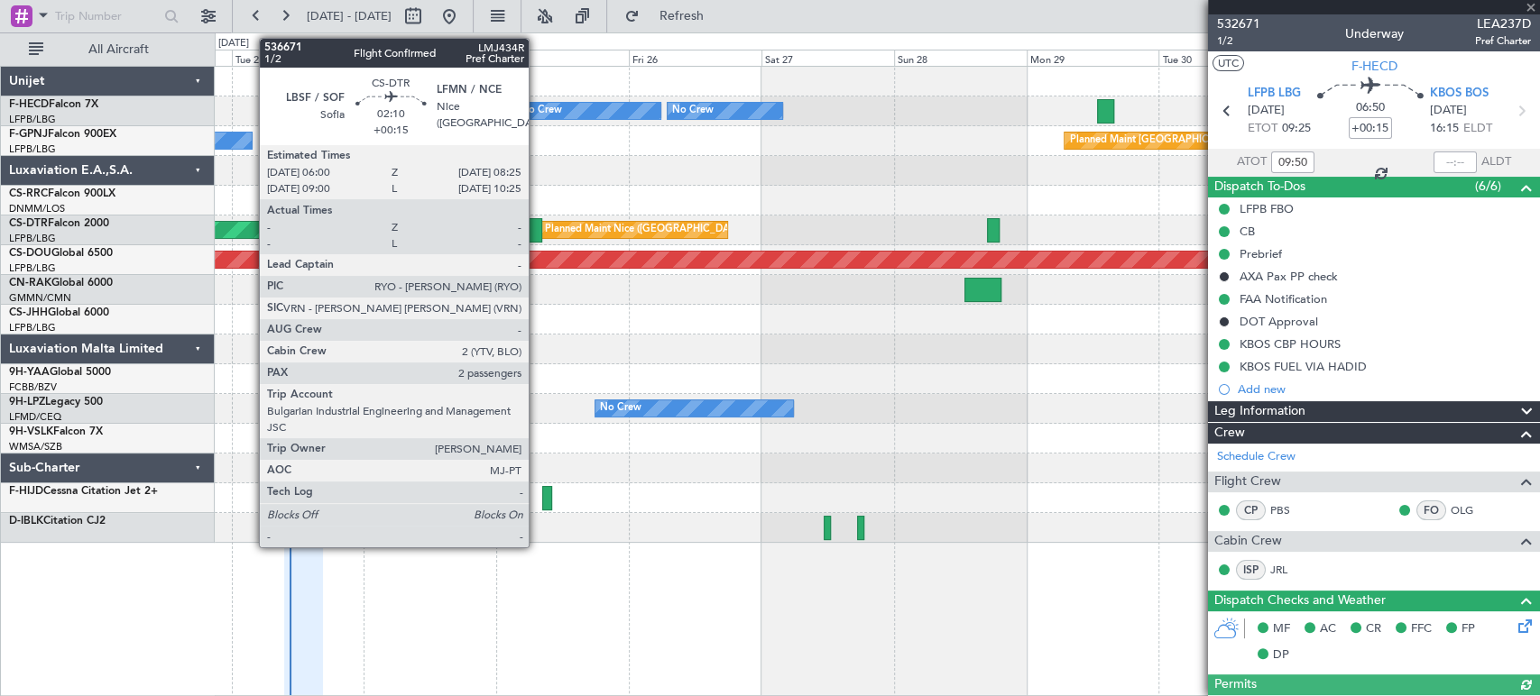
click at [537, 229] on div at bounding box center [536, 230] width 14 height 24
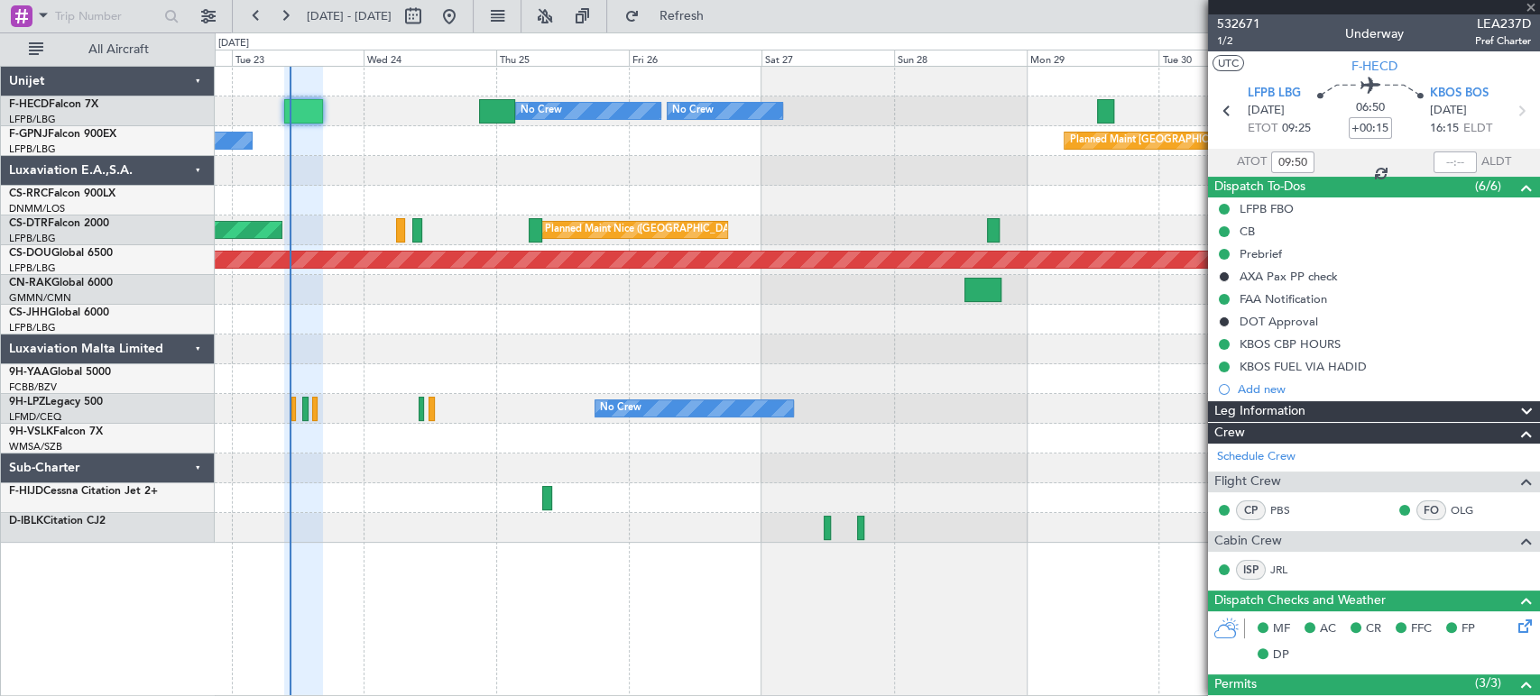
type input "2"
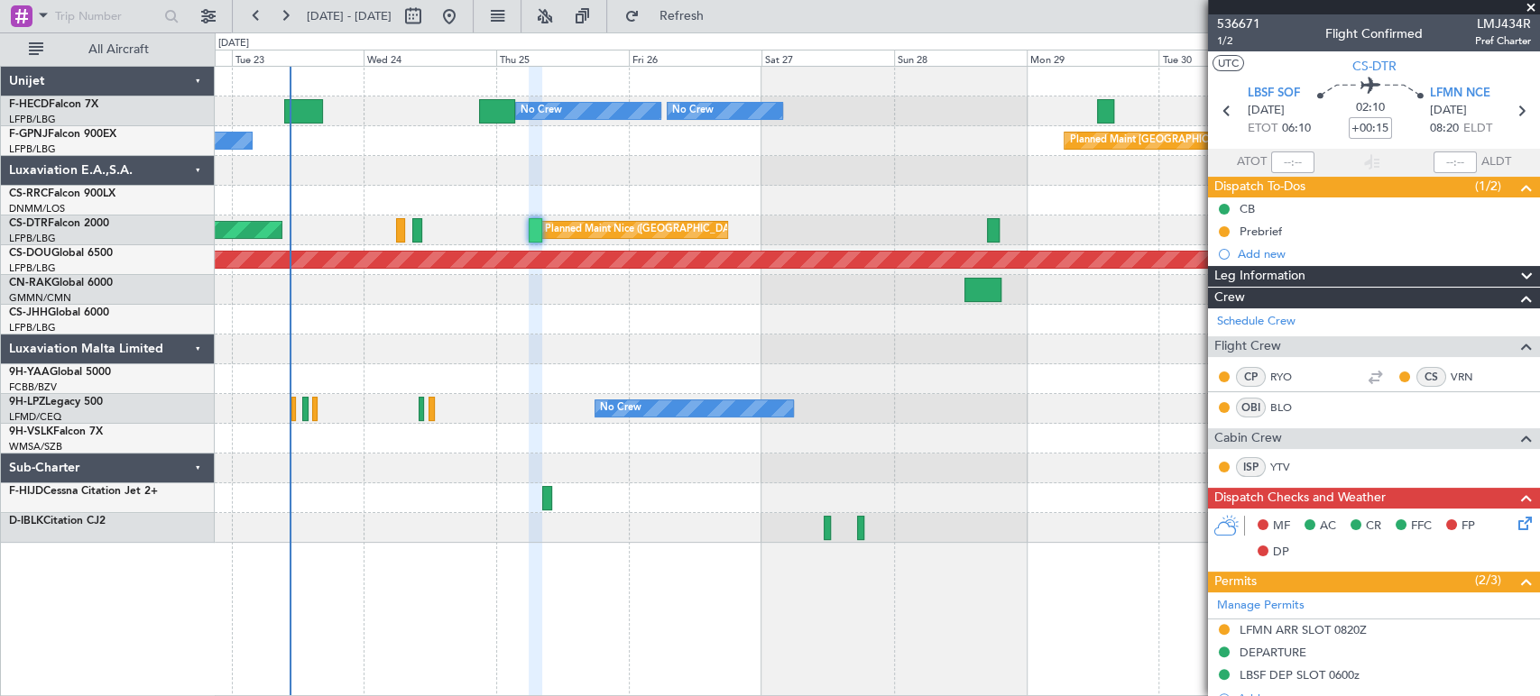
click at [1261, 23] on div "536671 1/2 Flight Confirmed LMJ434R Pref Charter" at bounding box center [1374, 32] width 332 height 36
click at [1241, 28] on span "536671" at bounding box center [1238, 23] width 43 height 19
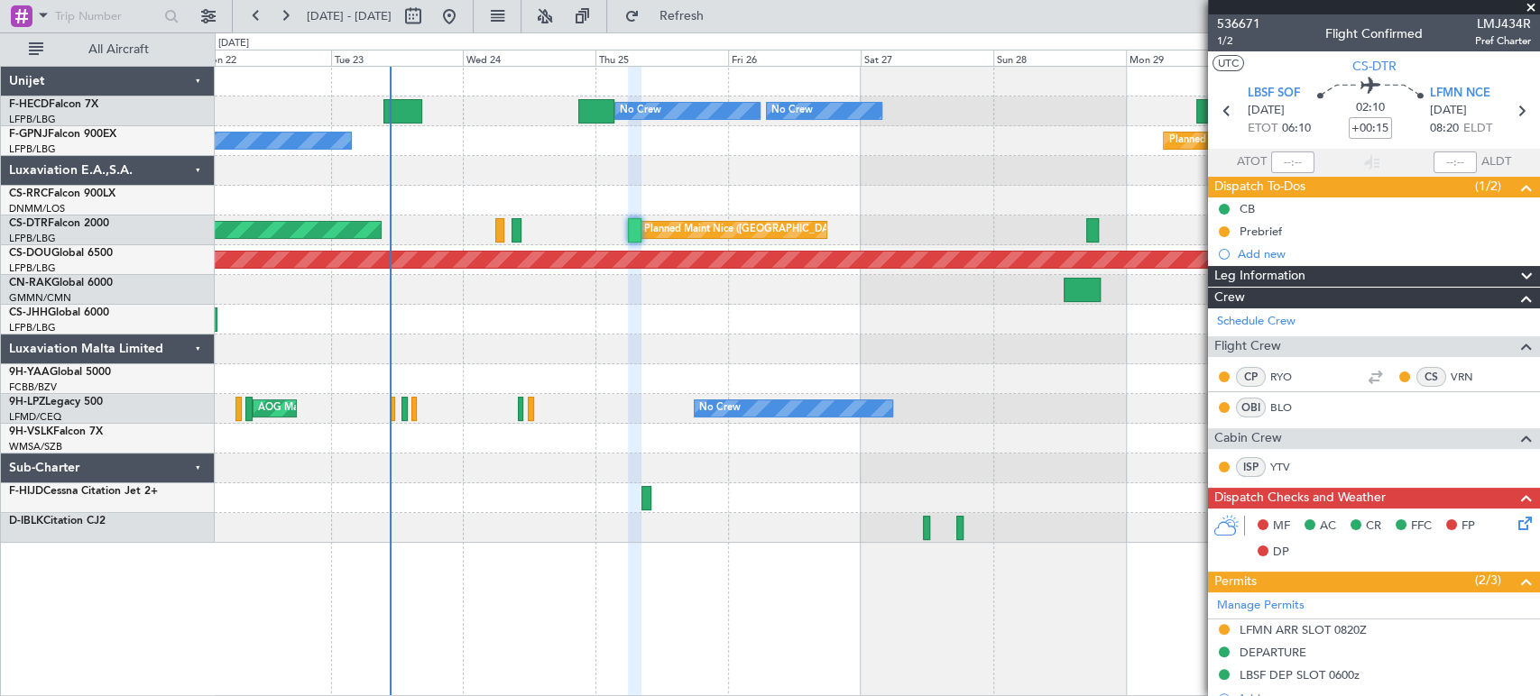
click at [560, 128] on div "Planned Maint Paris (Le Bourget) No Crew No Crew No Crew No Crew Planned Maint …" at bounding box center [877, 305] width 1324 height 476
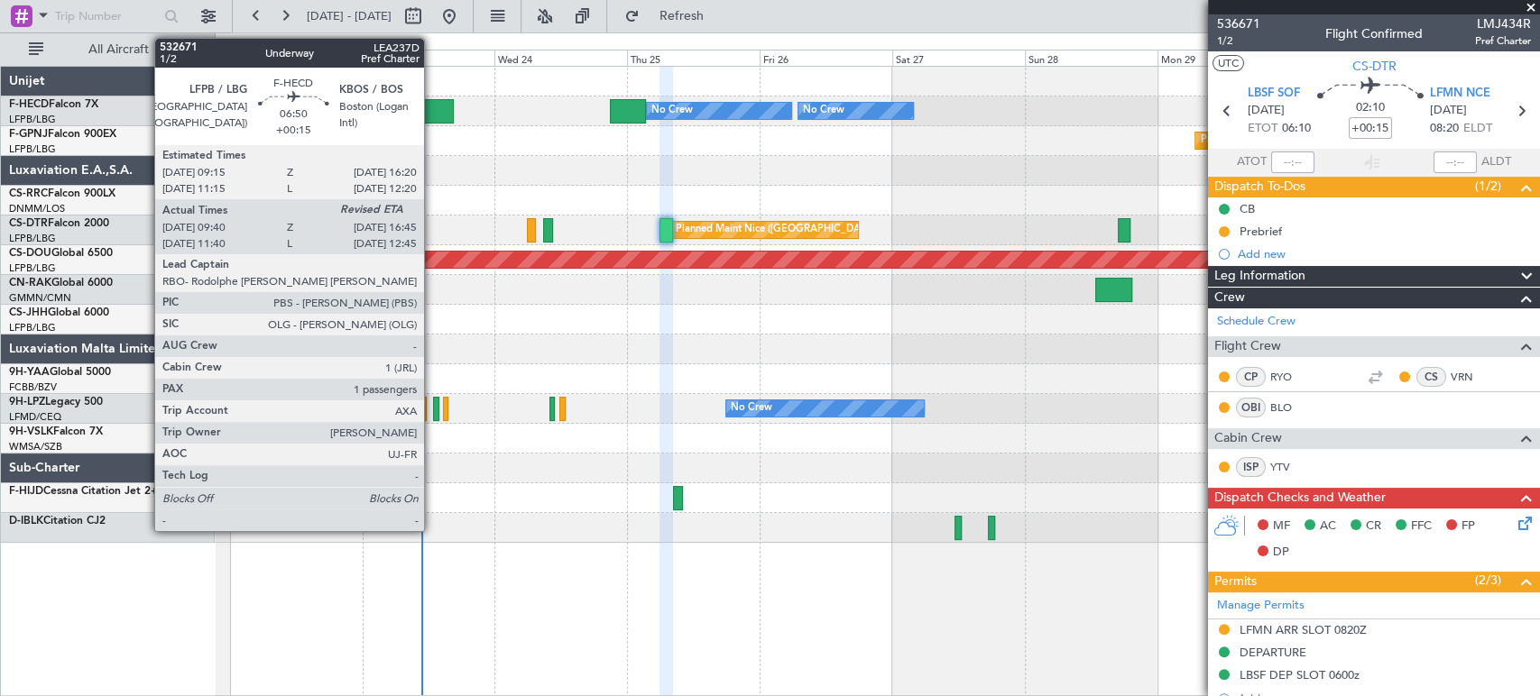
click at [433, 104] on div at bounding box center [435, 111] width 40 height 24
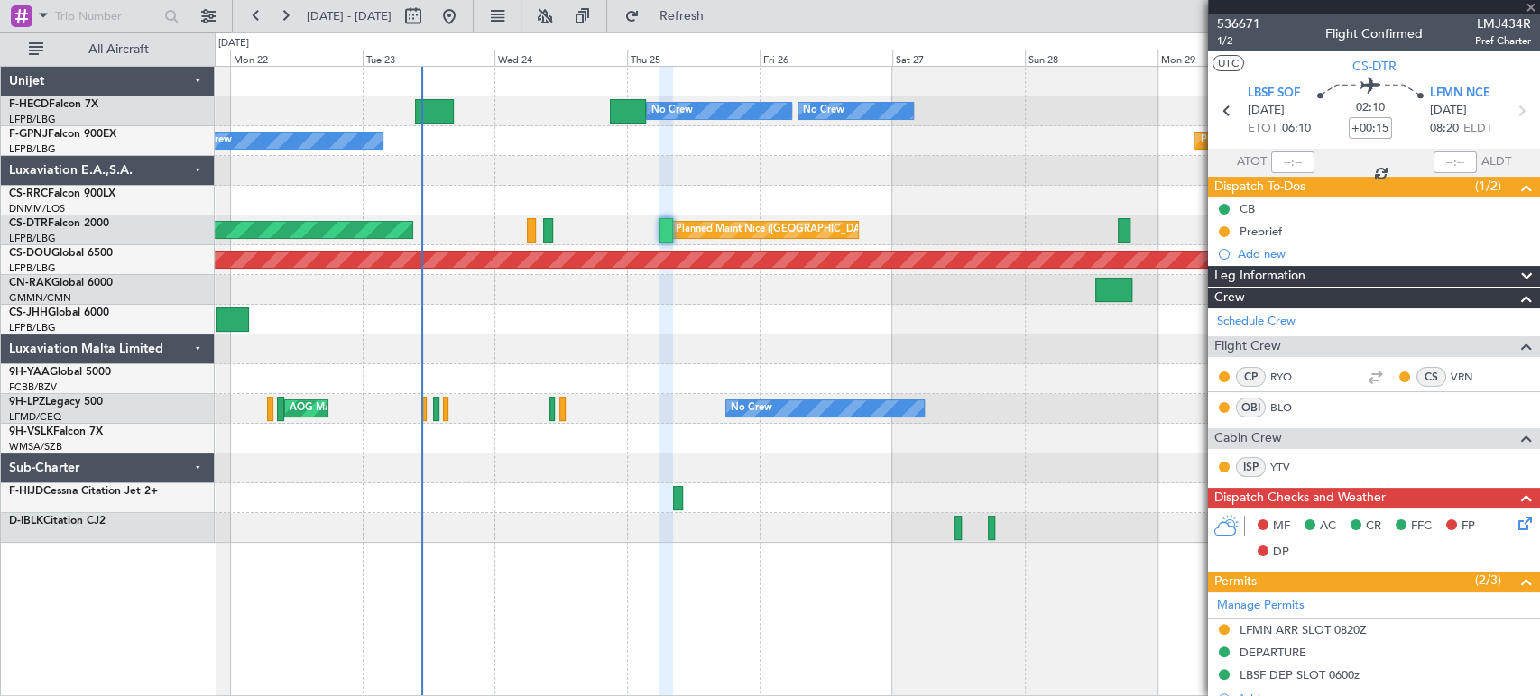
type input "09:50"
type input "1"
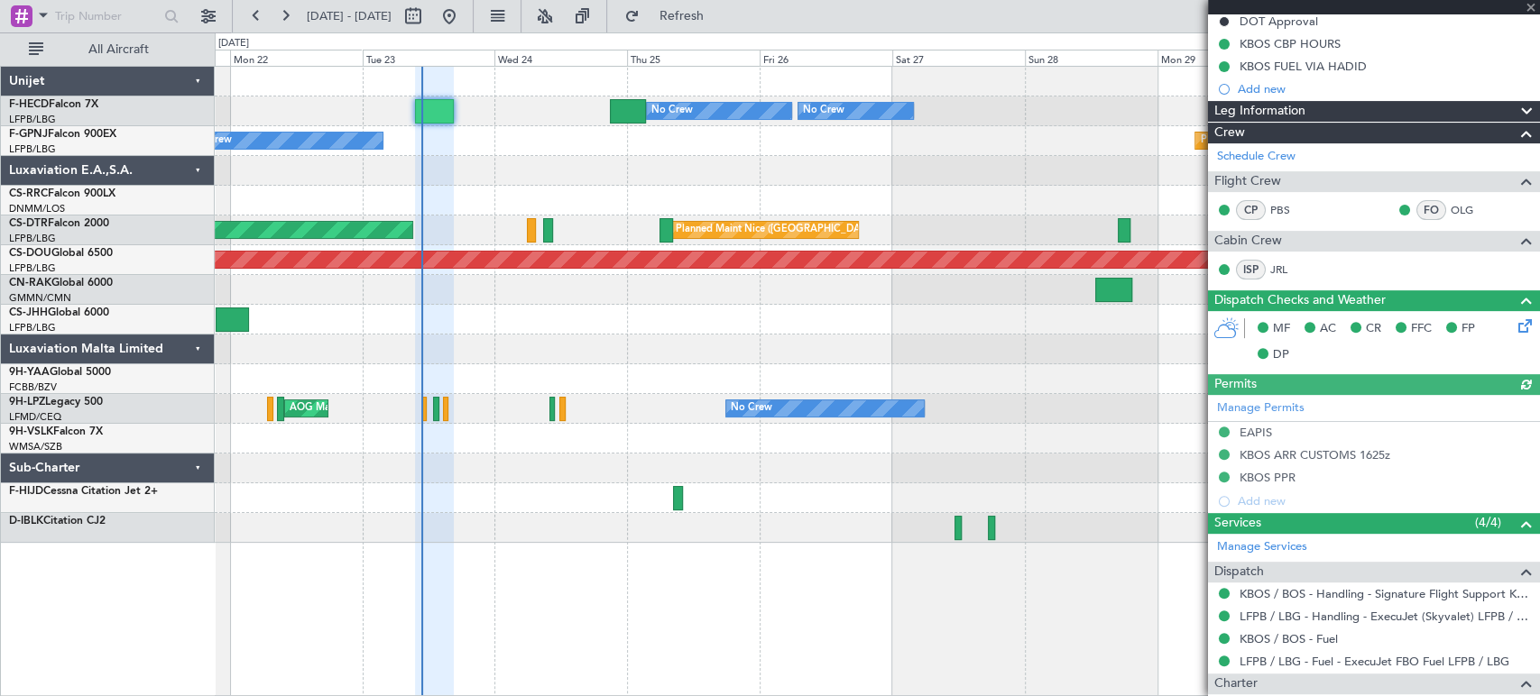
scroll to position [499, 0]
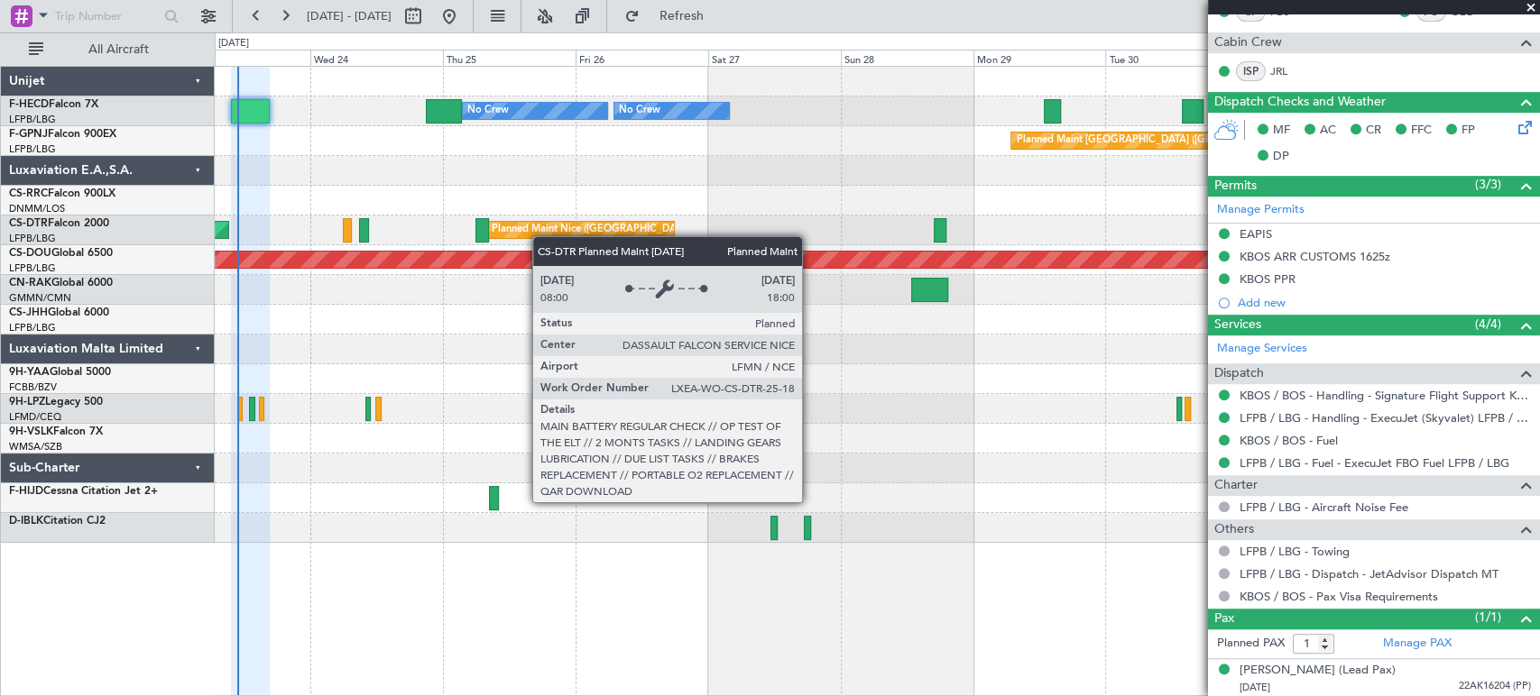
click at [556, 229] on div "Planned Maint Nice ([GEOGRAPHIC_DATA])" at bounding box center [592, 229] width 201 height 27
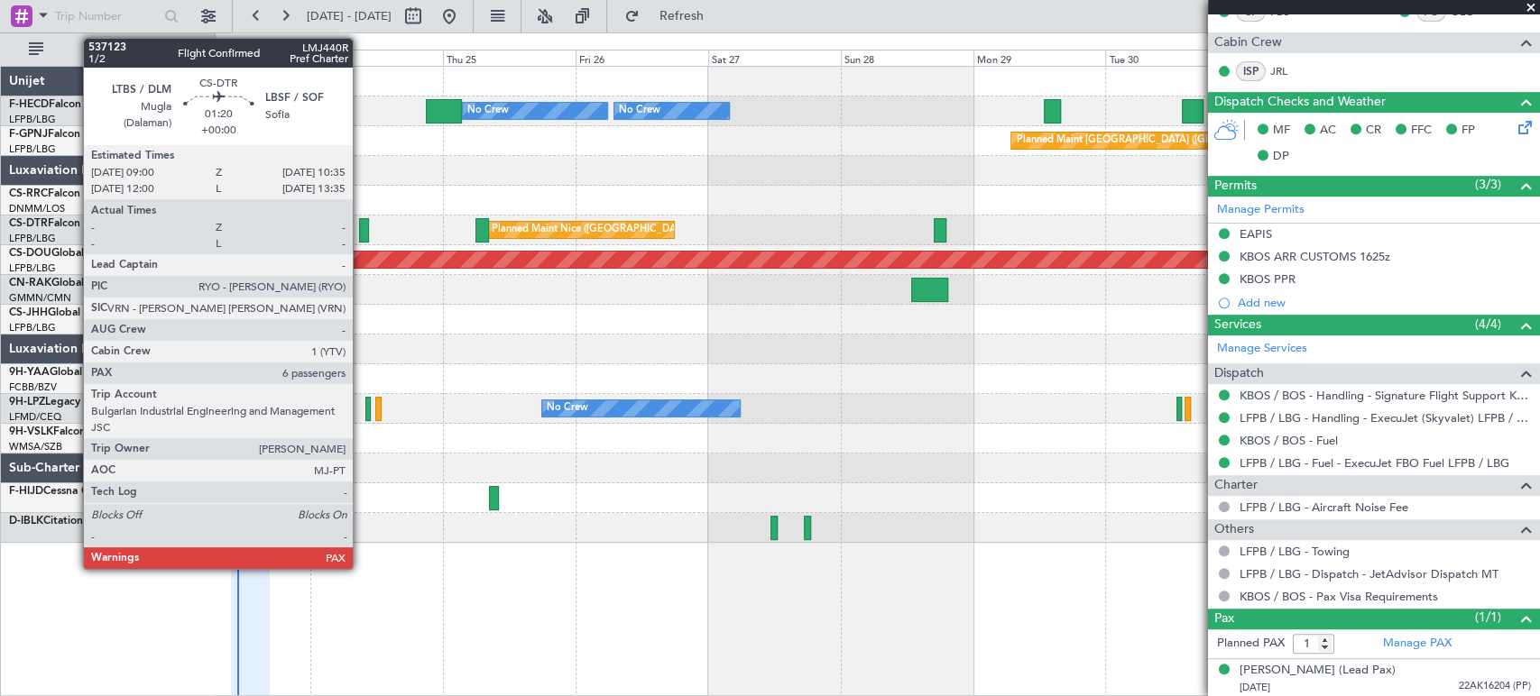
click at [361, 223] on div at bounding box center [363, 230] width 9 height 24
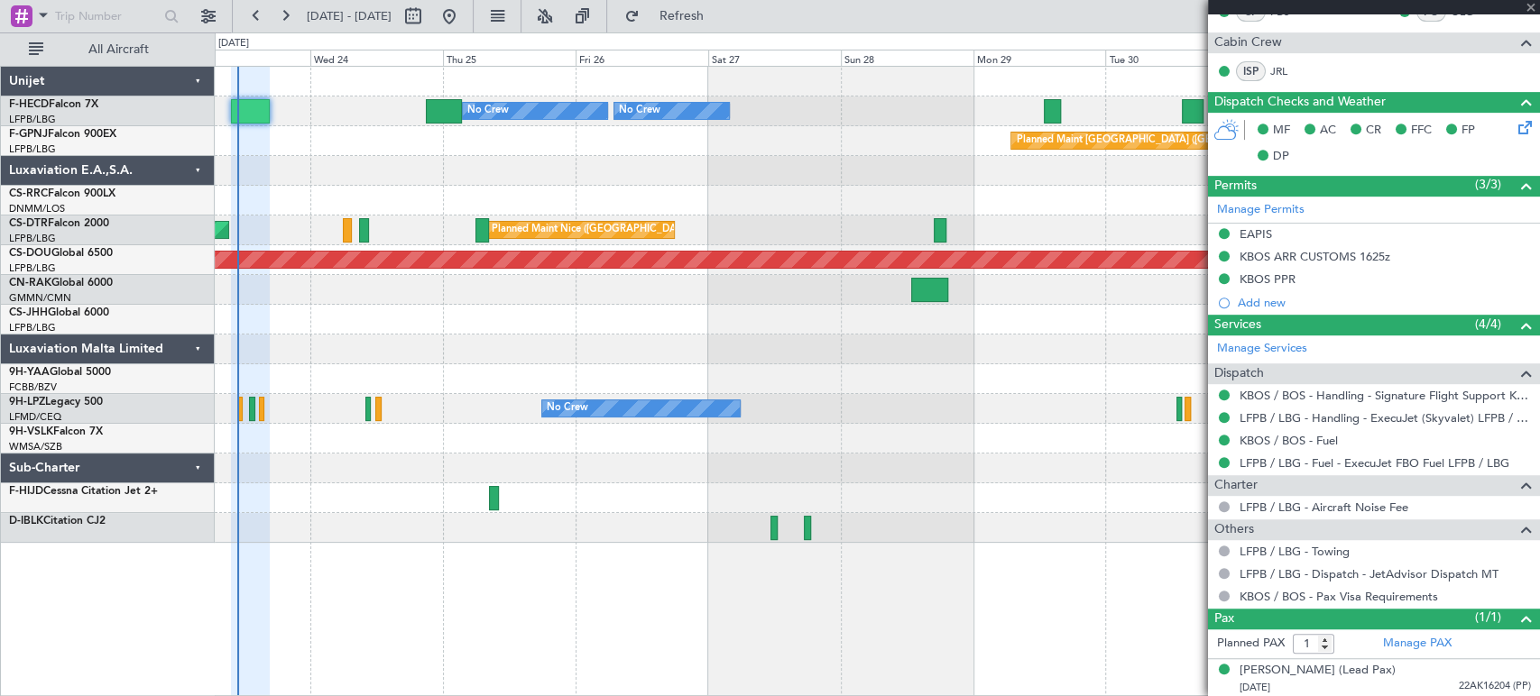
type input "6"
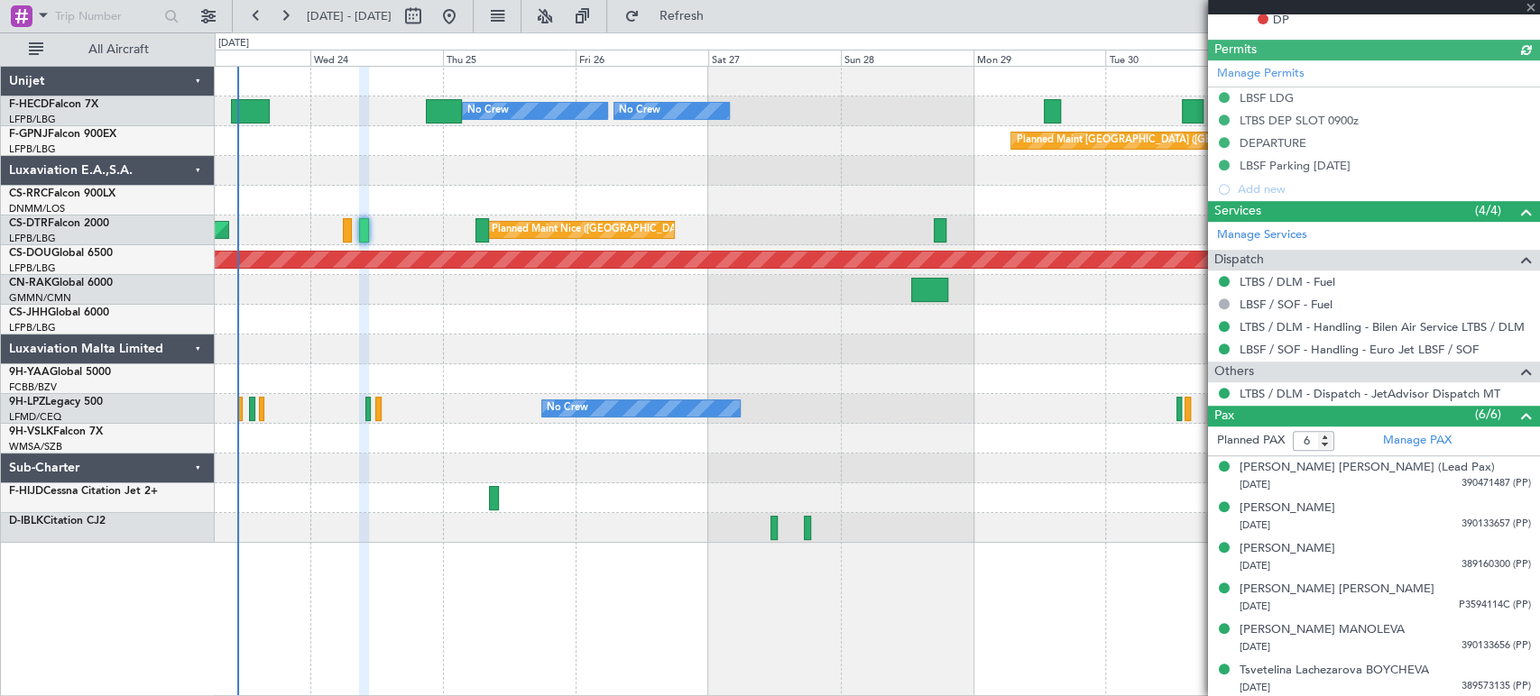
scroll to position [546, 0]
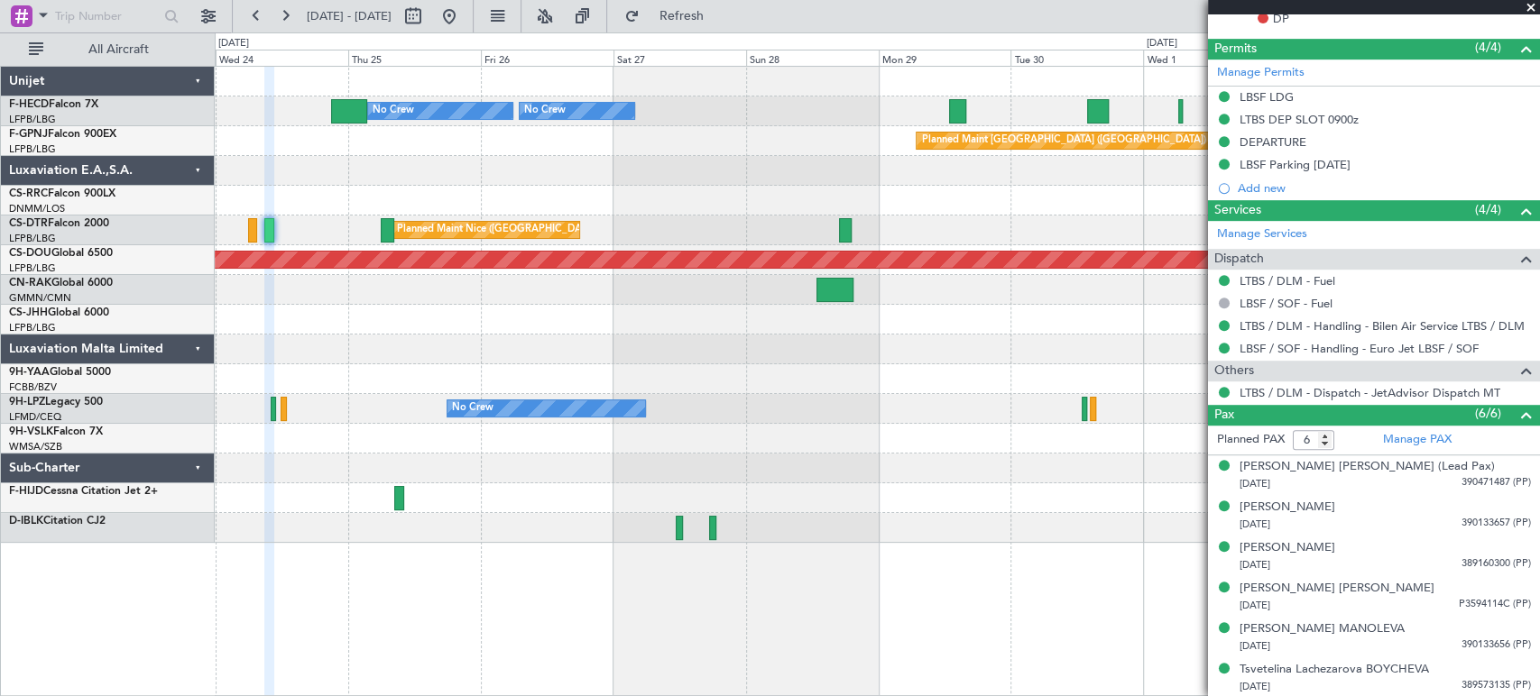
click at [563, 442] on div at bounding box center [877, 439] width 1324 height 30
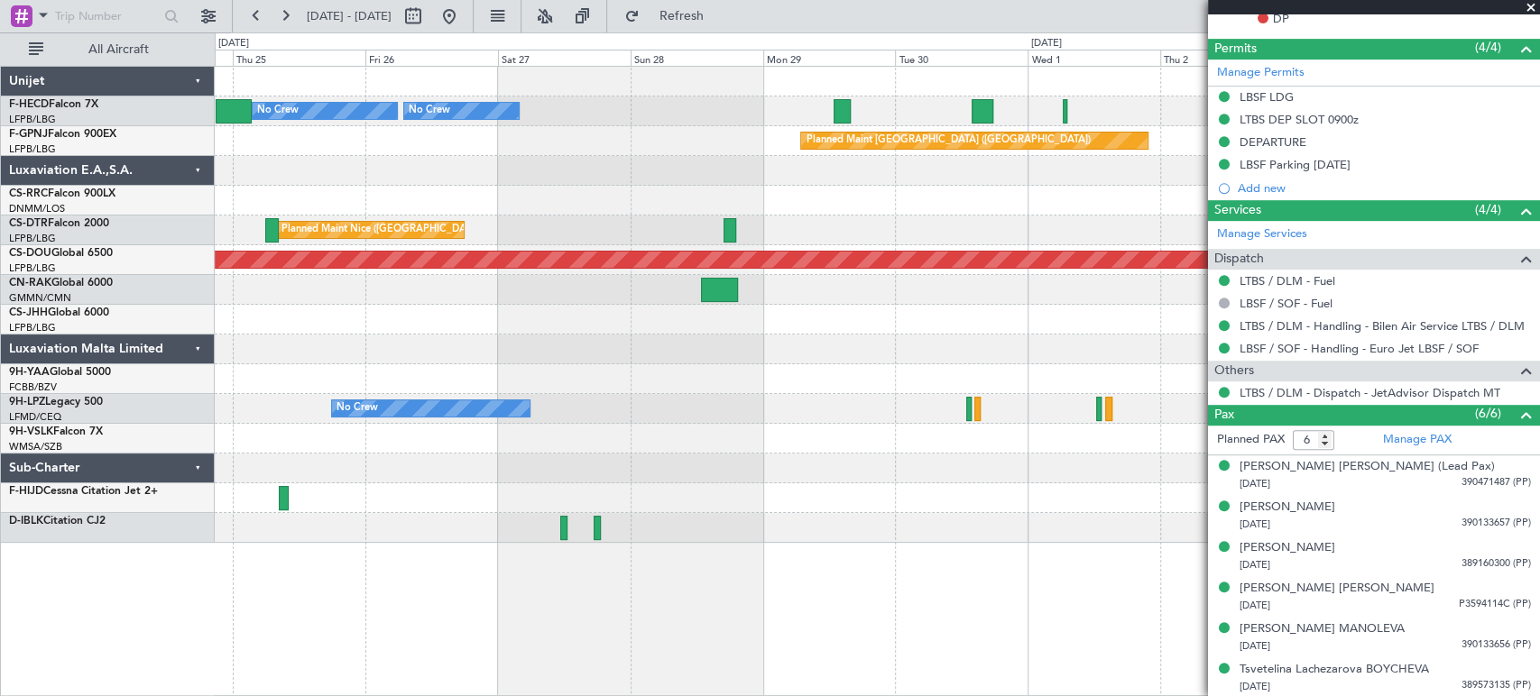
click at [838, 240] on div "Planned Maint Paris (Le Bourget) No Crew No Crew No Crew Planned Maint Paris (L…" at bounding box center [877, 305] width 1324 height 476
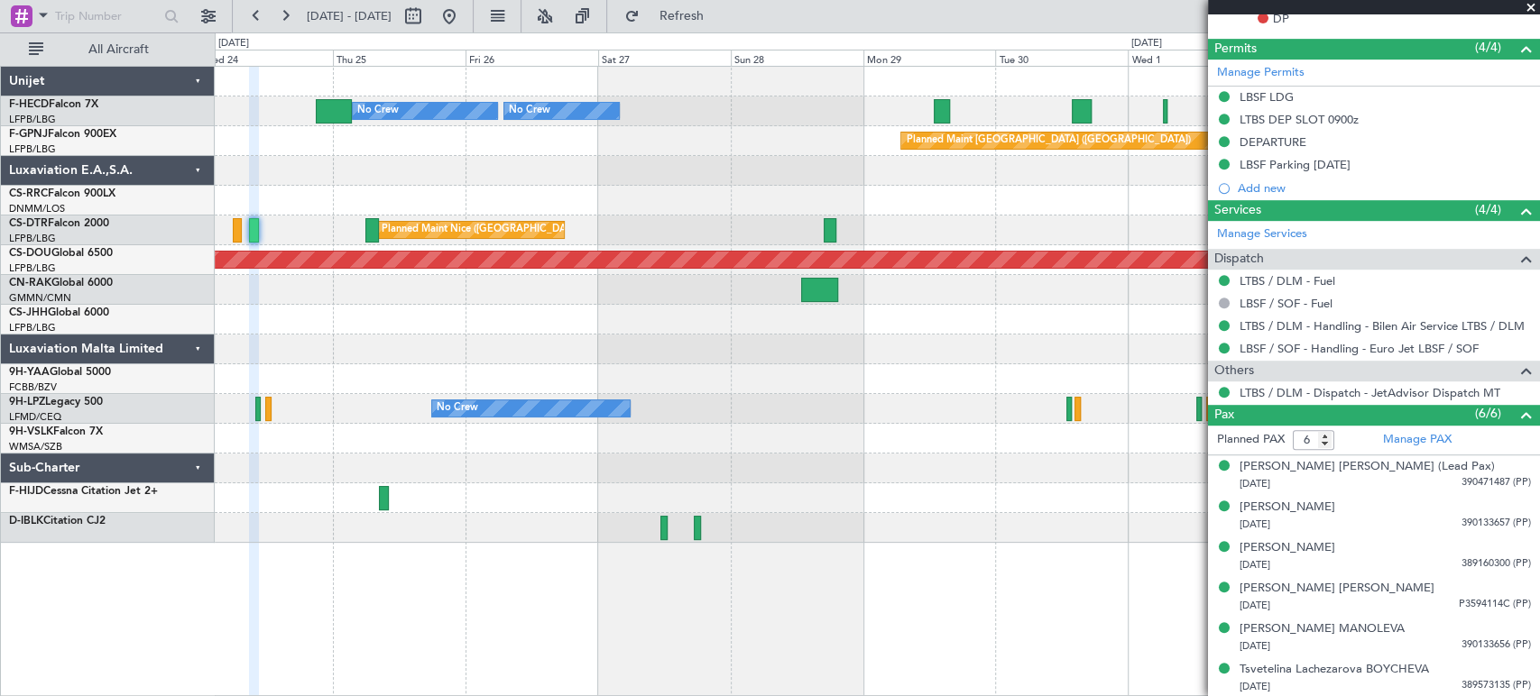
click at [539, 299] on div at bounding box center [877, 290] width 1324 height 30
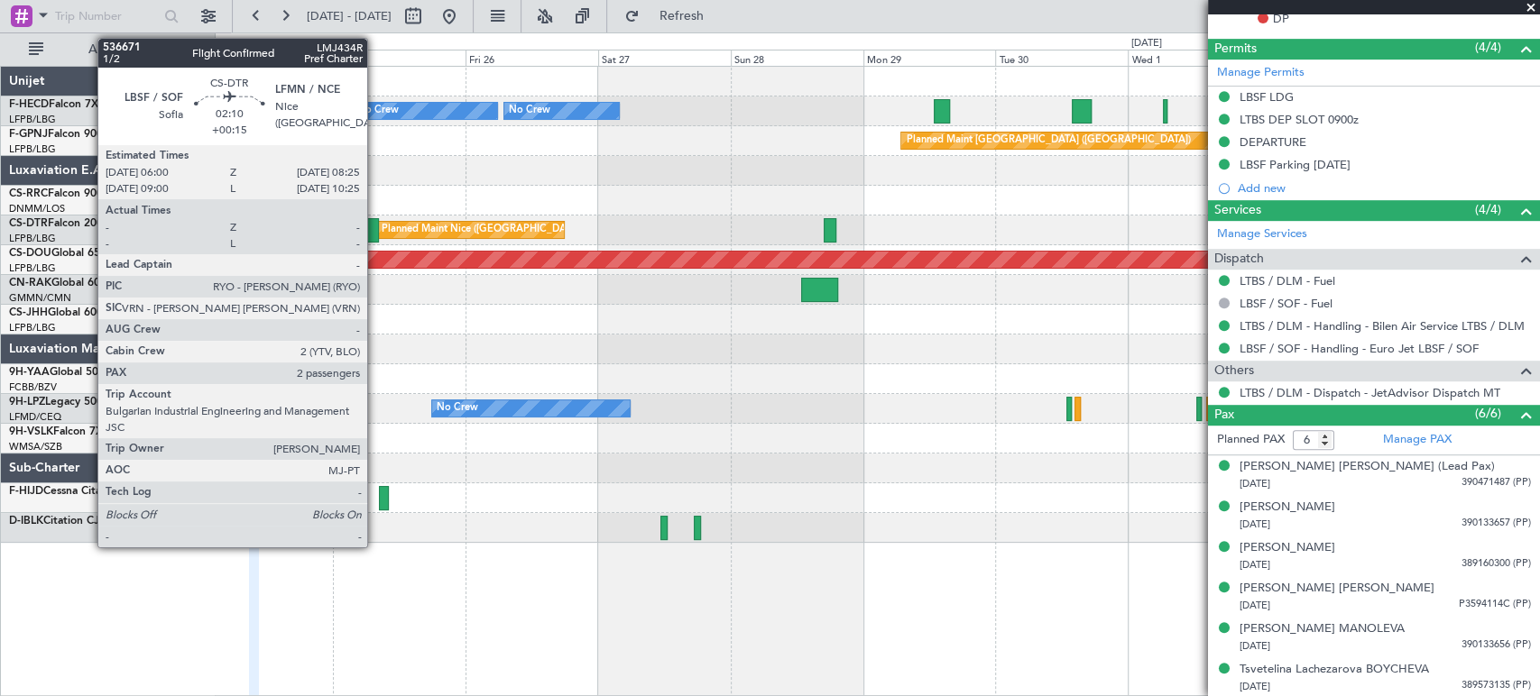
click at [375, 221] on div at bounding box center [372, 230] width 14 height 24
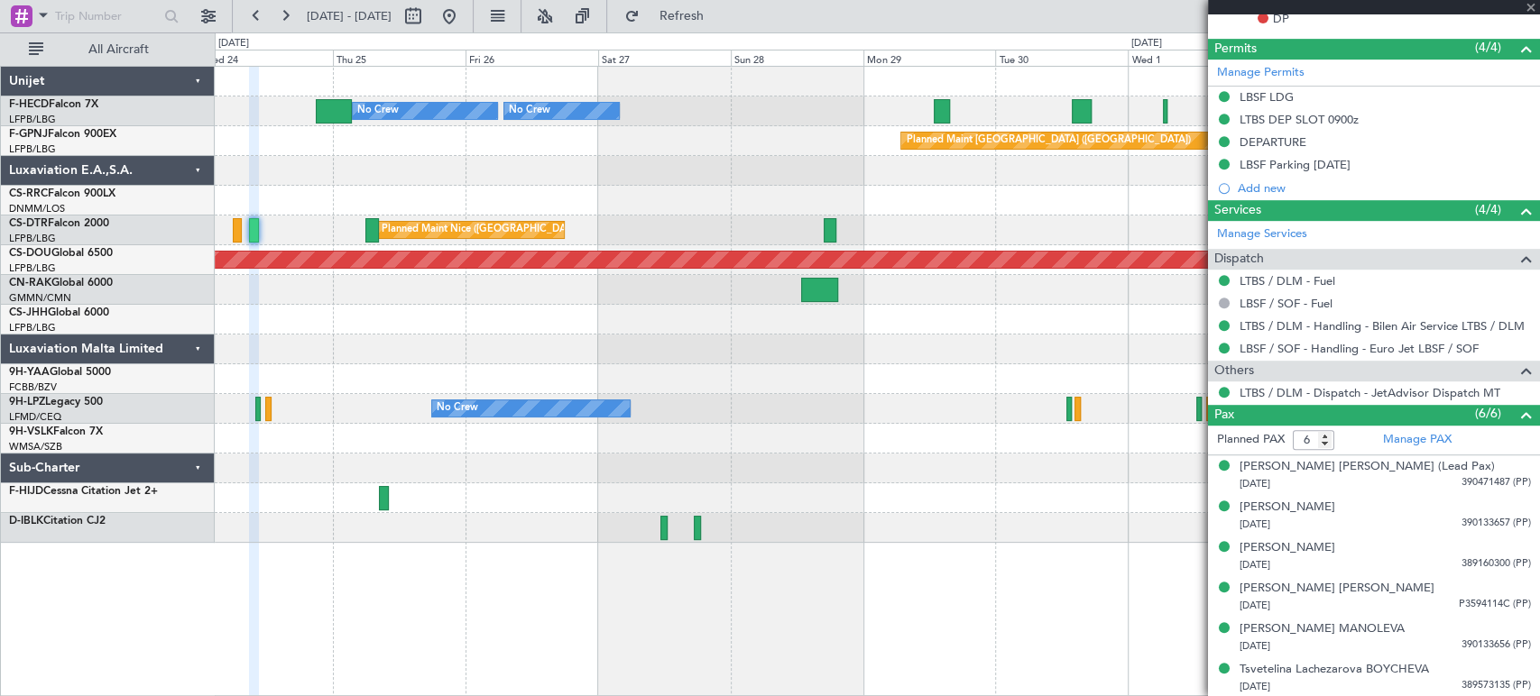
type input "+00:15"
type input "2"
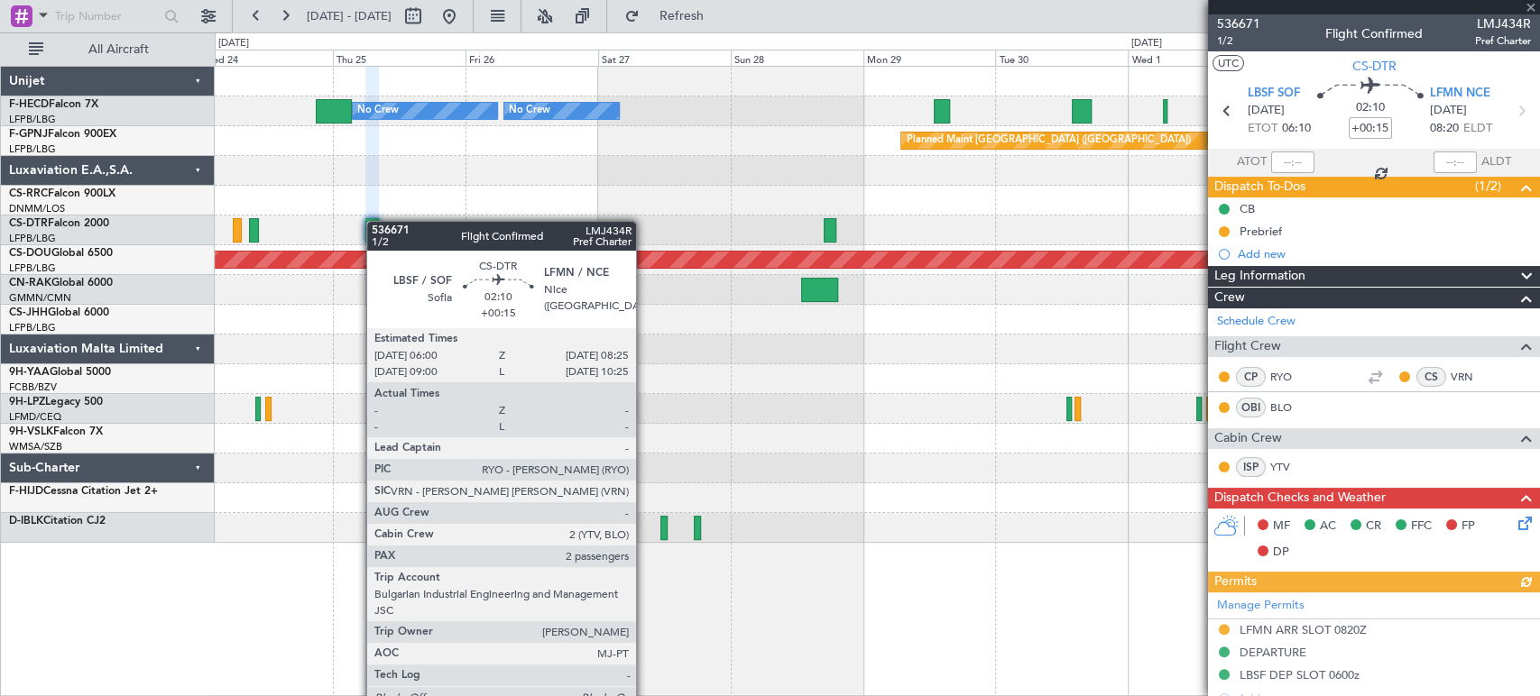
click at [375, 221] on div at bounding box center [372, 230] width 14 height 24
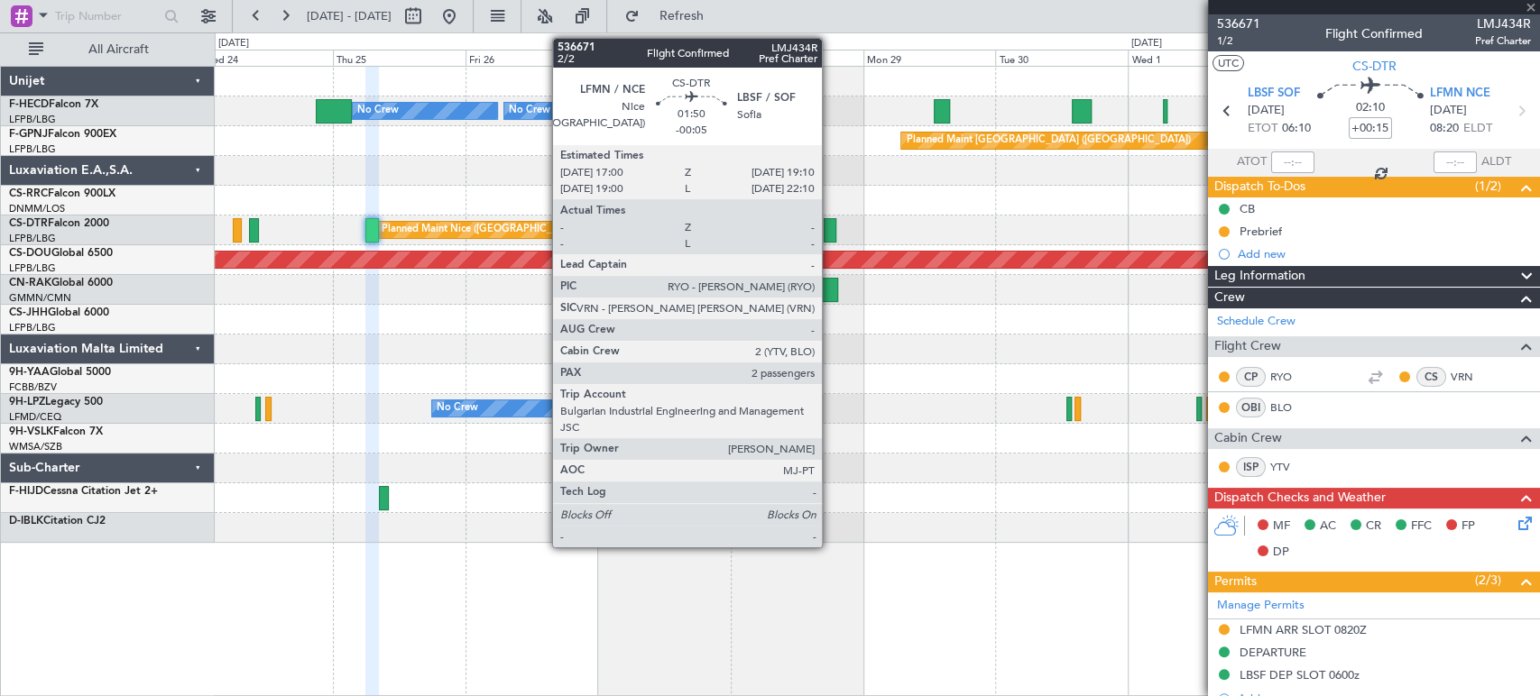
click at [830, 229] on div at bounding box center [830, 230] width 13 height 24
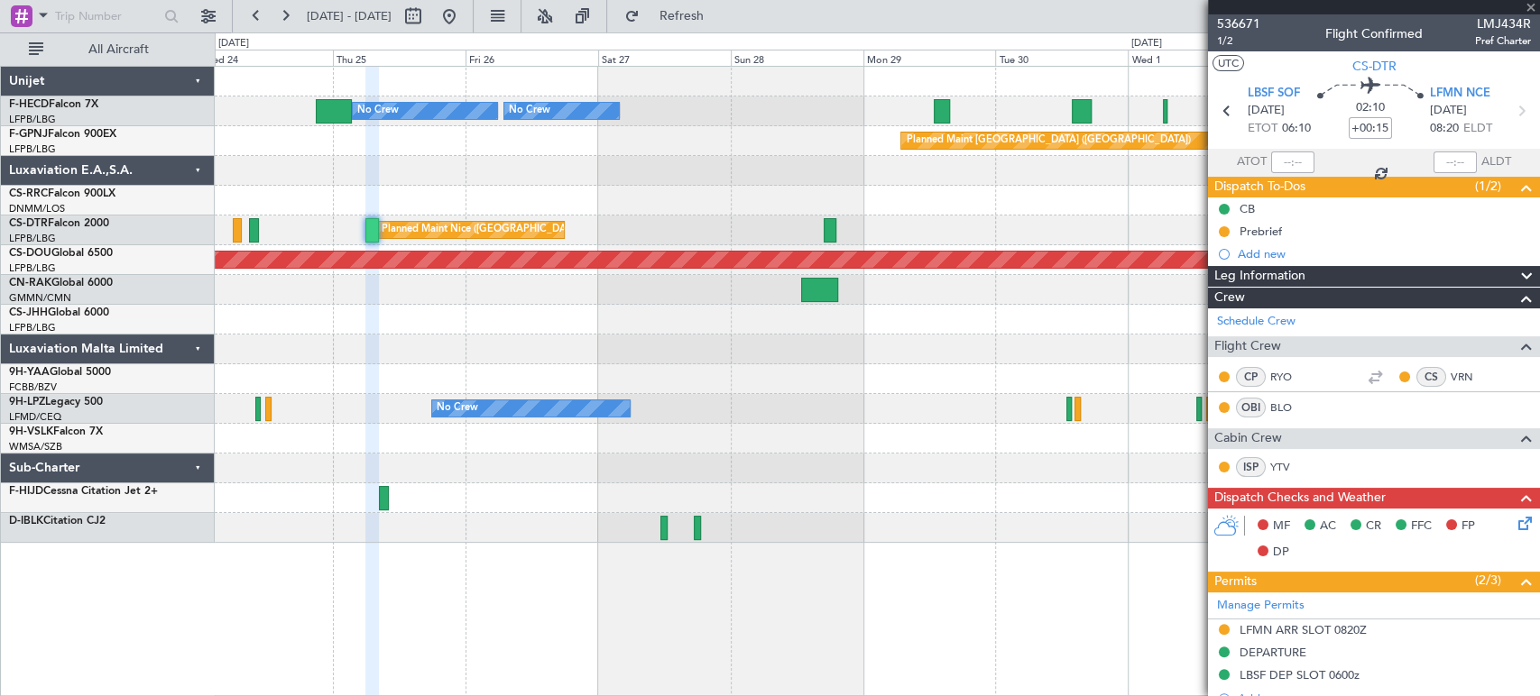
click at [830, 229] on div at bounding box center [830, 230] width 13 height 24
type input "-00:05"
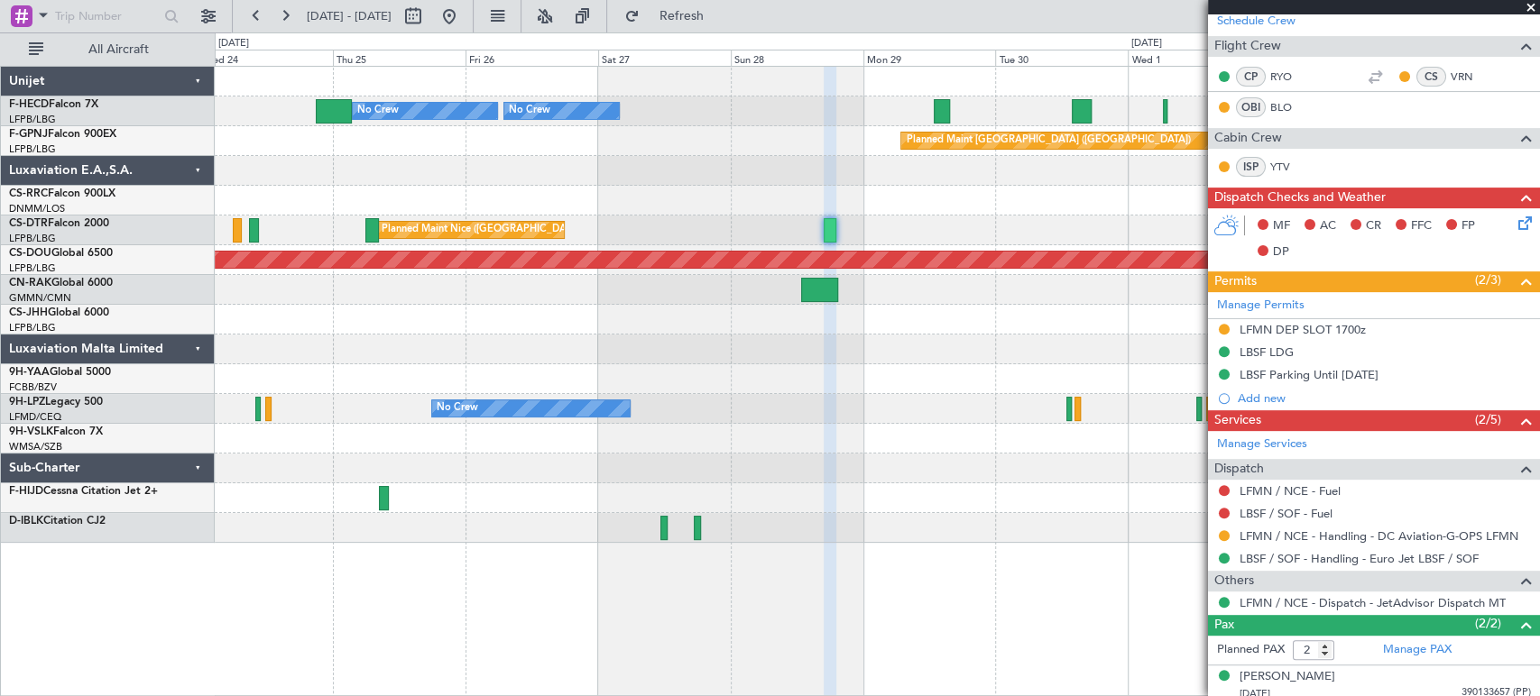
scroll to position [347, 0]
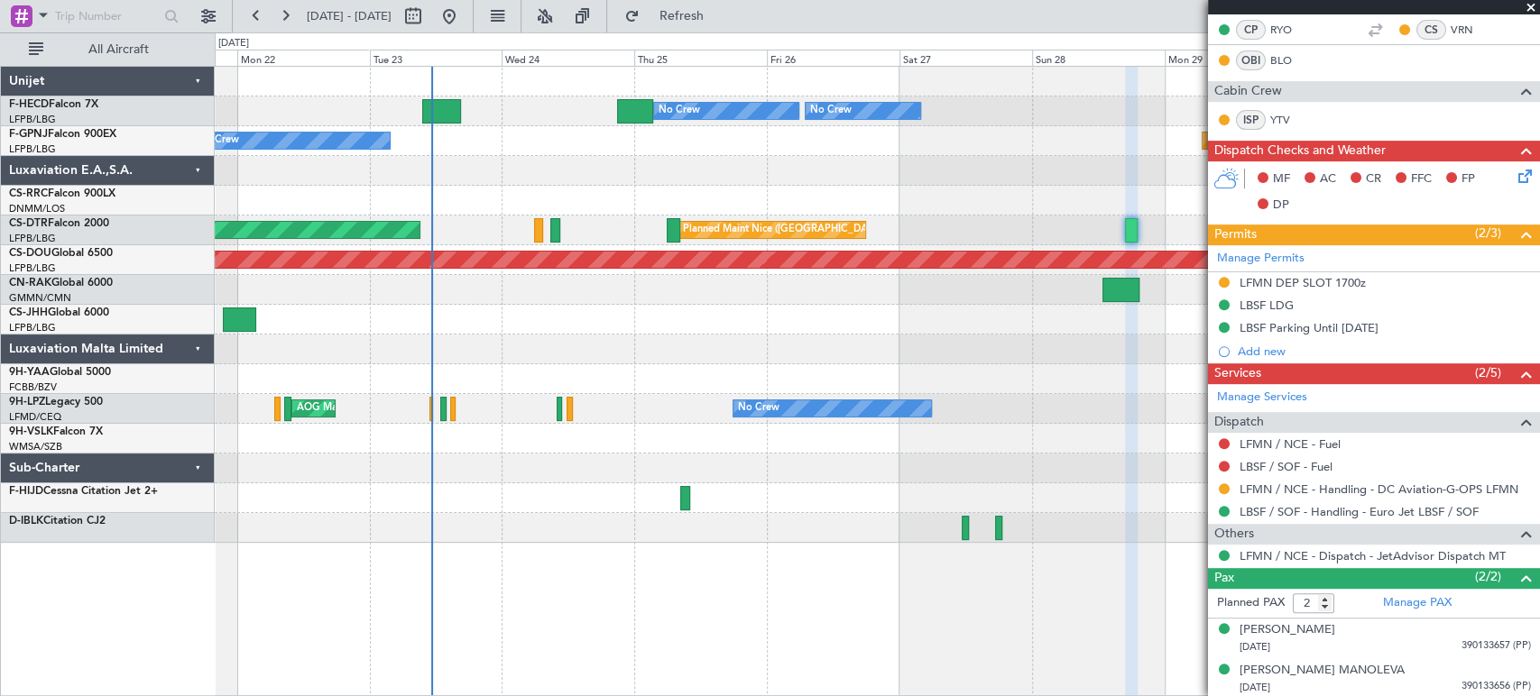
click at [741, 280] on div "Planned Maint Paris (Le Bourget) No Crew No Crew No Crew No Crew Planned Maint …" at bounding box center [877, 305] width 1324 height 476
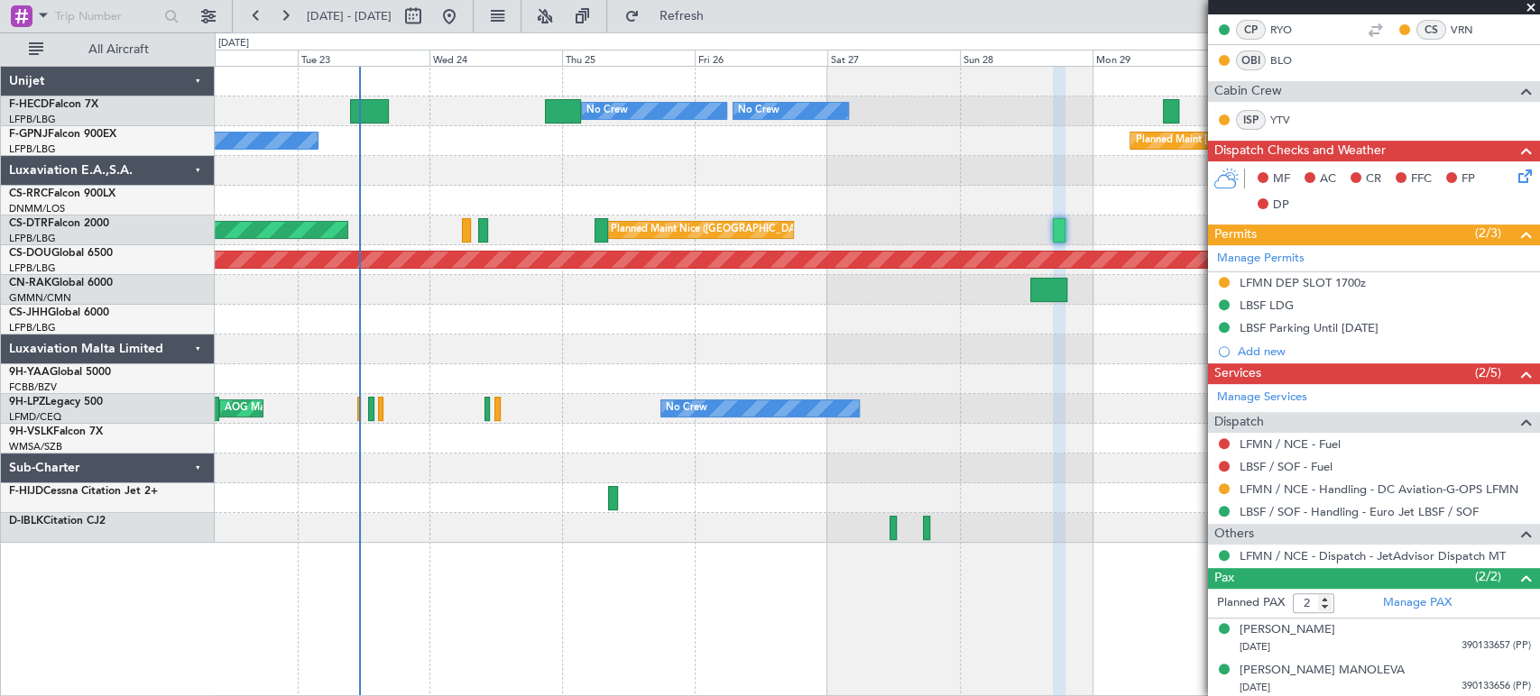
click at [611, 358] on div "Planned Maint Paris (Le Bourget) No Crew No Crew No Crew No Crew Planned Maint …" at bounding box center [877, 305] width 1324 height 476
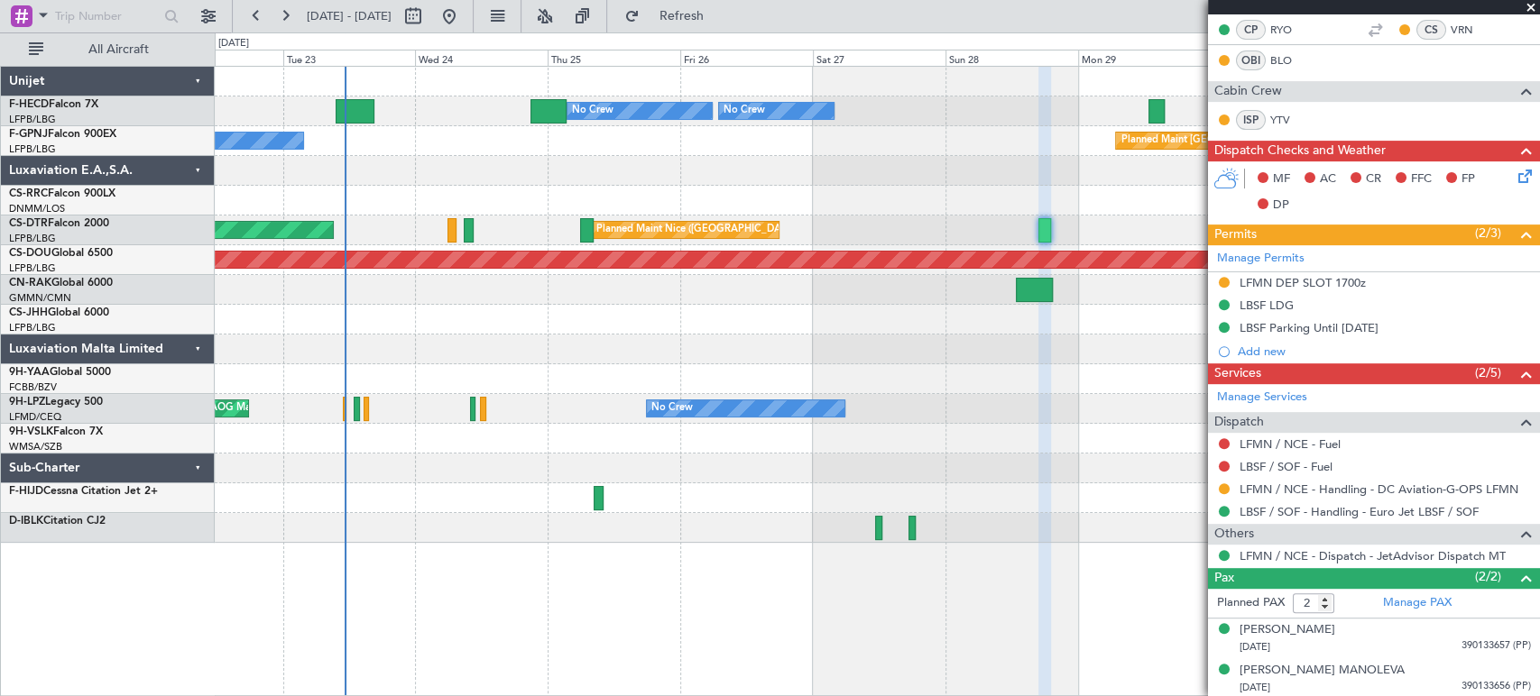
click at [270, 351] on div "Planned Maint Paris (Le Bourget) No Crew No Crew No Crew No Crew Planned Maint …" at bounding box center [877, 305] width 1324 height 476
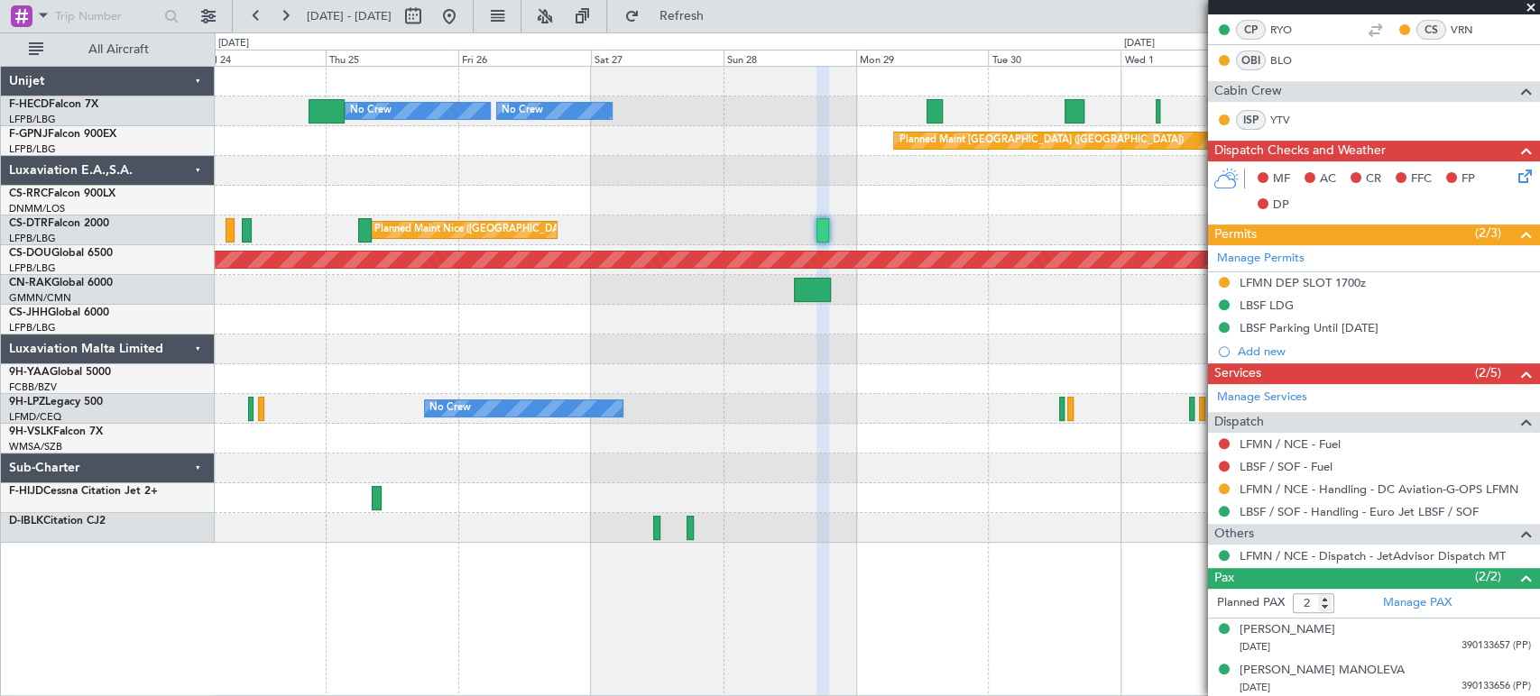
click at [286, 176] on div "Planned Maint Paris (Le Bourget) No Crew No Crew No Crew Planned Maint Paris (L…" at bounding box center [877, 305] width 1324 height 476
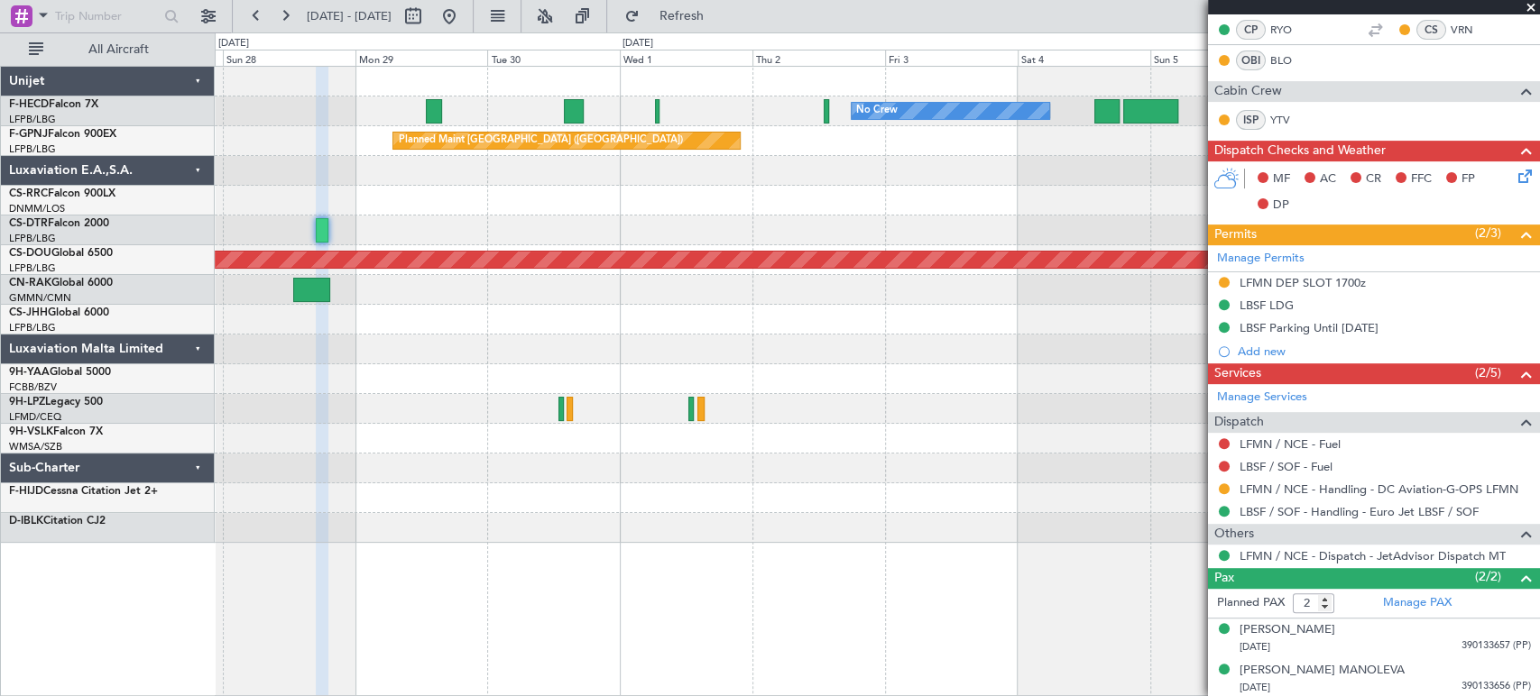
click at [724, 179] on div "No Crew No Crew Planned Maint Paris (Le Bourget) No Crew Planned Maint Paris (L…" at bounding box center [877, 305] width 1324 height 476
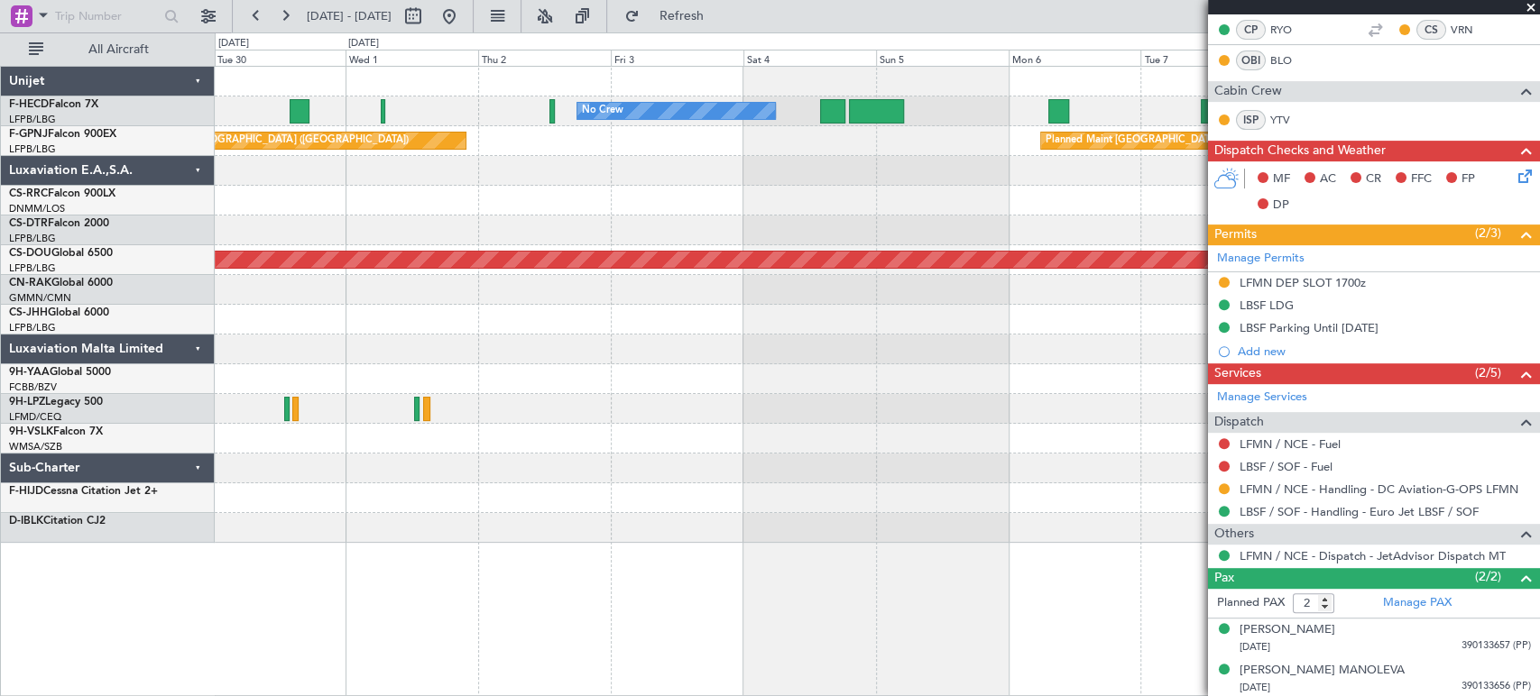
click at [581, 220] on div "No Crew No Crew Planned Maint Paris (Le Bourget) Planned Maint Paris (Le Bourge…" at bounding box center [877, 305] width 1324 height 476
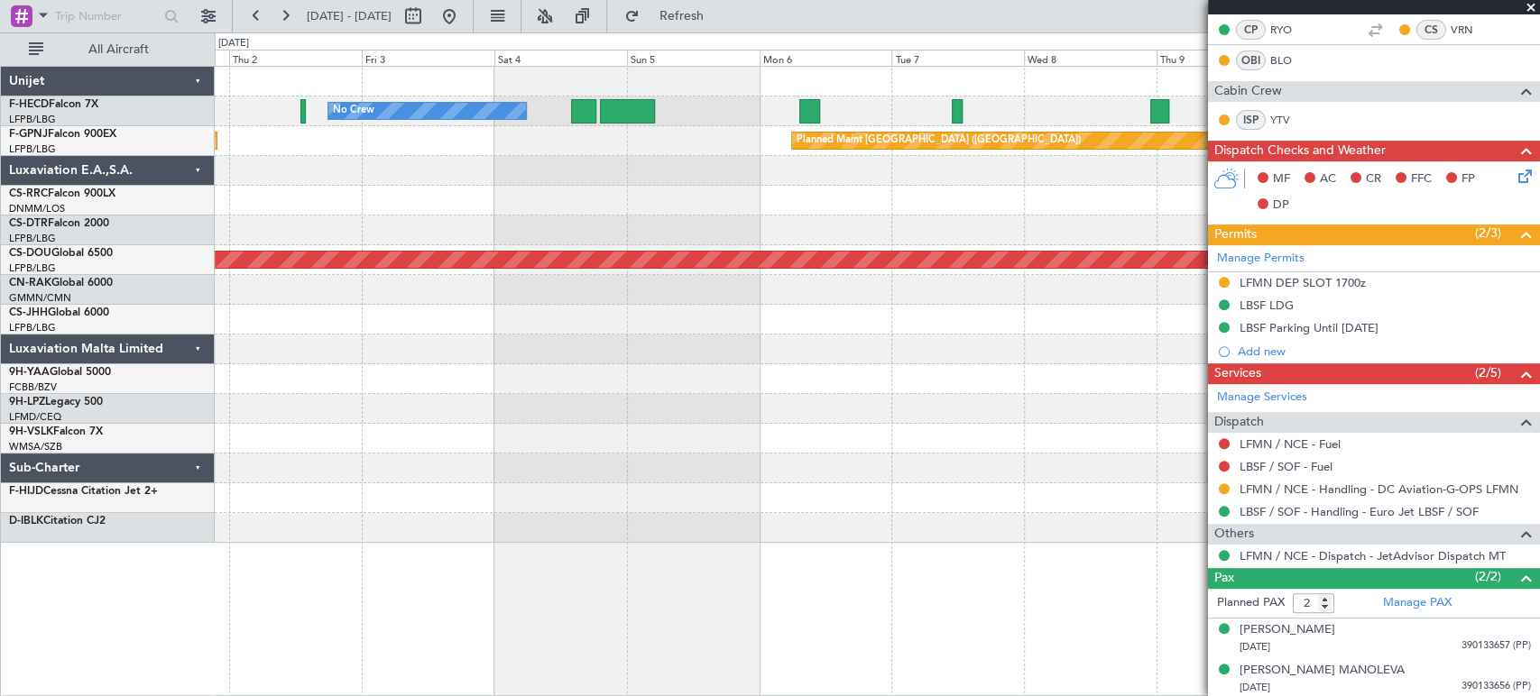
click at [447, 215] on div "No Crew No Crew Planned Maint Paris (Le Bourget) Planned Maint Paris (Le Bourge…" at bounding box center [877, 305] width 1324 height 476
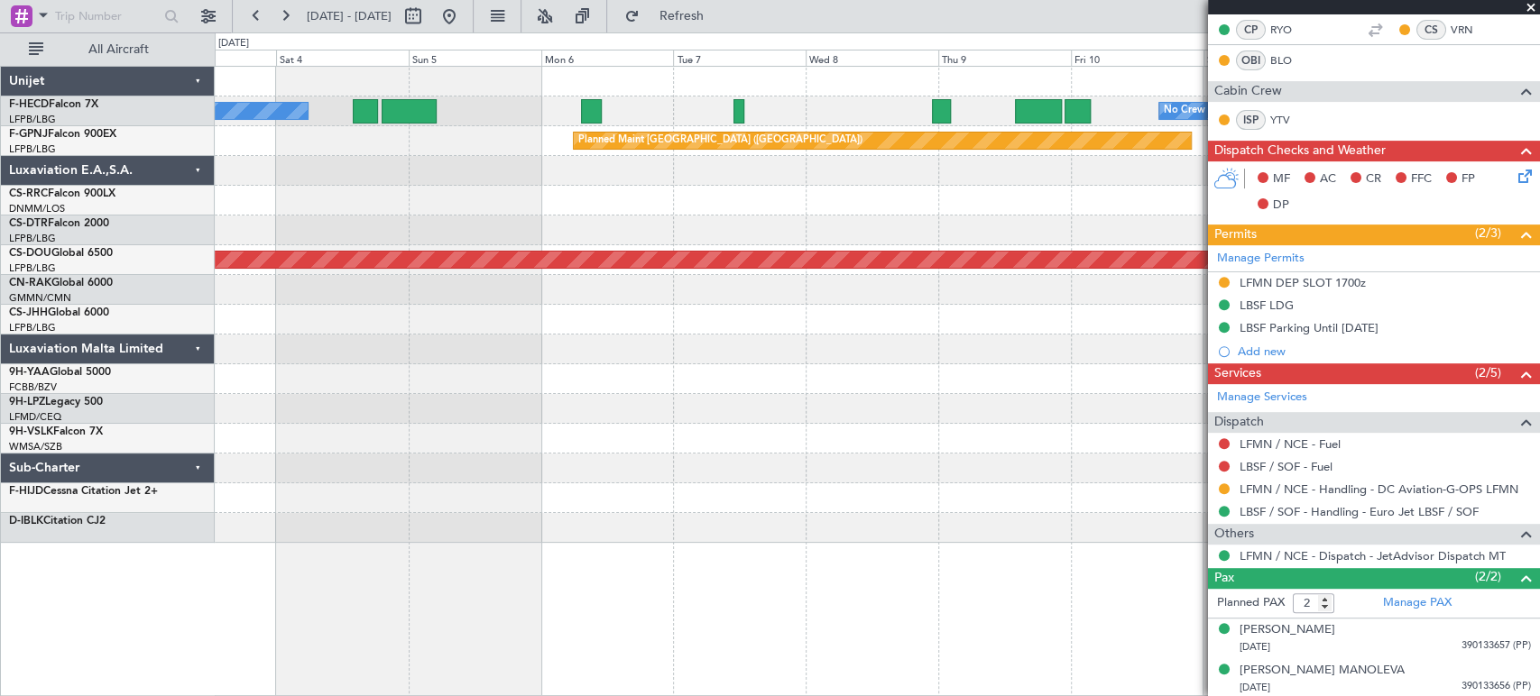
click at [493, 210] on div at bounding box center [877, 201] width 1324 height 30
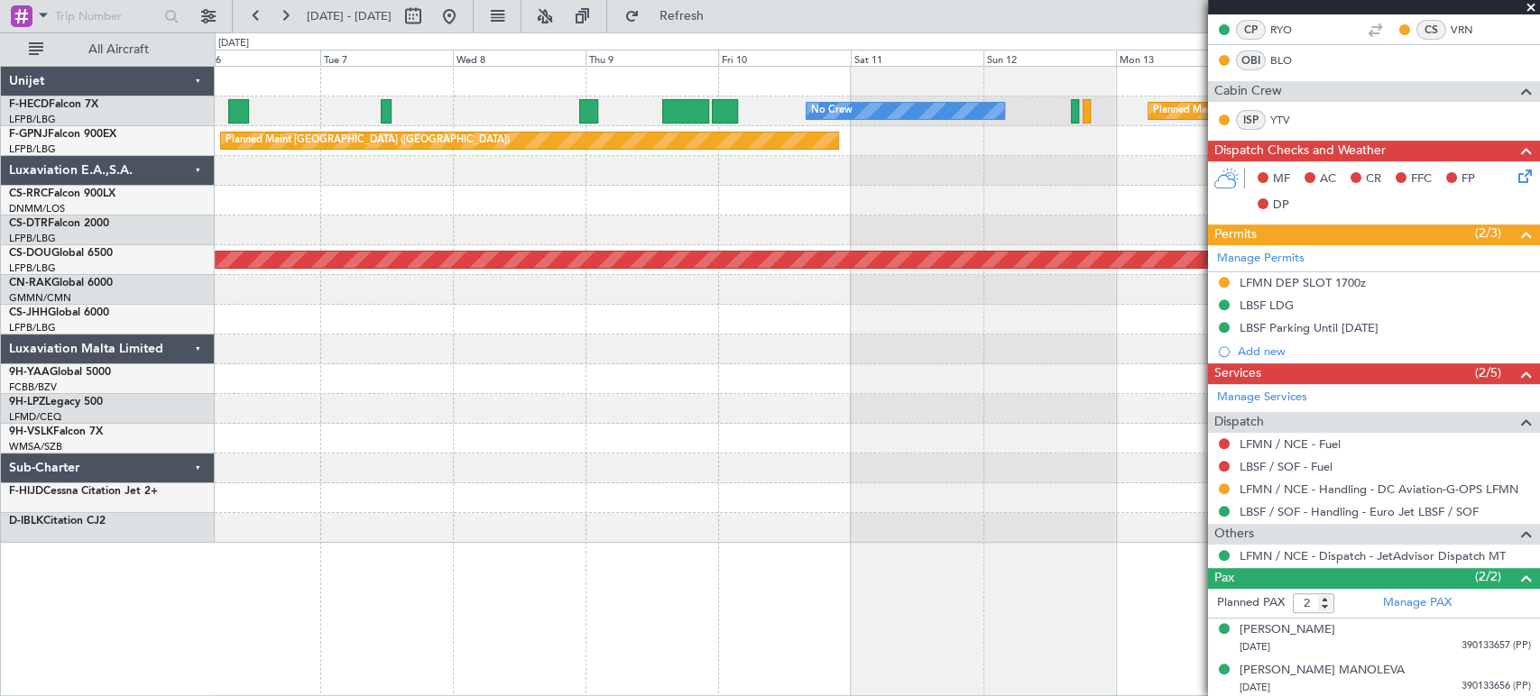
click at [444, 225] on div at bounding box center [877, 231] width 1324 height 30
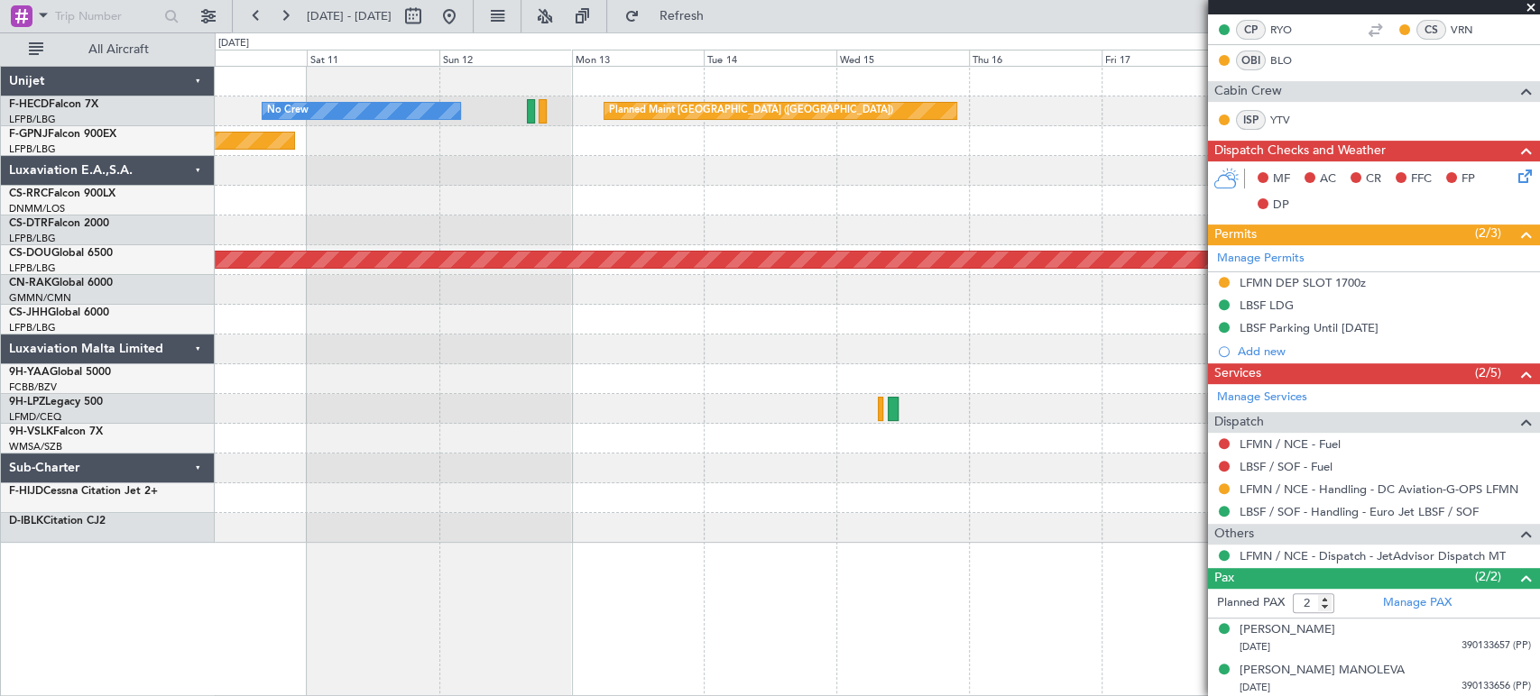
click at [372, 220] on div "No Crew Planned Maint Paris (Le Bourget) Planned Maint Paris (Le Bourget) Plann…" at bounding box center [877, 305] width 1324 height 476
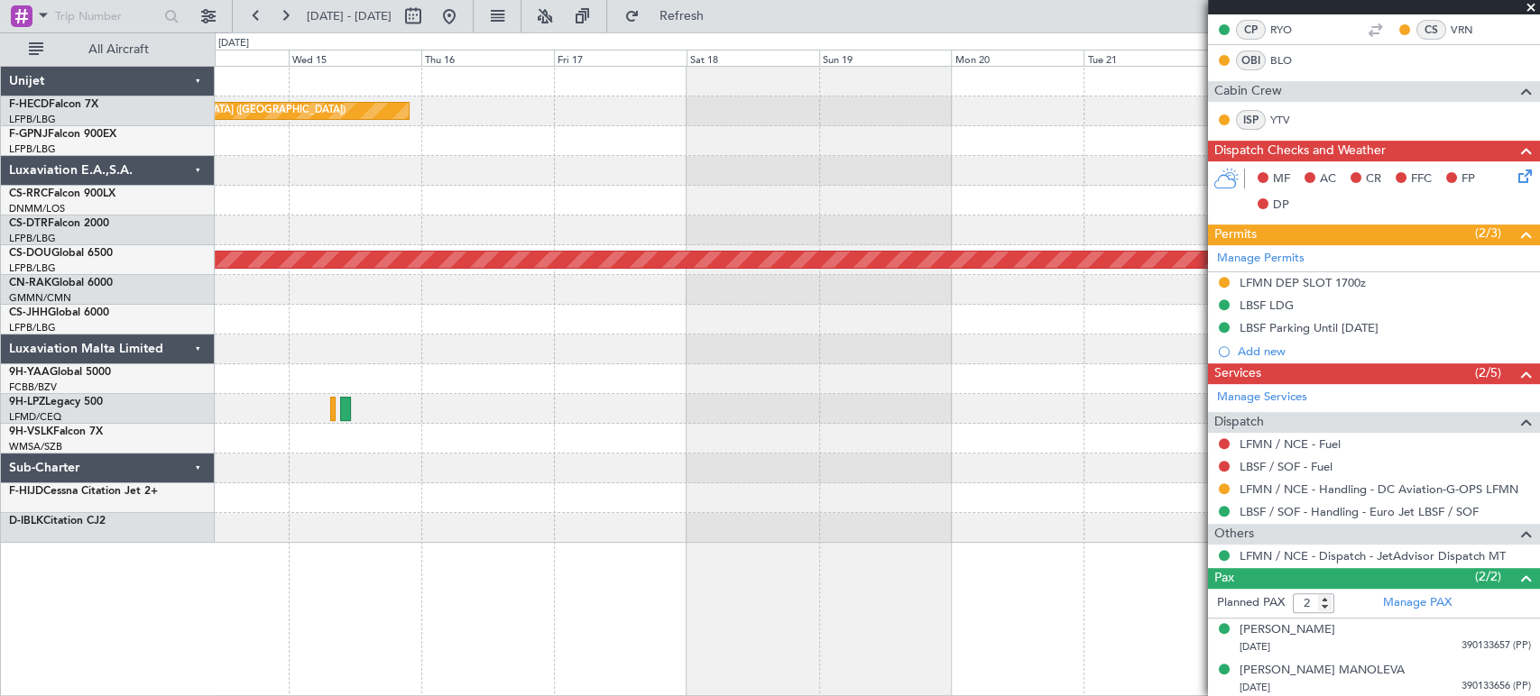
click at [558, 199] on div at bounding box center [877, 201] width 1324 height 30
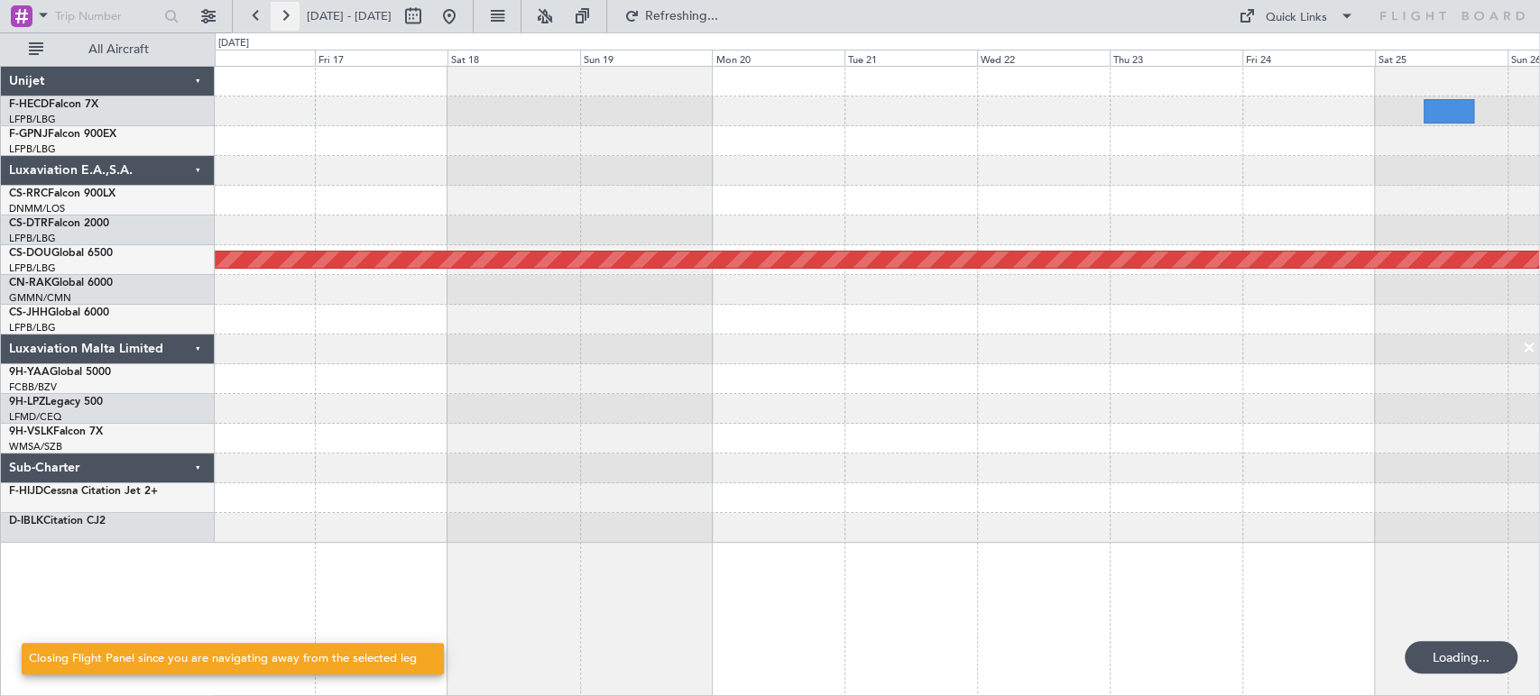
scroll to position [0, 0]
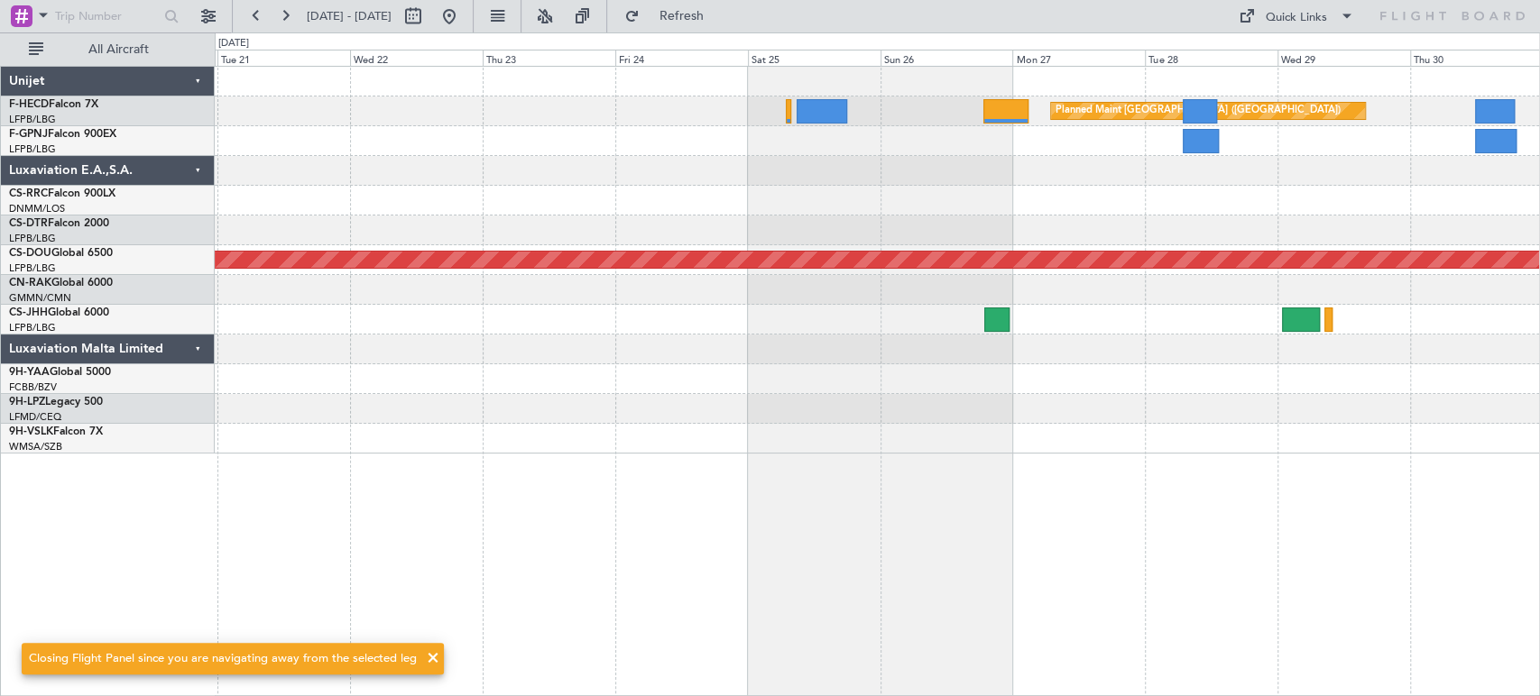
click at [711, 174] on div at bounding box center [877, 171] width 1324 height 30
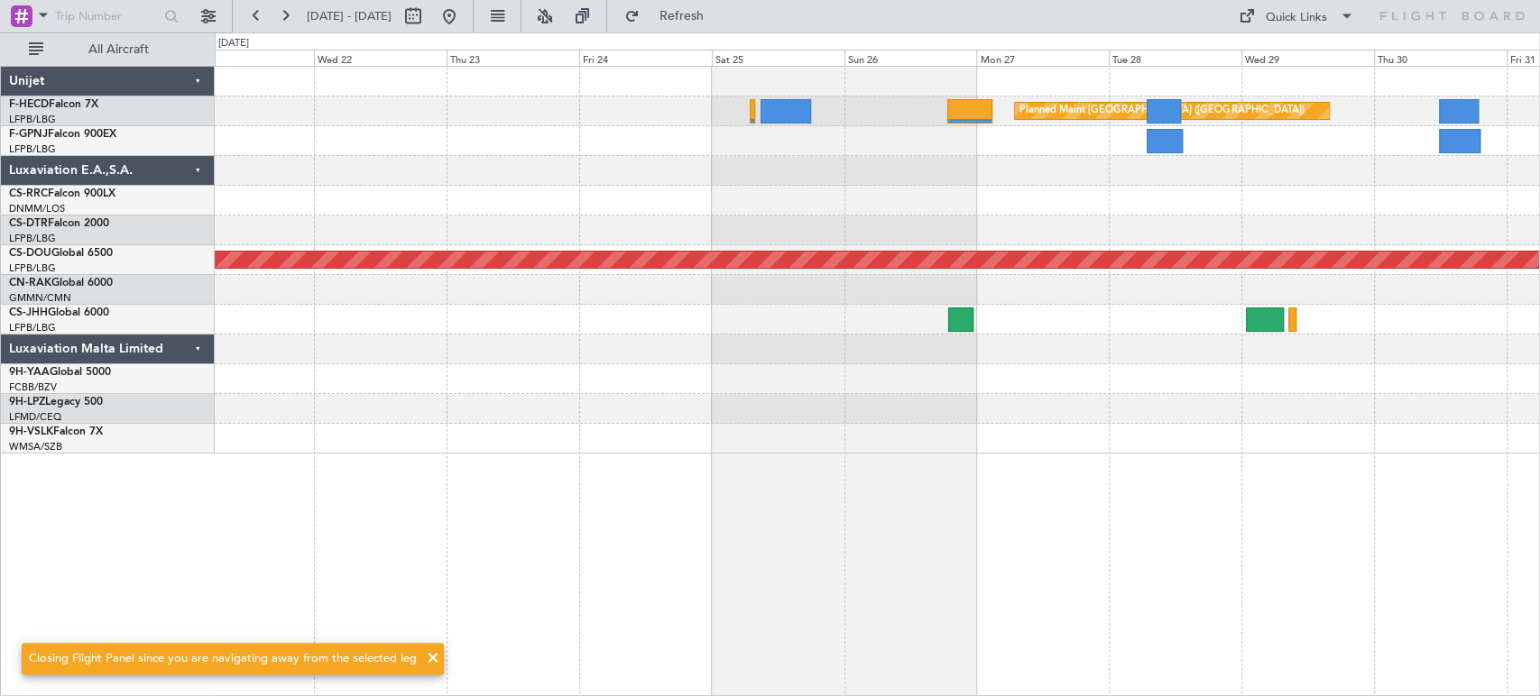
click at [798, 107] on div at bounding box center [785, 111] width 51 height 24
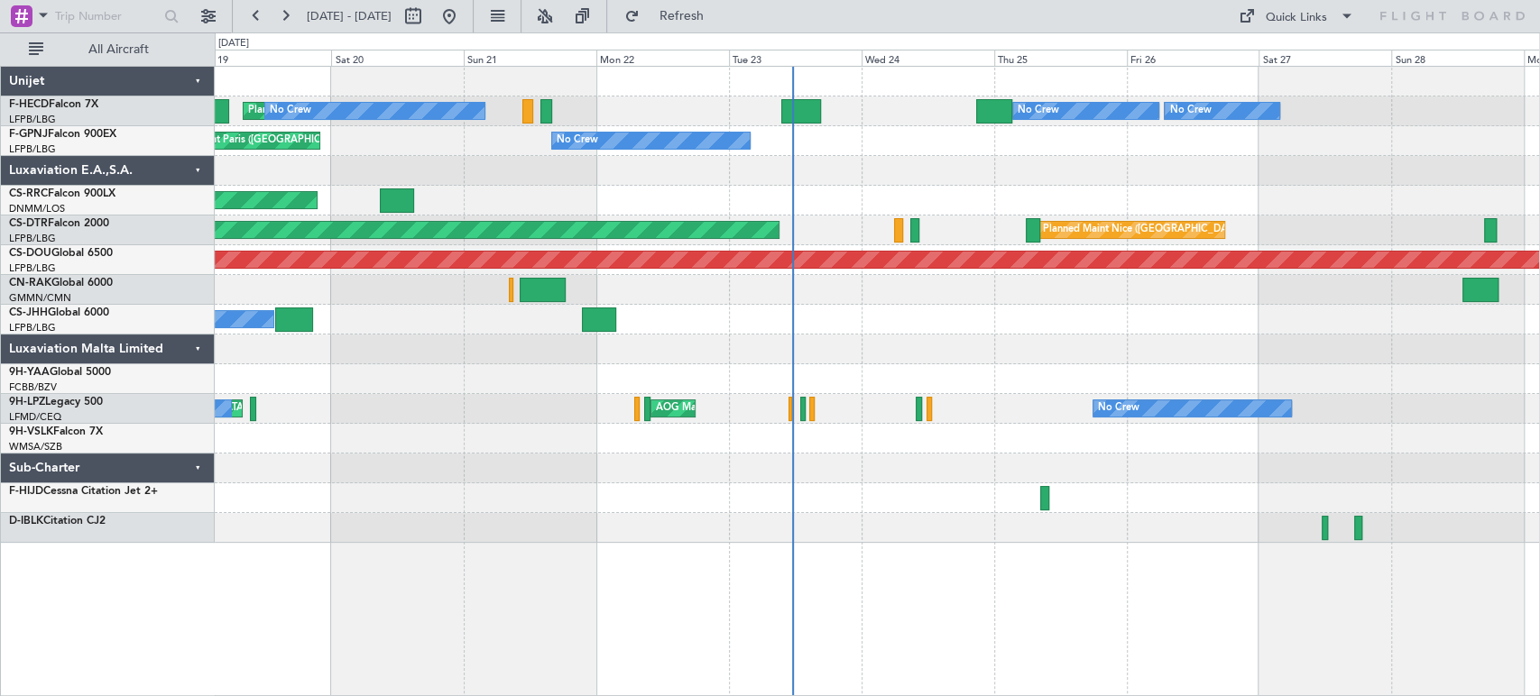
click at [700, 362] on div "Planned Maint [GEOGRAPHIC_DATA] ([GEOGRAPHIC_DATA]) No Crew No Crew Planned Mai…" at bounding box center [877, 305] width 1324 height 476
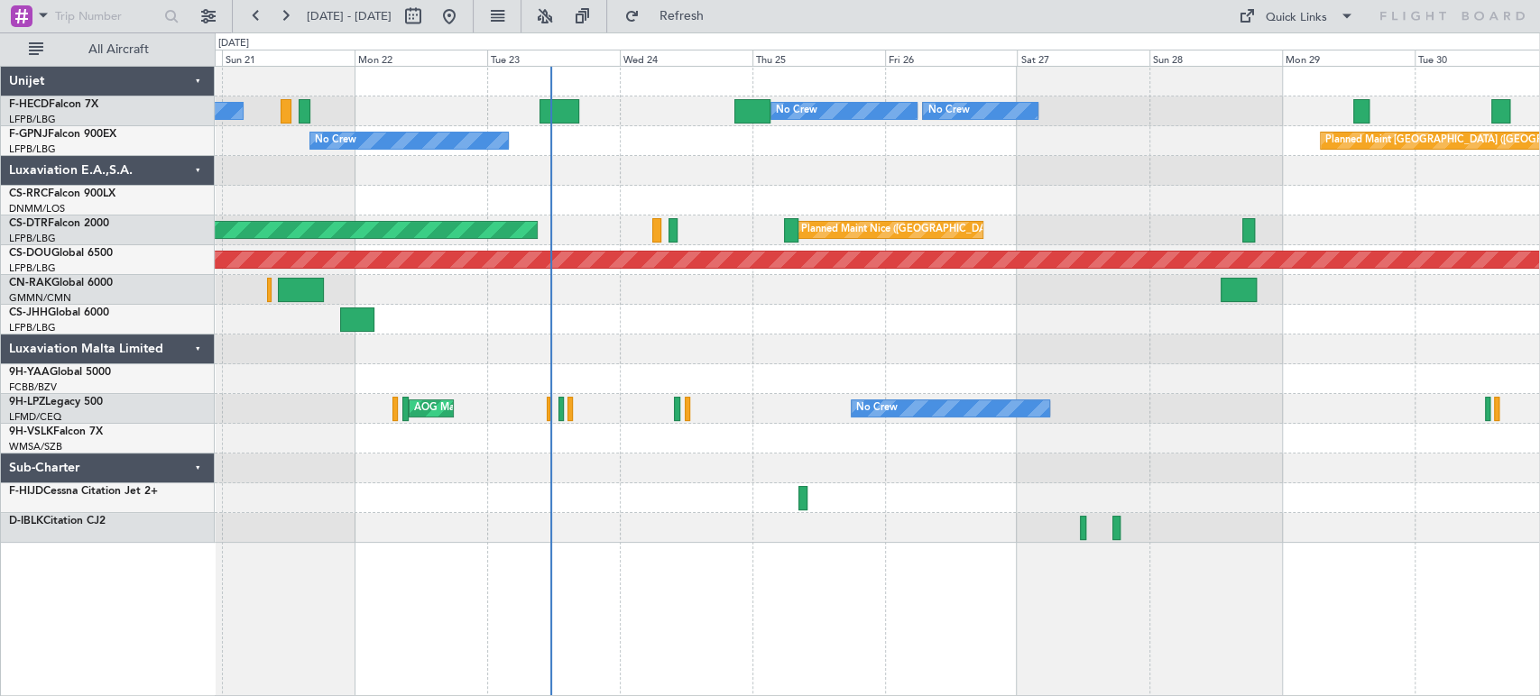
click at [671, 164] on div "No Crew No Crew Planned Maint [GEOGRAPHIC_DATA] ([GEOGRAPHIC_DATA]) No Crew Pla…" at bounding box center [877, 305] width 1324 height 476
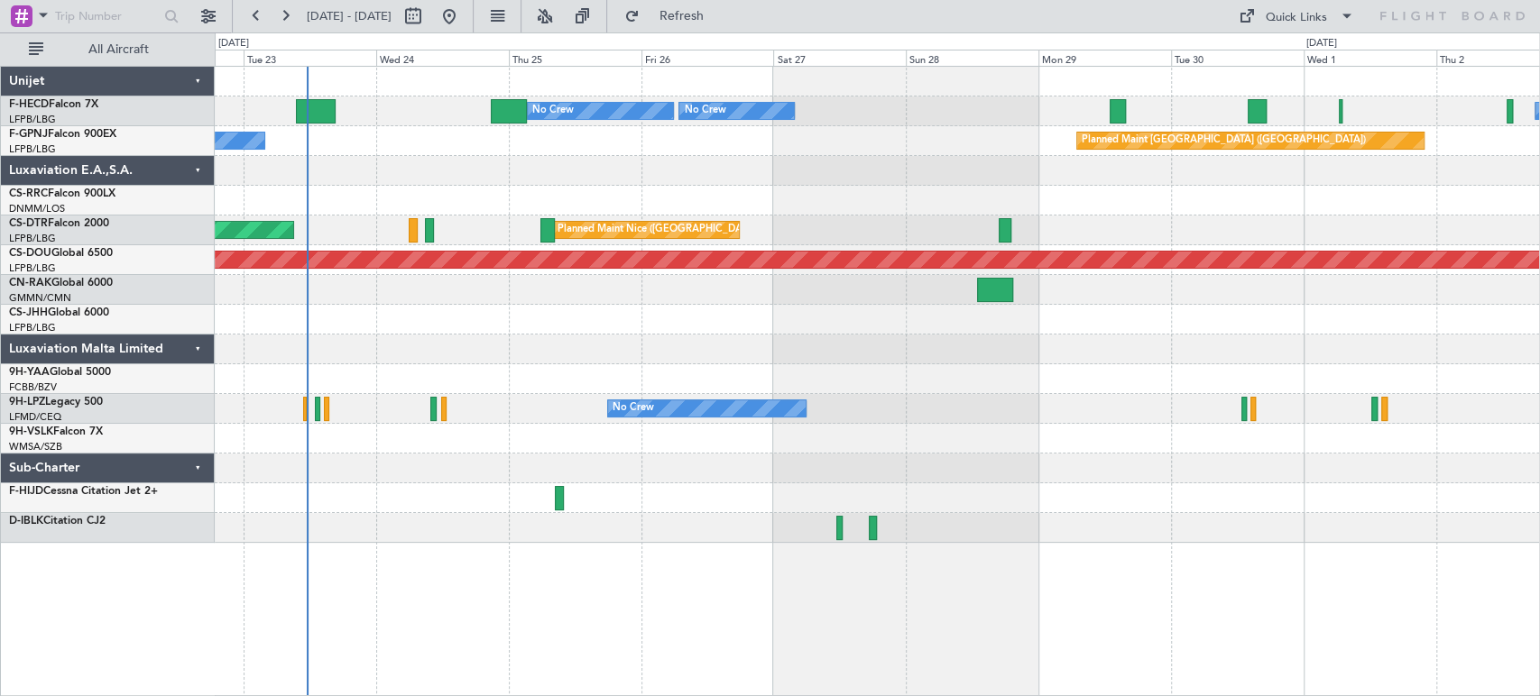
click at [888, 165] on div "No Crew Planned Maint [GEOGRAPHIC_DATA] ([GEOGRAPHIC_DATA]) No Crew No Crew No …" at bounding box center [877, 305] width 1324 height 476
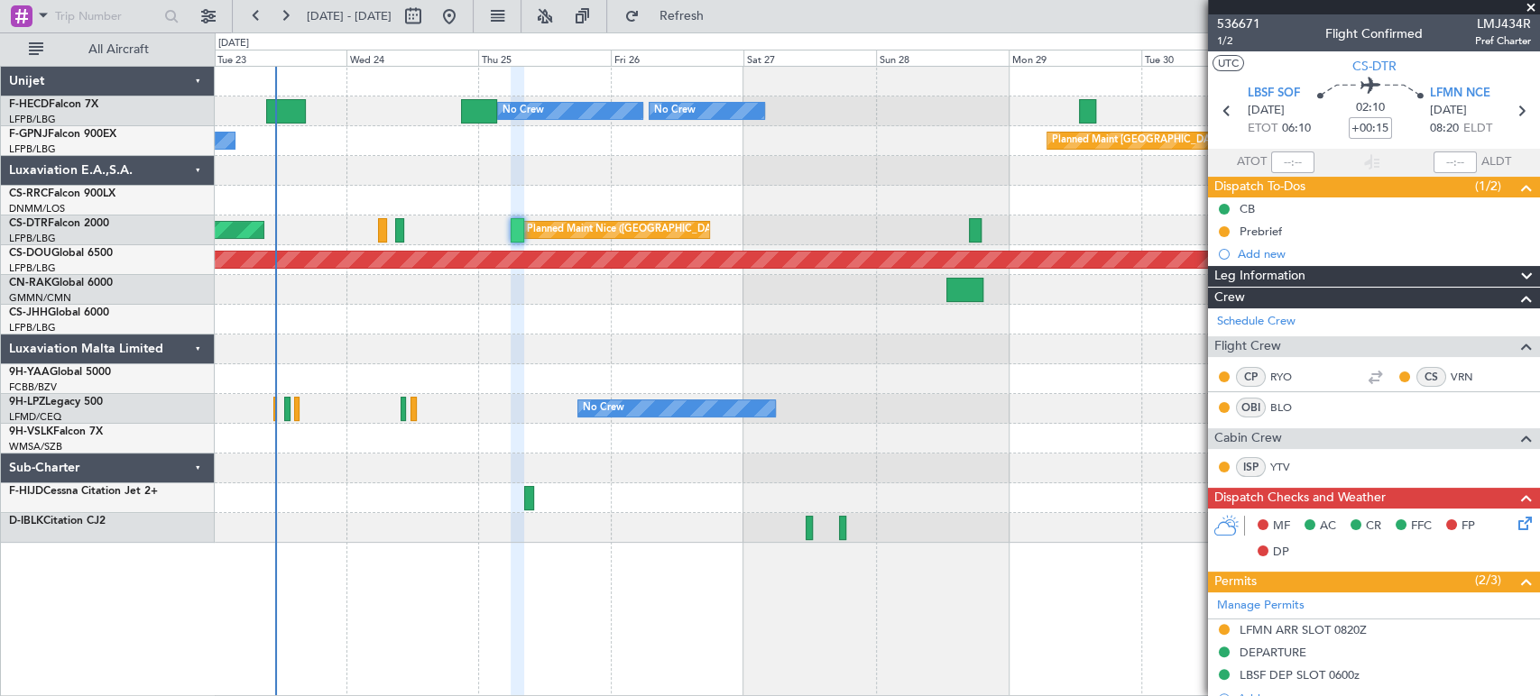
scroll to position [347, 0]
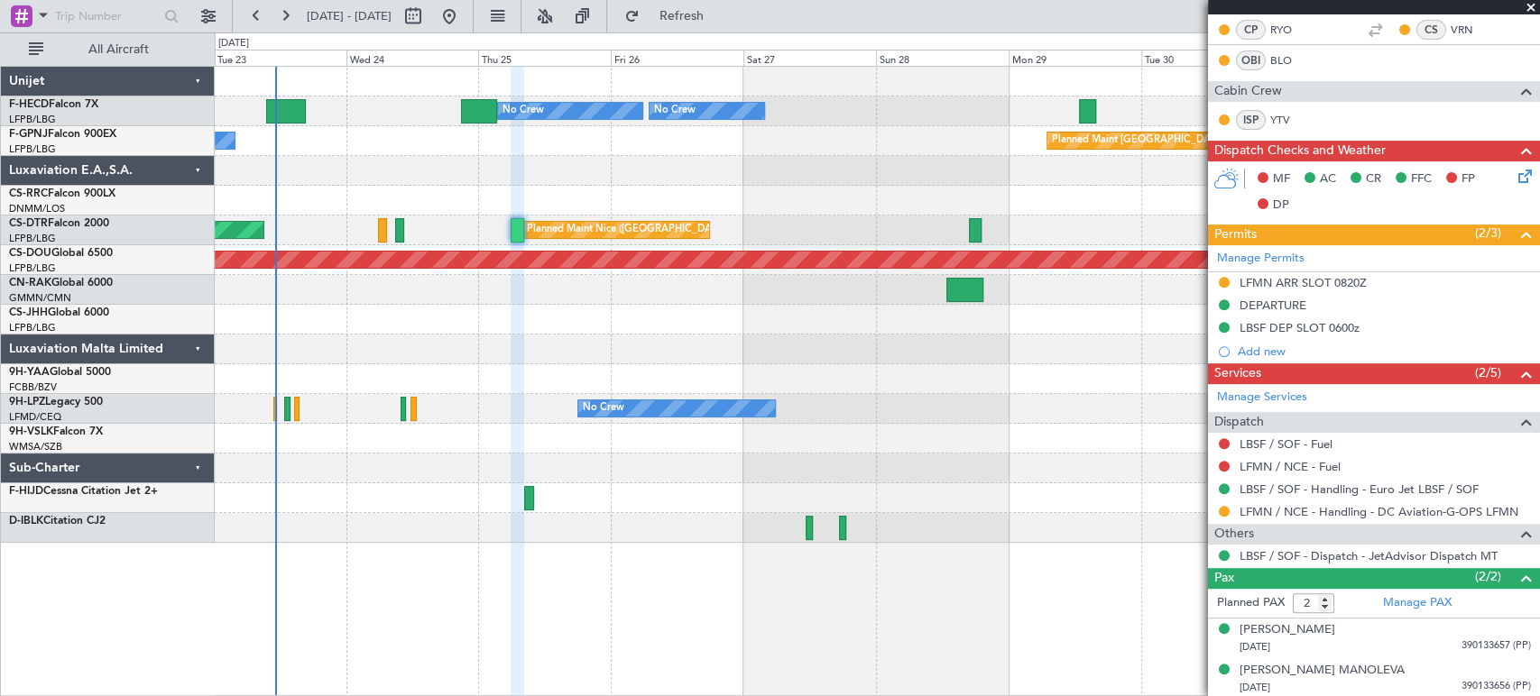
click at [909, 237] on div "Planned Maint Nice ([GEOGRAPHIC_DATA]) AOG Maint Sofia" at bounding box center [877, 231] width 1324 height 30
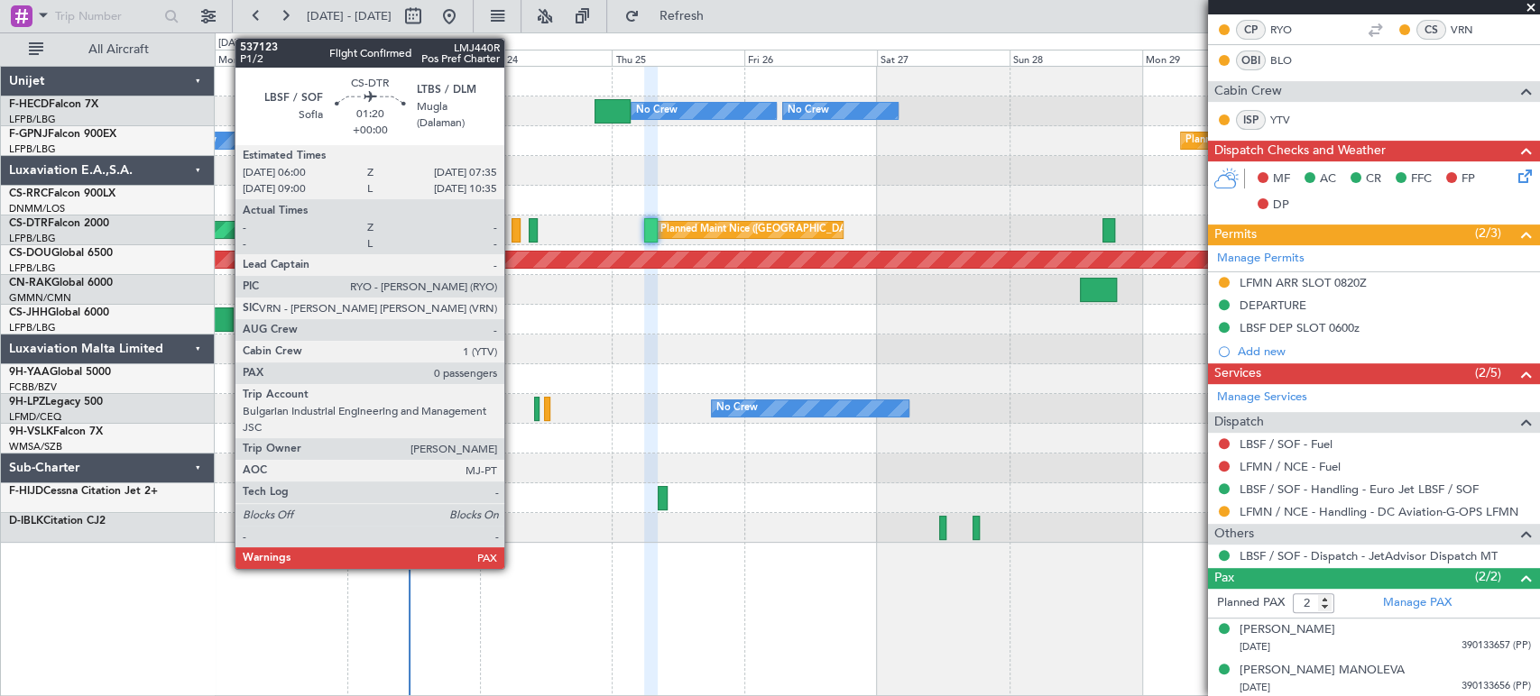
click at [512, 223] on div at bounding box center [515, 230] width 9 height 24
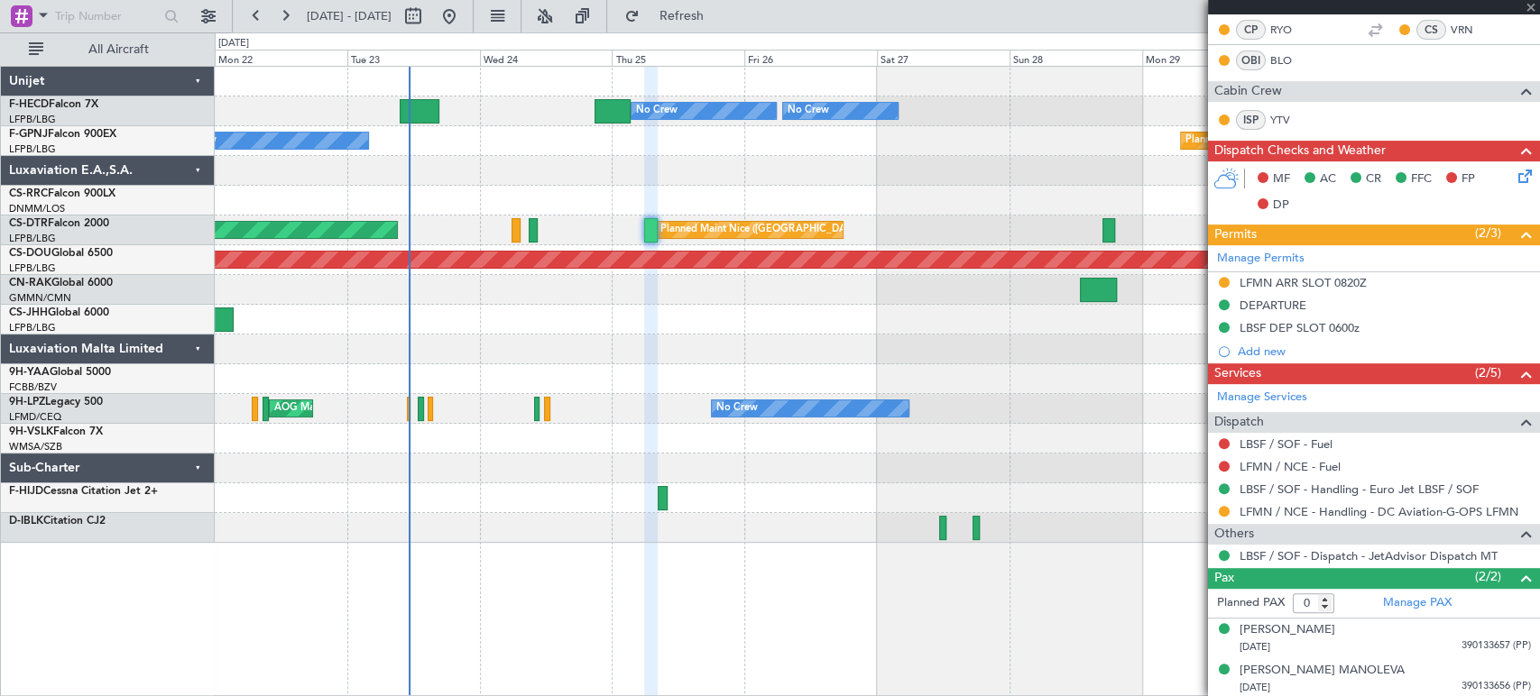
scroll to position [0, 0]
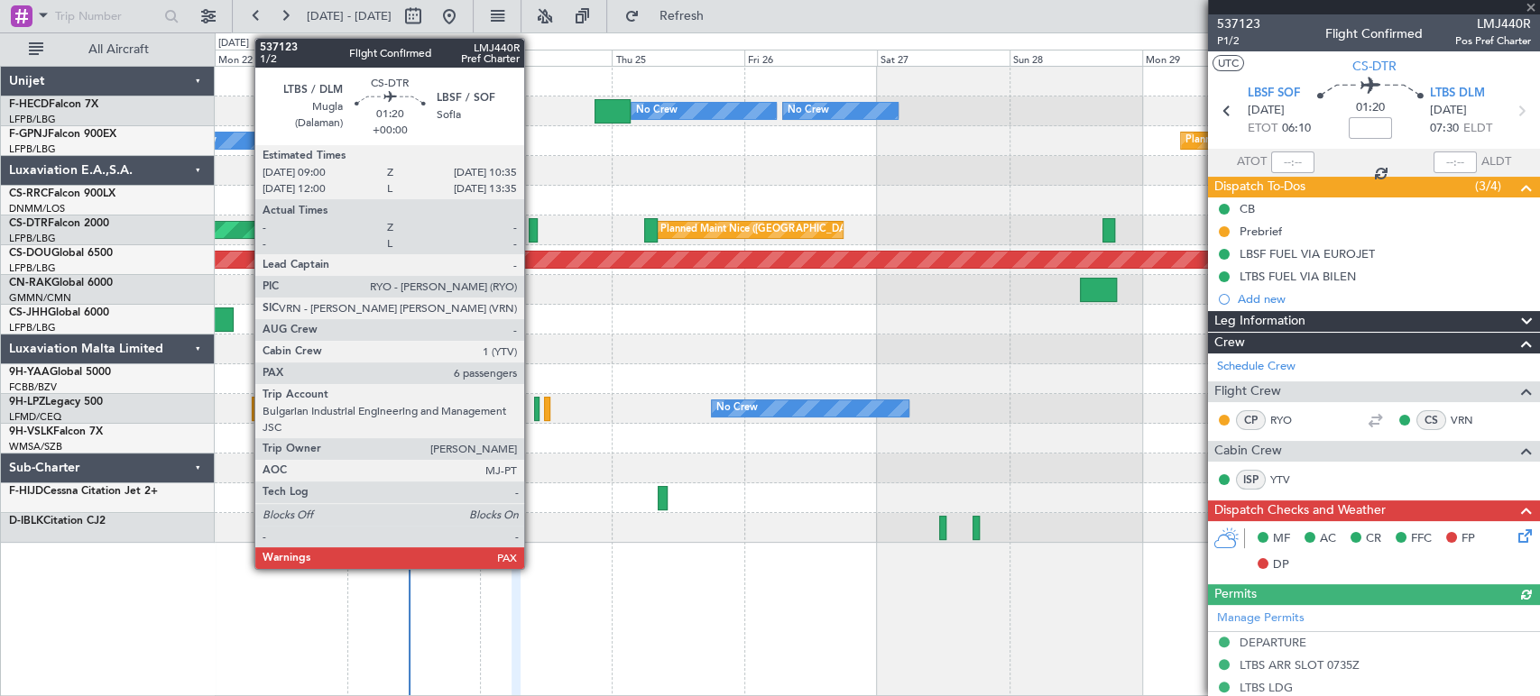
click at [532, 232] on div at bounding box center [533, 230] width 9 height 24
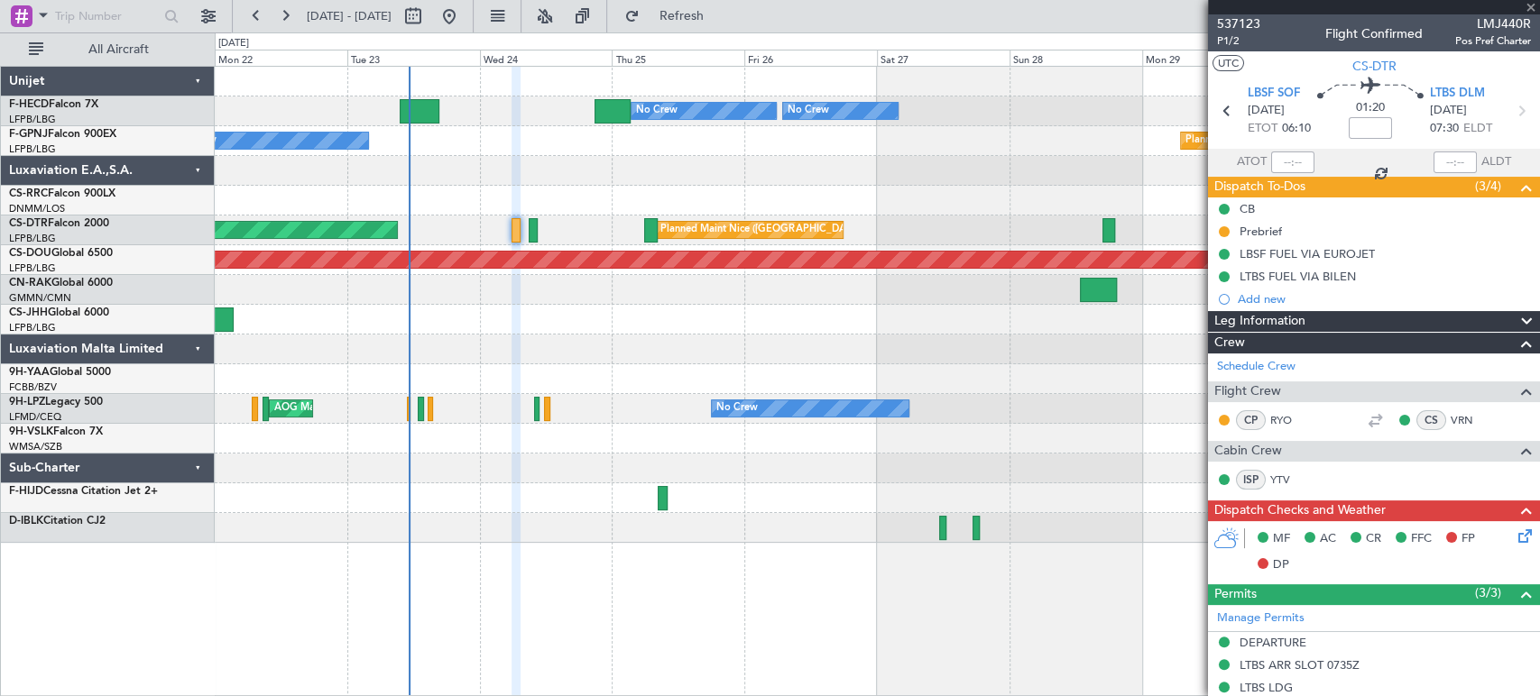
type input "6"
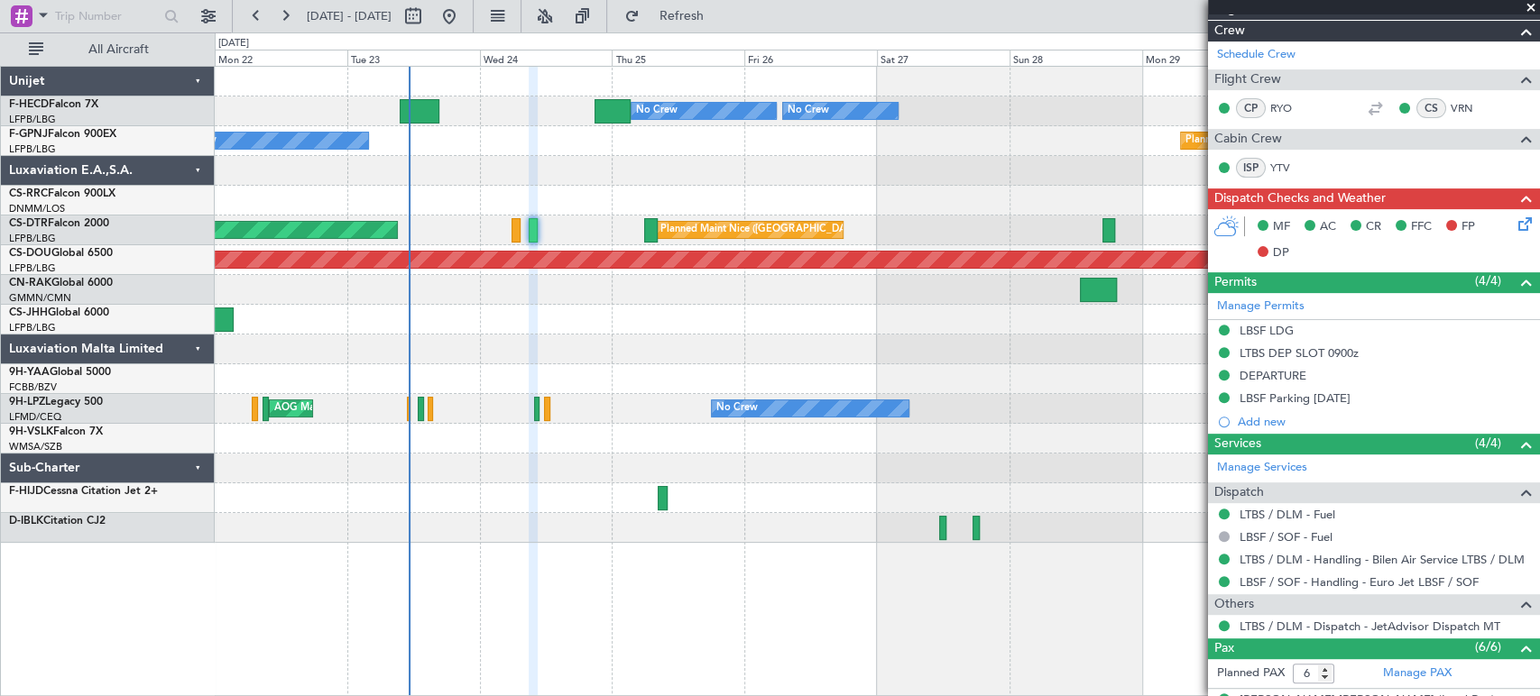
scroll to position [400, 0]
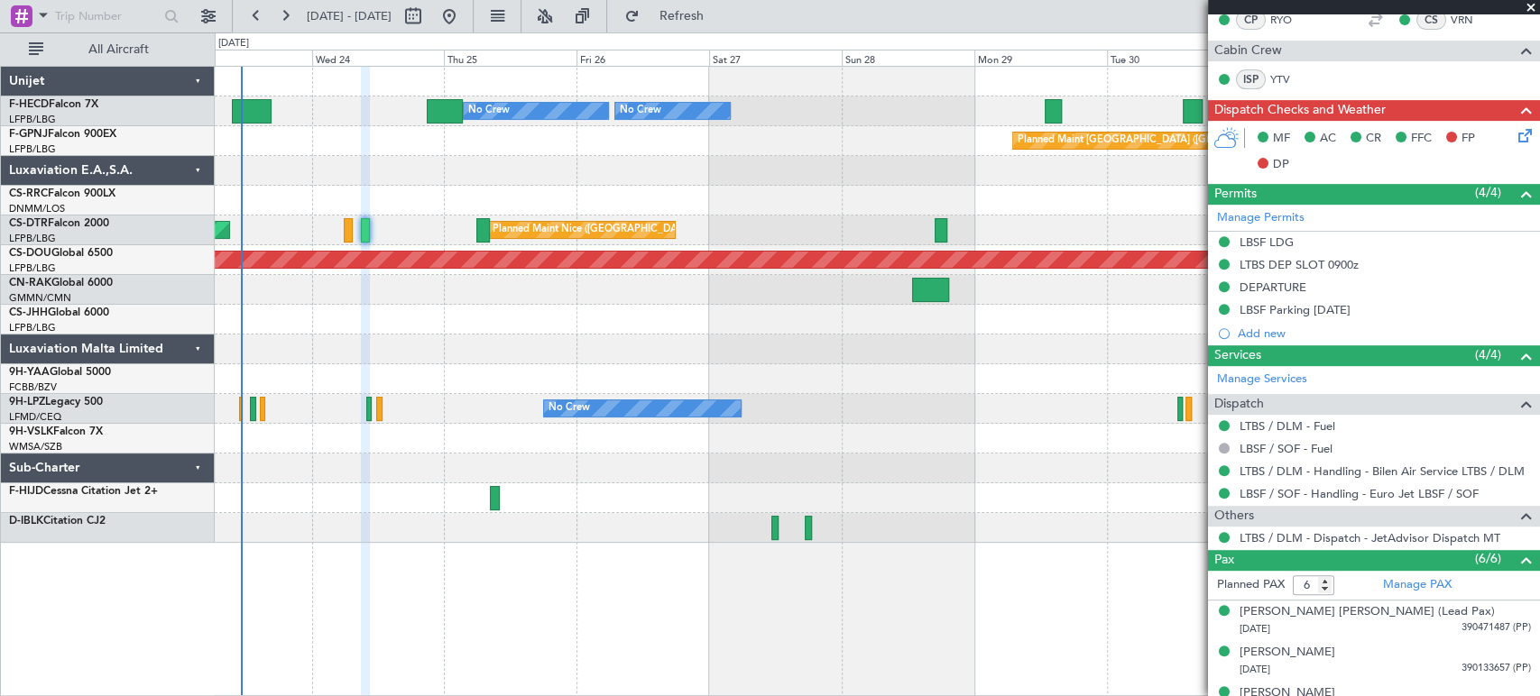
click at [421, 353] on div at bounding box center [877, 350] width 1324 height 30
